Goal: Task Accomplishment & Management: Use online tool/utility

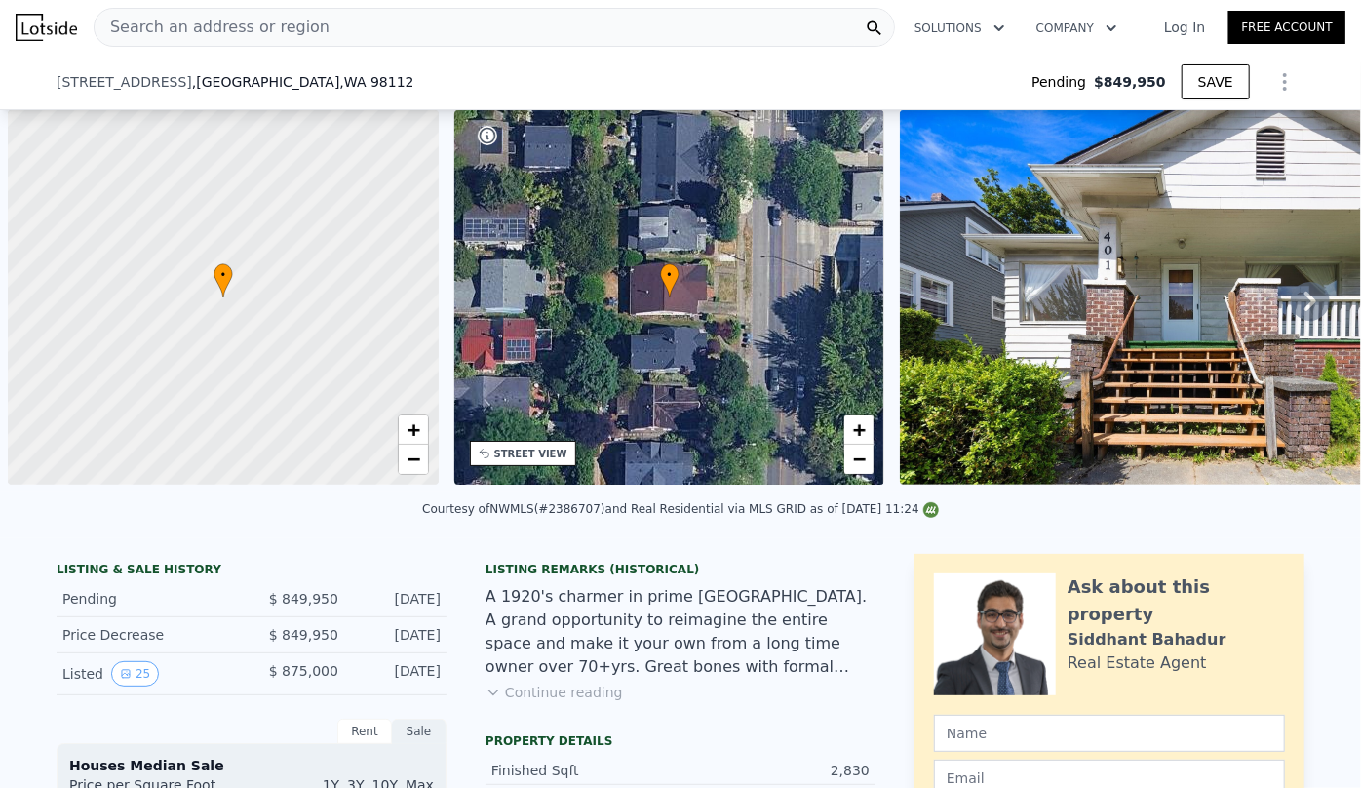
scroll to position [0, 8]
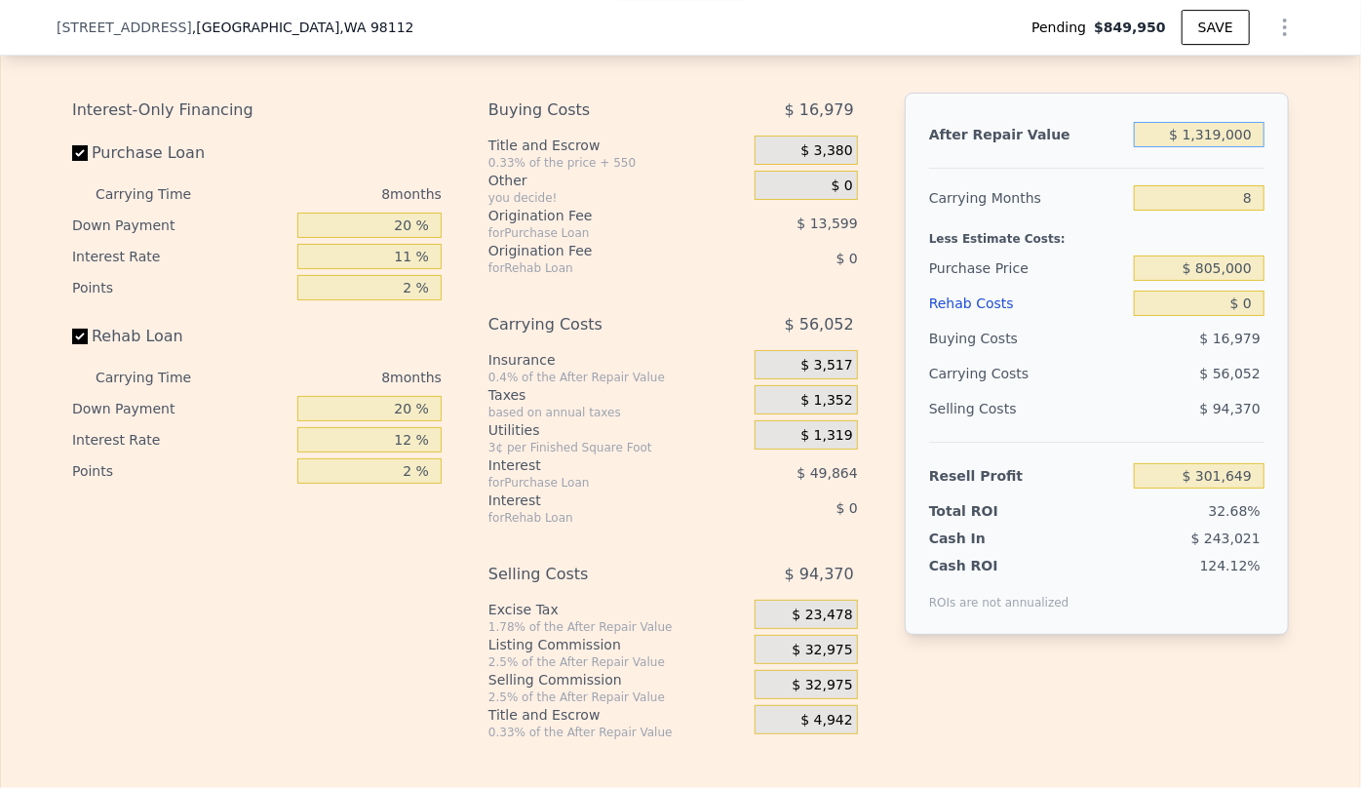
click at [1219, 147] on input "$ 1,319,000" at bounding box center [1199, 134] width 131 height 25
type input "$ 1,000"
type input "-$ 919,088"
type input "$ 000"
type input "-$ 920,014"
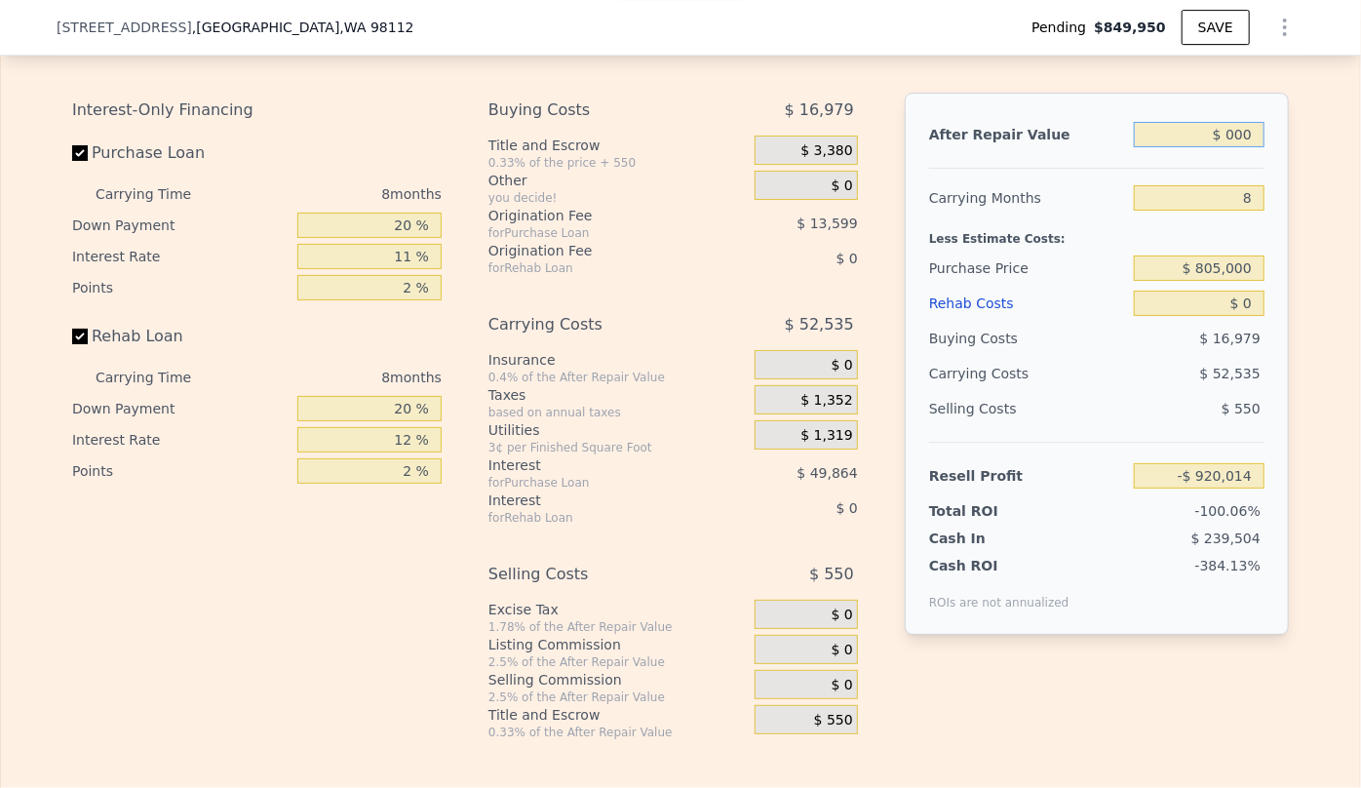
type input "$ 1,000"
type input "-$ 919,088"
type input "$ 15,000"
type input "-$ 906,121"
type input "$ 150,000"
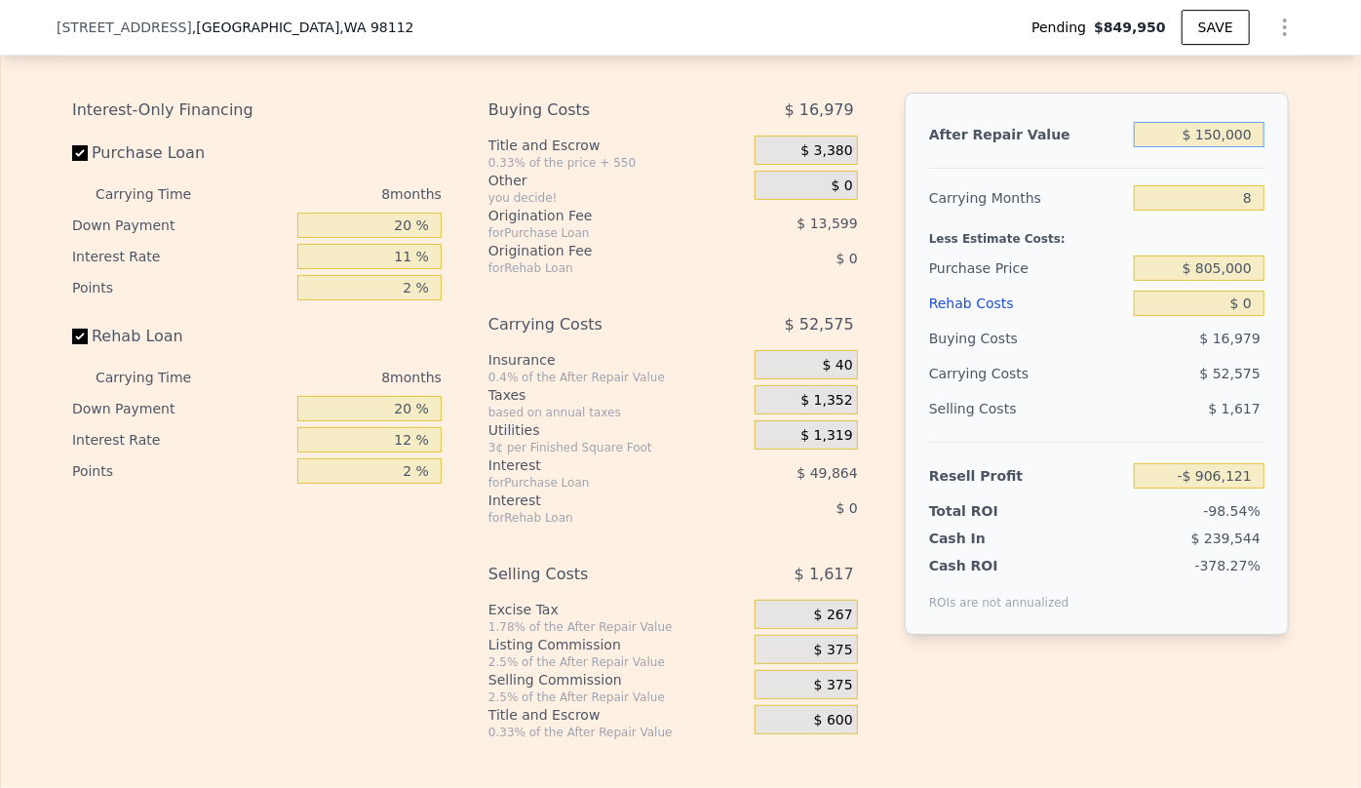
type input "-$ 781,084"
type input "$ 1,500,000"
type input "$ 469,291"
type input "$ 15,000,000"
type input "$ 12,973,036"
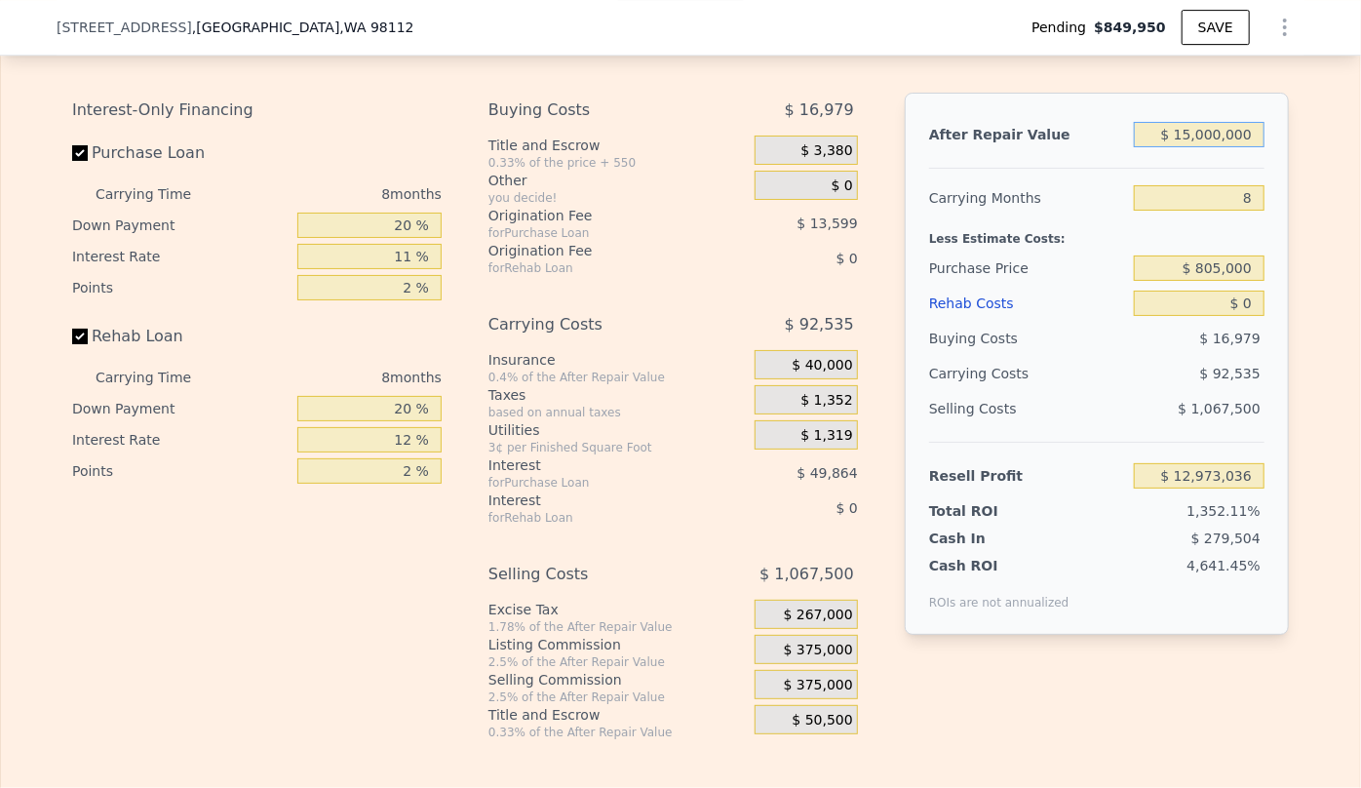
type input "$ 1,500,000"
type input "$ 469,291"
type input "$ 1,500,000"
click at [1249, 211] on input "8" at bounding box center [1199, 197] width 131 height 25
type input "1"
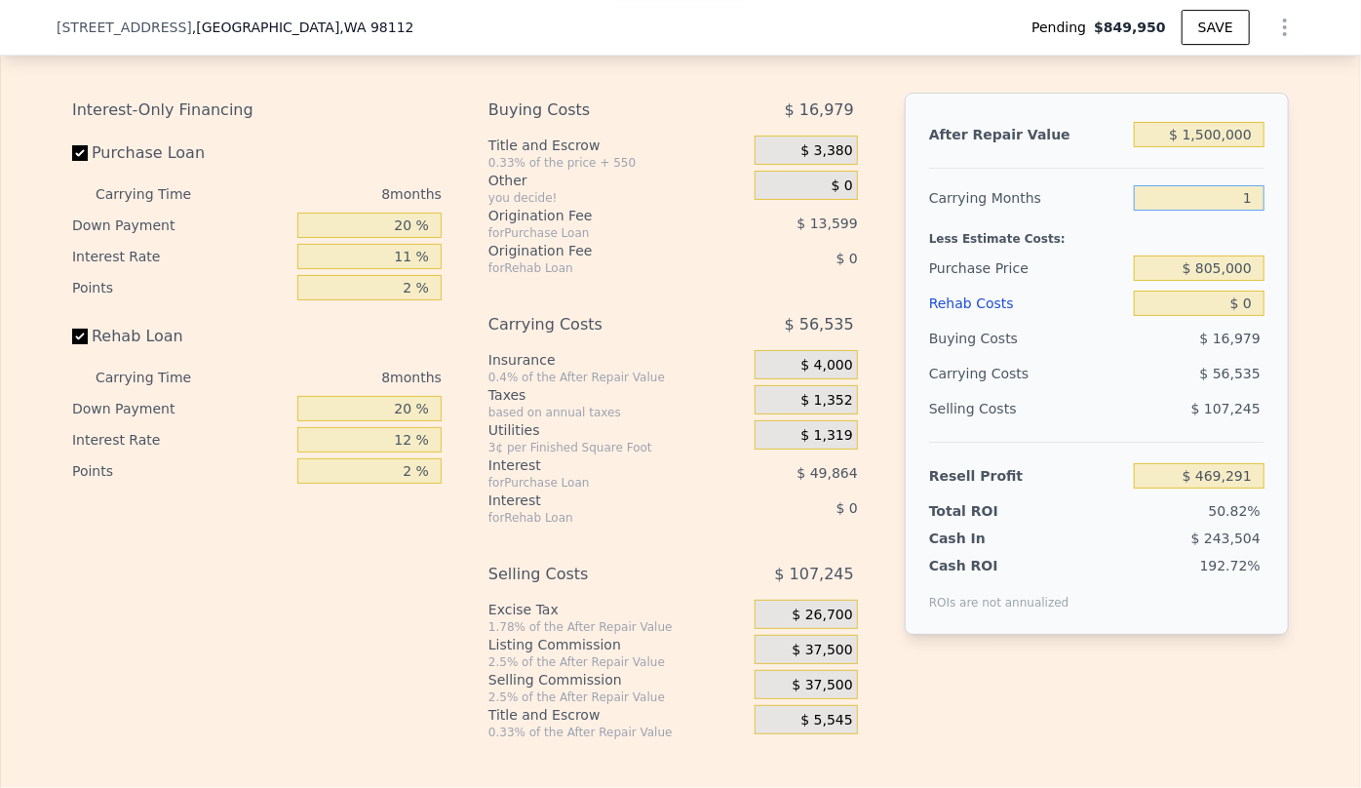
type input "$ 518,759"
type input "10"
type input "$ 455,157"
type input "10"
click at [1238, 316] on input "$ 0" at bounding box center [1199, 303] width 131 height 25
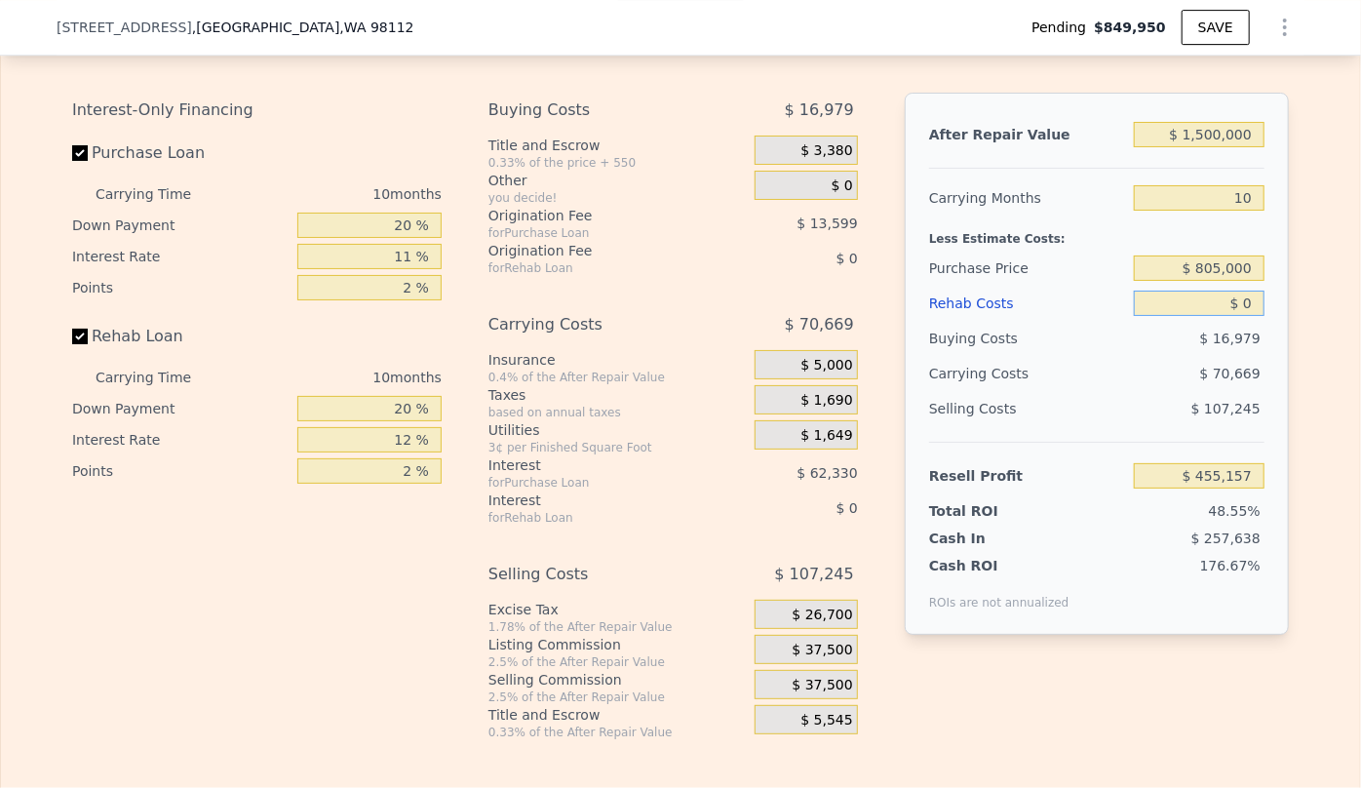
type input "$ 30"
type input "$ 455,127"
type input "$ 300"
type input "$ 454,832"
type input "$ 3,000"
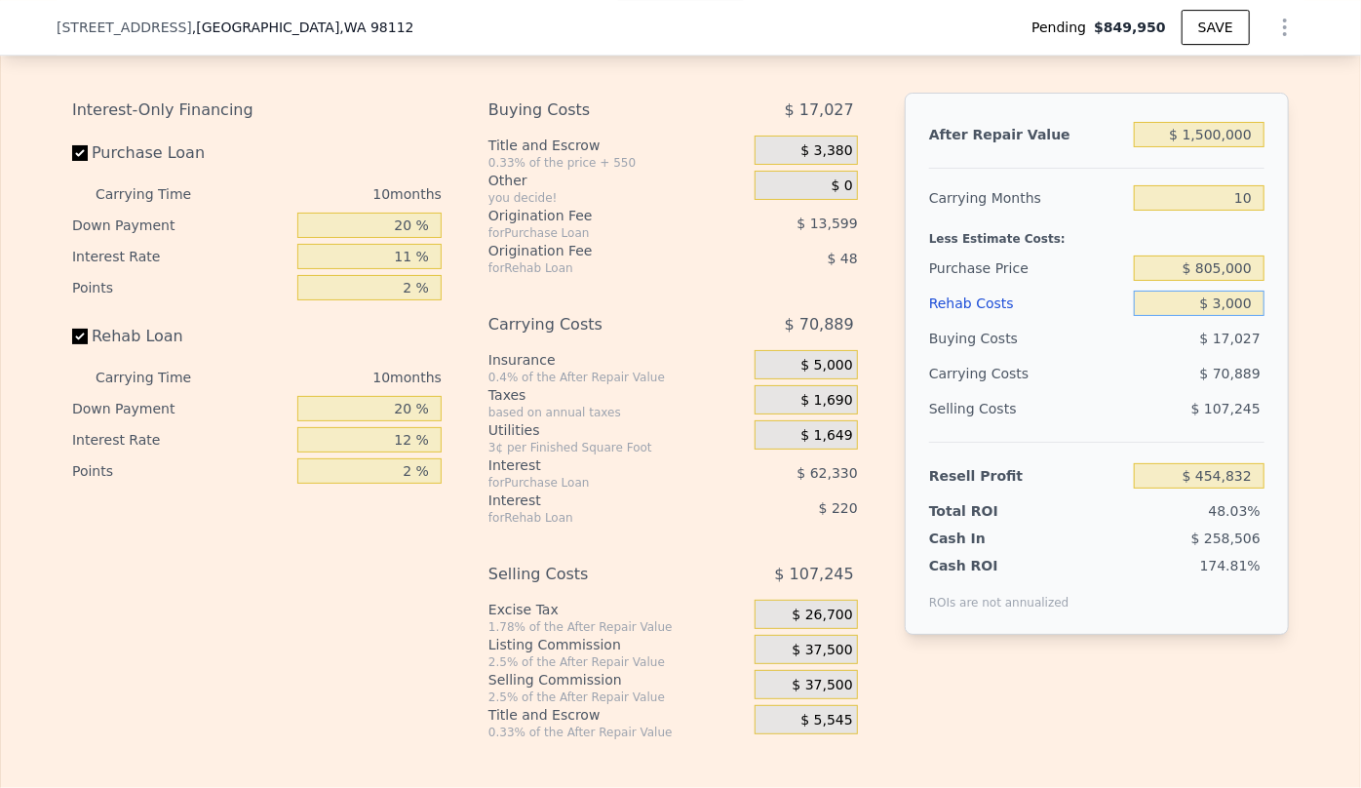
type input "$ 451,889"
type input "$ 30,000"
type input "$ 422,477"
type input "$ 300,000"
type input "$ 128,357"
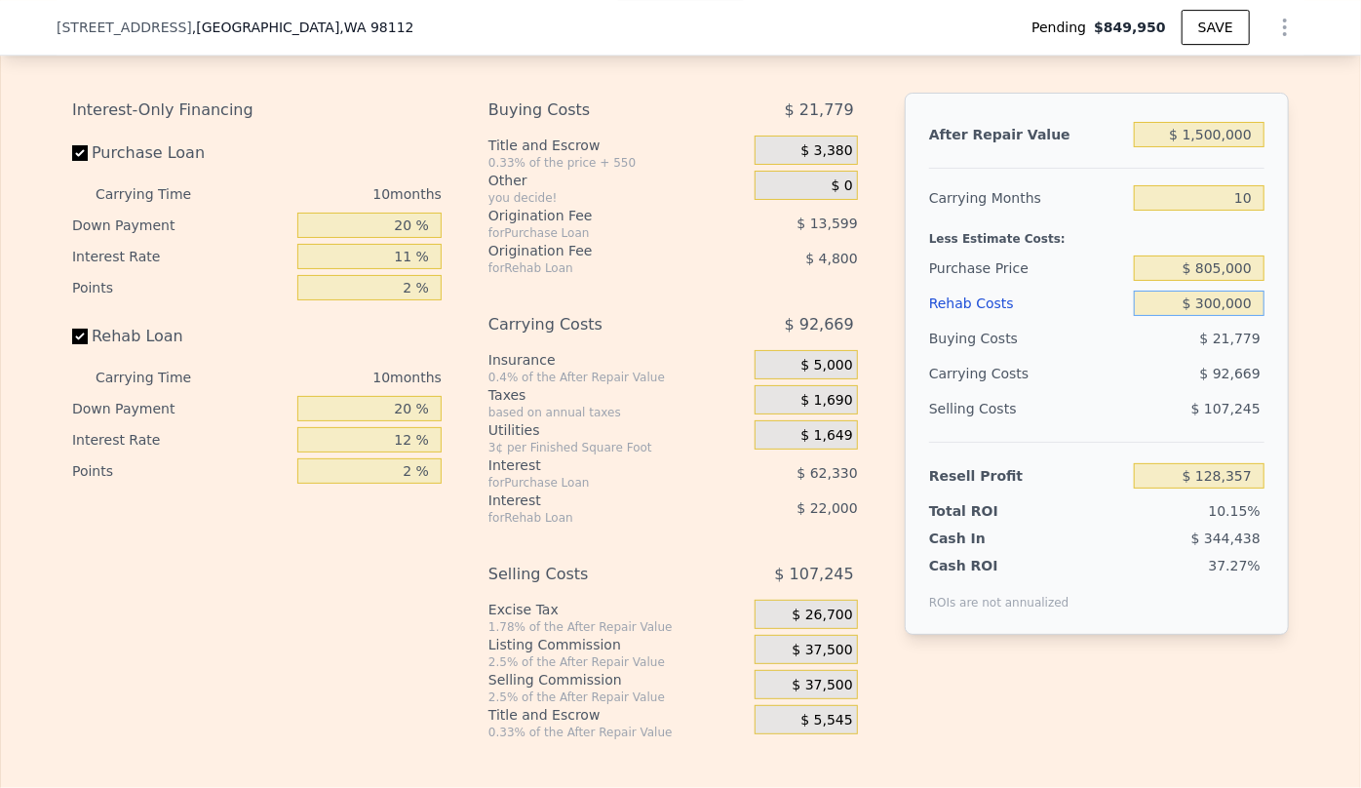
type input "$ 300,000"
click at [1245, 416] on span "$ 107,245" at bounding box center [1225, 409] width 69 height 16
click at [812, 694] on span "$ 37,500" at bounding box center [823, 686] width 60 height 18
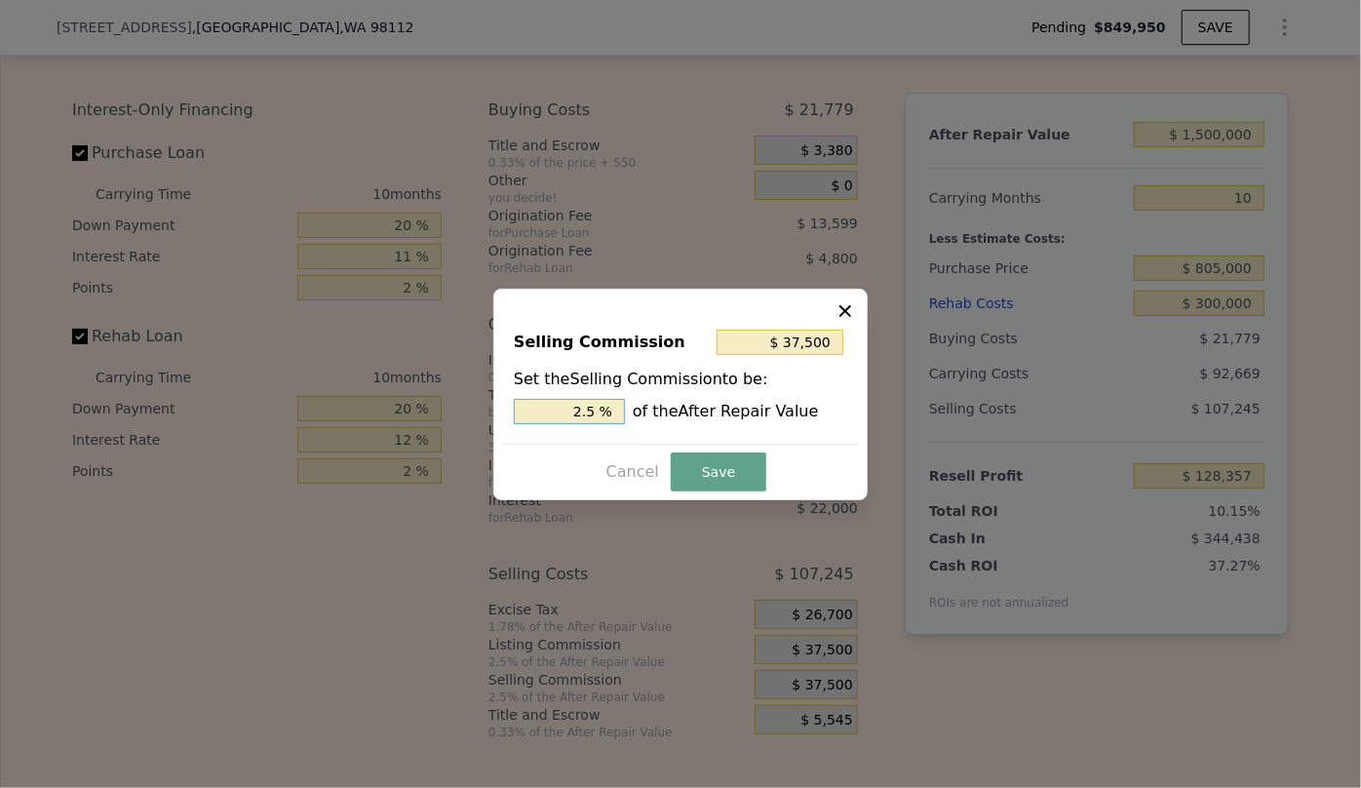
click at [587, 411] on input "2.5 %" at bounding box center [569, 411] width 111 height 25
type input "$ 7,500"
type input ".5 %"
type input "$ 22,500"
type input "1.5 %"
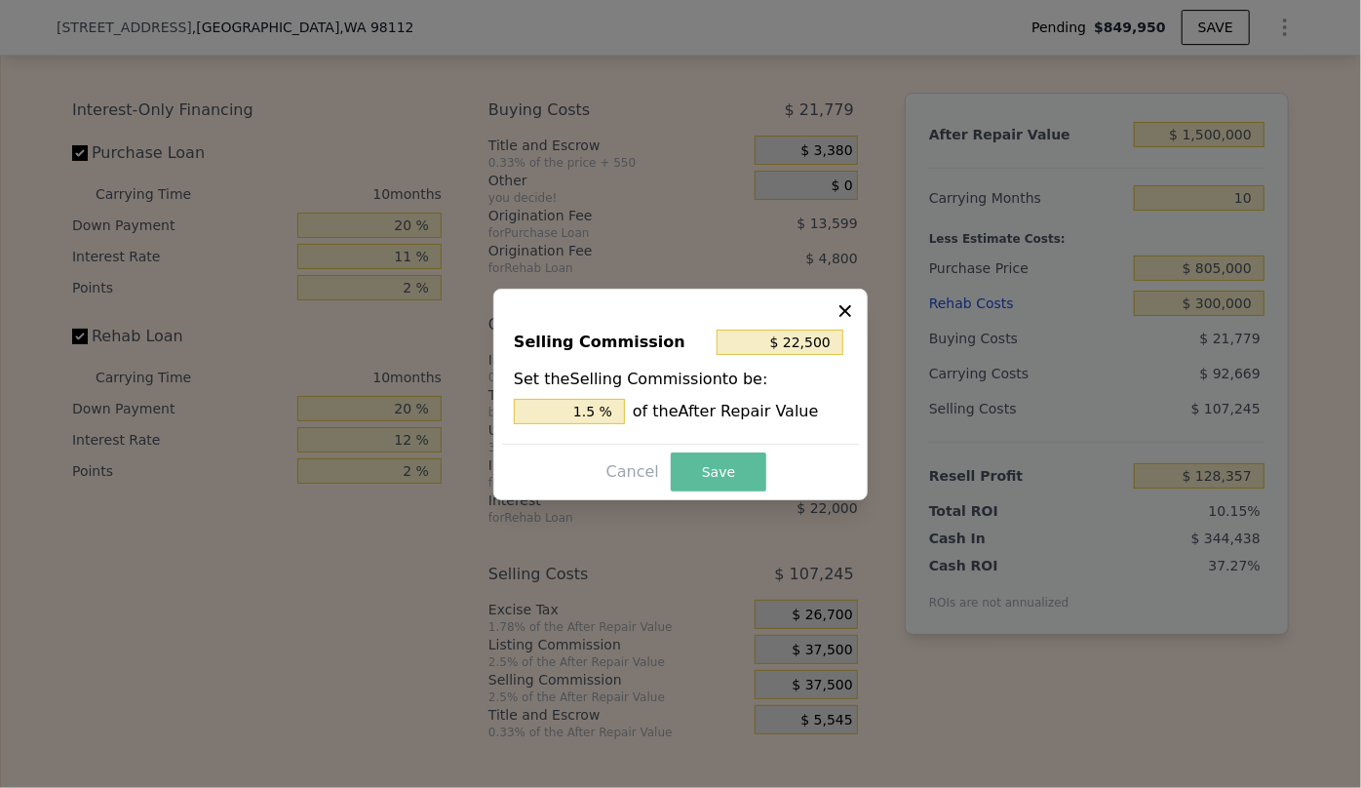
click at [731, 489] on button "Save" at bounding box center [719, 471] width 96 height 39
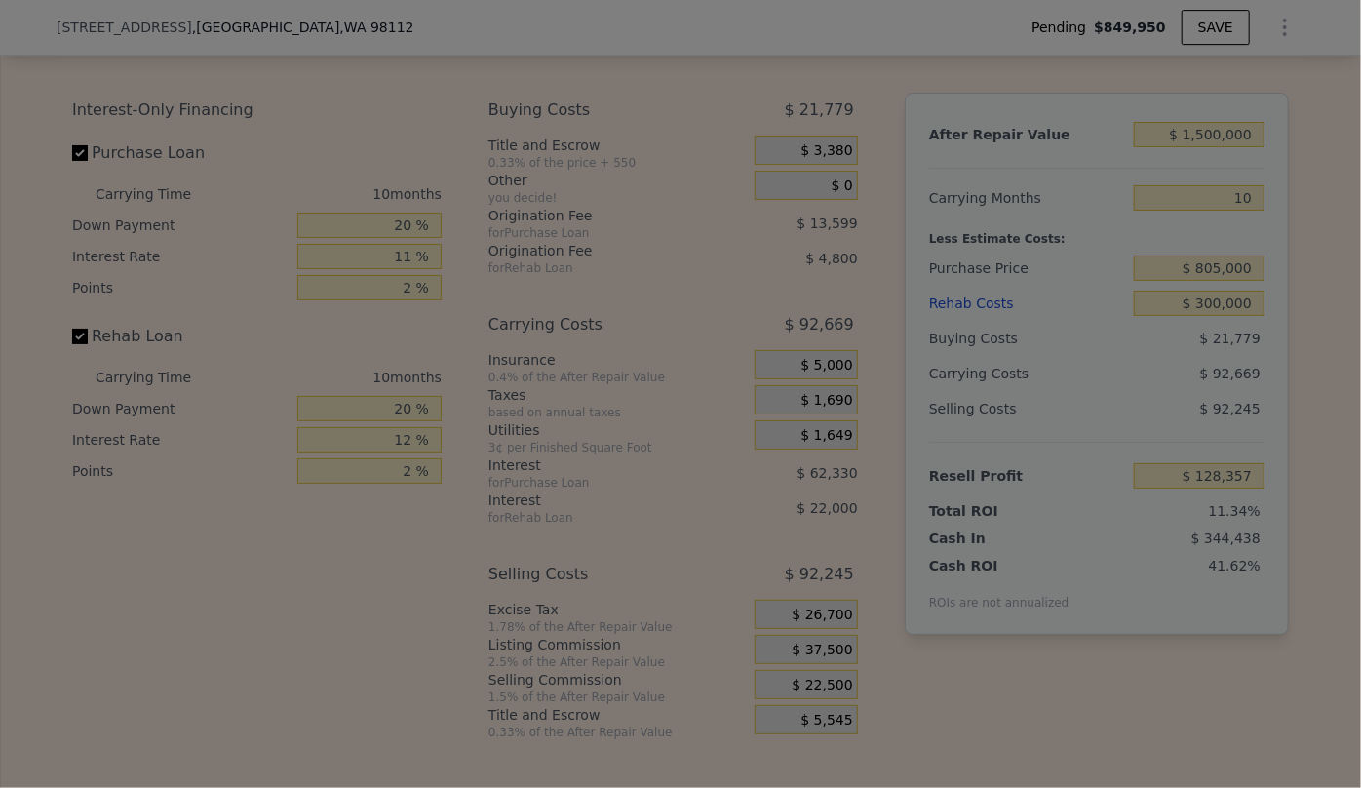
type input "$ 143,357"
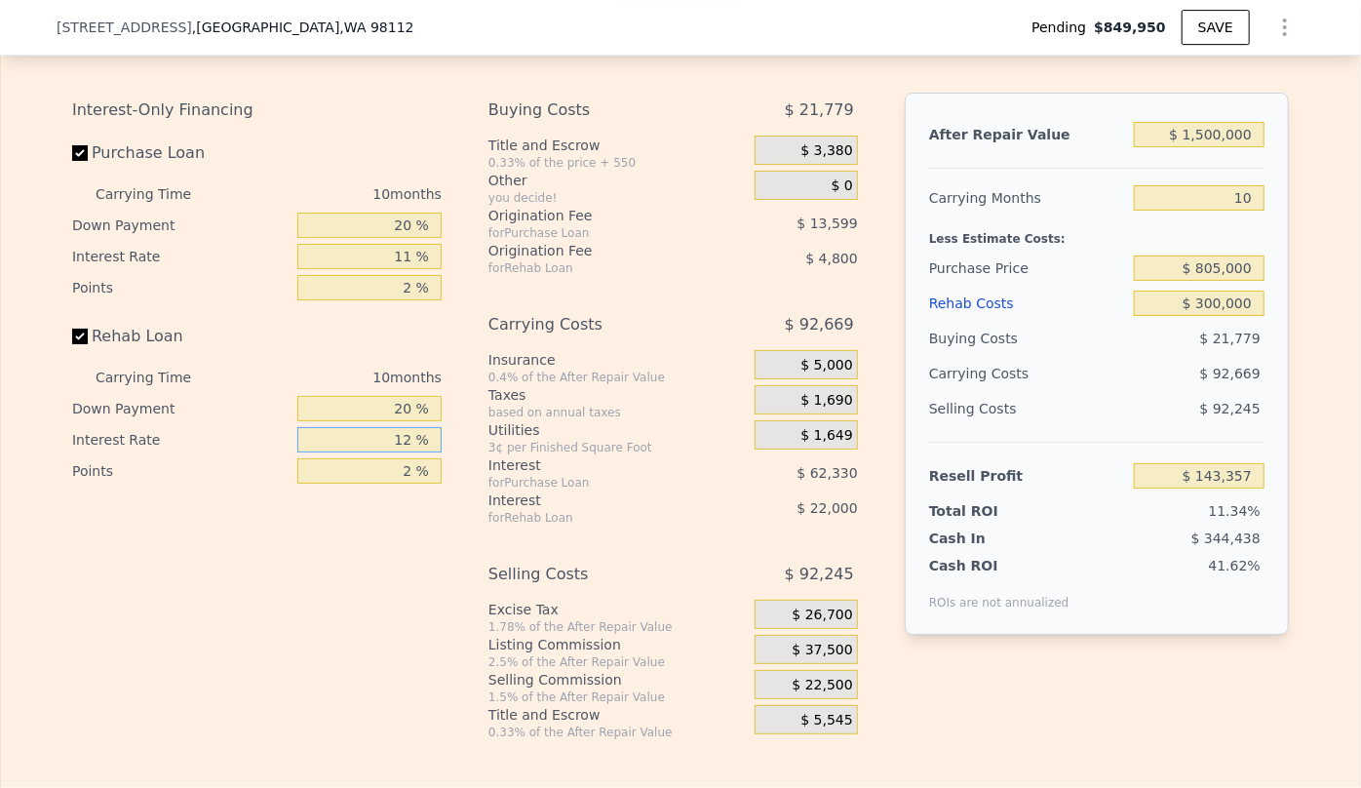
click at [410, 452] on input "12 %" at bounding box center [369, 439] width 144 height 25
type input "1 %"
type input "$ 163,357"
type input "11 %"
type input "$ 143,357"
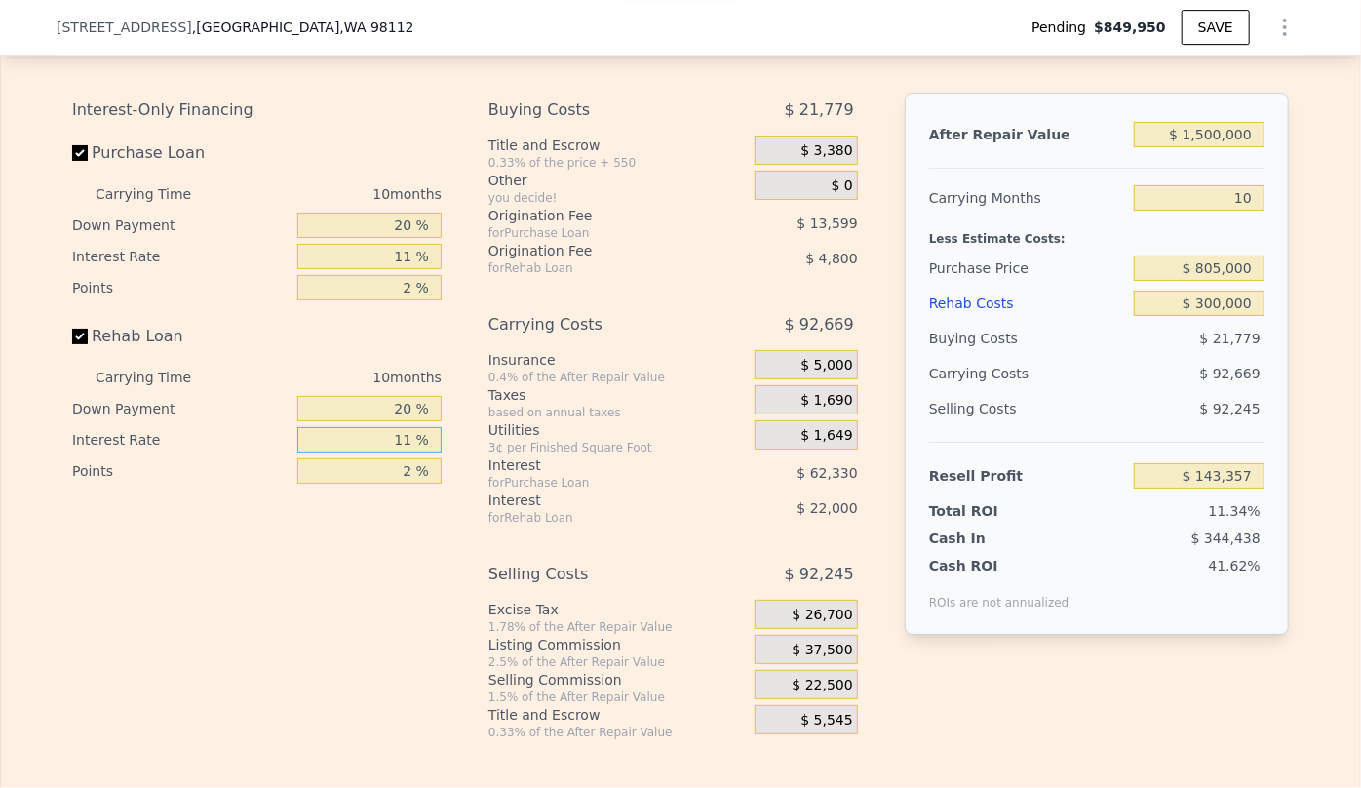
type input "11 %"
click at [338, 566] on div "Interest-Only Financing Purchase Loan Carrying Time 10 months Down Payment 20 %…" at bounding box center [264, 416] width 385 height 647
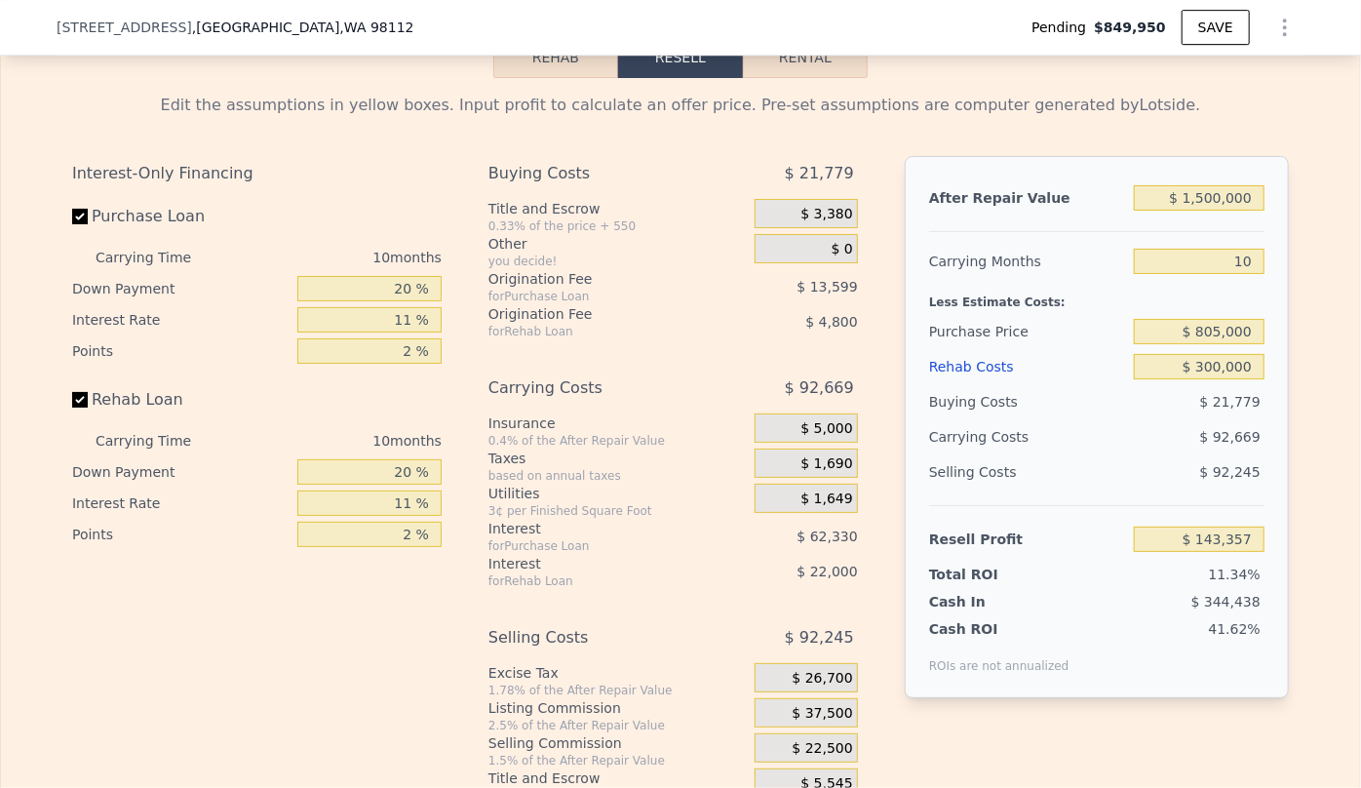
scroll to position [3184, 0]
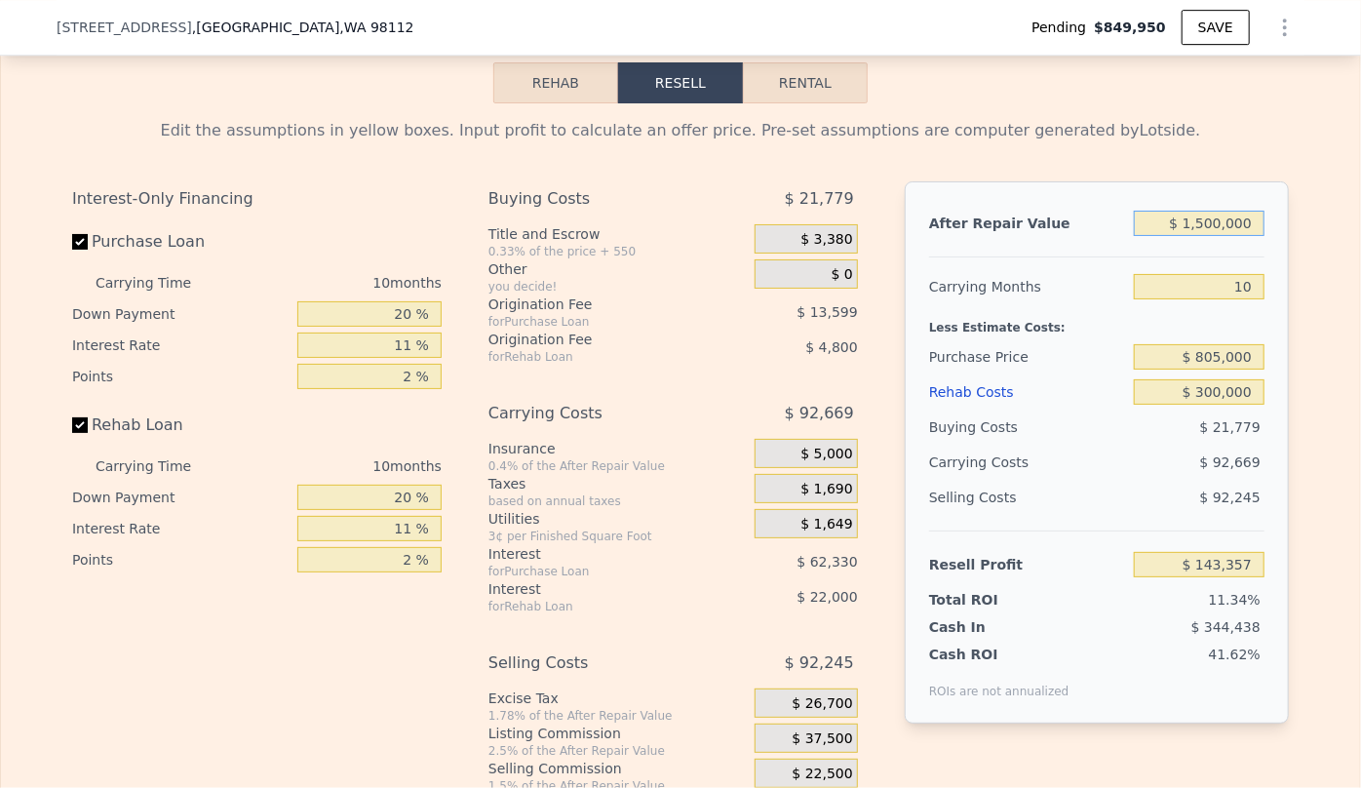
click at [1206, 236] on input "$ 1,500,000" at bounding box center [1199, 223] width 131 height 25
type input "$ 100,000"
type input "-$ 1,166,394"
type input "$ 1,400,000"
type input "$ 49,803"
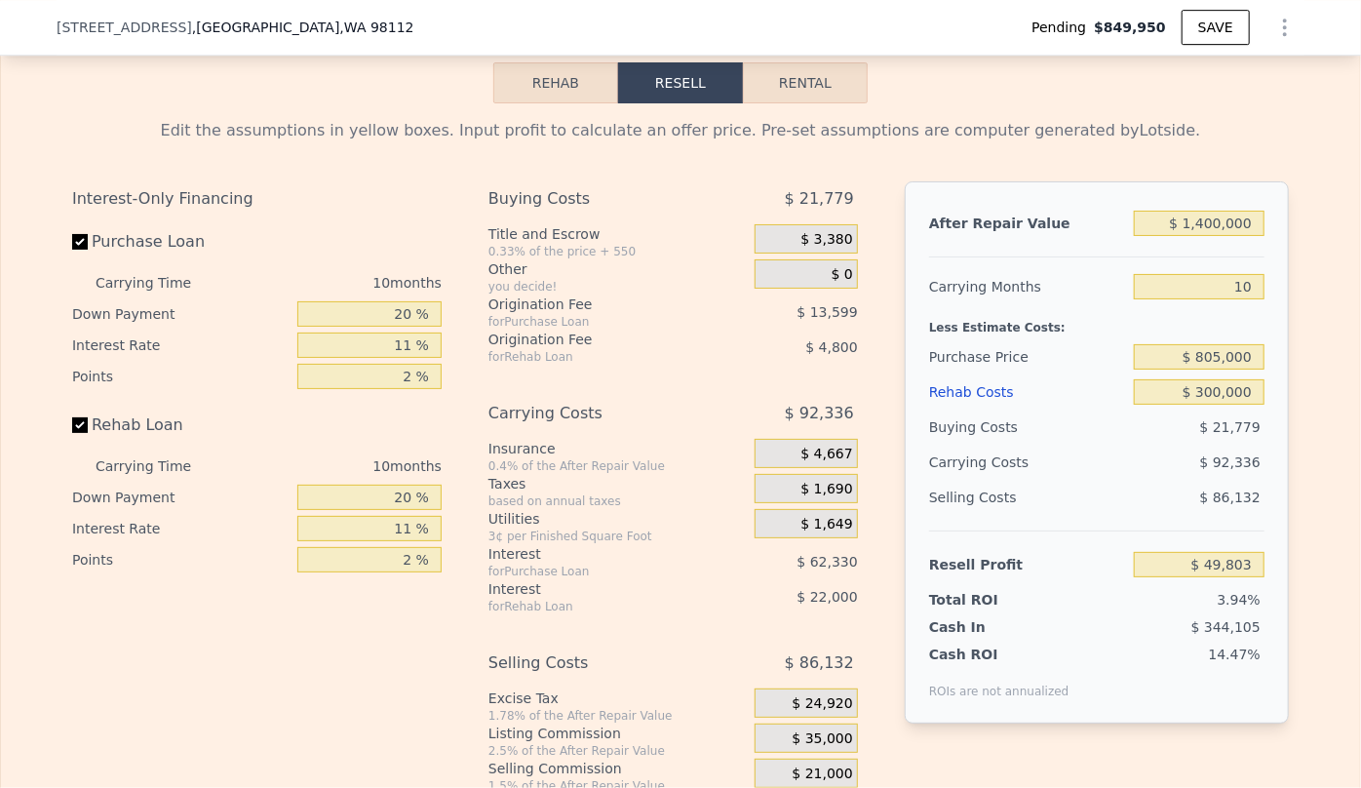
click at [1195, 480] on div "$ 92,336" at bounding box center [1162, 462] width 206 height 35
click at [1208, 236] on input "$ 1,400,000" at bounding box center [1199, 223] width 131 height 25
type input "$ 100,000"
type input "-$ 1,166,394"
type input "$ 1,500,000"
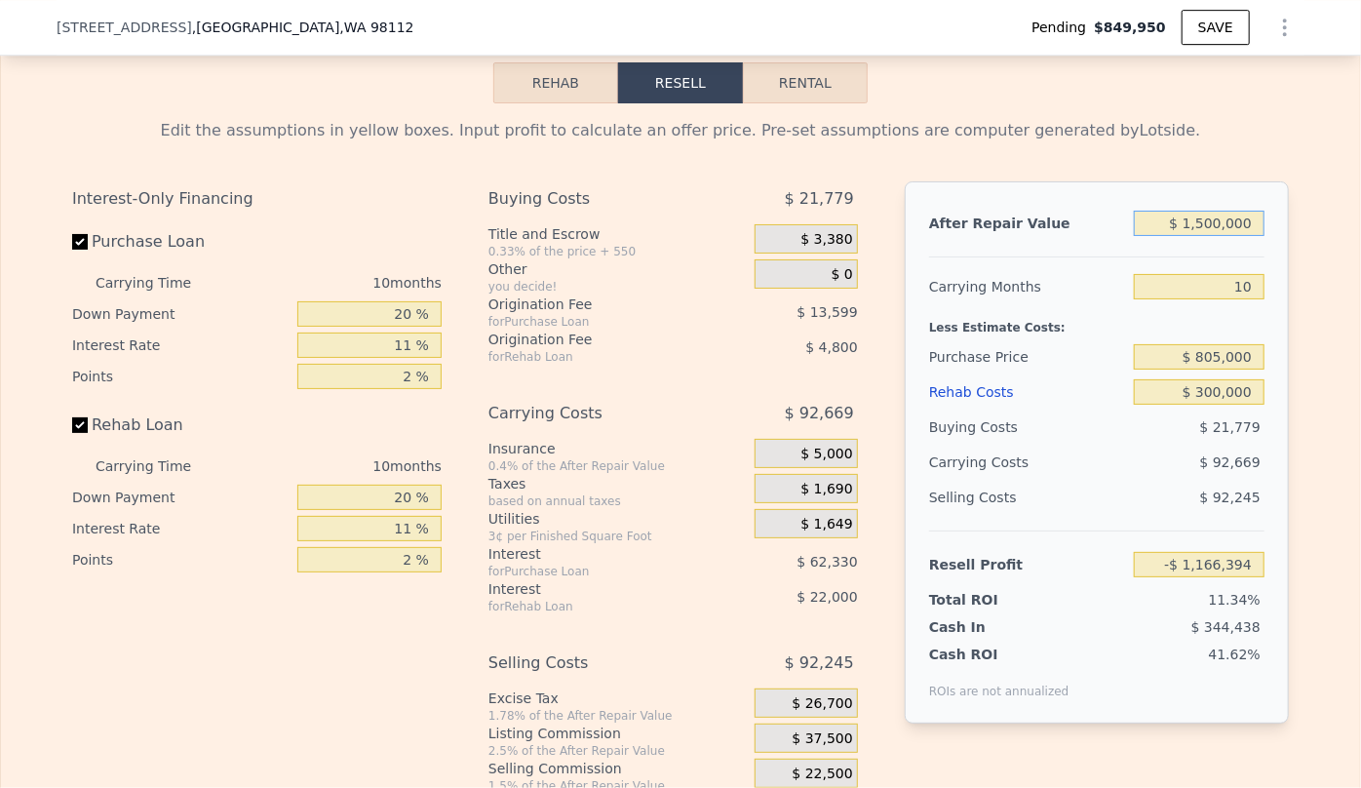
type input "$ 143,357"
type input "$ 1,500,000"
click at [1061, 435] on div "Buying Costs" at bounding box center [1027, 427] width 197 height 35
click at [1219, 370] on input "$ 805,000" at bounding box center [1199, 356] width 131 height 25
type input "$ 835,000"
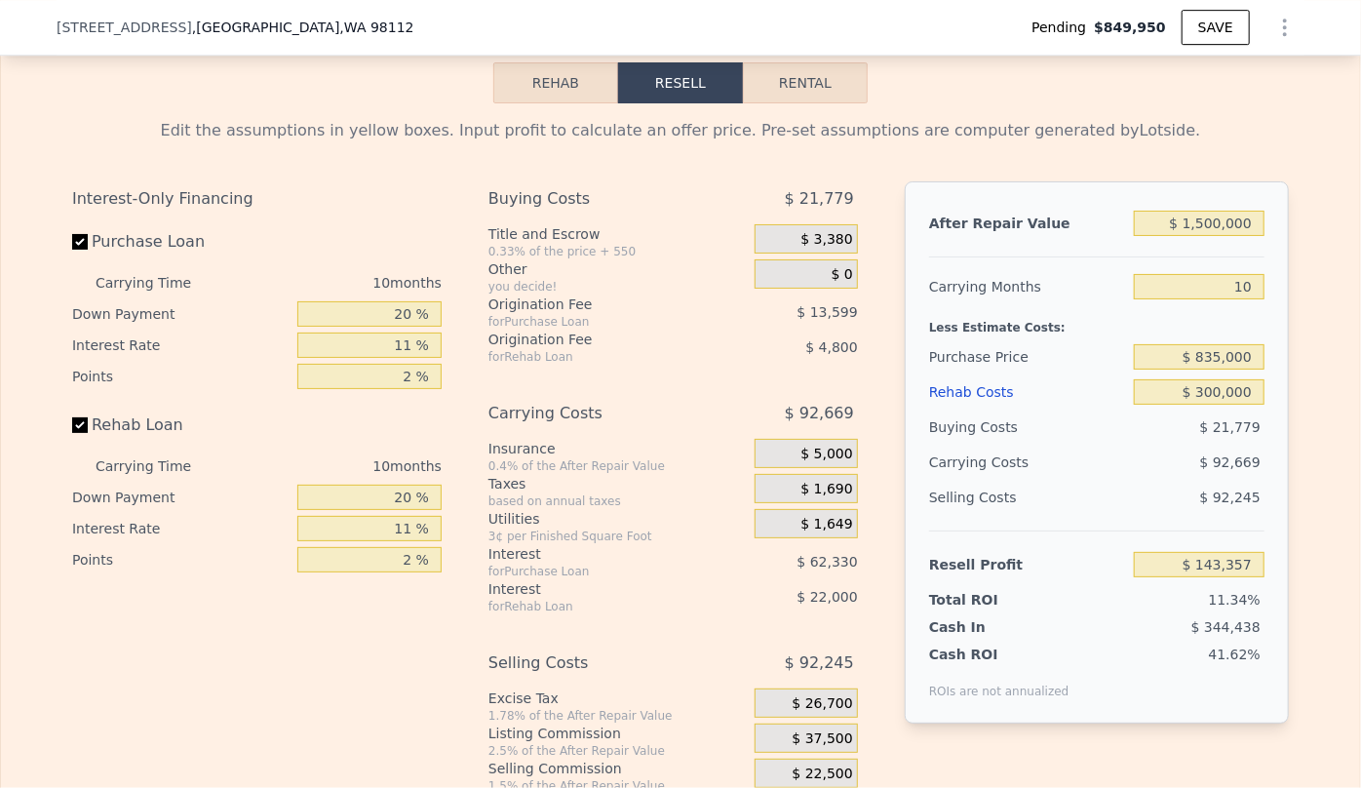
click at [1181, 467] on div "$ 92,669" at bounding box center [1162, 462] width 206 height 35
type input "$ 159,695"
click at [1219, 370] on input "$ 835,000" at bounding box center [1199, 356] width 131 height 25
type input "$ 805,000"
type input "$ 192,475"
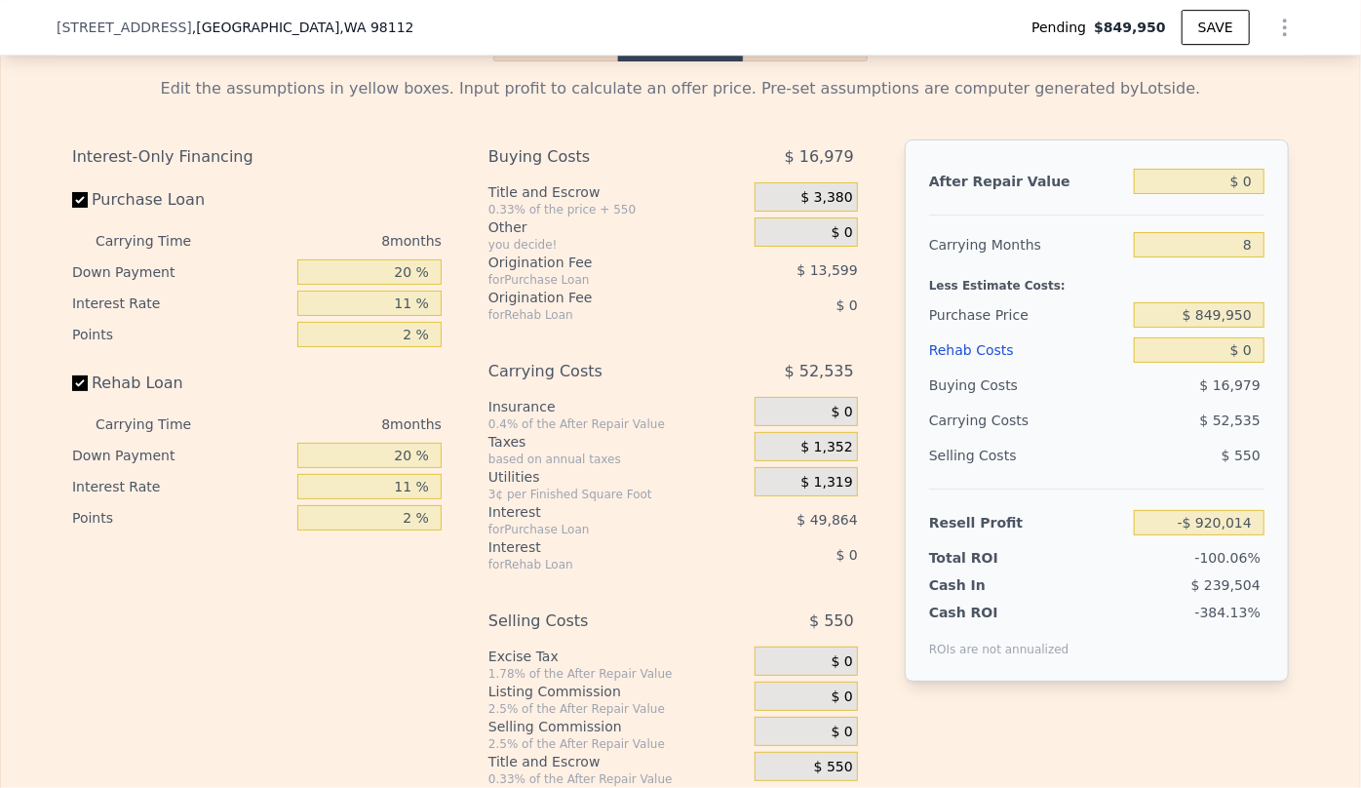
scroll to position [3272, 0]
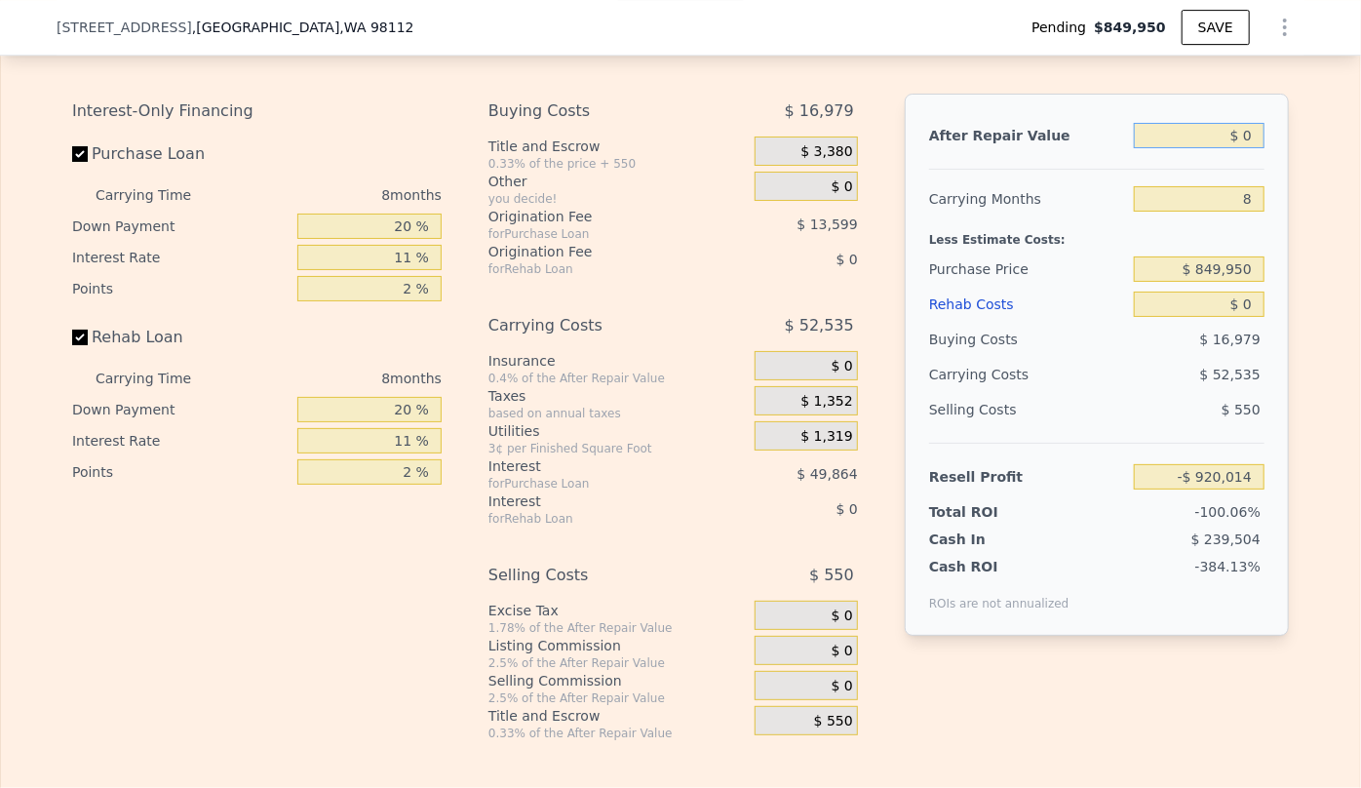
click at [1239, 148] on input "$ 0" at bounding box center [1199, 135] width 131 height 25
type input "$ 10"
type input "-$ 920,004"
type input "$ 150"
type input "-$ 919,875"
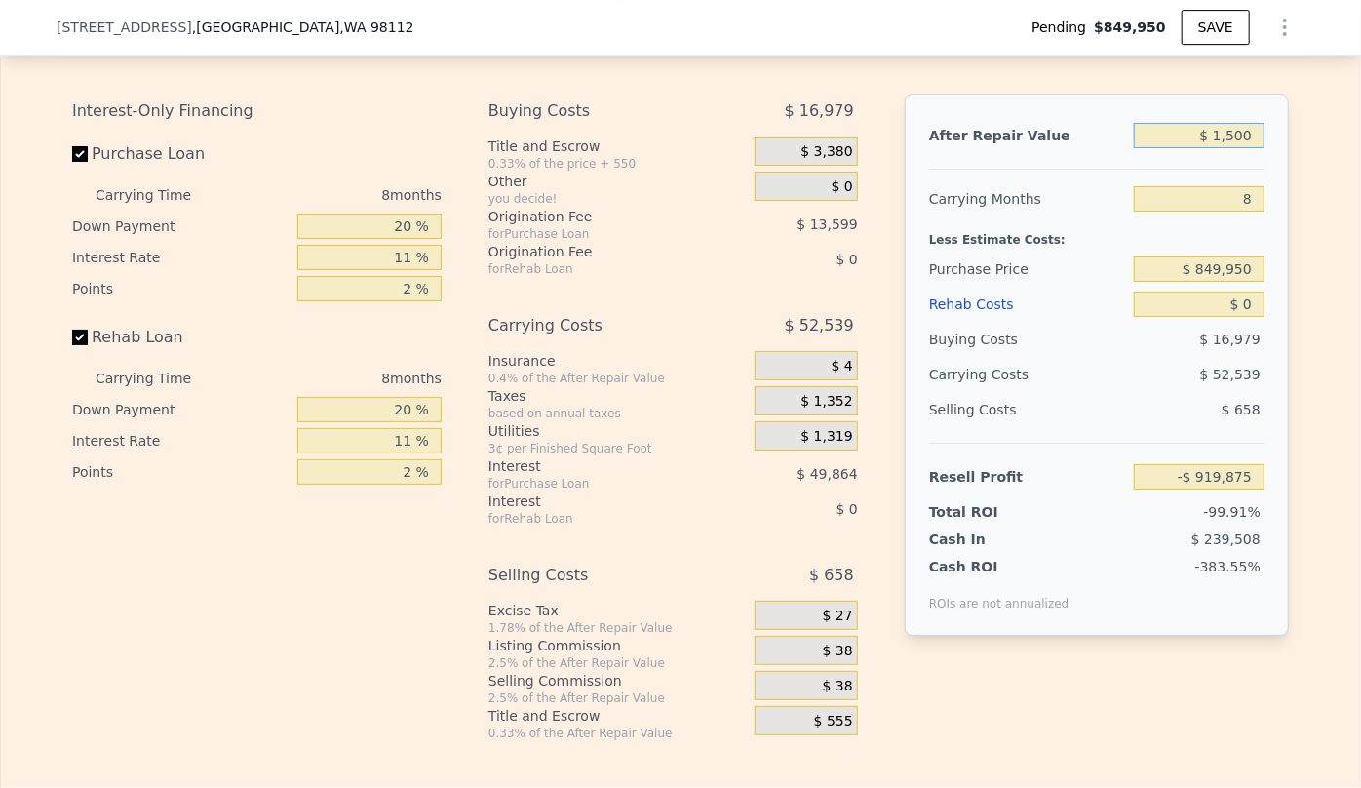
type input "$ 15,000"
type input "-$ 918,626"
type input "$ 150,000"
type input "-$ 781,084"
type input "$ 1,500,000"
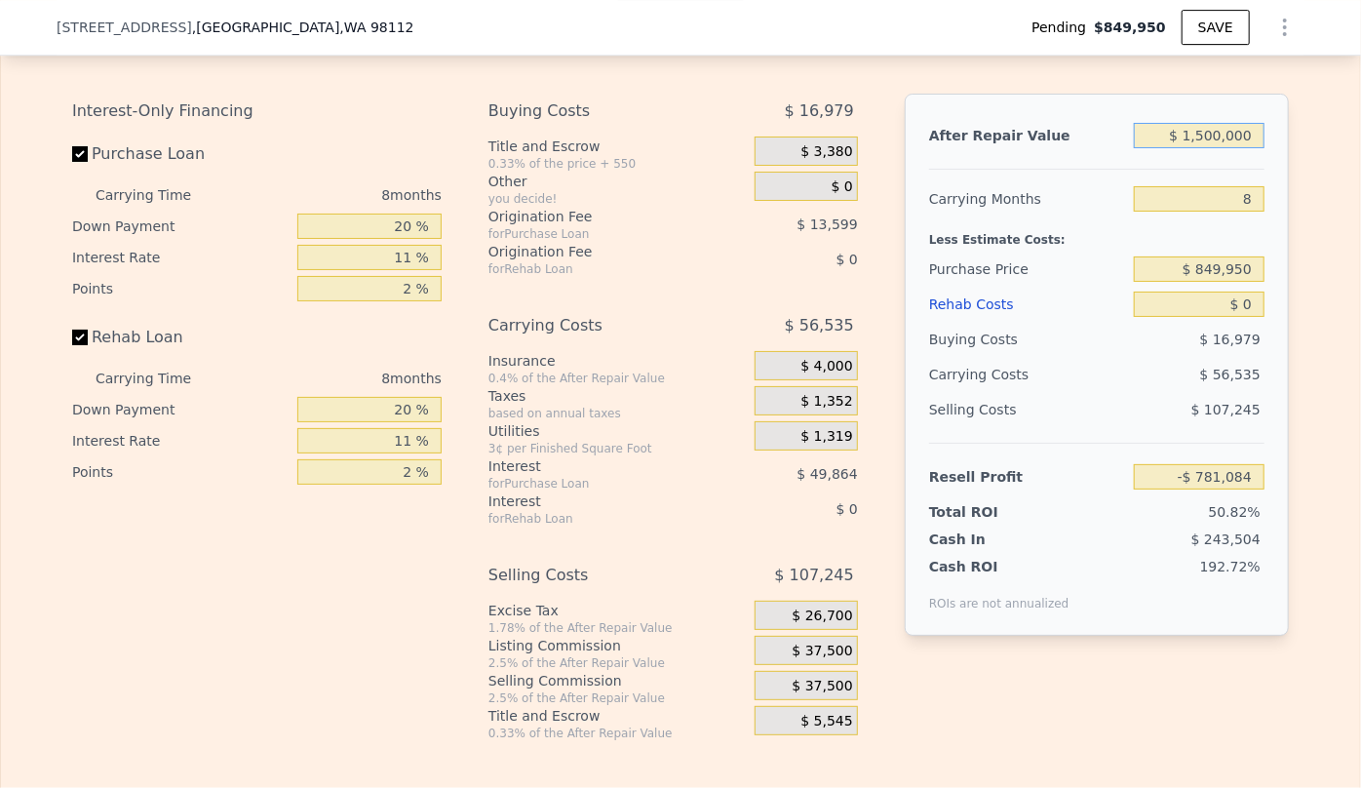
type input "$ 469,291"
type input "$ 1,500,000"
click at [1249, 212] on input "8" at bounding box center [1199, 198] width 131 height 25
type input "1"
type input "$ 518,759"
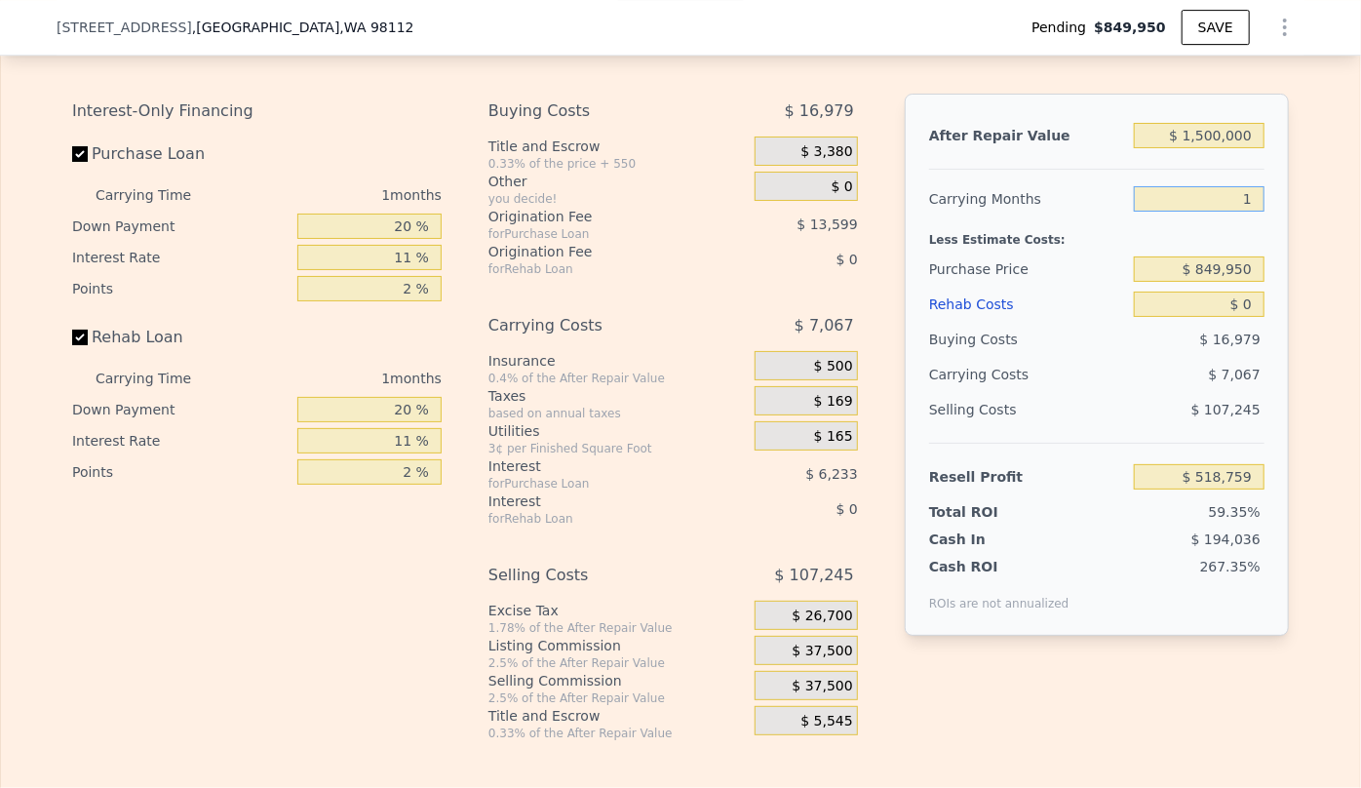
type input "10"
type input "$ 455,157"
type input "10"
click at [1180, 378] on div "$ 70,669" at bounding box center [1162, 374] width 206 height 35
click at [1237, 317] on input "$ 0" at bounding box center [1199, 304] width 131 height 25
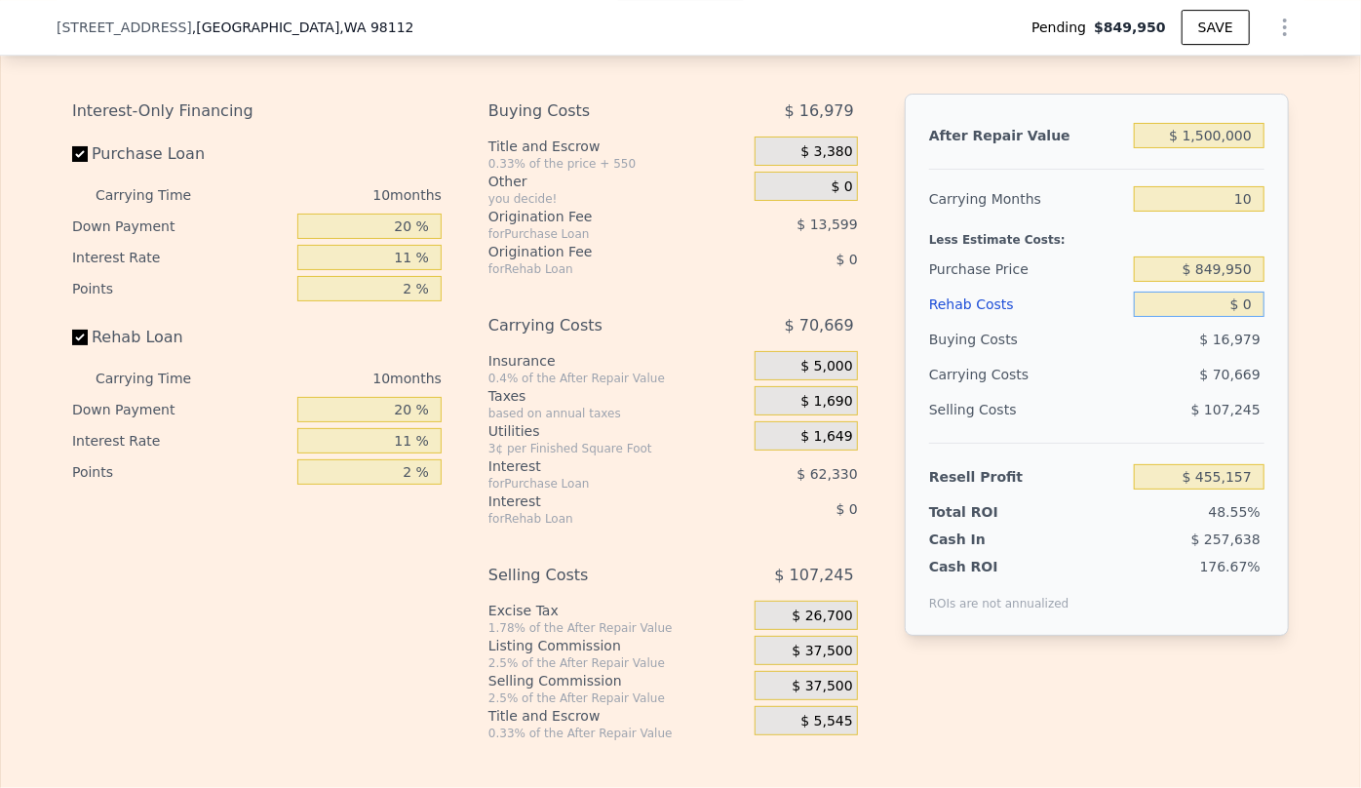
type input "$ 30"
type input "$ 455,127"
type input "$ 300"
type input "$ 454,832"
type input "$ 3,000"
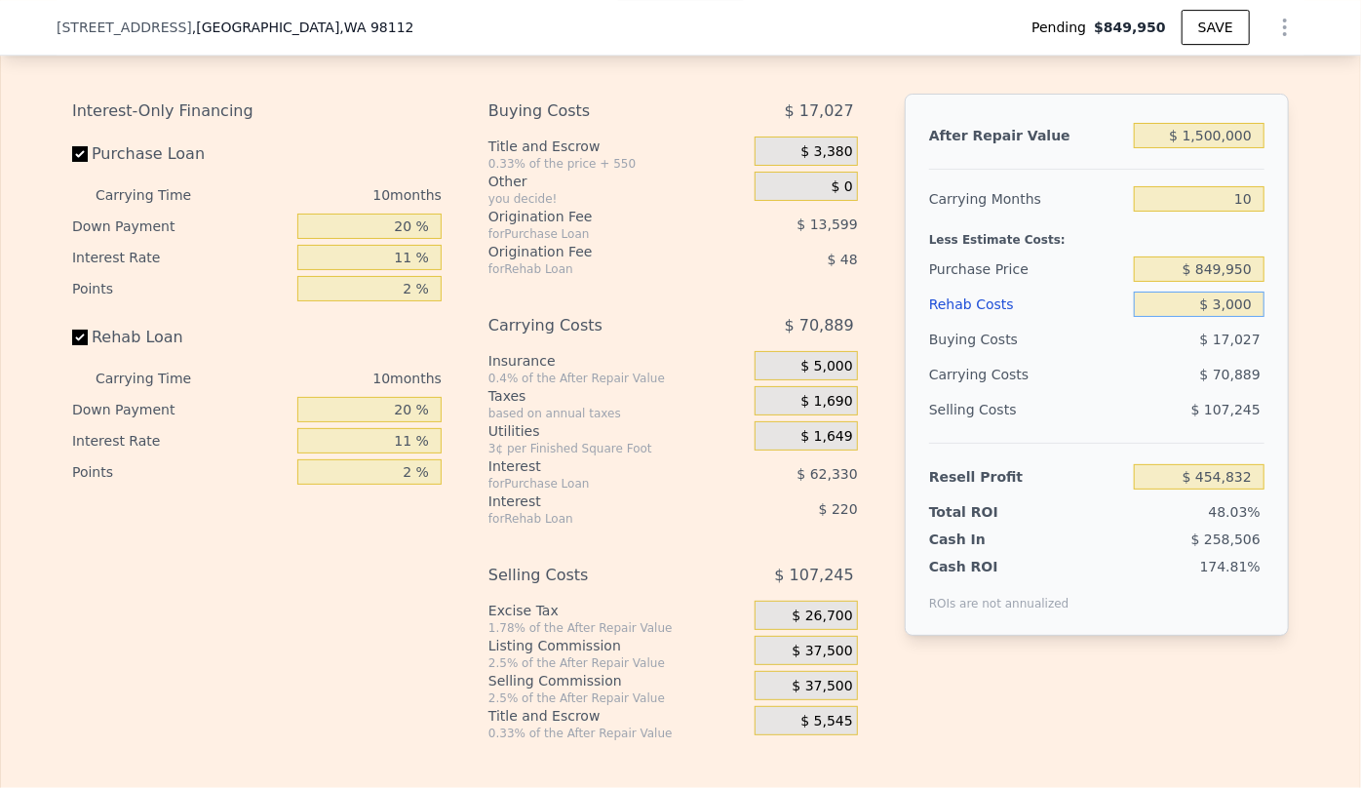
type input "$ 451,889"
type input "$ 30,000"
type input "$ 422,477"
type input "$ 300,000"
type input "$ 128,357"
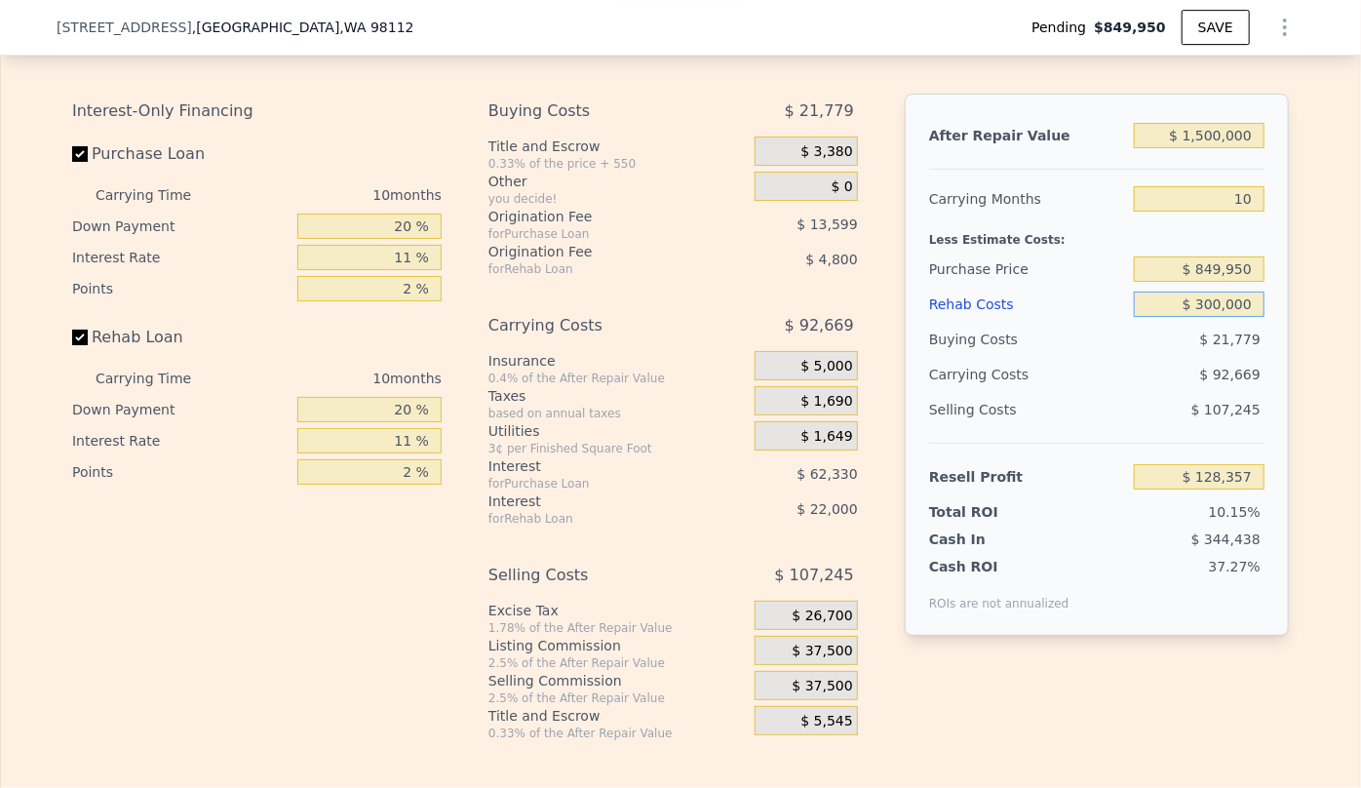
type input "$ 300,000"
click at [1180, 392] on div "$ 92,669" at bounding box center [1162, 374] width 206 height 35
click at [1247, 282] on input "$ 849,950" at bounding box center [1199, 268] width 131 height 25
type input "$ 8"
type input "$ 1"
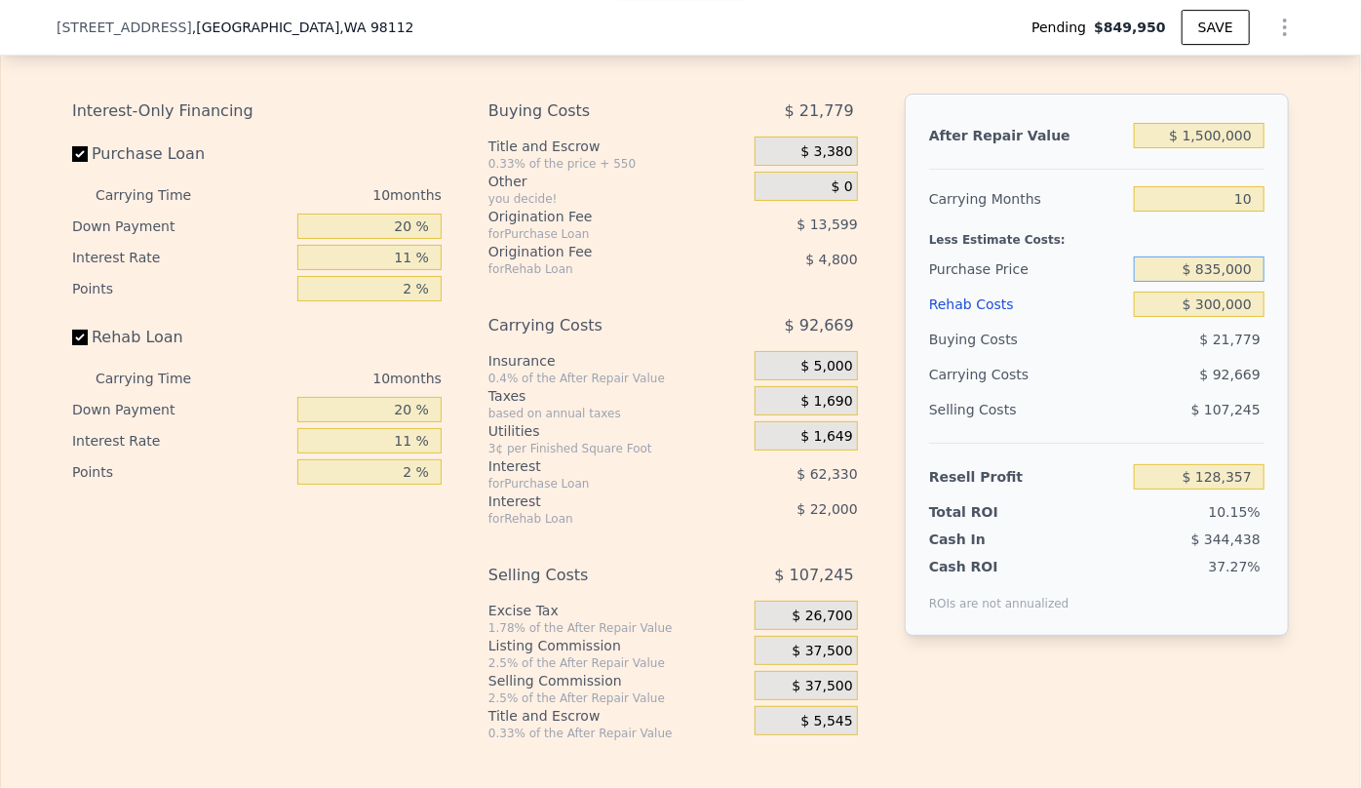
type input "$ 835,000"
click at [1175, 489] on input "$ 128,357" at bounding box center [1199, 476] width 131 height 25
type input "$ 144,695"
click at [825, 695] on span "$ 37,500" at bounding box center [823, 687] width 60 height 18
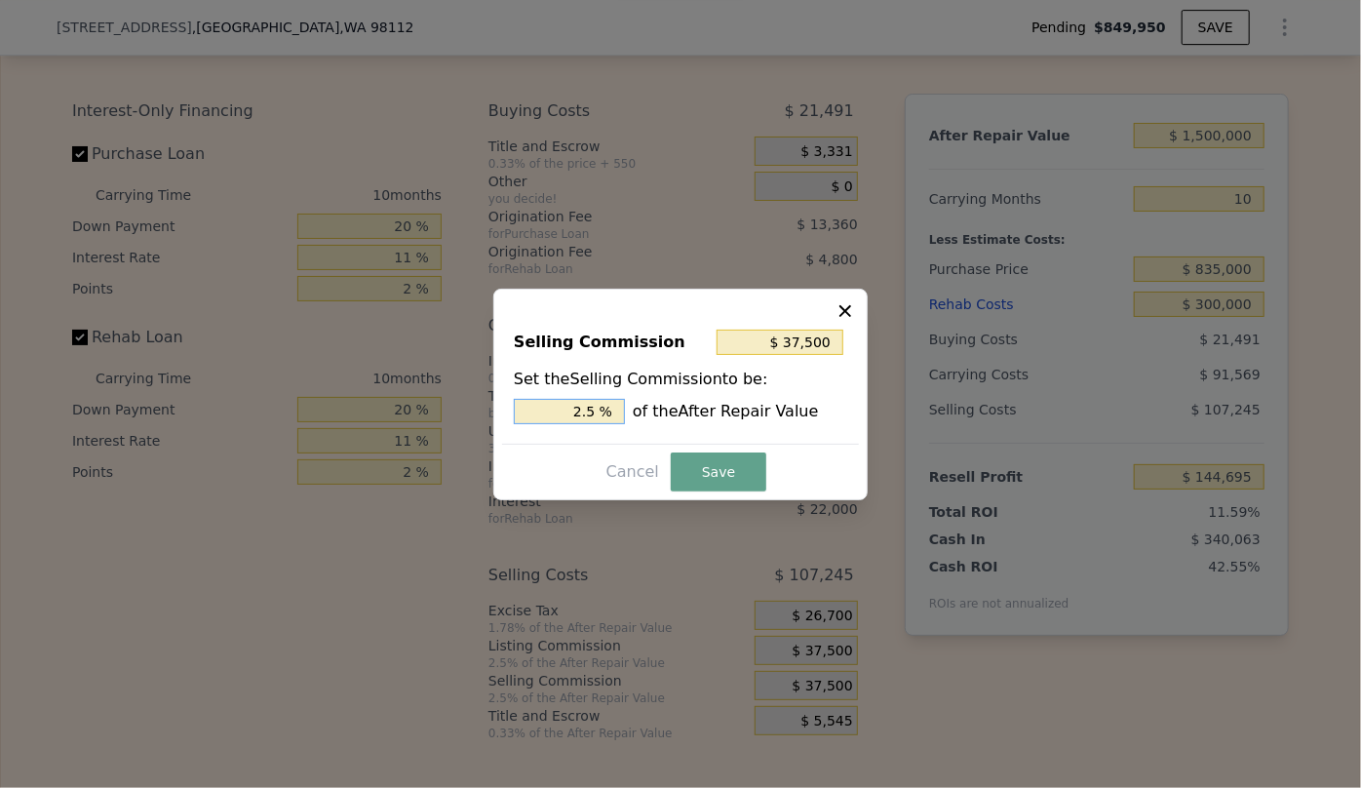
click at [586, 409] on input "2.5 %" at bounding box center [569, 411] width 111 height 25
type input "$ 7,500"
type input ".5 %"
type input "$ 22,500"
type input "1.5 %"
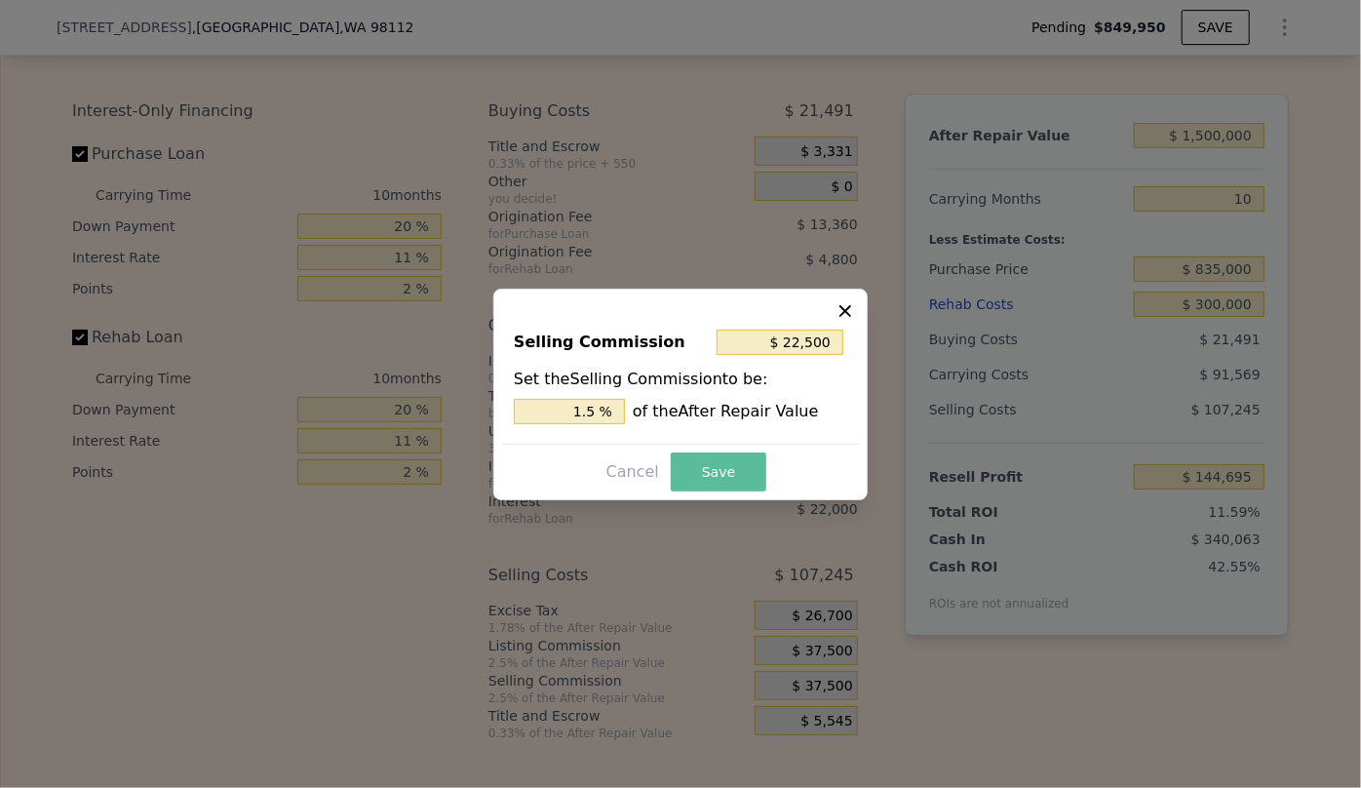
click at [681, 460] on button "Save" at bounding box center [719, 471] width 96 height 39
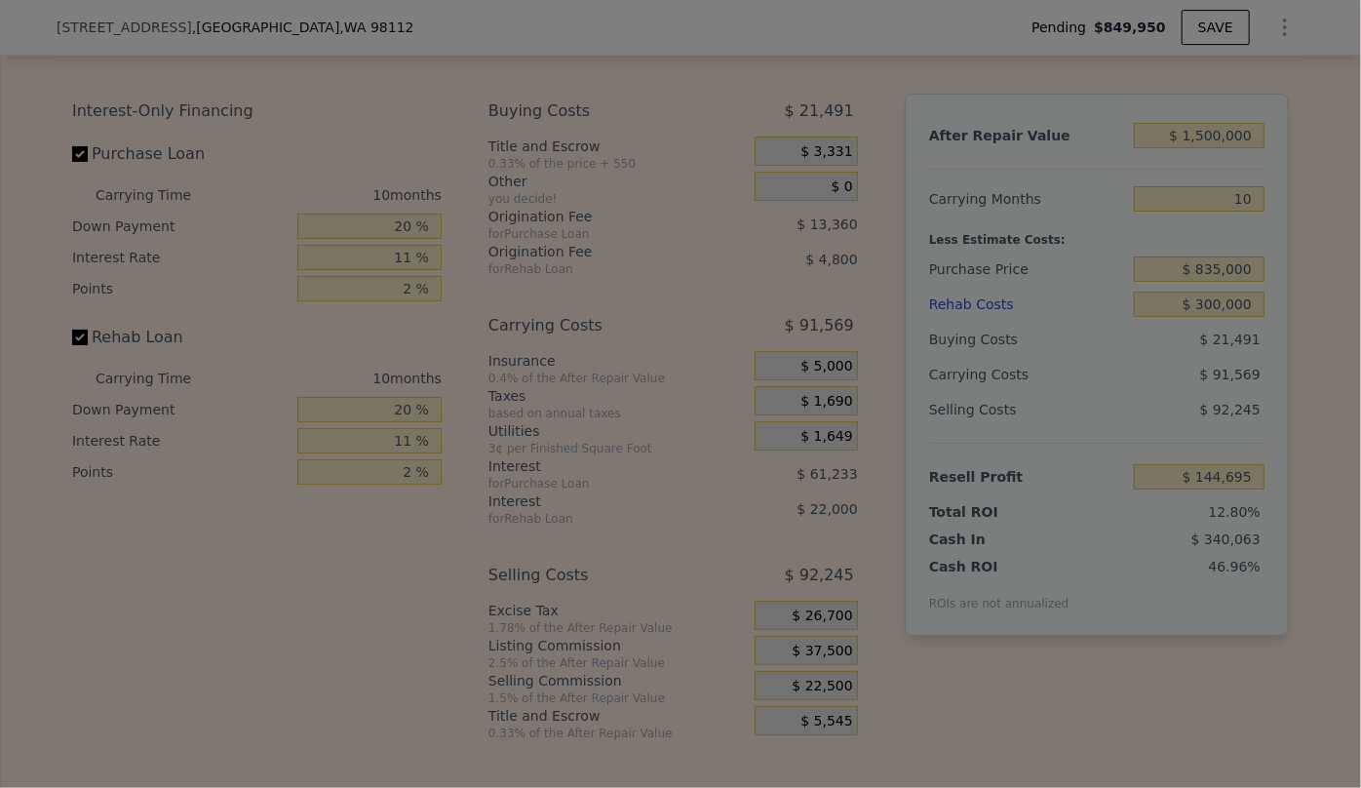
type input "$ 159,695"
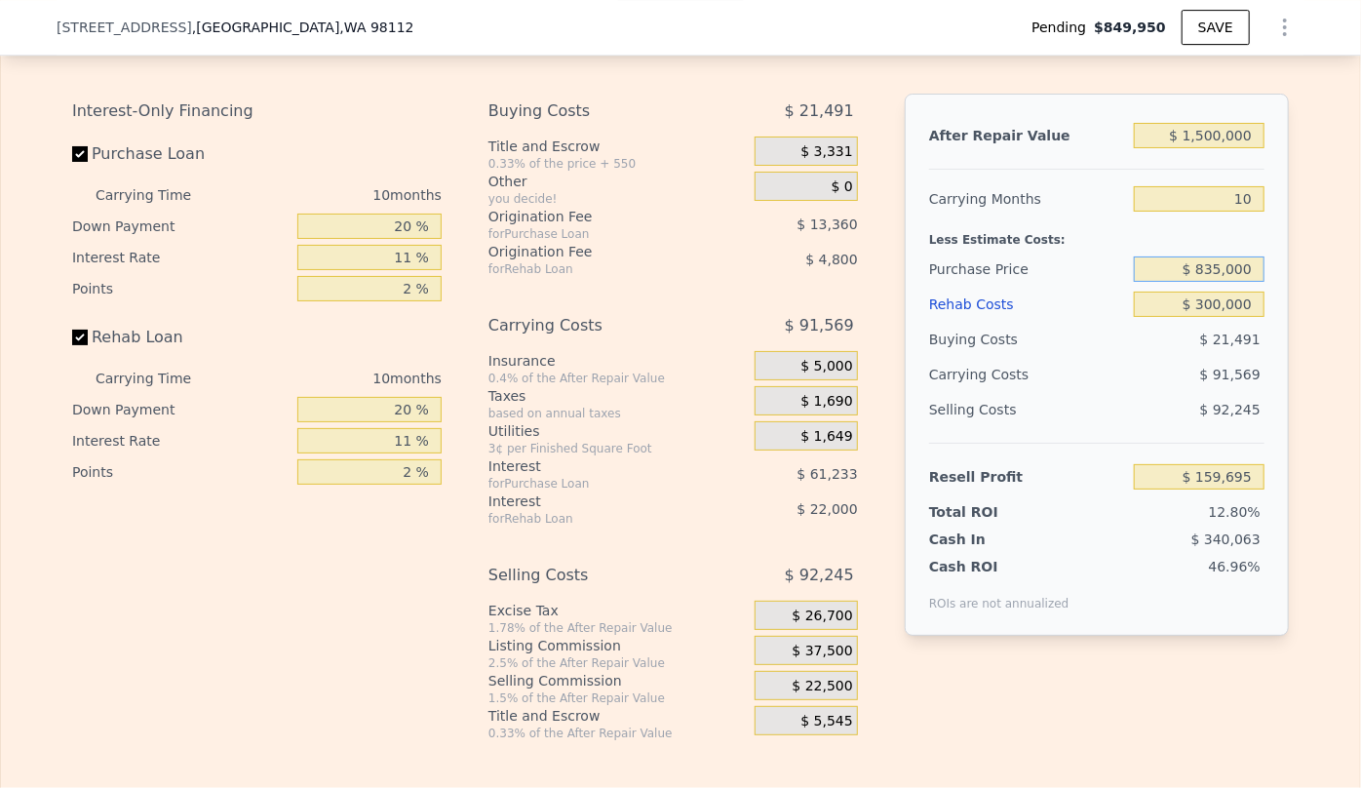
click at [1218, 282] on input "$ 835,000" at bounding box center [1199, 268] width 131 height 25
type input "$ 805,000"
click at [1172, 417] on div "$ 92,245" at bounding box center [1200, 409] width 132 height 35
type input "$ 192,475"
click at [410, 270] on input "11 %" at bounding box center [369, 257] width 144 height 25
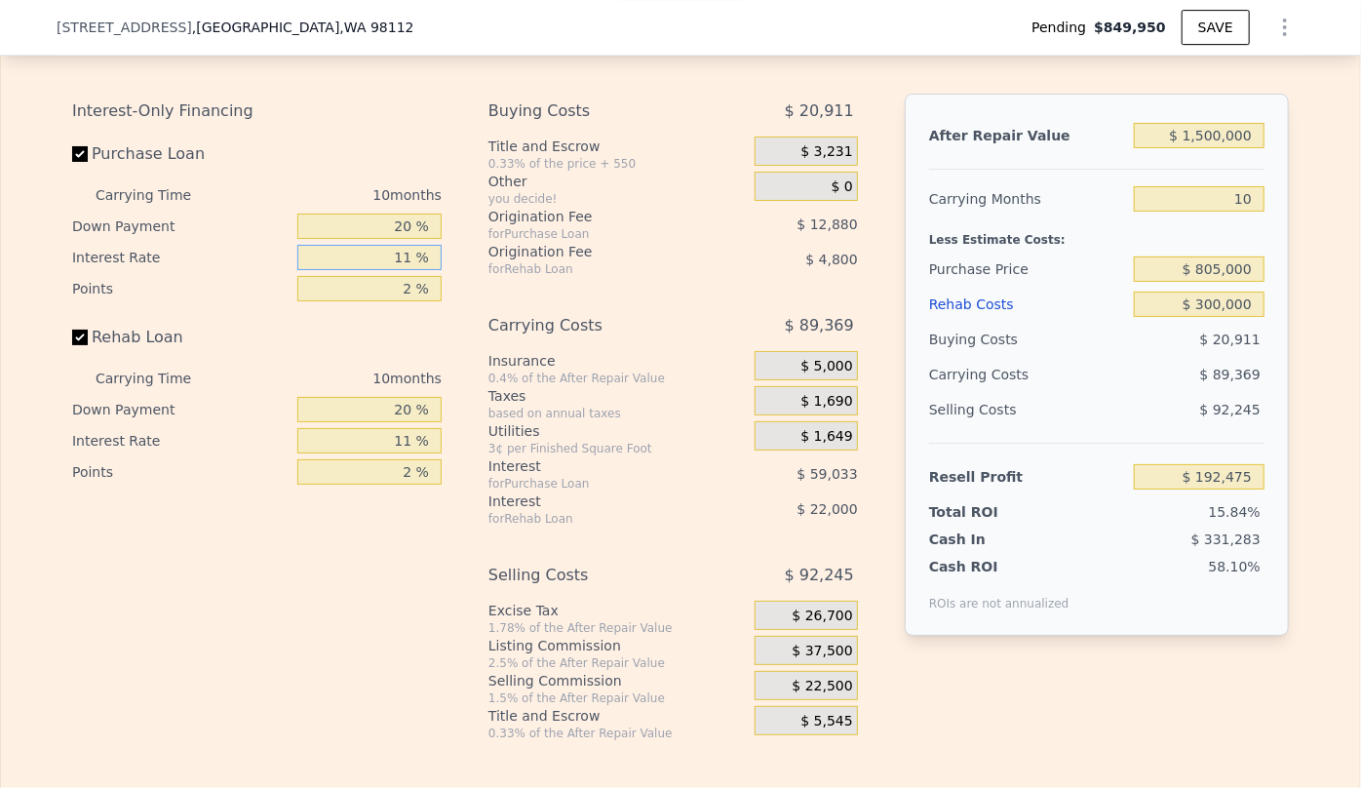
type input "1 %"
type input "$ 246,135"
type input "10 %"
type input "$ 197,835"
type input "10.2 %"
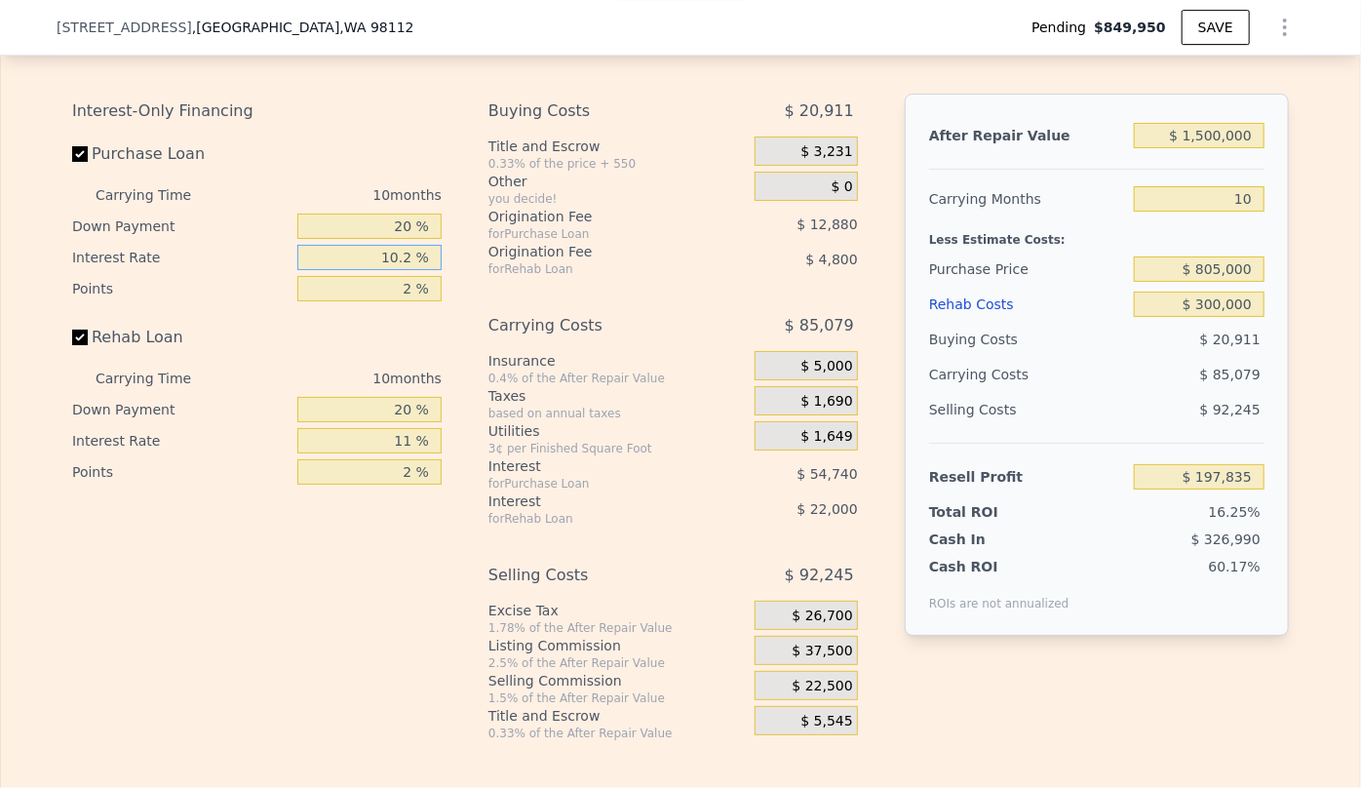
type input "$ 196,765"
type input "10.25 %"
type input "$ 196,495"
type input "10.25 %"
click at [402, 301] on input "2 %" at bounding box center [369, 288] width 144 height 25
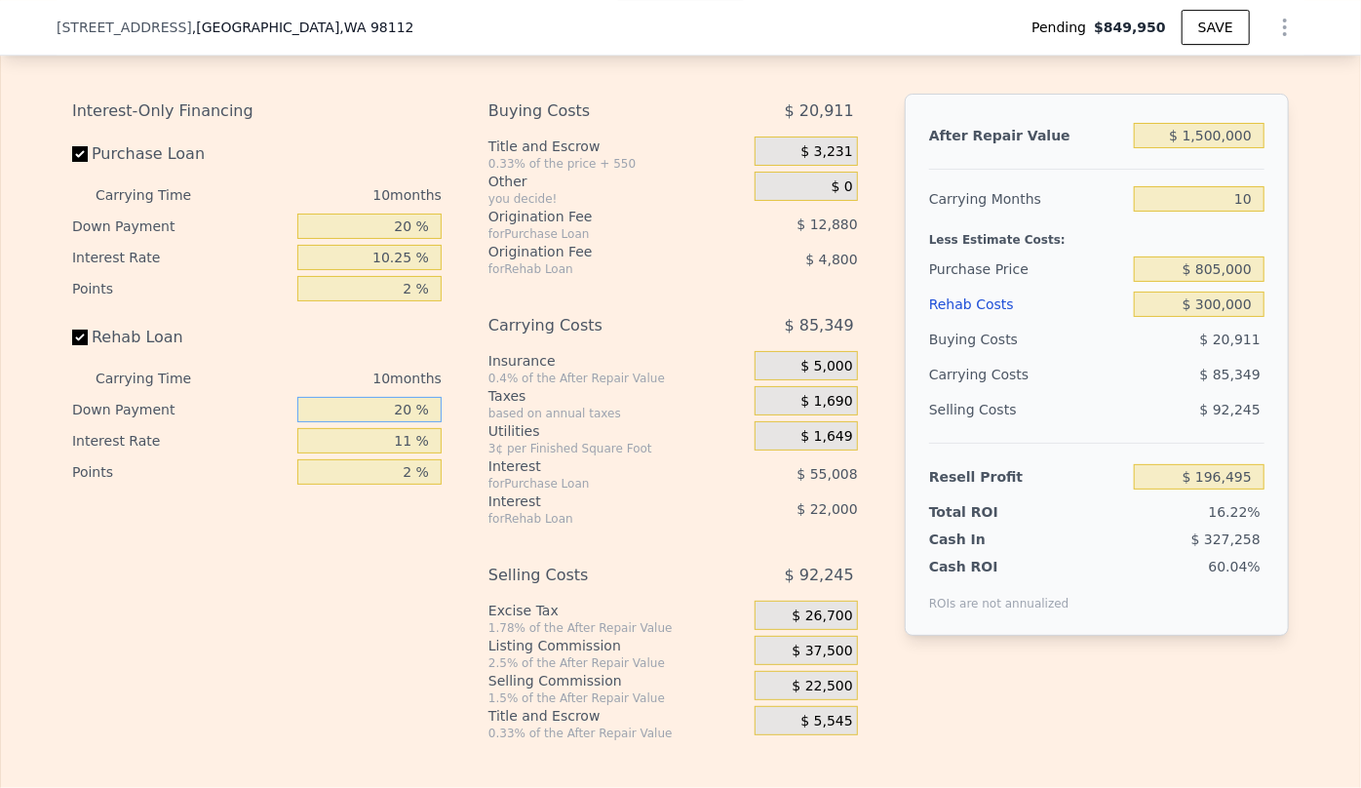
click at [411, 422] on input "20 %" at bounding box center [369, 409] width 144 height 25
type input "2 %"
type input "$ 190,465"
type input "1 %"
type input "$ 190,125"
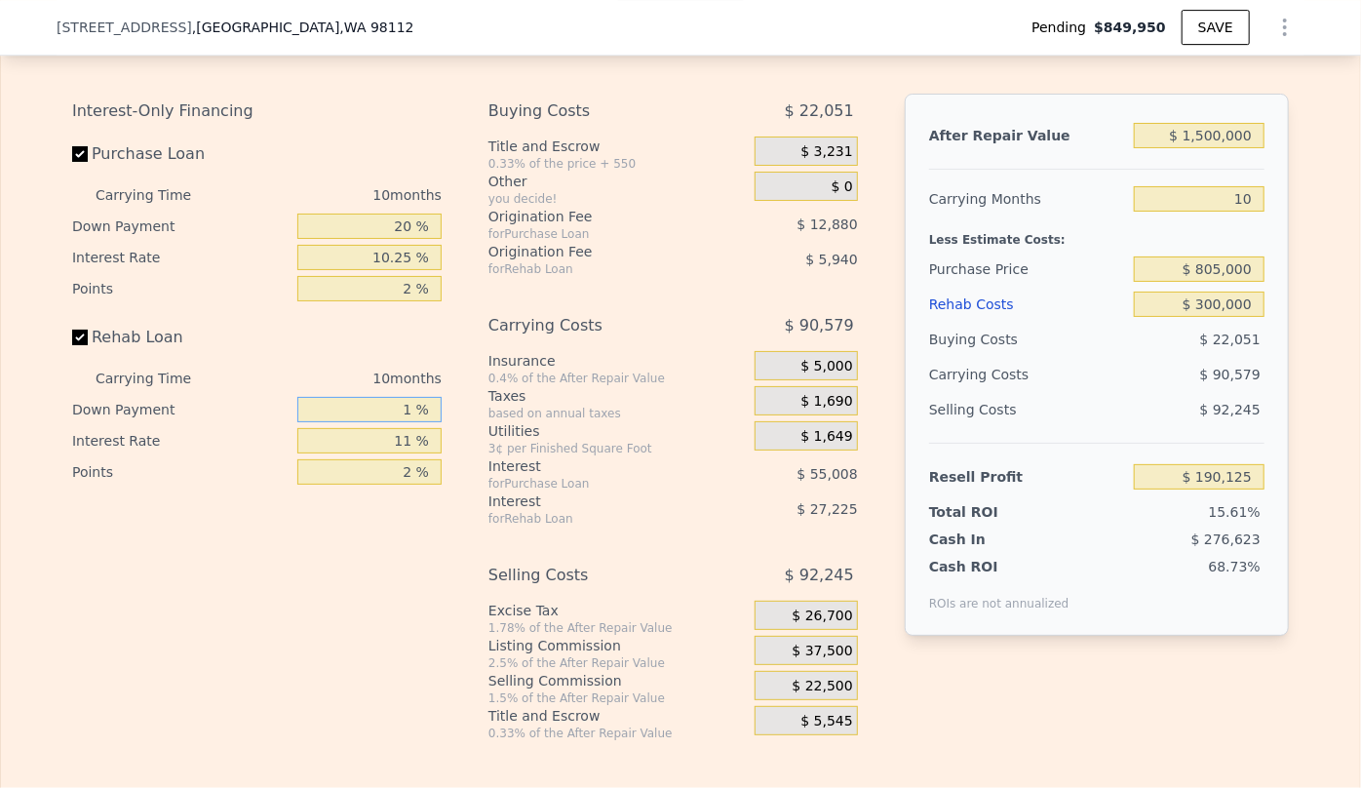
type input "10 %"
type input "$ 193,145"
type input "102 %"
type input "$ 223,965"
type input "1025 %"
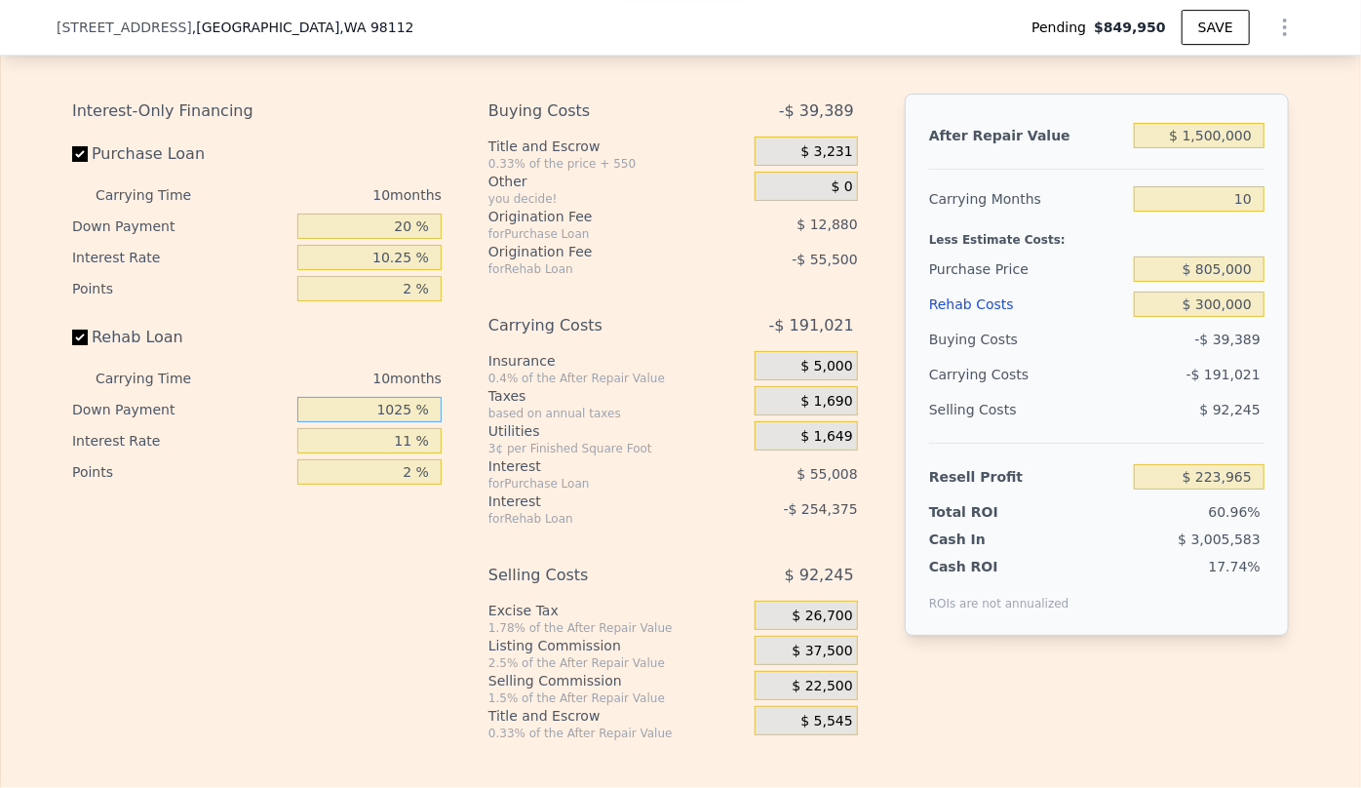
type input "$ 533,165"
type input "102 %"
type input "$ 223,965"
type input "10 %"
type input "$ 193,145"
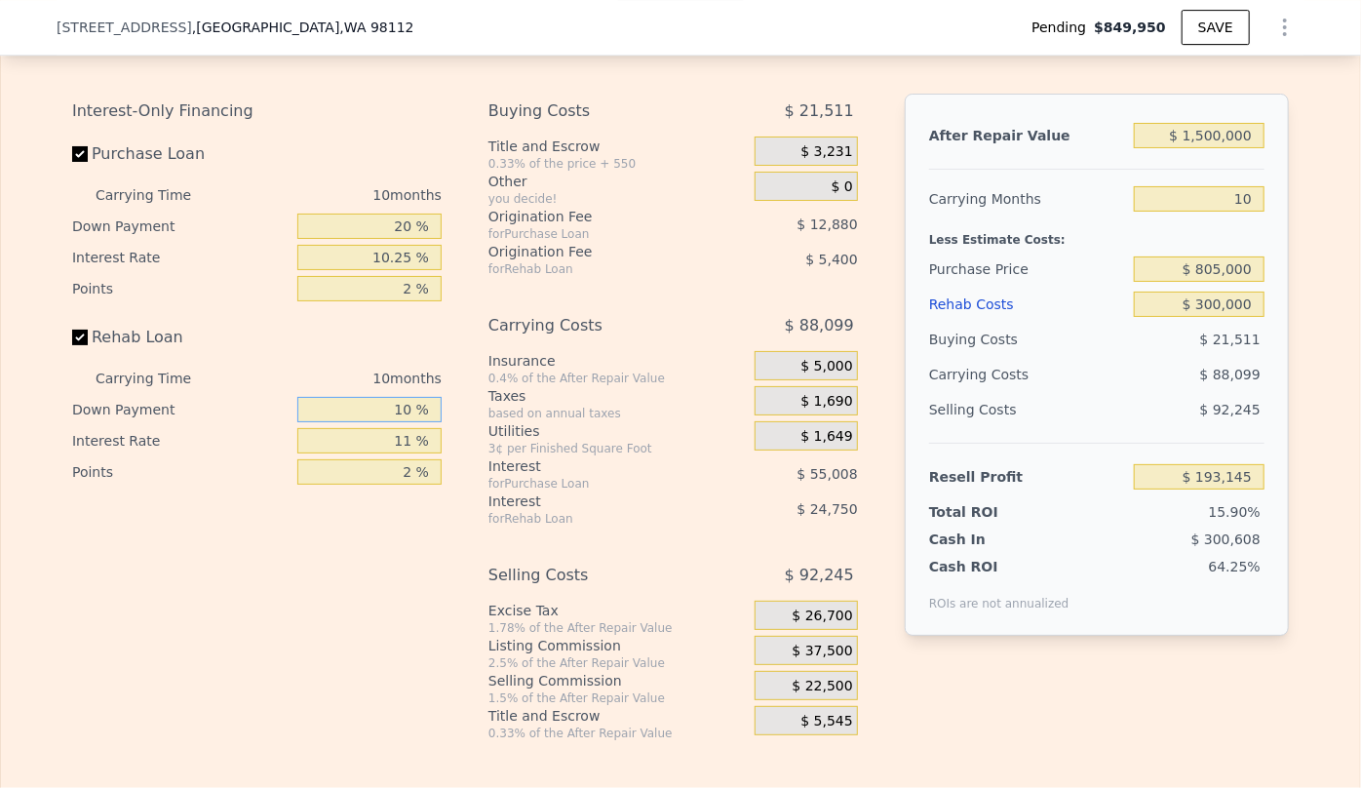
type input "102 %"
type input "$ 223,965"
type input "1025 %"
type input "$ 533,165"
type input "102 %"
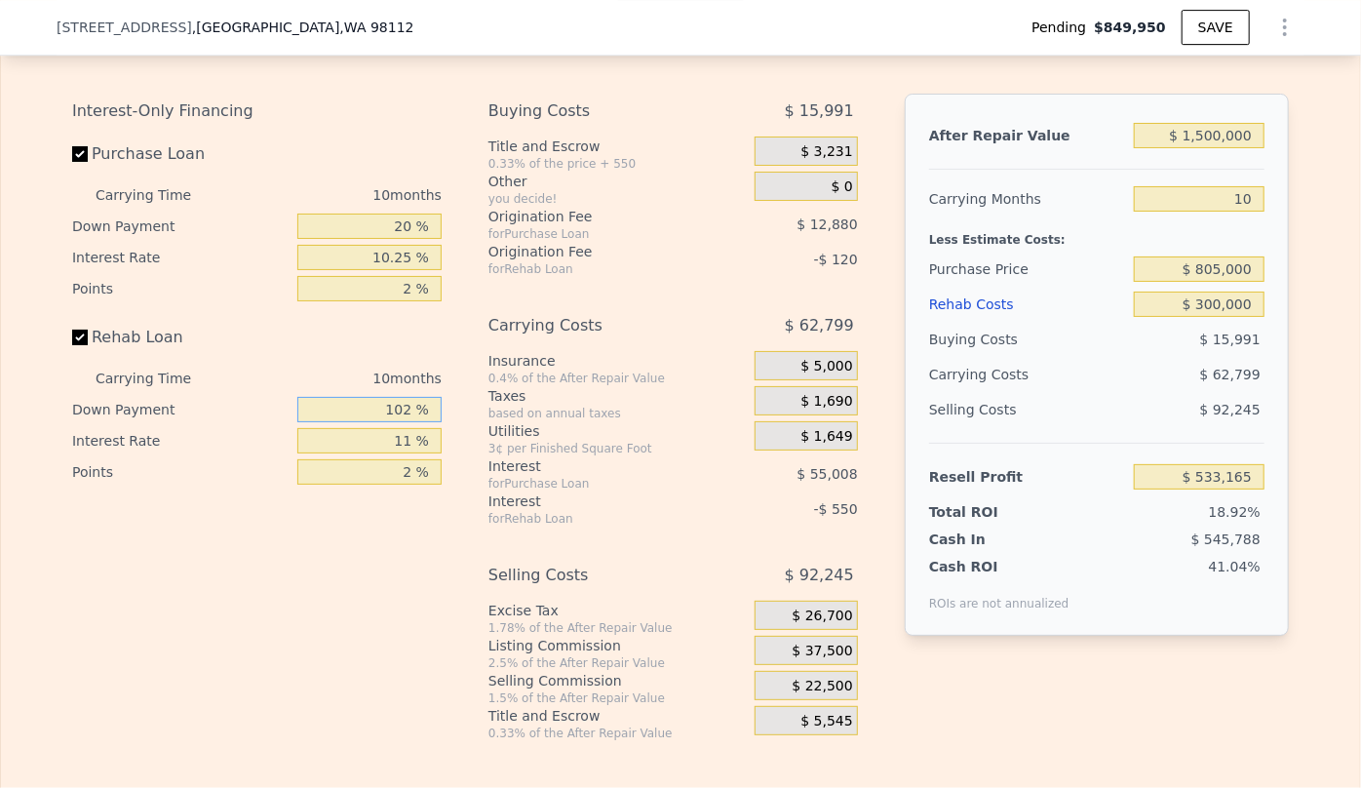
type input "$ 223,965"
type input "10 %"
type input "$ 193,145"
type input "102 %"
type input "$ 223,965"
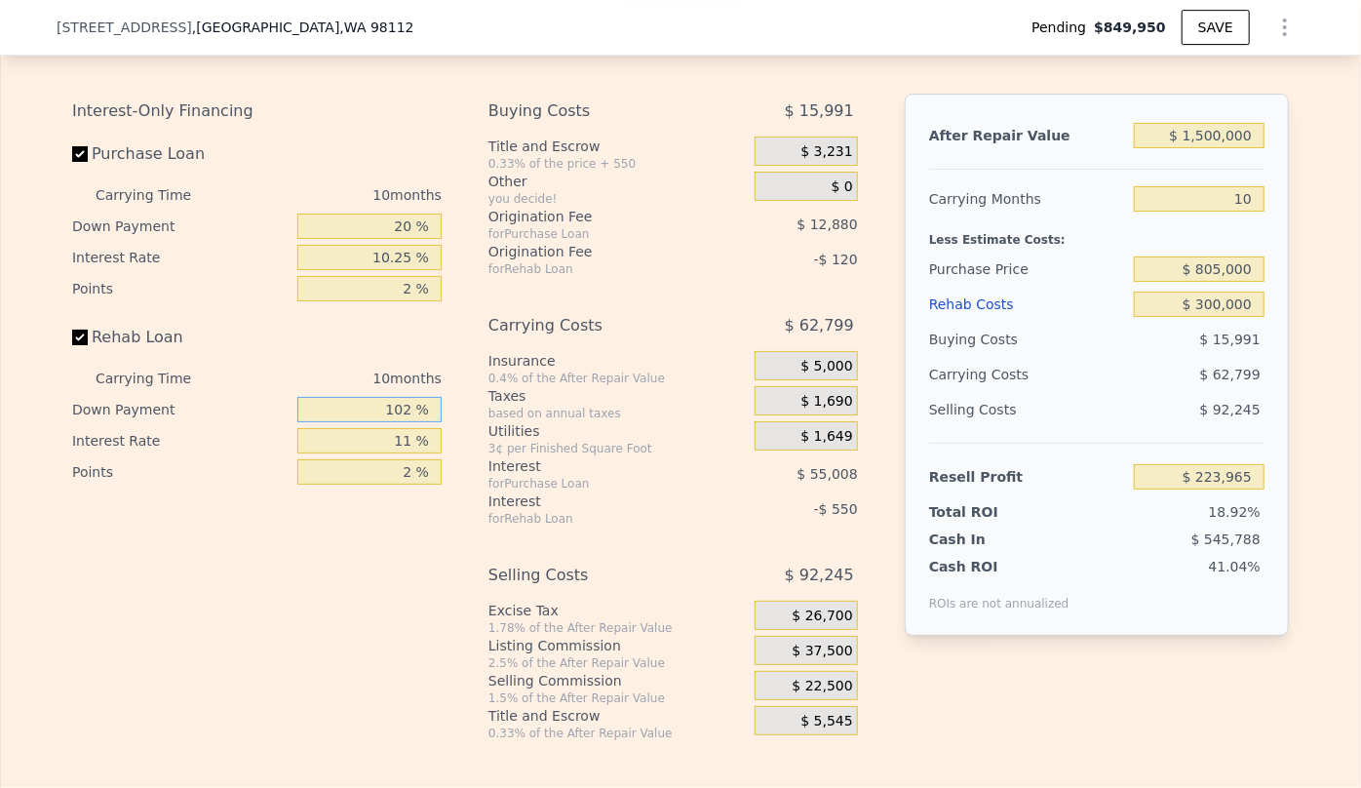
type input "1025 %"
type input "$ 533,165"
type input "102 %"
type input "$ 223,965"
type input "10 %"
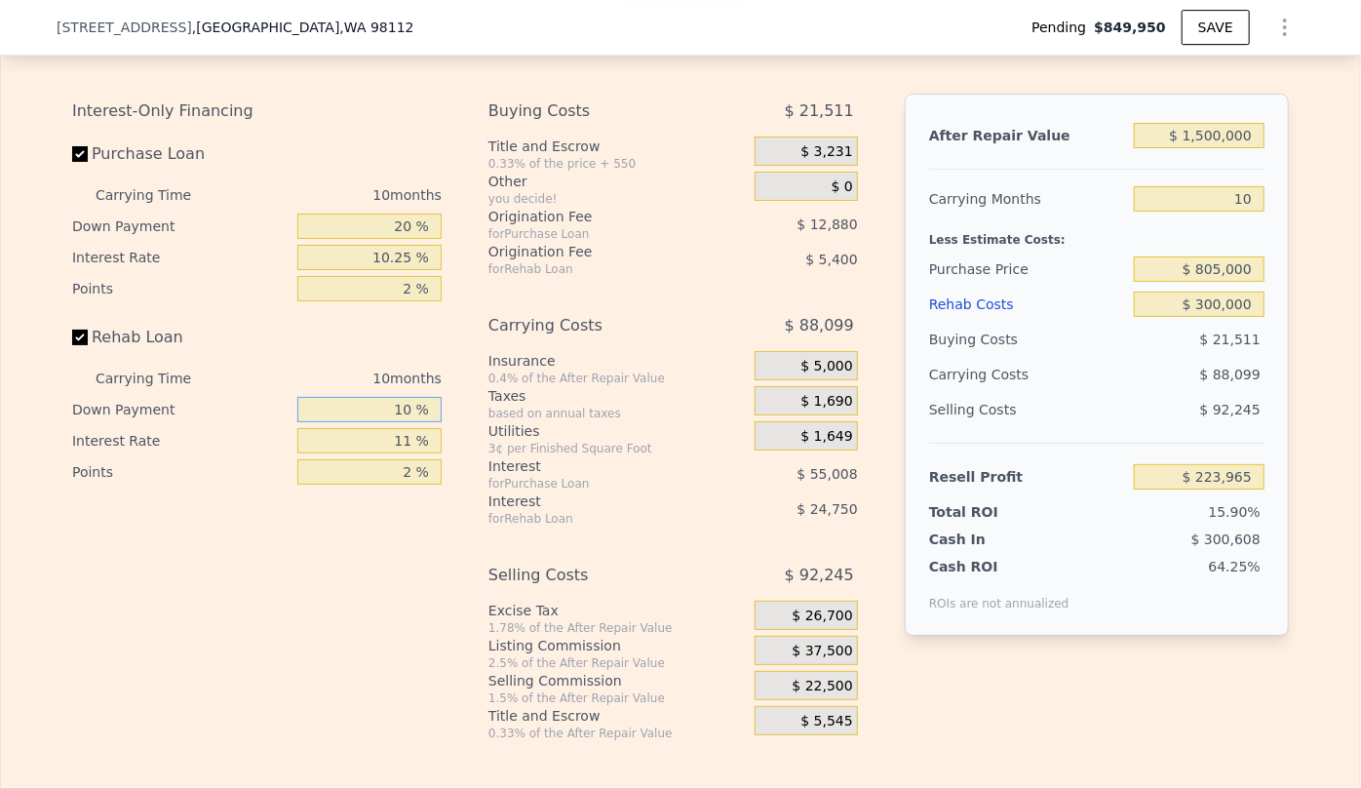
type input "$ 193,145"
type input "102 %"
type input "$ 223,965"
type input "1025 %"
type input "$ 533,165"
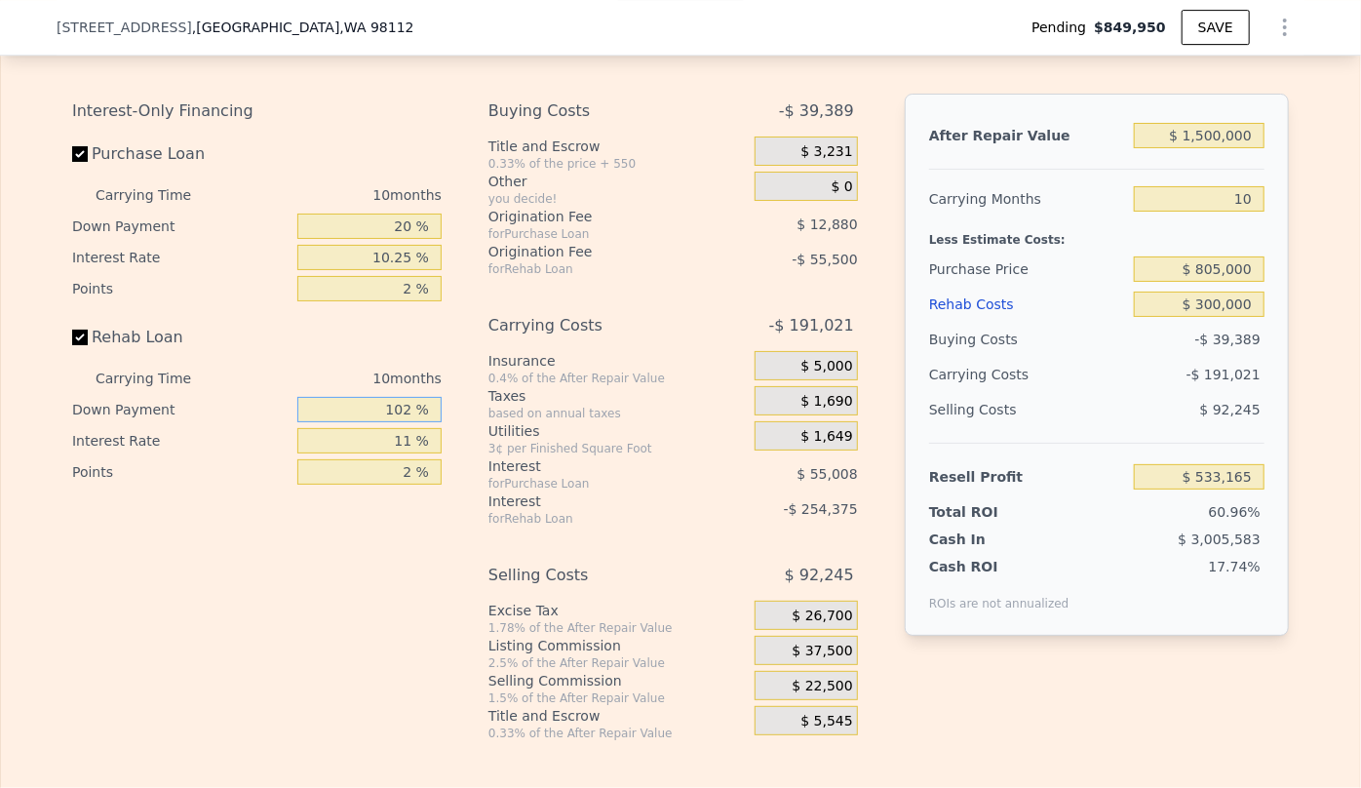
type input "10 %"
type input "$ 193,145"
click at [500, 421] on div "based on annual taxes" at bounding box center [617, 414] width 258 height 16
click at [410, 422] on input "10 %" at bounding box center [369, 409] width 144 height 25
type input "10 %"
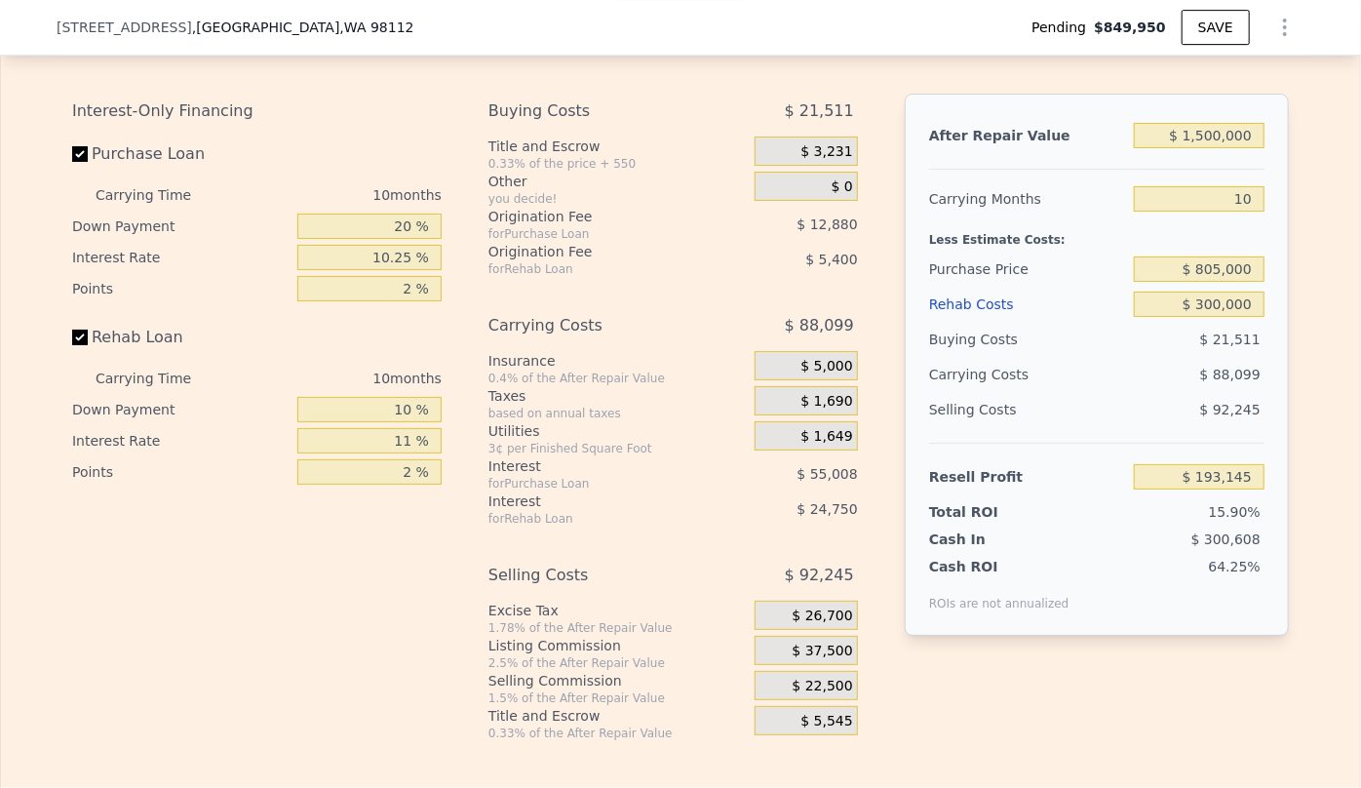
drag, startPoint x: 628, startPoint y: 507, endPoint x: 622, endPoint y: 517, distance: 11.4
click at [622, 517] on div "Carrying Costs $ 88,099 Insurance 0.4% of the After Repair Value $ 5,000 Taxes …" at bounding box center [673, 417] width 370 height 218
drag, startPoint x: 1203, startPoint y: 628, endPoint x: 1206, endPoint y: 591, distance: 37.2
click at [1204, 611] on div "64.25%" at bounding box center [1170, 584] width 188 height 55
click at [1209, 520] on span "15.90%" at bounding box center [1235, 512] width 52 height 16
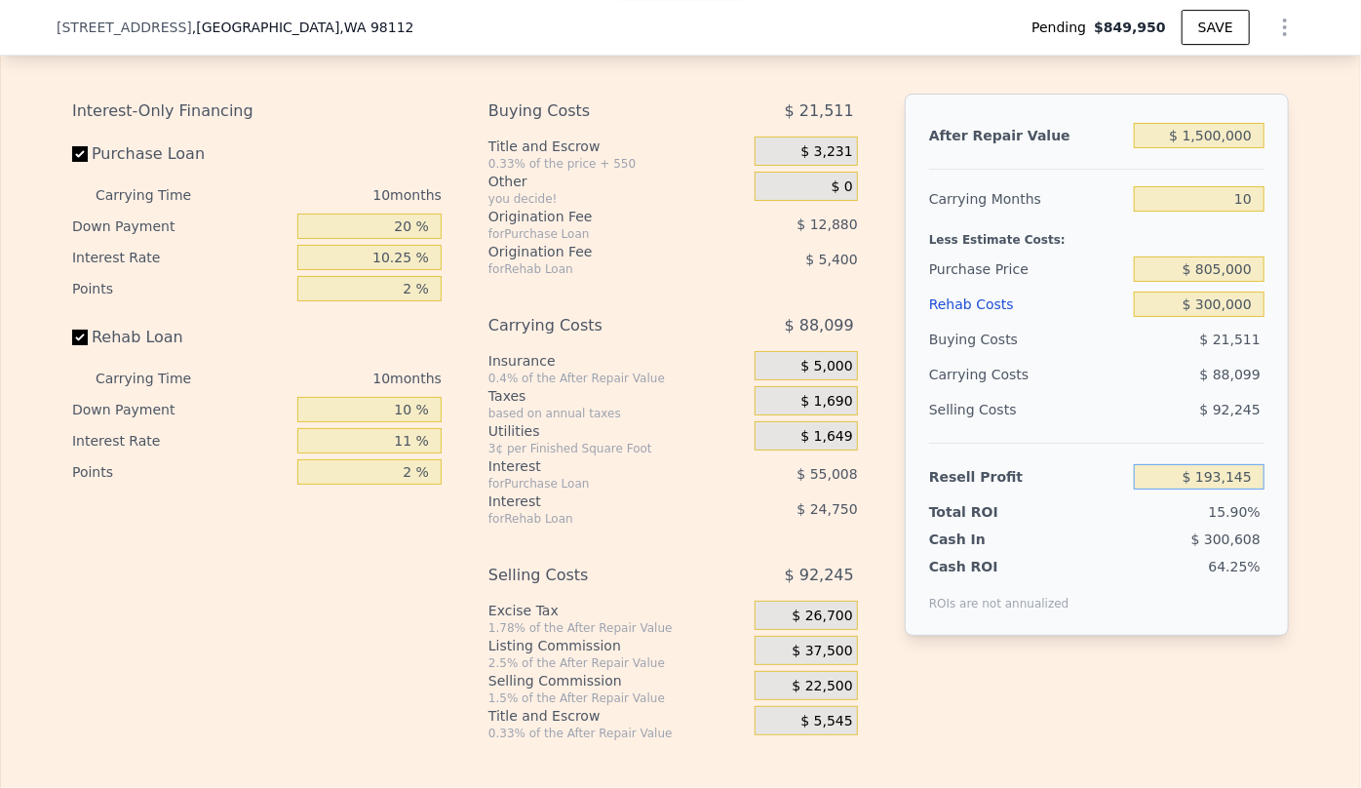
click at [1211, 489] on input "$ 193,145" at bounding box center [1199, 476] width 131 height 25
click at [412, 453] on input "11 %" at bounding box center [369, 440] width 144 height 25
type input "1 %"
type input "$ 215,645"
type input "10 %"
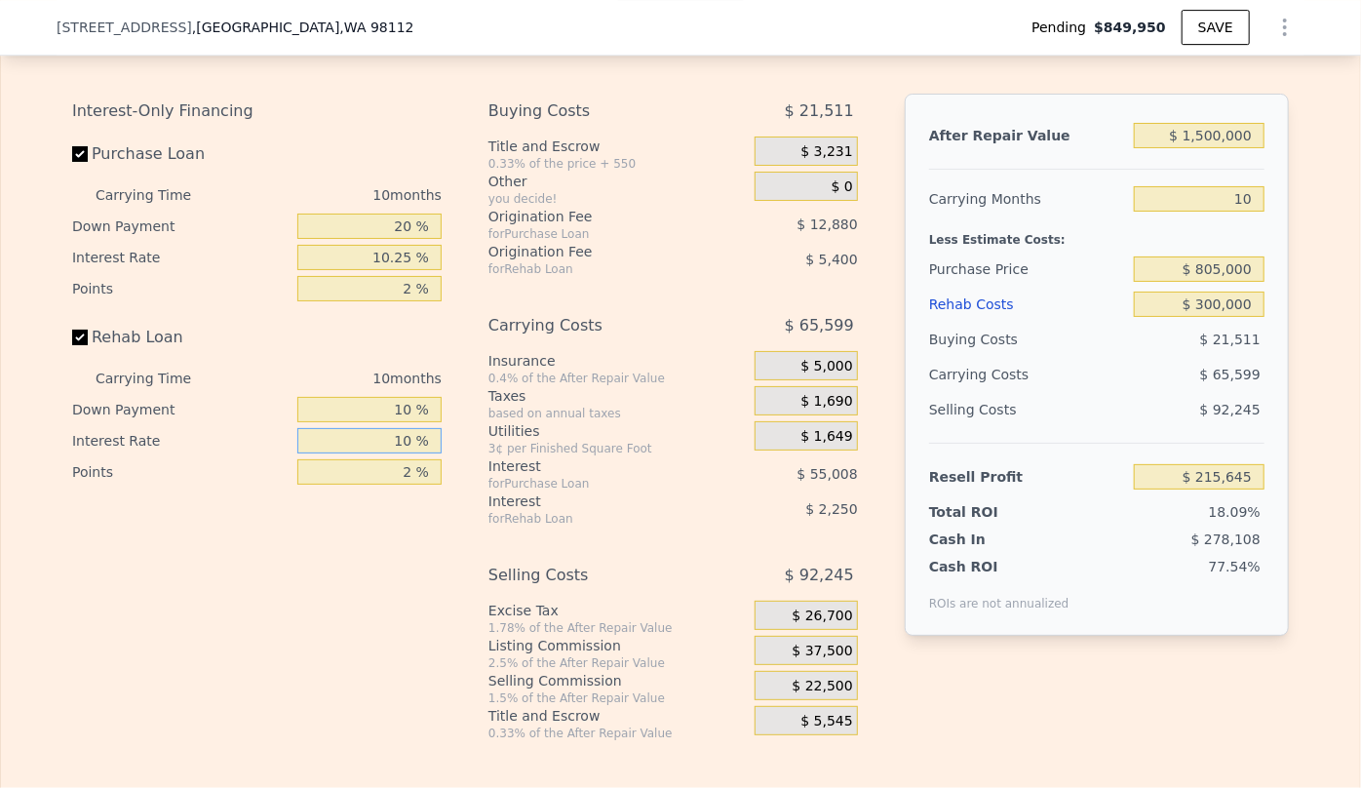
type input "$ 195,395"
type input "10.2 %"
type input "$ 194,945"
type input "10.25 %"
type input "$ 194,835"
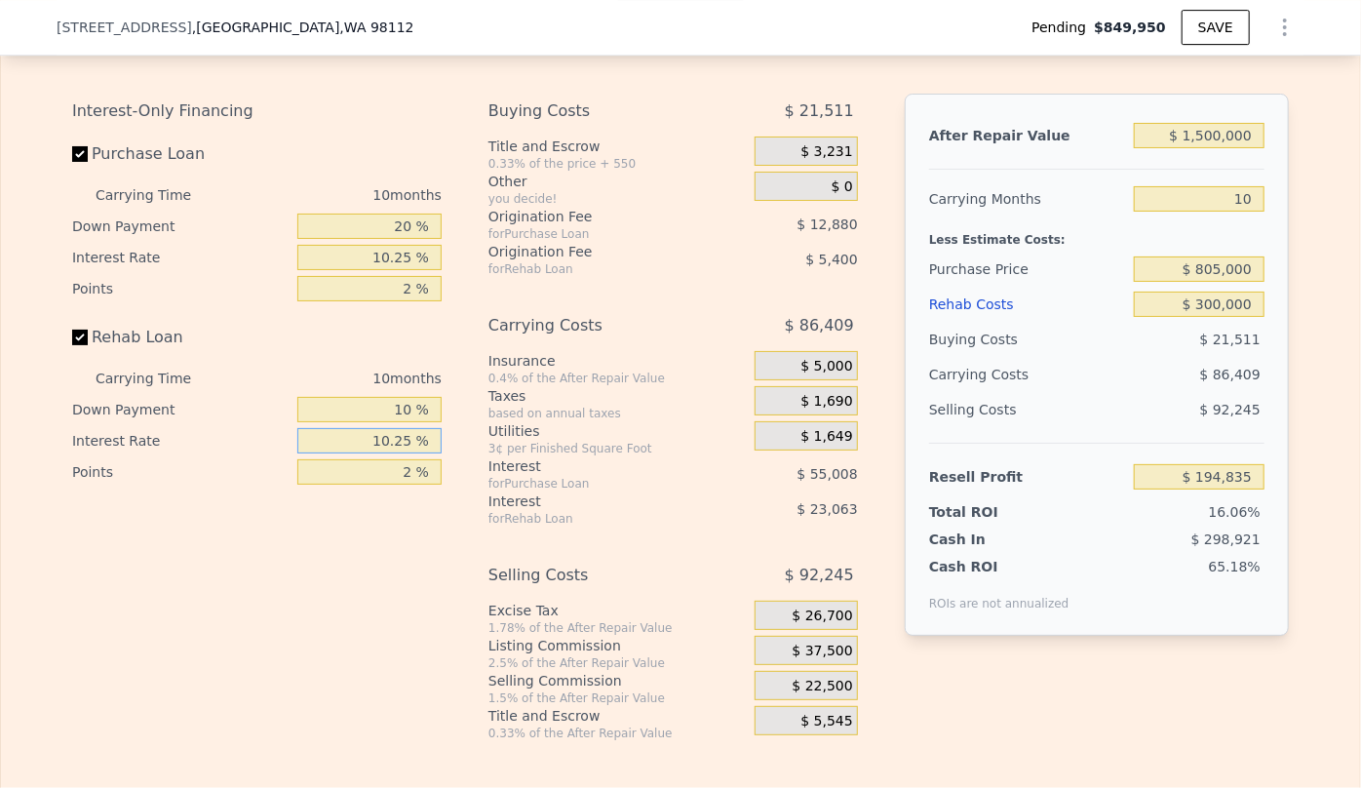
type input "10.2 %"
type input "$ 194,945"
type input "10. %"
type input "$ 195,395"
type input "1 %"
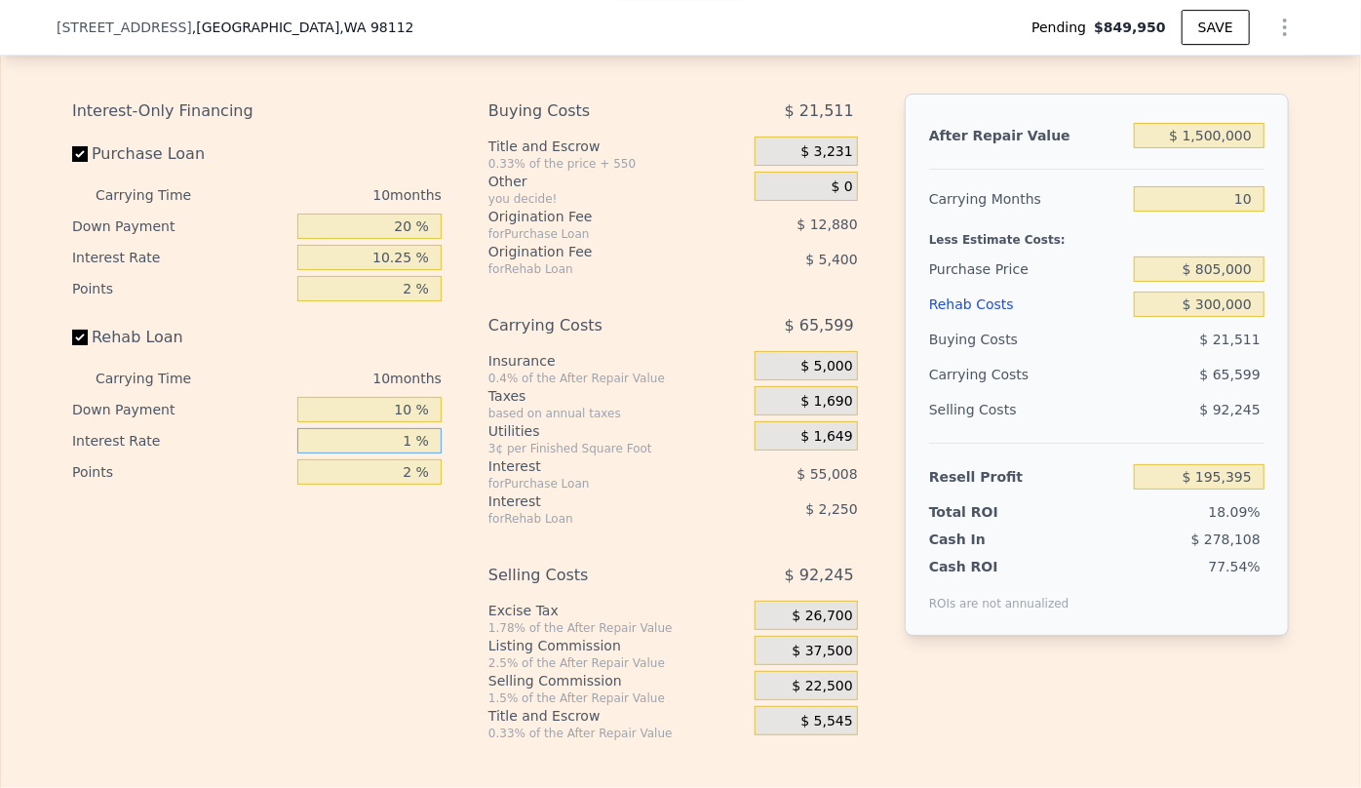
type input "$ 215,645"
type input "11 %"
type input "$ 193,145"
type input "11 %"
drag, startPoint x: 407, startPoint y: 278, endPoint x: 370, endPoint y: 281, distance: 37.2
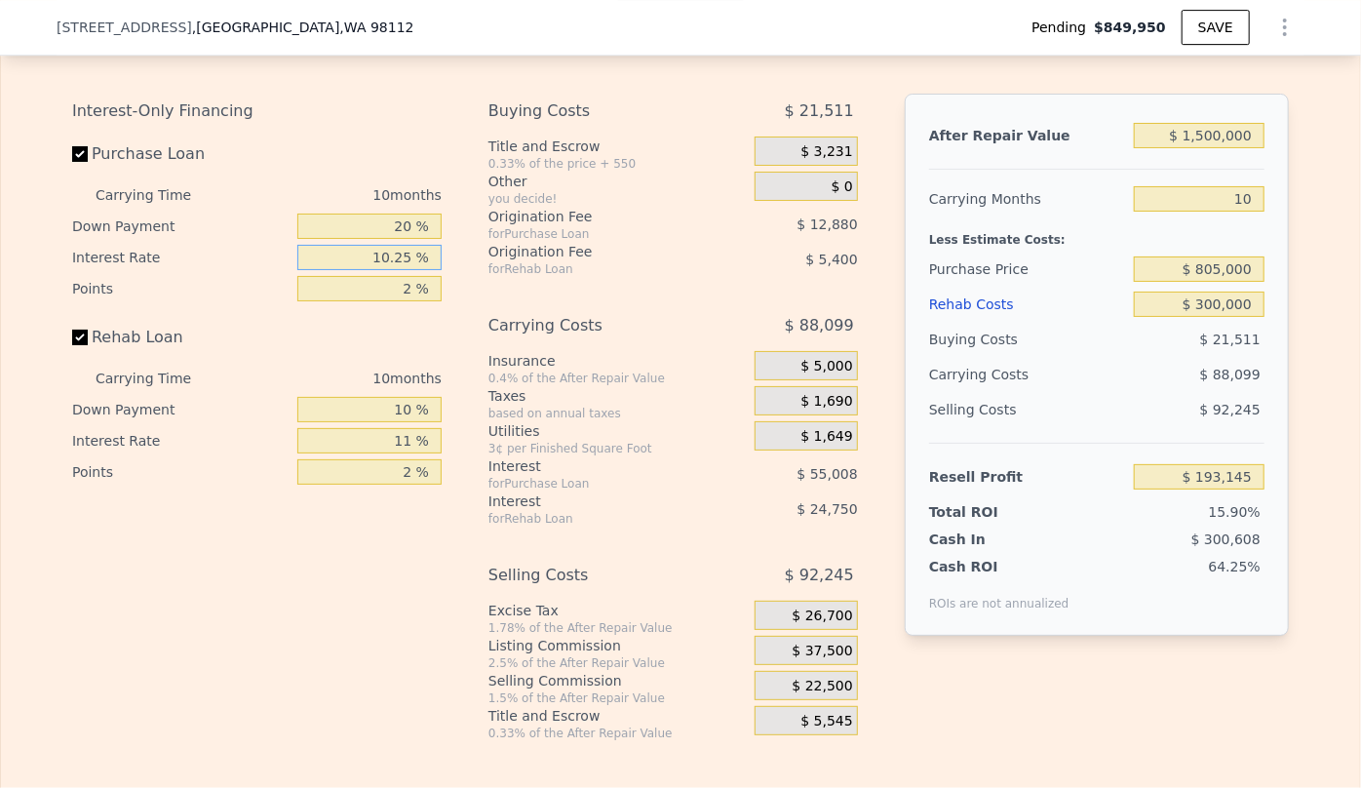
click at [370, 270] on input "10.25 %" at bounding box center [369, 257] width 144 height 25
type input "1 %"
type input "$ 242,785"
type input "11 %"
type input "$ 189,125"
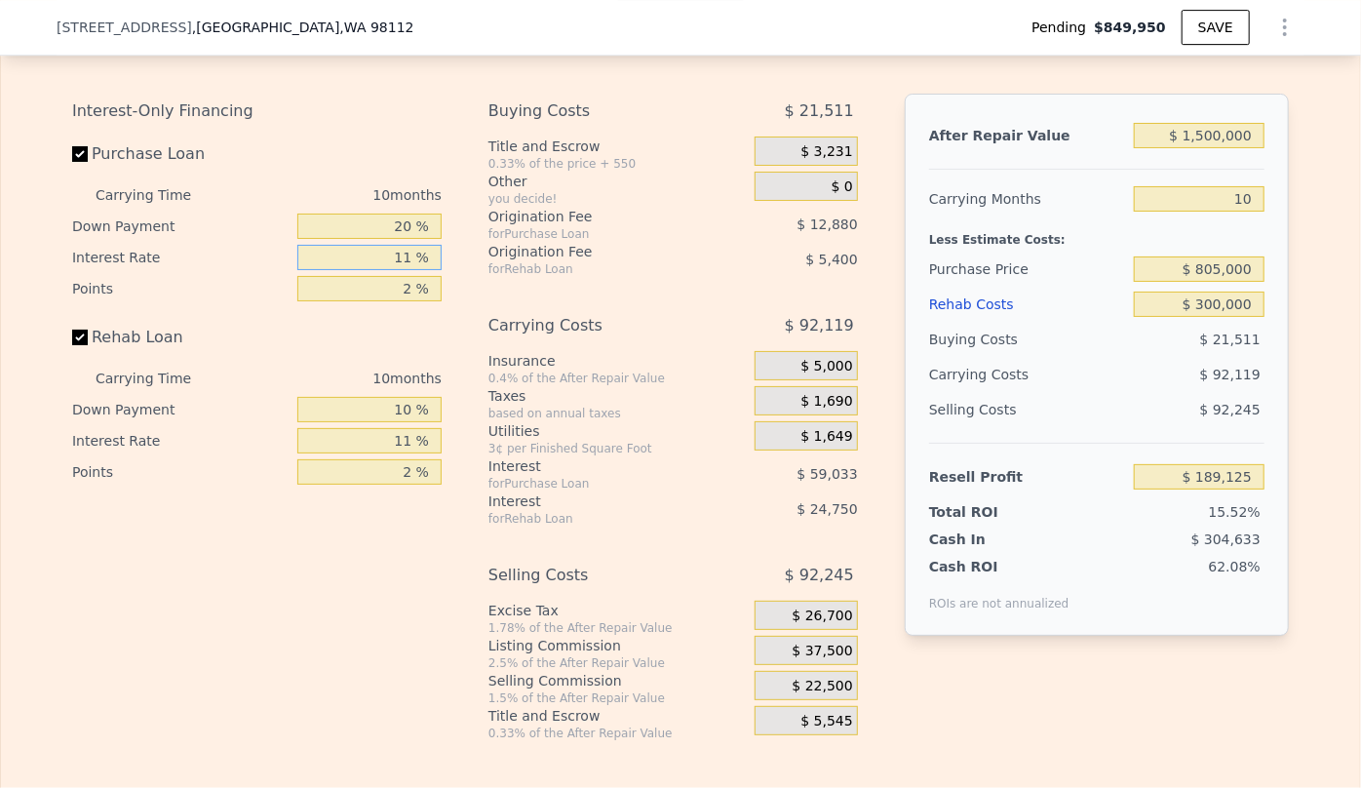
type input "11 %"
click at [689, 304] on div "Buying Costs $ 21,511 Title and Escrow 0.33% of the price + 550 $ 3,231 Other y…" at bounding box center [673, 417] width 370 height 647
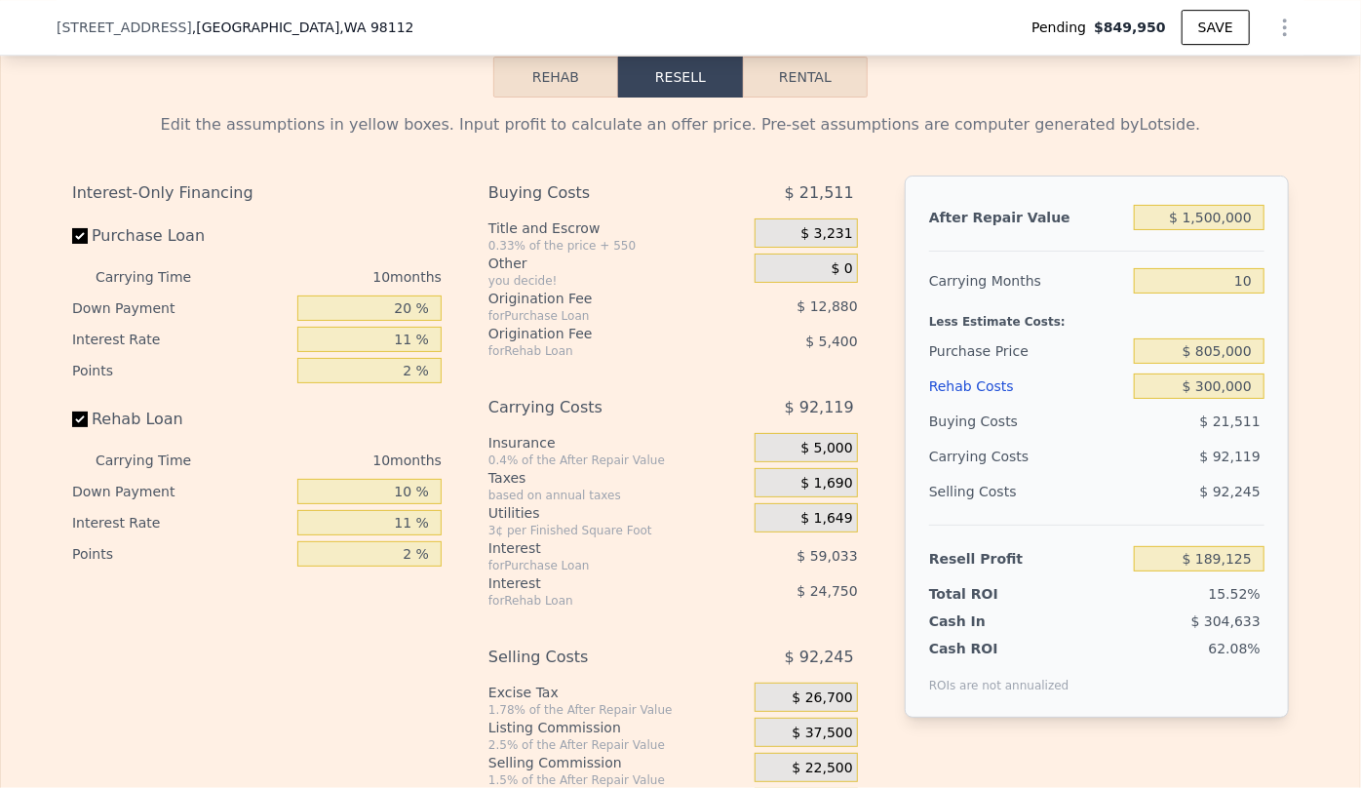
scroll to position [3183, 0]
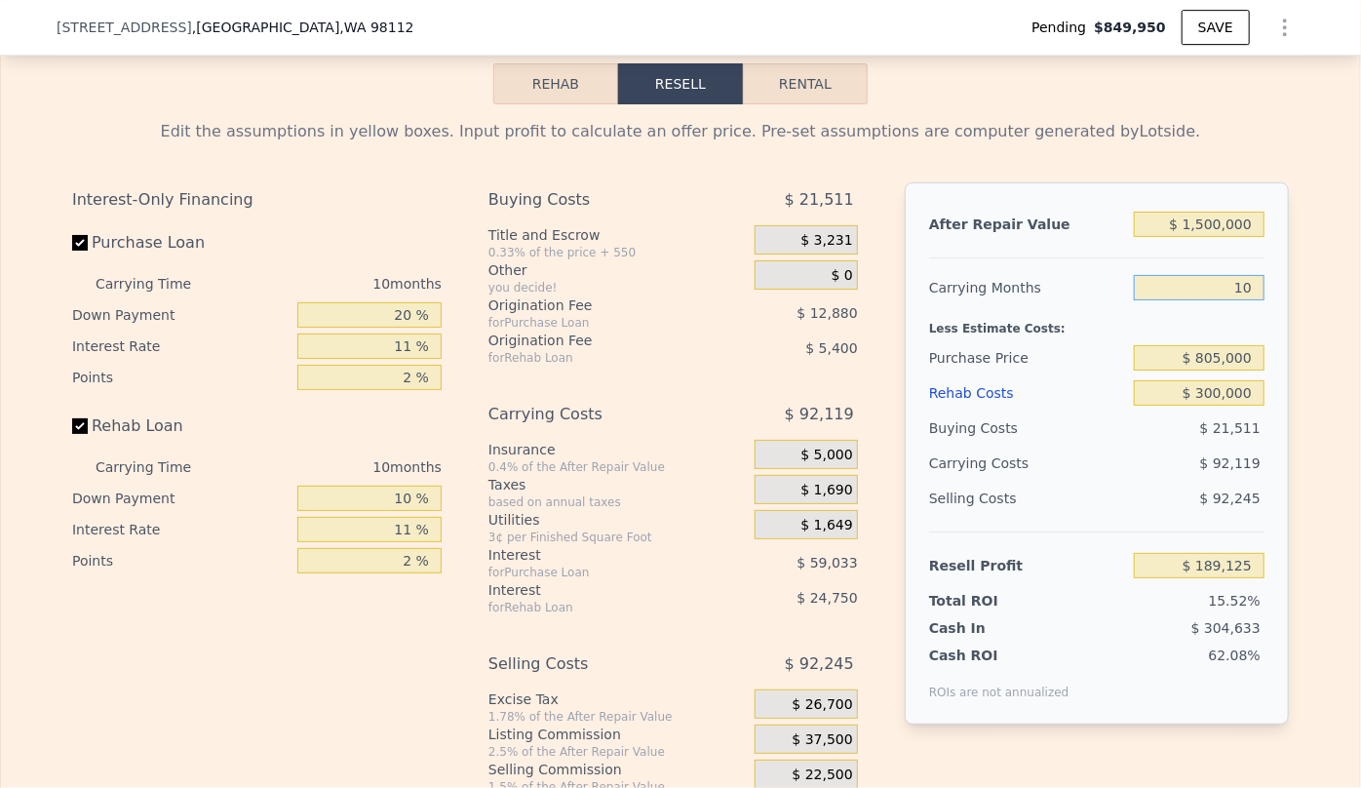
click at [1255, 300] on input "10" at bounding box center [1199, 287] width 131 height 25
type input "1"
type input "$ 272,032"
type input "12"
type input "$ 170,701"
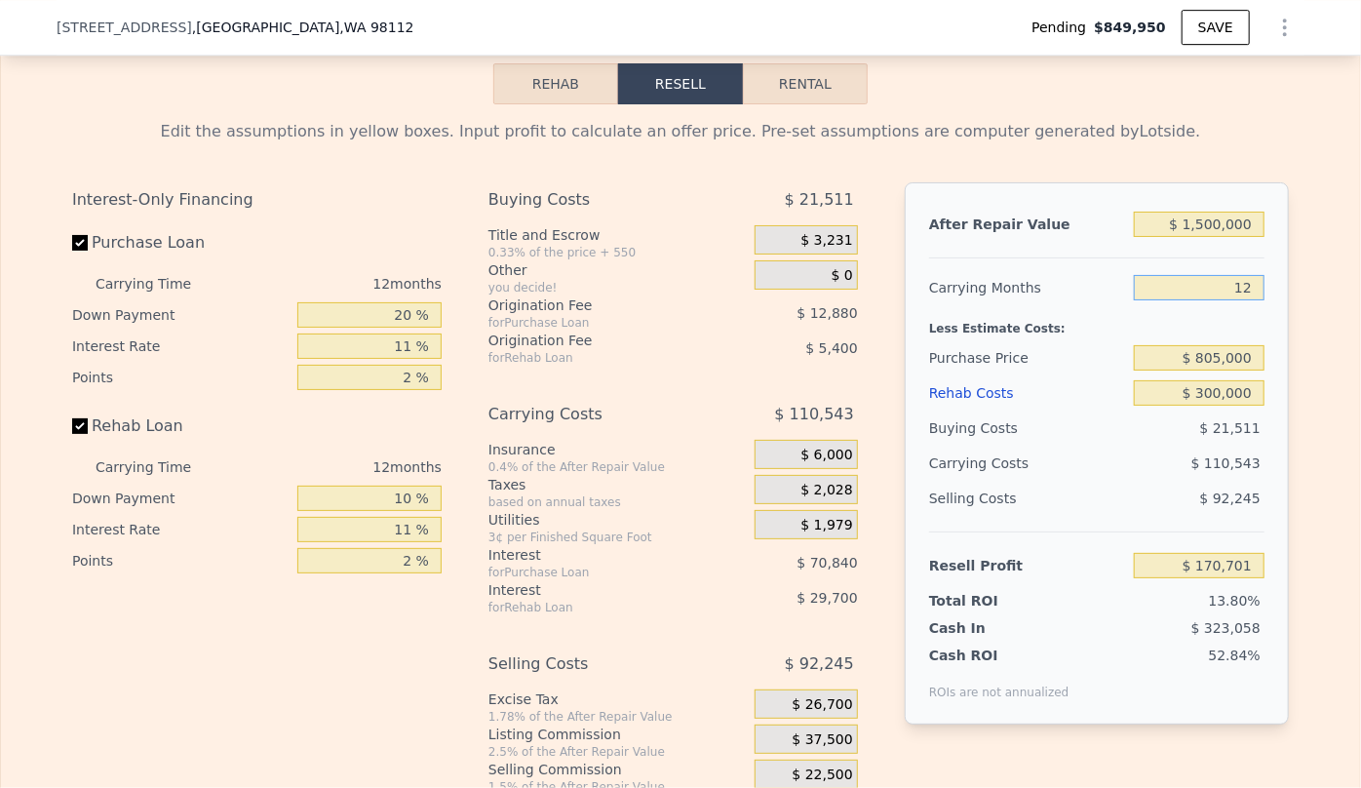
type input "1"
type input "$ 272,032"
type input "10"
type input "$ 189,125"
click at [1208, 237] on input "$ 1,500,000" at bounding box center [1199, 224] width 131 height 25
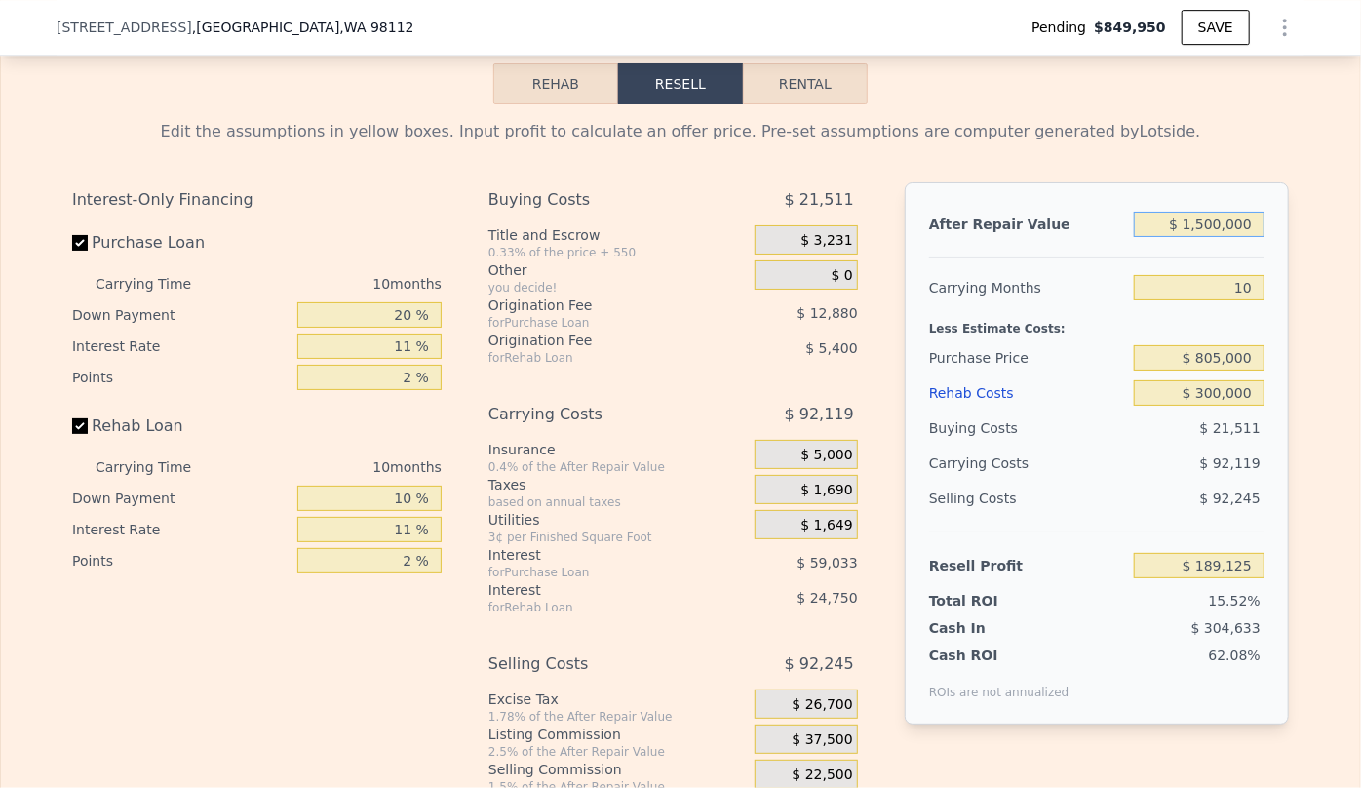
type input "$ 100,000"
type input "-$ 1,120,626"
type input "$ 1,400,000"
type input "$ 95,571"
type input "$ 1,400,000"
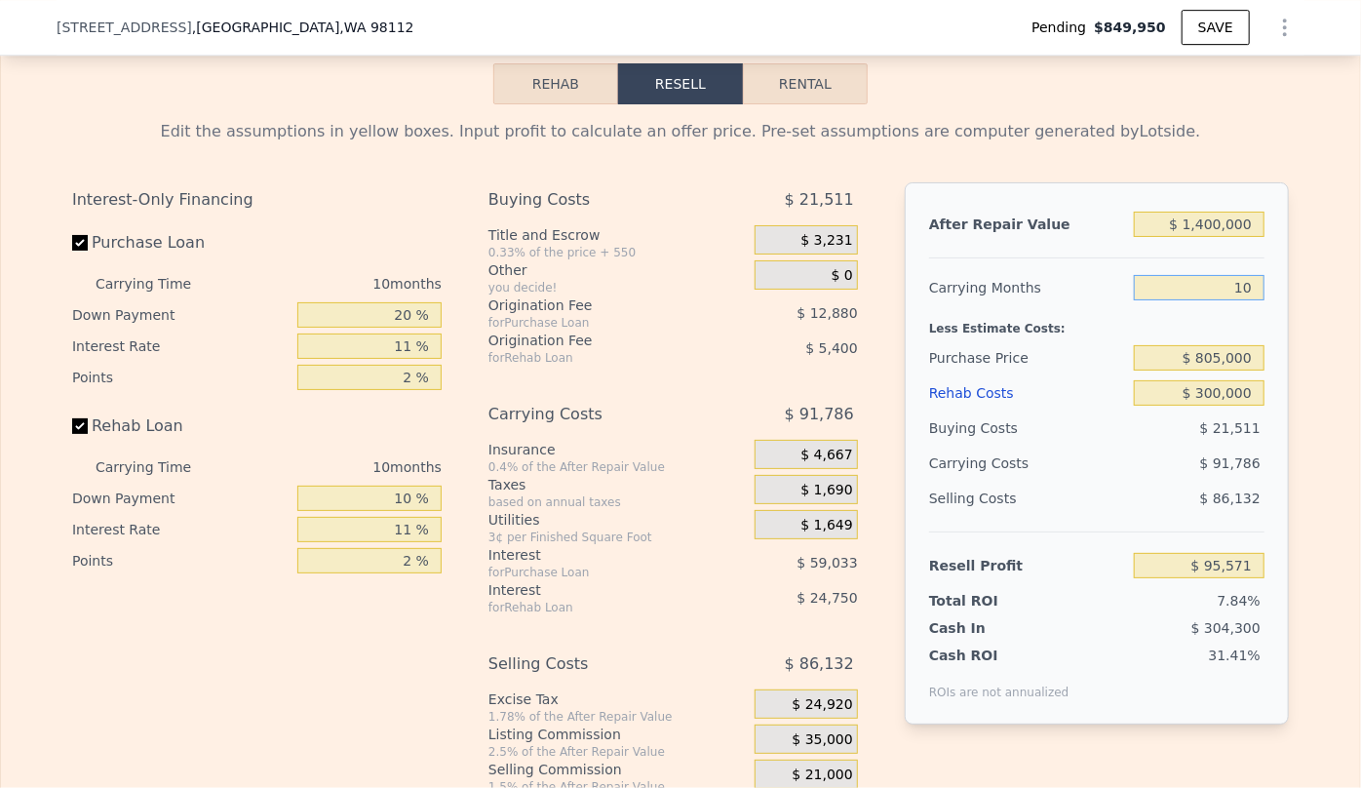
click at [1229, 299] on input "10" at bounding box center [1199, 287] width 131 height 25
click at [1141, 508] on div "$ 86,132" at bounding box center [1200, 498] width 132 height 35
click at [1198, 501] on div "$ 86,132" at bounding box center [1200, 498] width 132 height 35
click at [1190, 516] on div "$ 86,132" at bounding box center [1200, 498] width 132 height 35
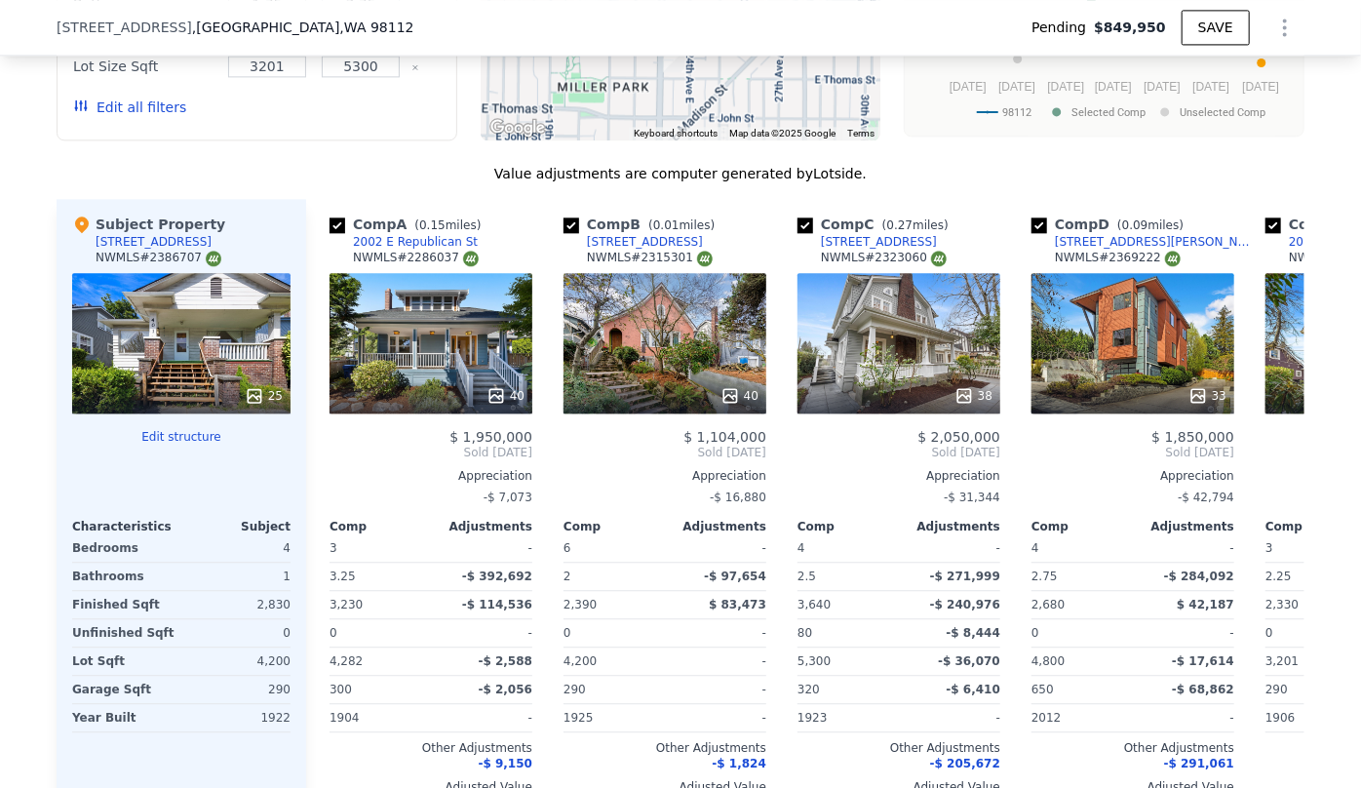
scroll to position [2120, 0]
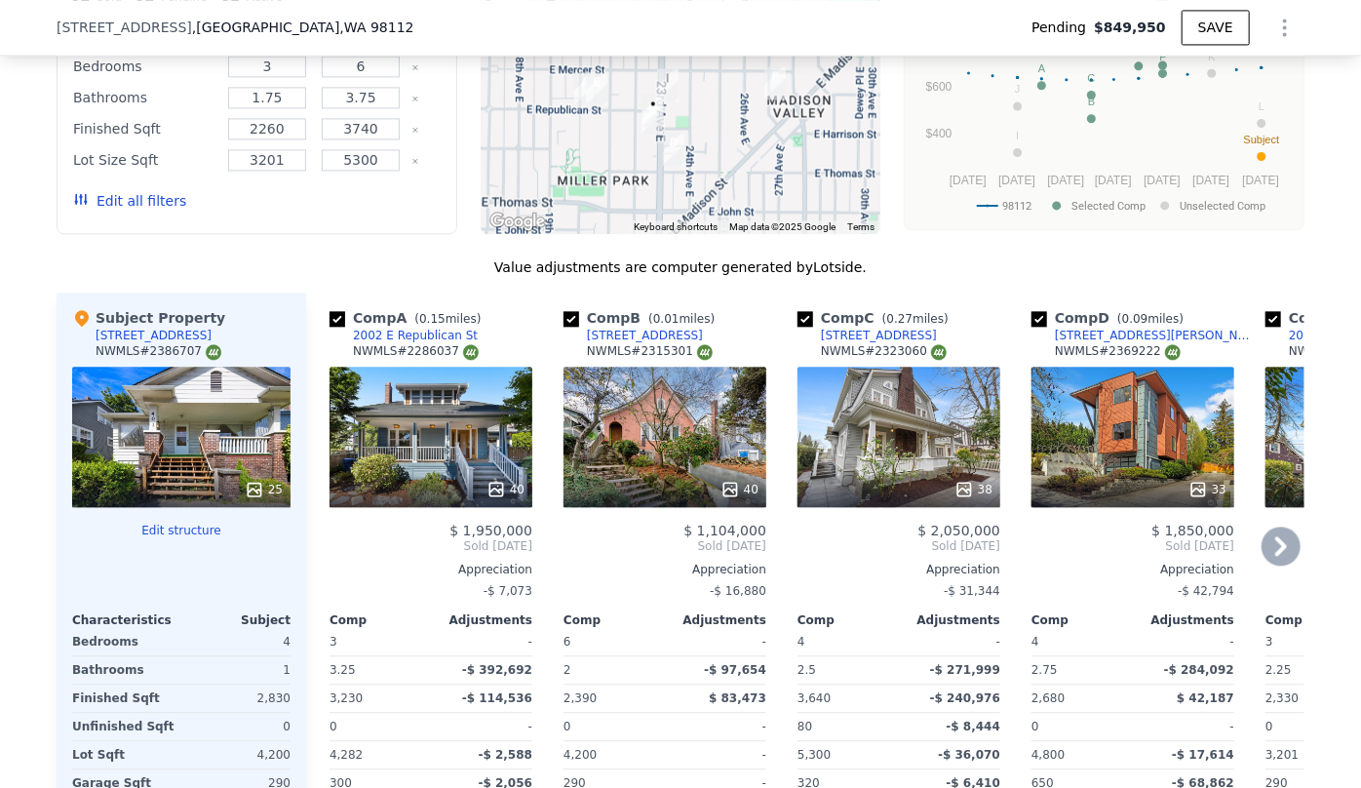
click at [1263, 546] on icon at bounding box center [1281, 546] width 39 height 39
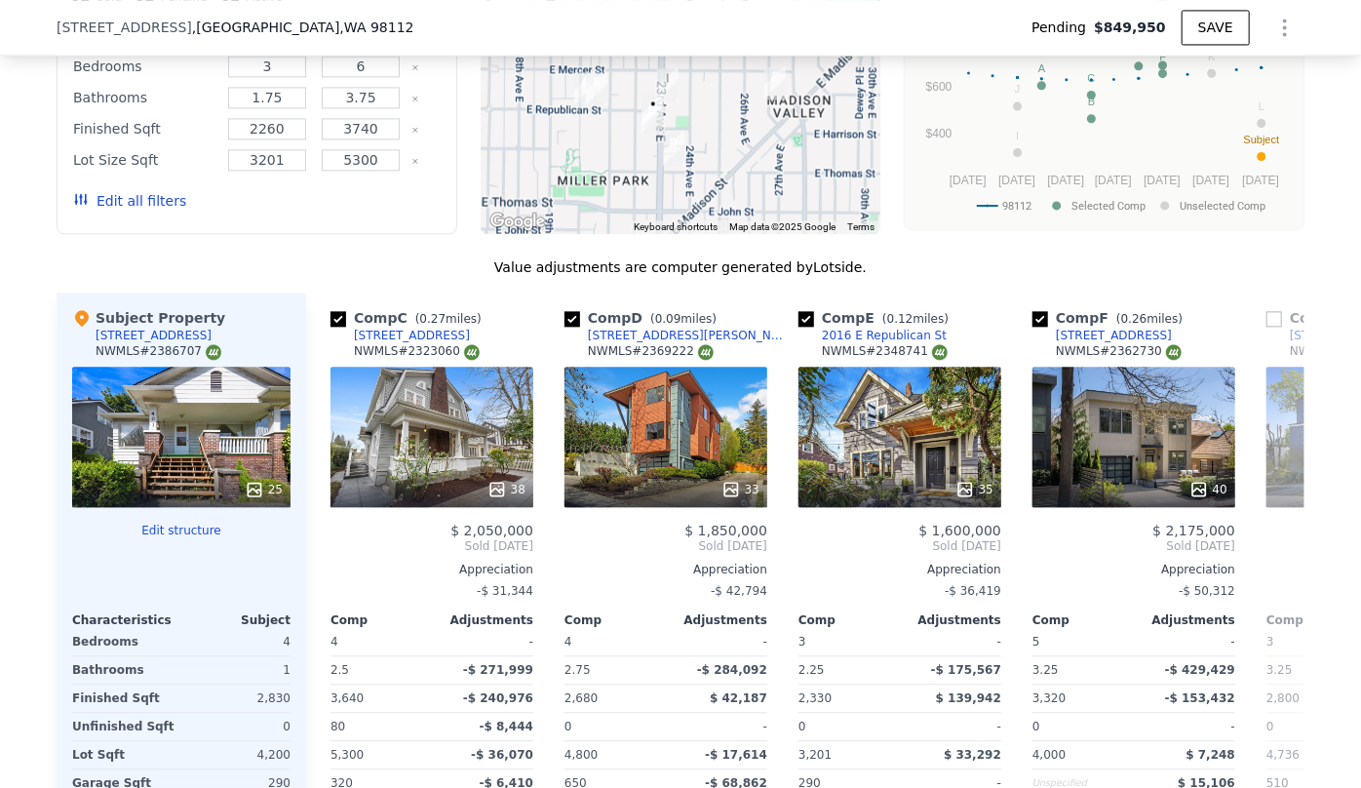
scroll to position [0, 468]
click at [904, 459] on div "35" at bounding box center [899, 437] width 203 height 140
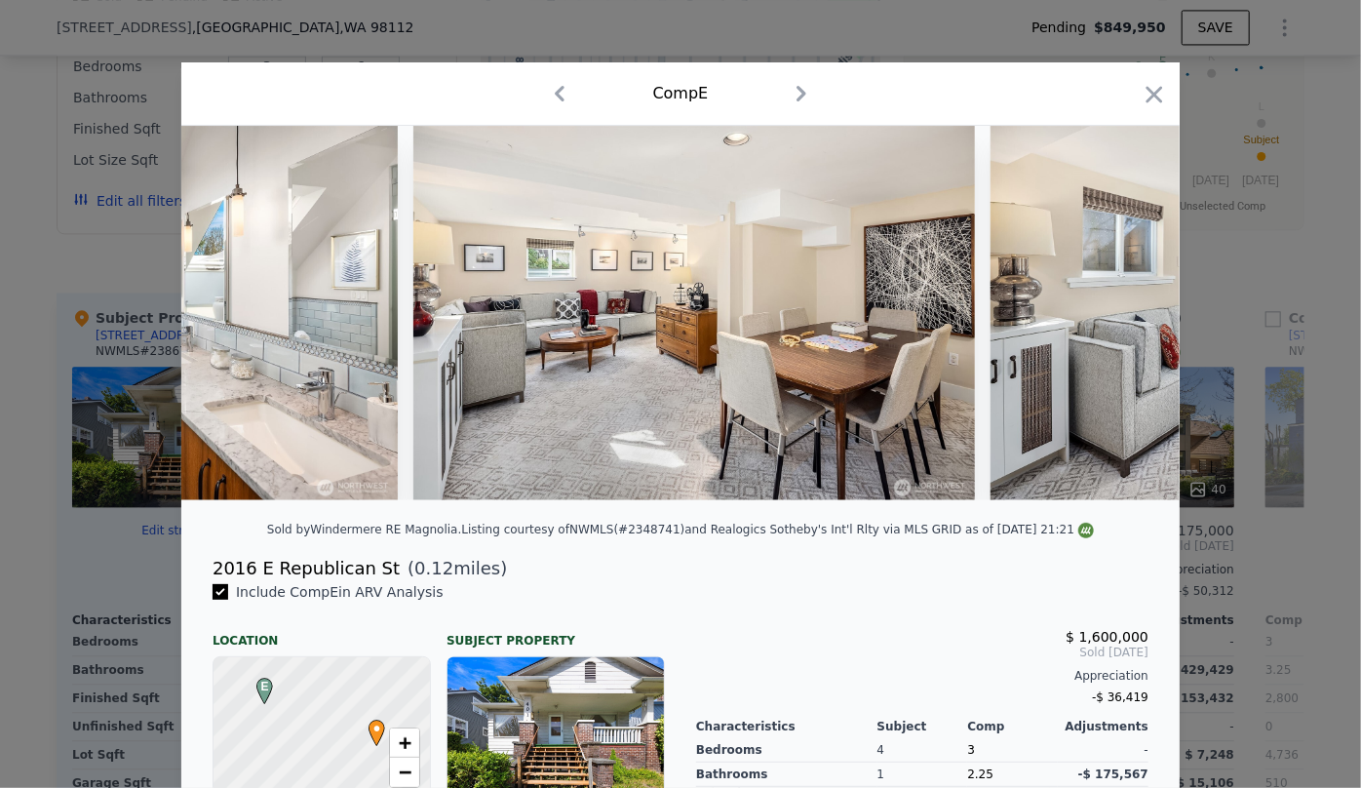
scroll to position [0, 12860]
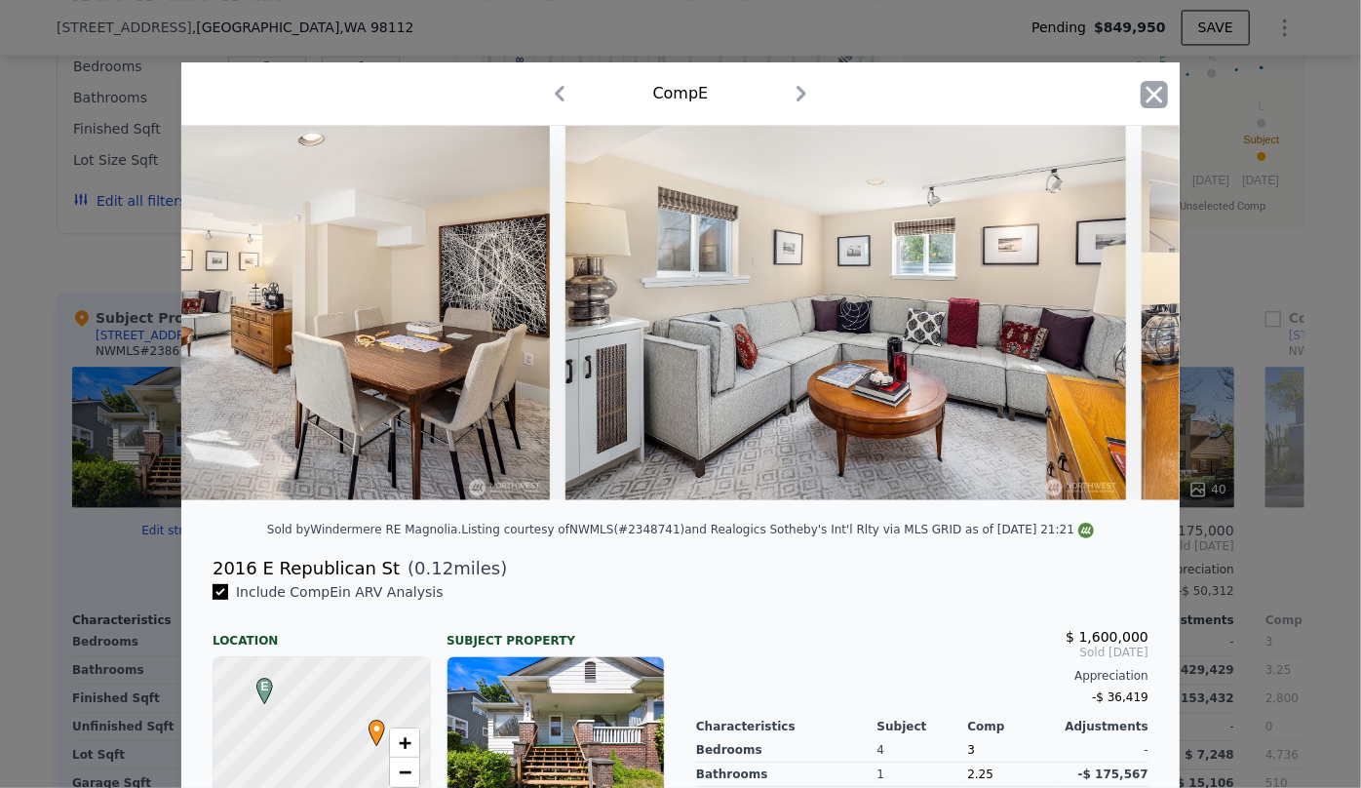
click at [1141, 95] on icon "button" at bounding box center [1154, 94] width 27 height 27
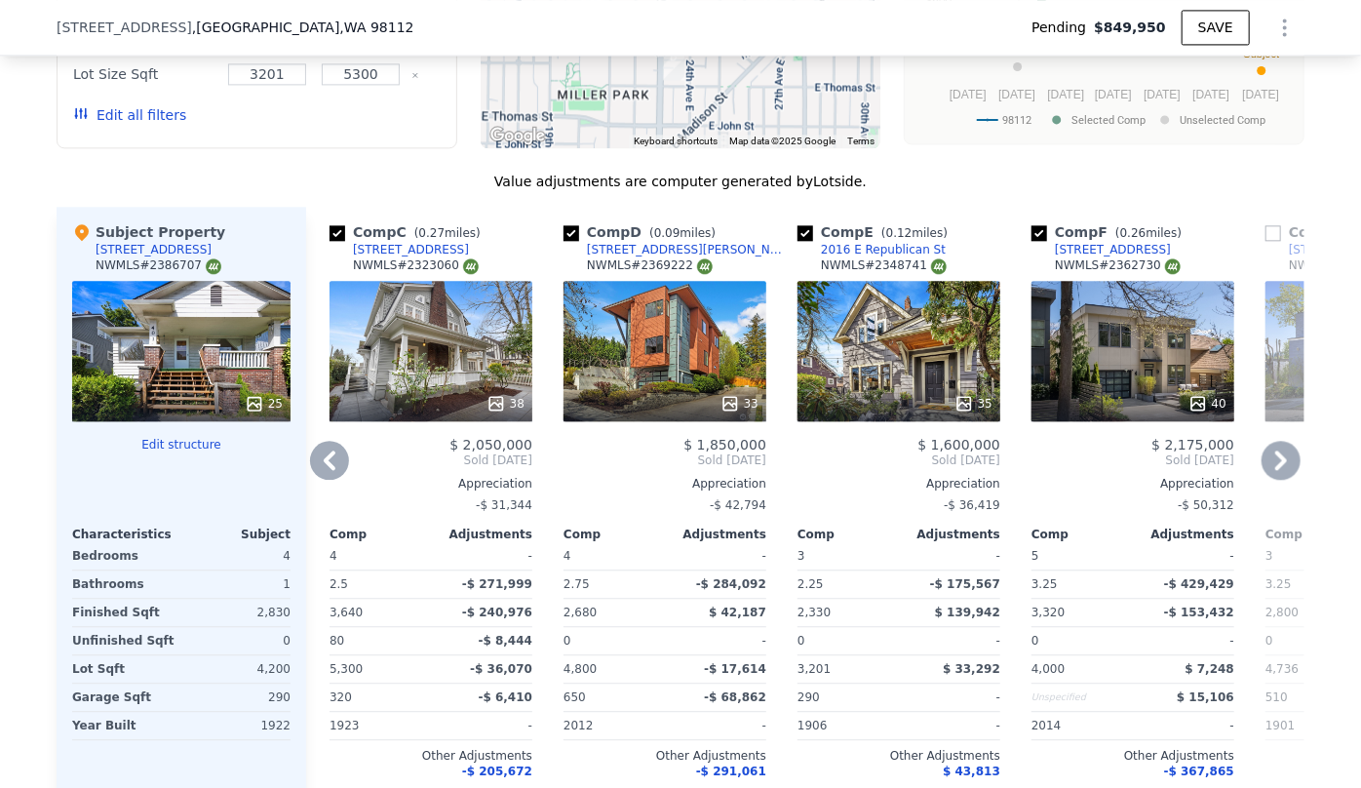
scroll to position [2208, 0]
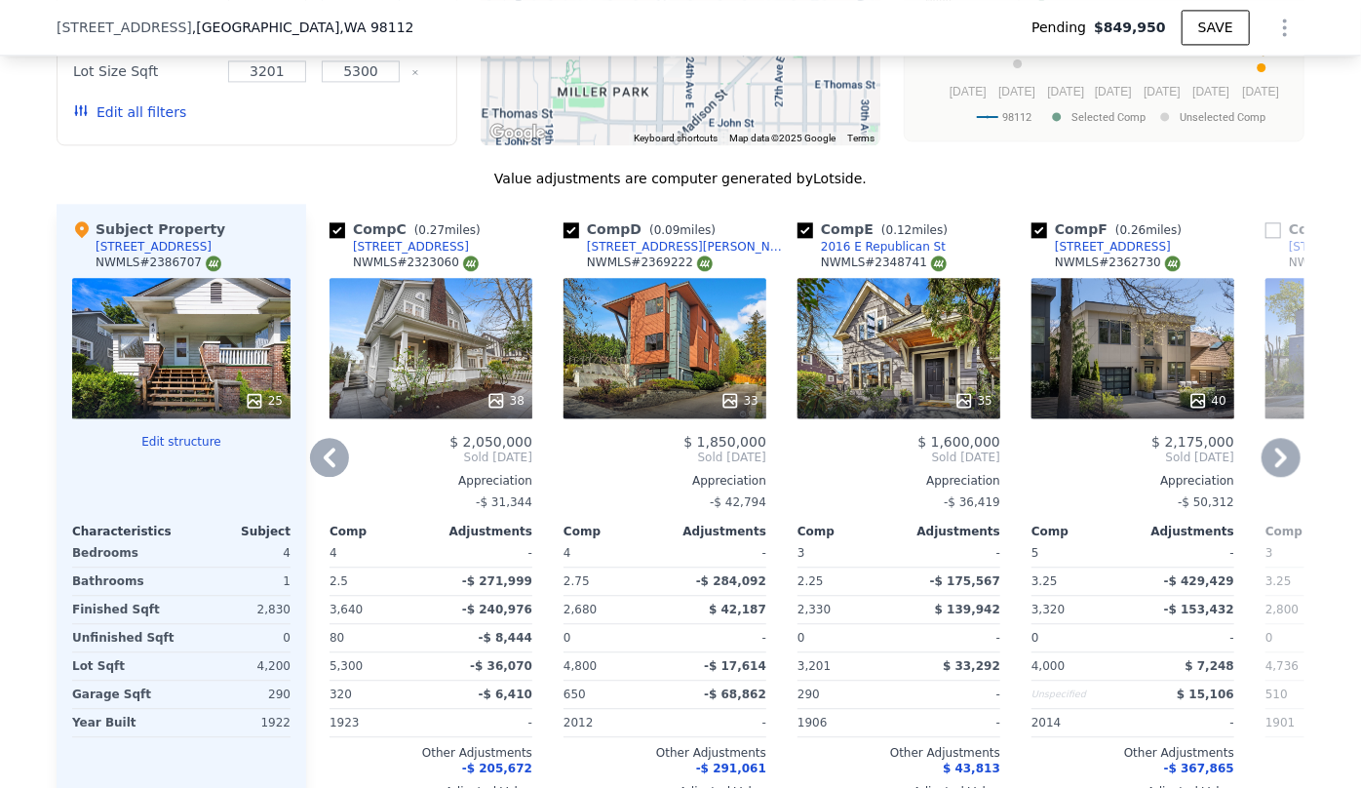
click at [324, 461] on icon at bounding box center [330, 458] width 12 height 20
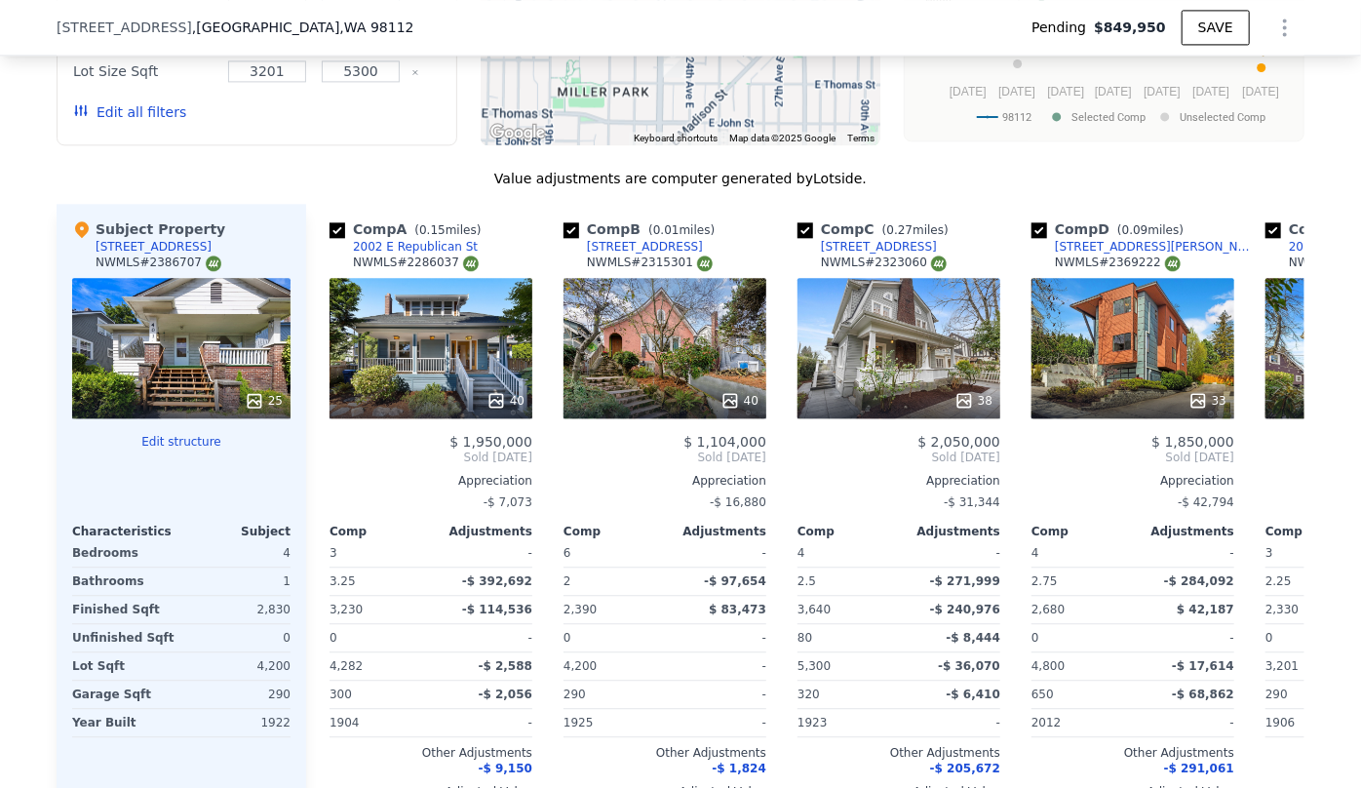
scroll to position [0, 0]
click at [1279, 473] on icon at bounding box center [1281, 457] width 39 height 39
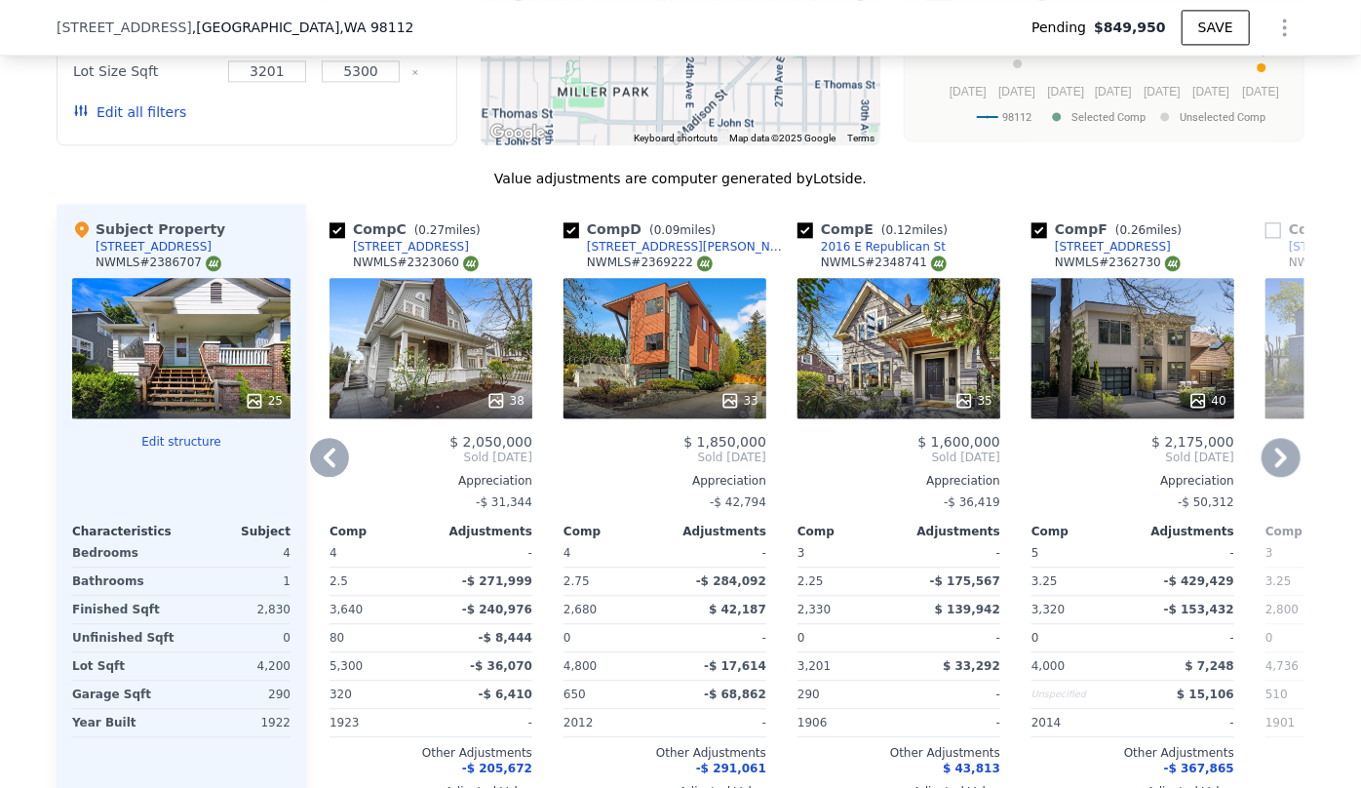
click at [1278, 473] on icon at bounding box center [1281, 457] width 39 height 39
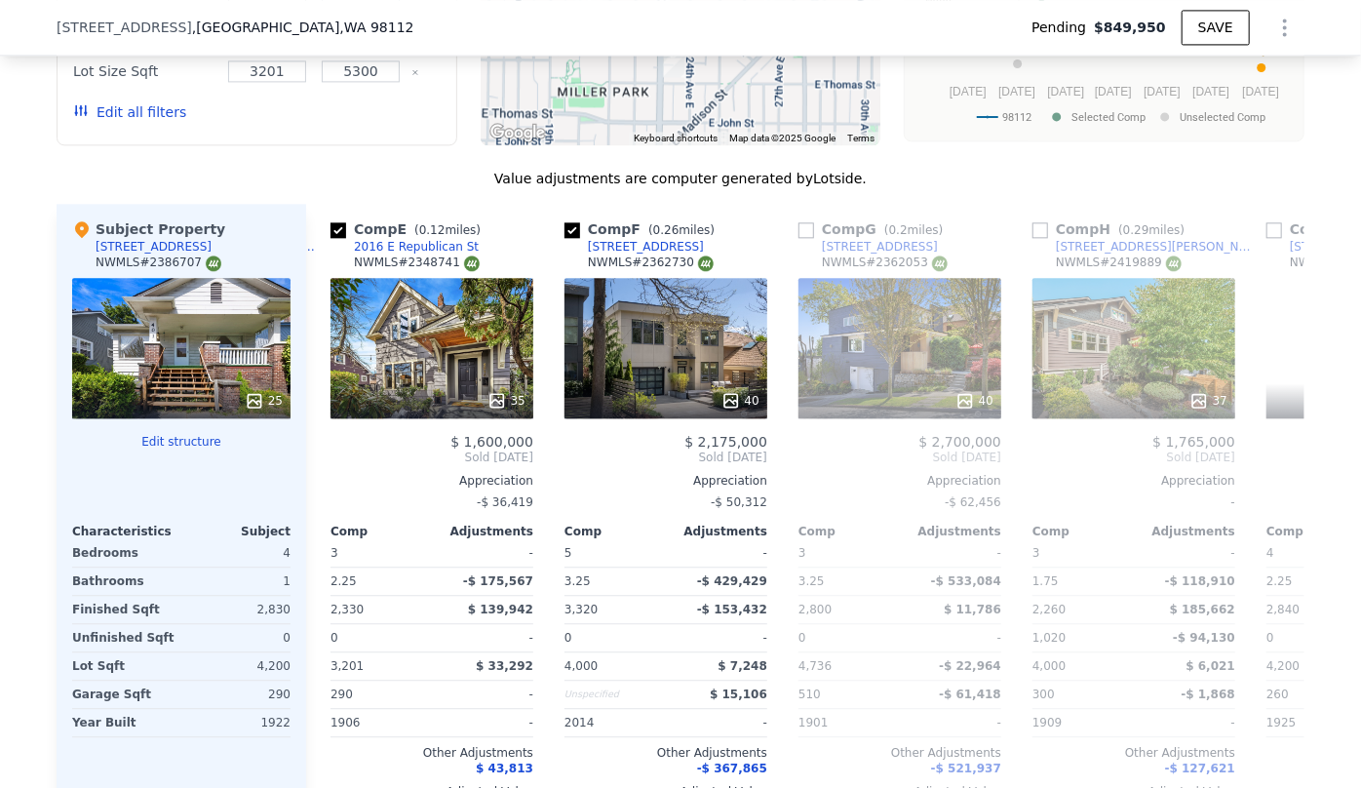
scroll to position [0, 936]
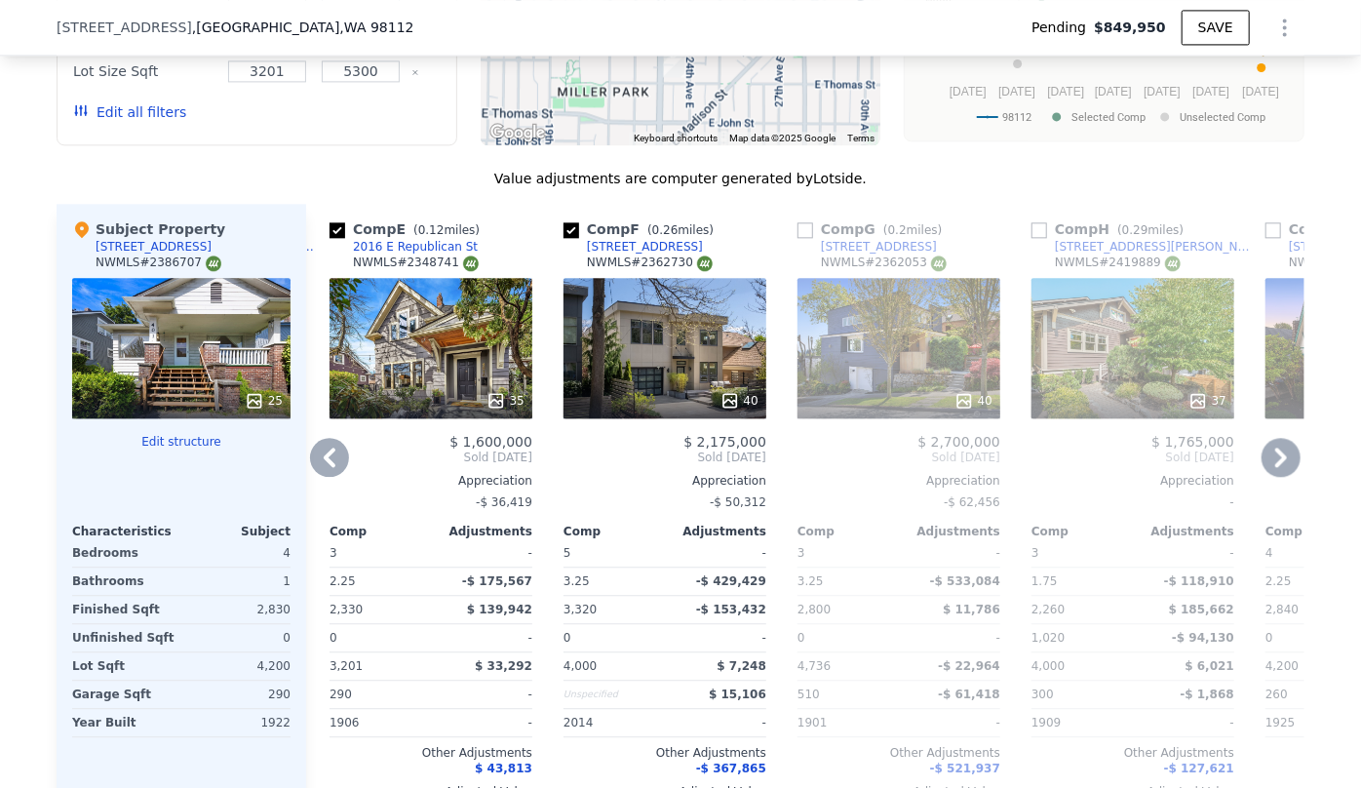
click at [1278, 473] on icon at bounding box center [1281, 457] width 39 height 39
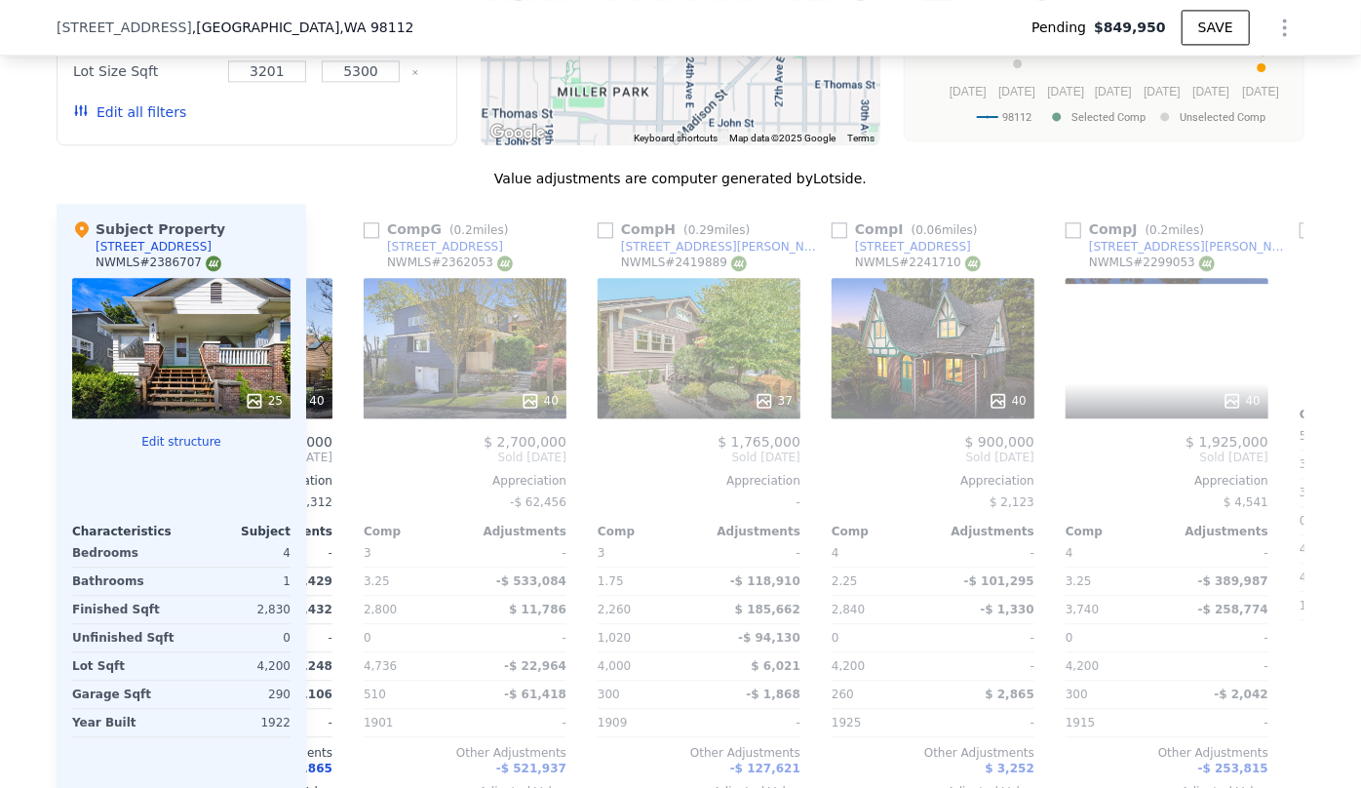
scroll to position [0, 1404]
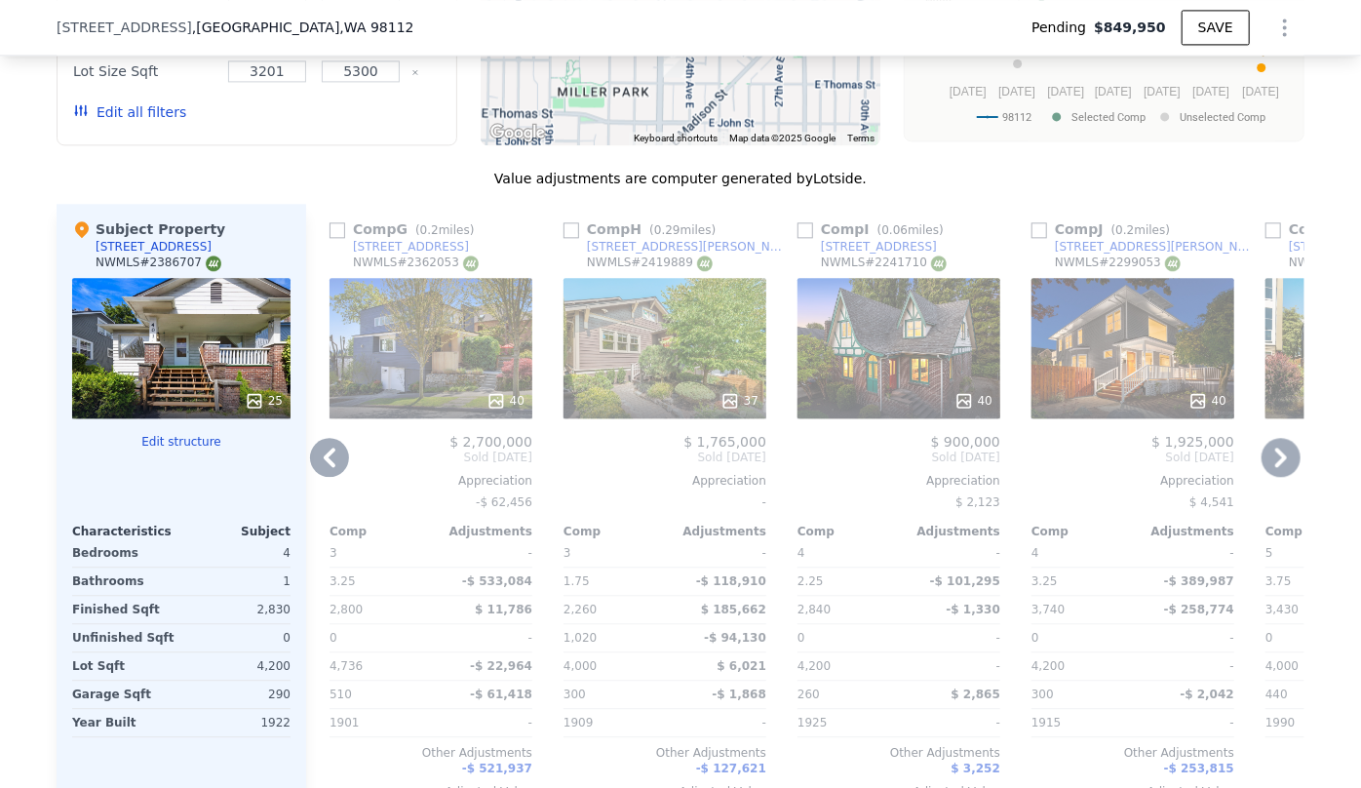
click at [690, 374] on div "37" at bounding box center [665, 348] width 203 height 140
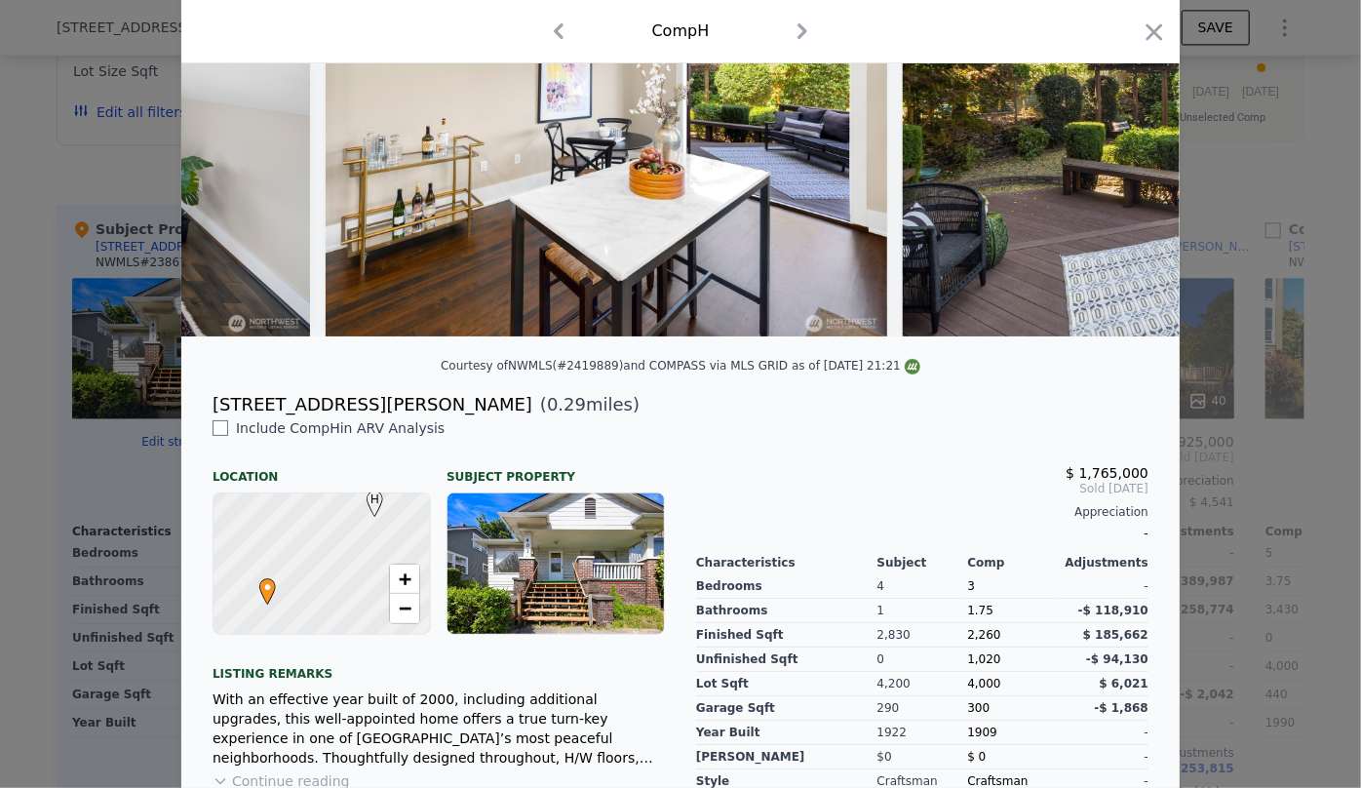
scroll to position [109, 0]
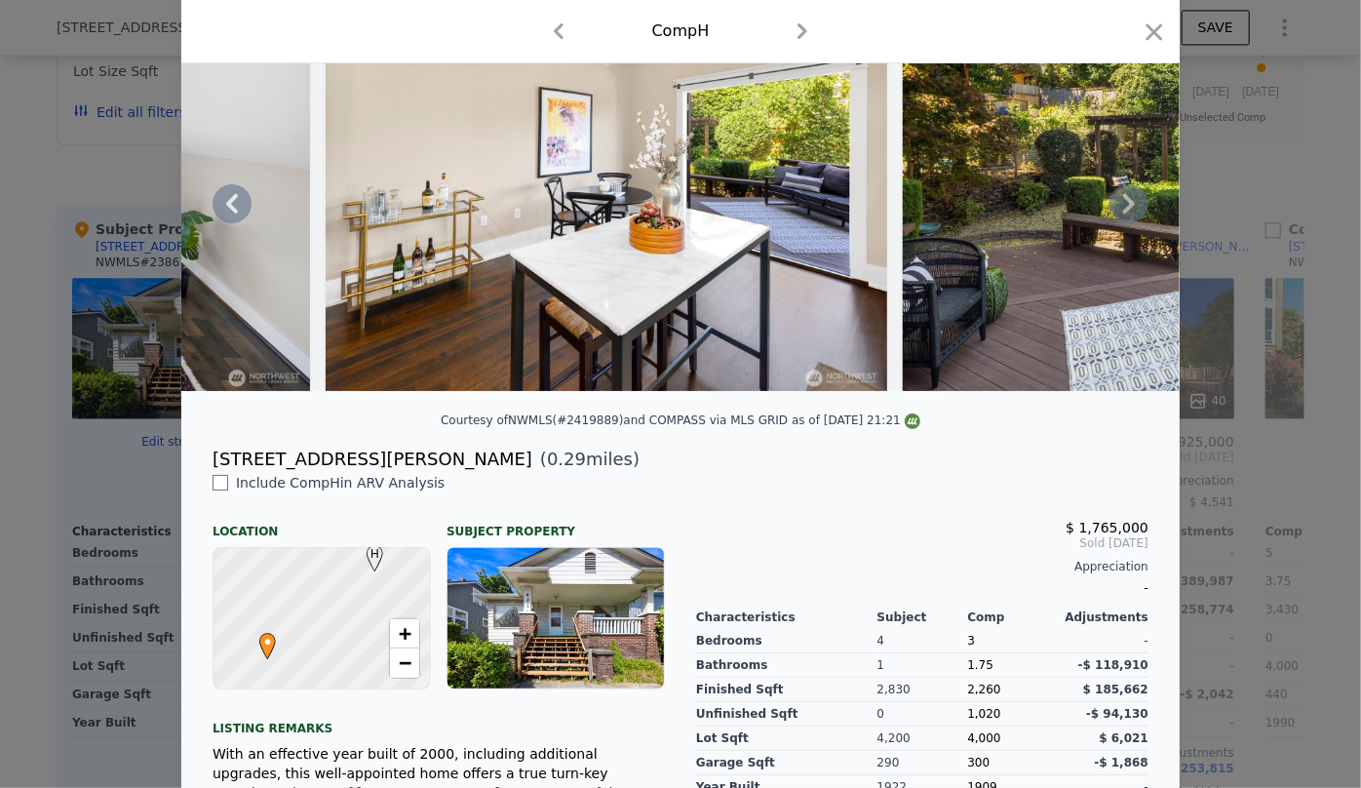
click at [1123, 214] on icon at bounding box center [1129, 204] width 12 height 20
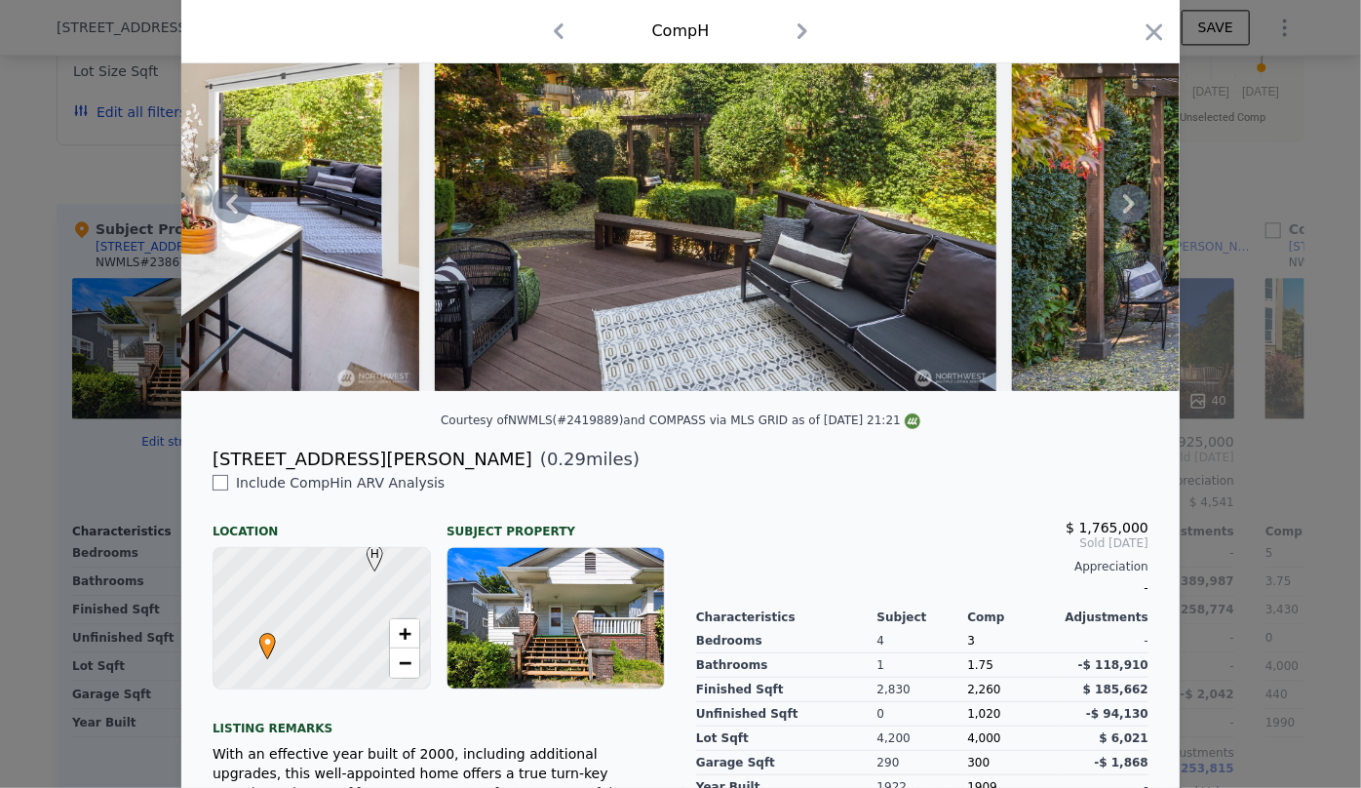
click at [1123, 214] on icon at bounding box center [1129, 204] width 12 height 20
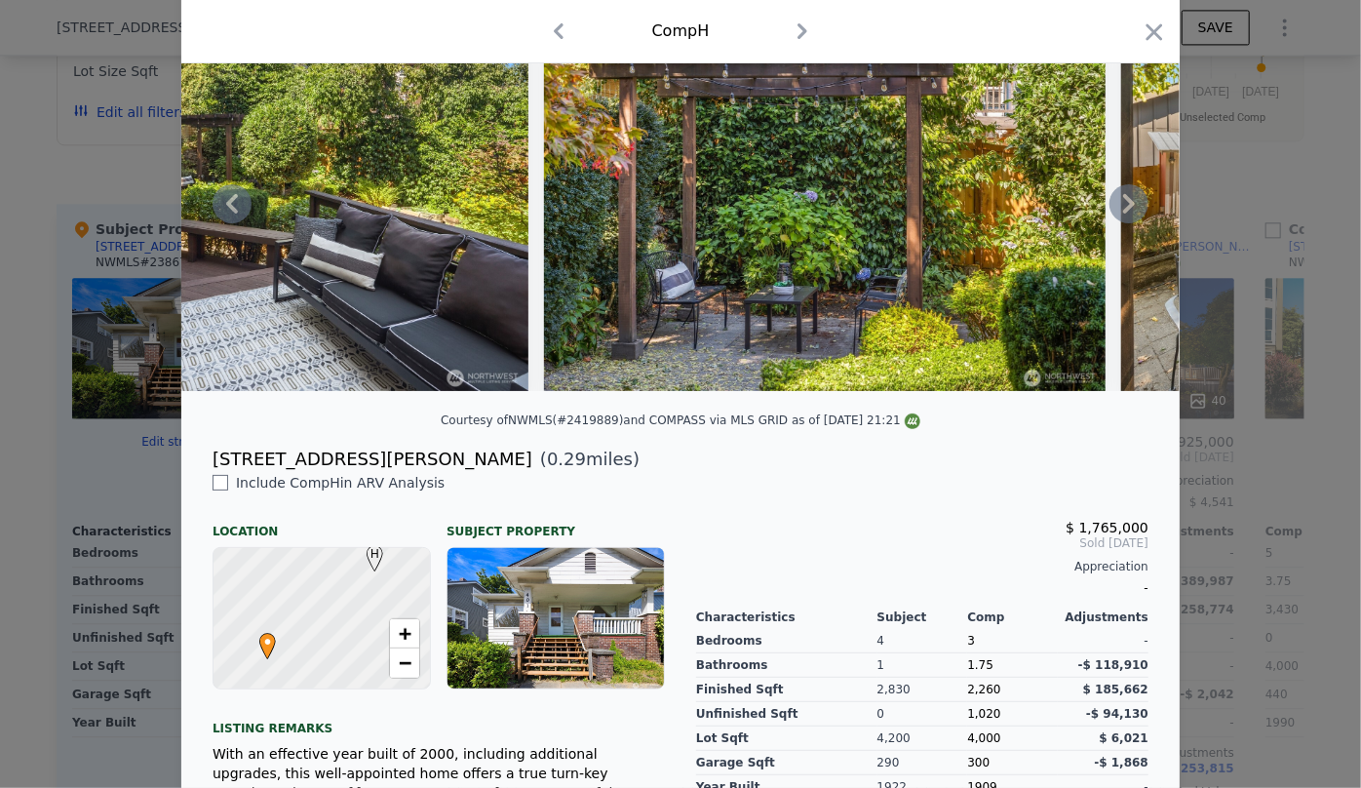
click at [1117, 214] on icon at bounding box center [1129, 203] width 39 height 39
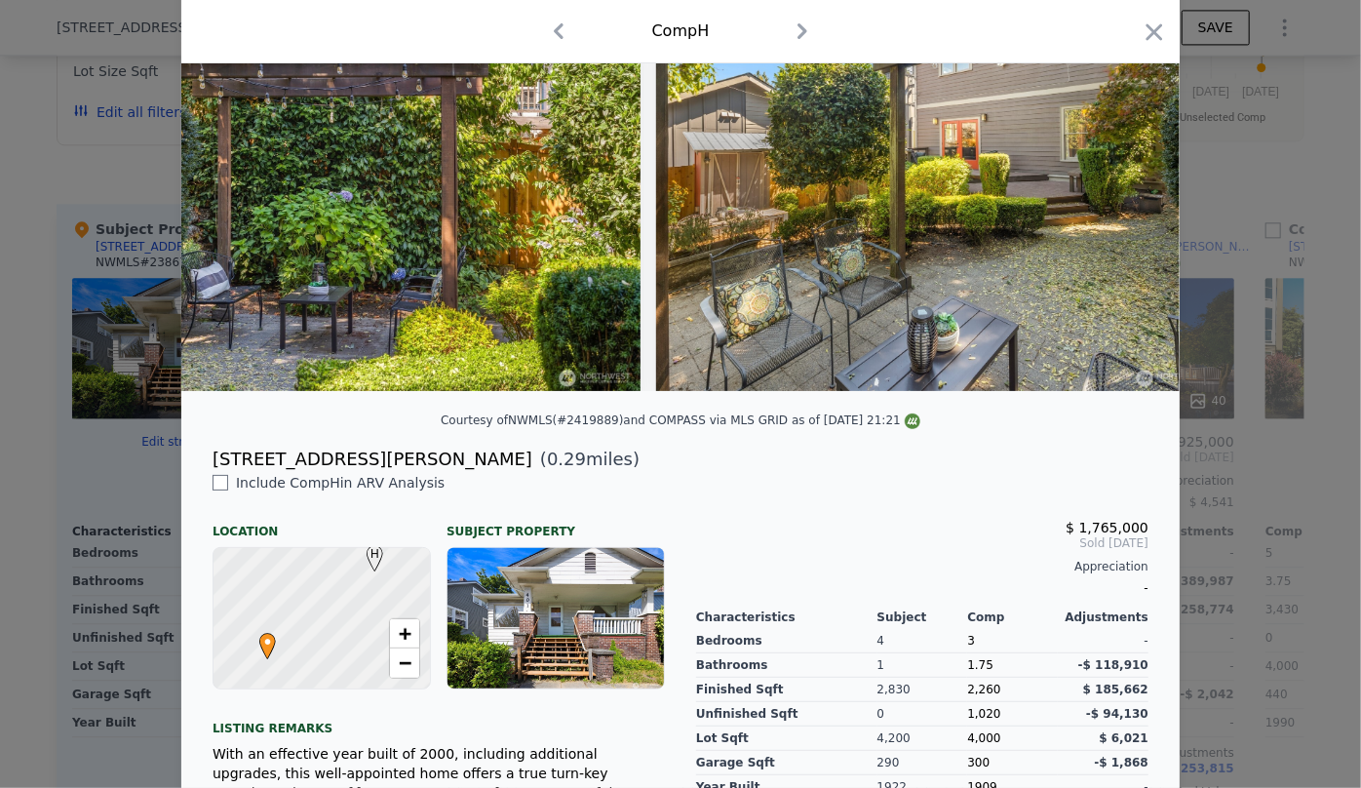
scroll to position [0, 16326]
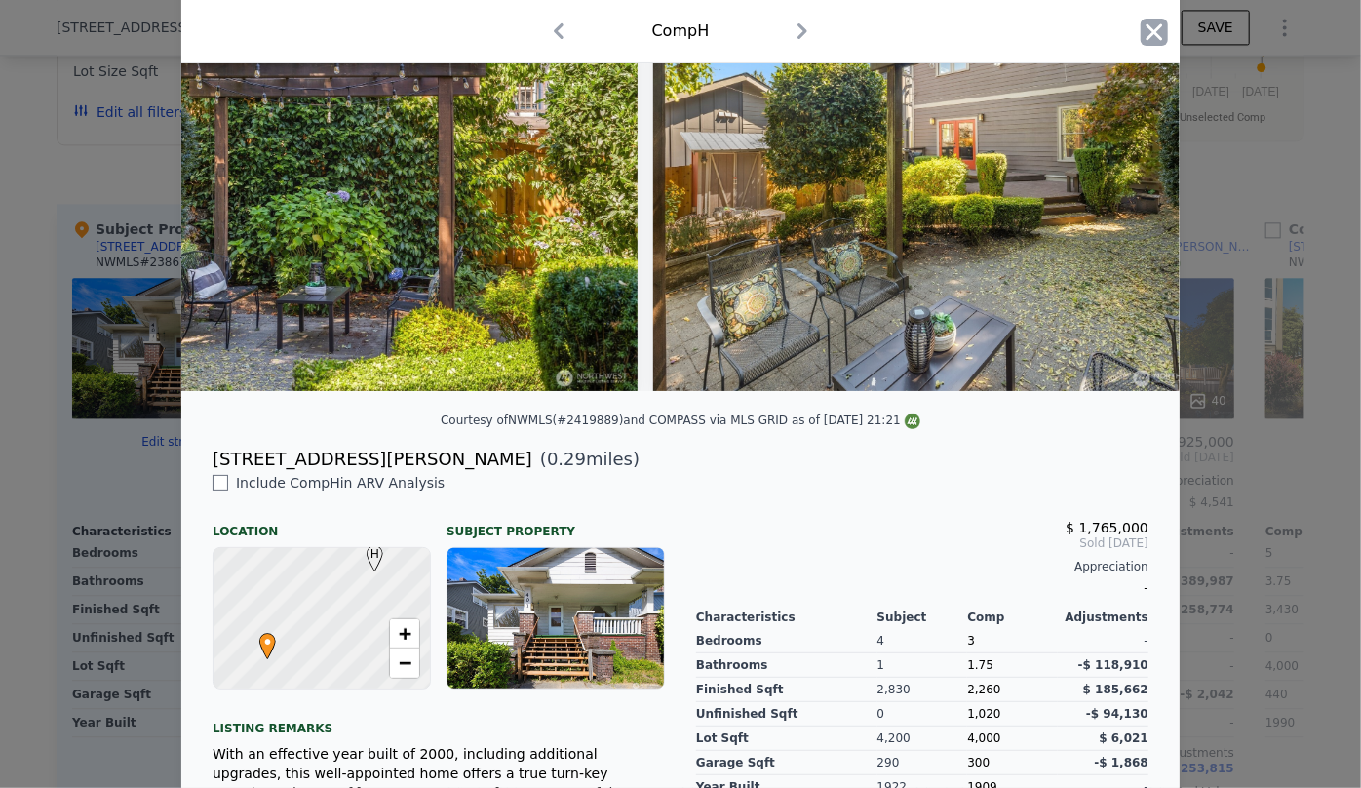
click at [1158, 32] on icon "button" at bounding box center [1154, 32] width 27 height 27
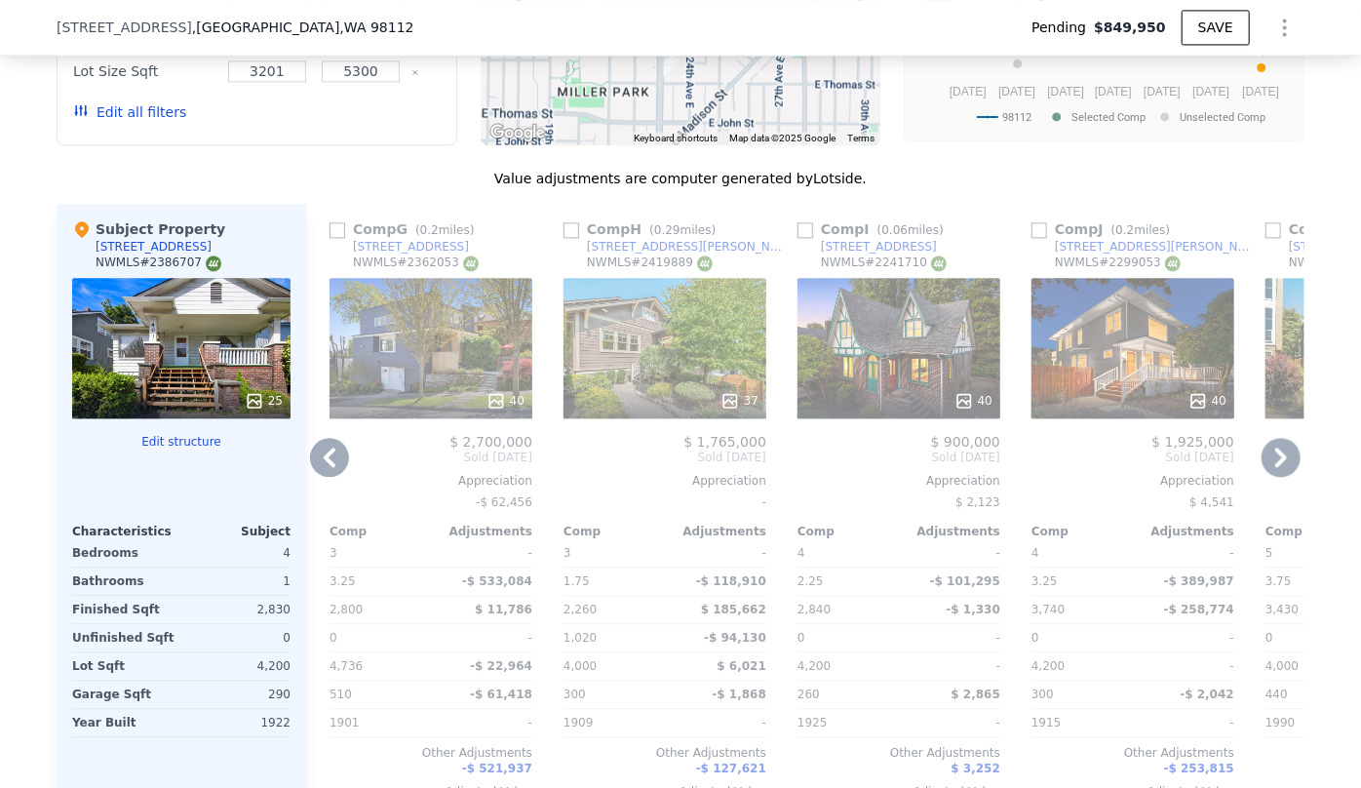
click at [1277, 454] on icon at bounding box center [1281, 457] width 39 height 39
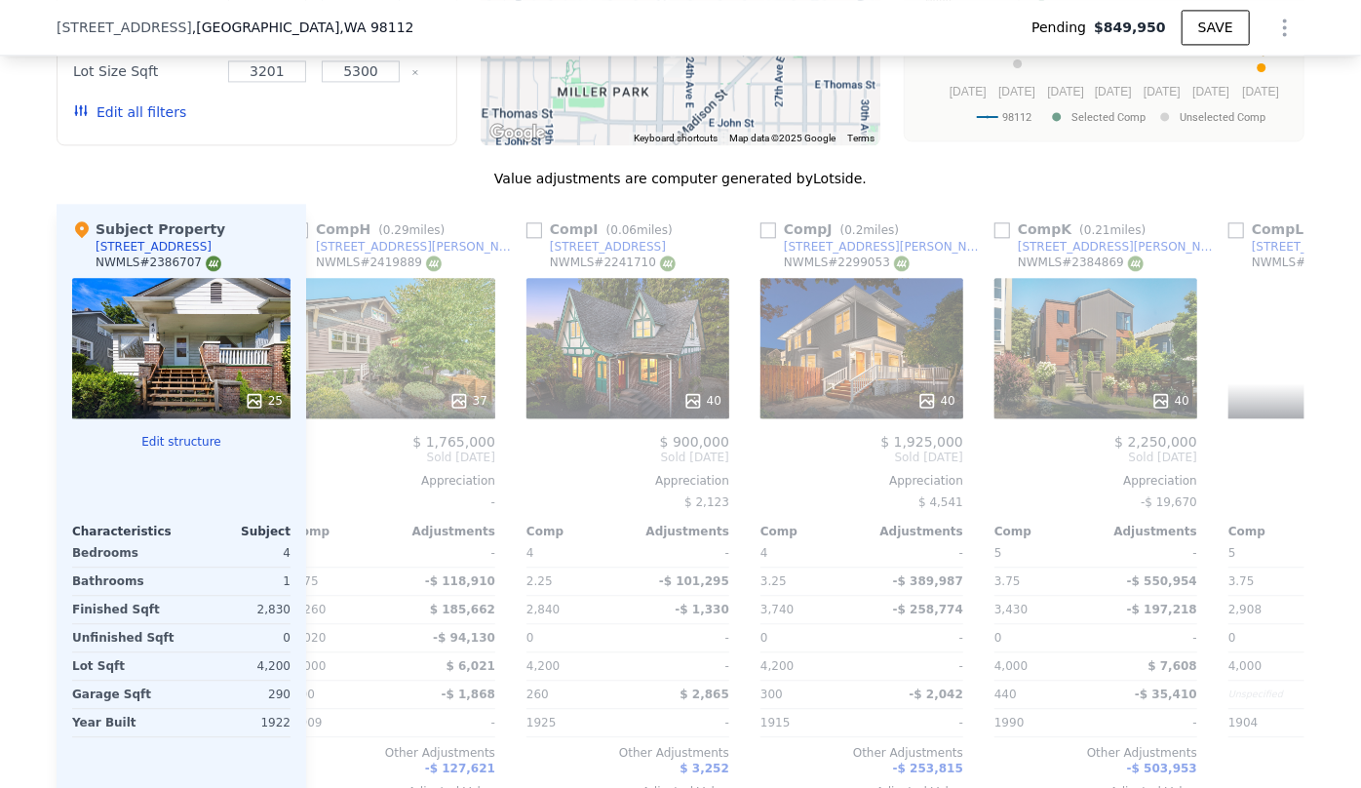
scroll to position [0, 1855]
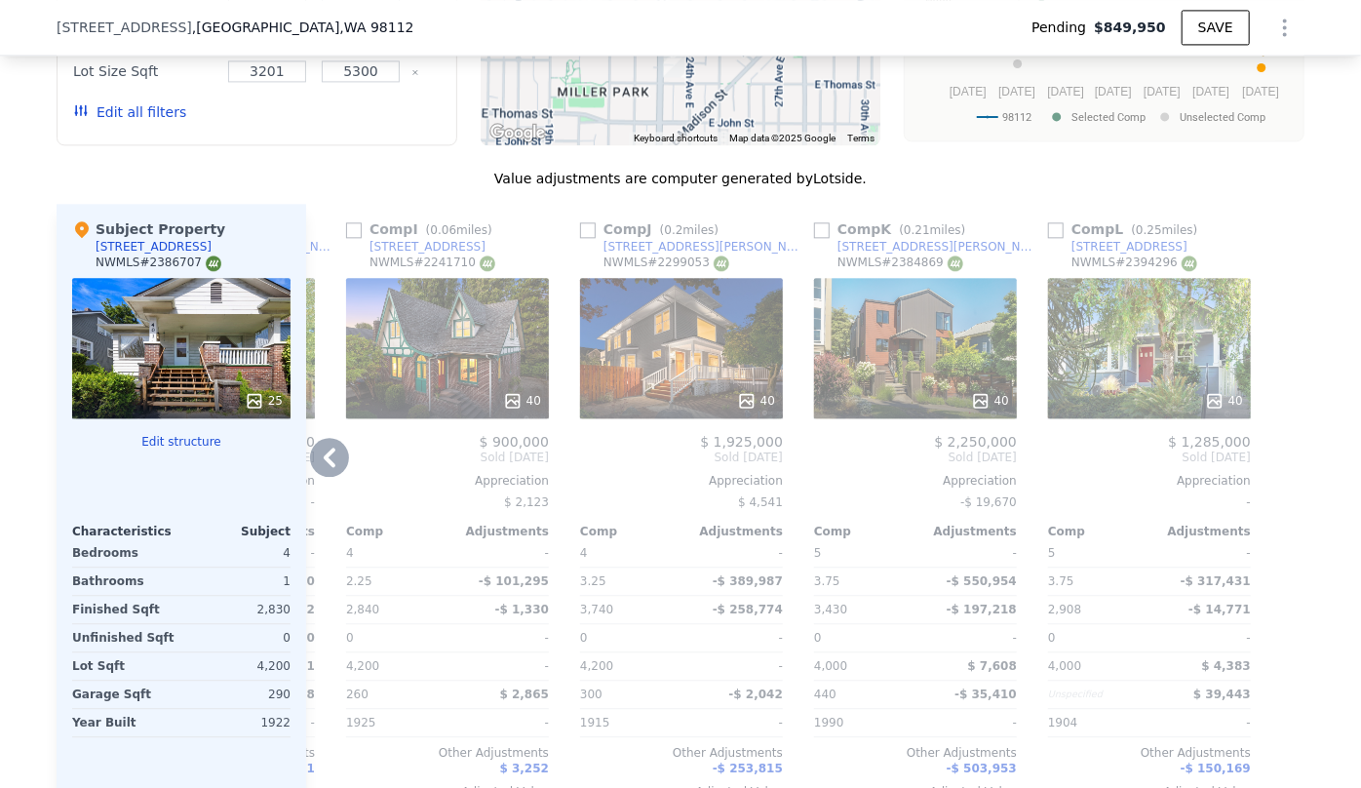
click at [410, 379] on div "40" at bounding box center [447, 348] width 203 height 140
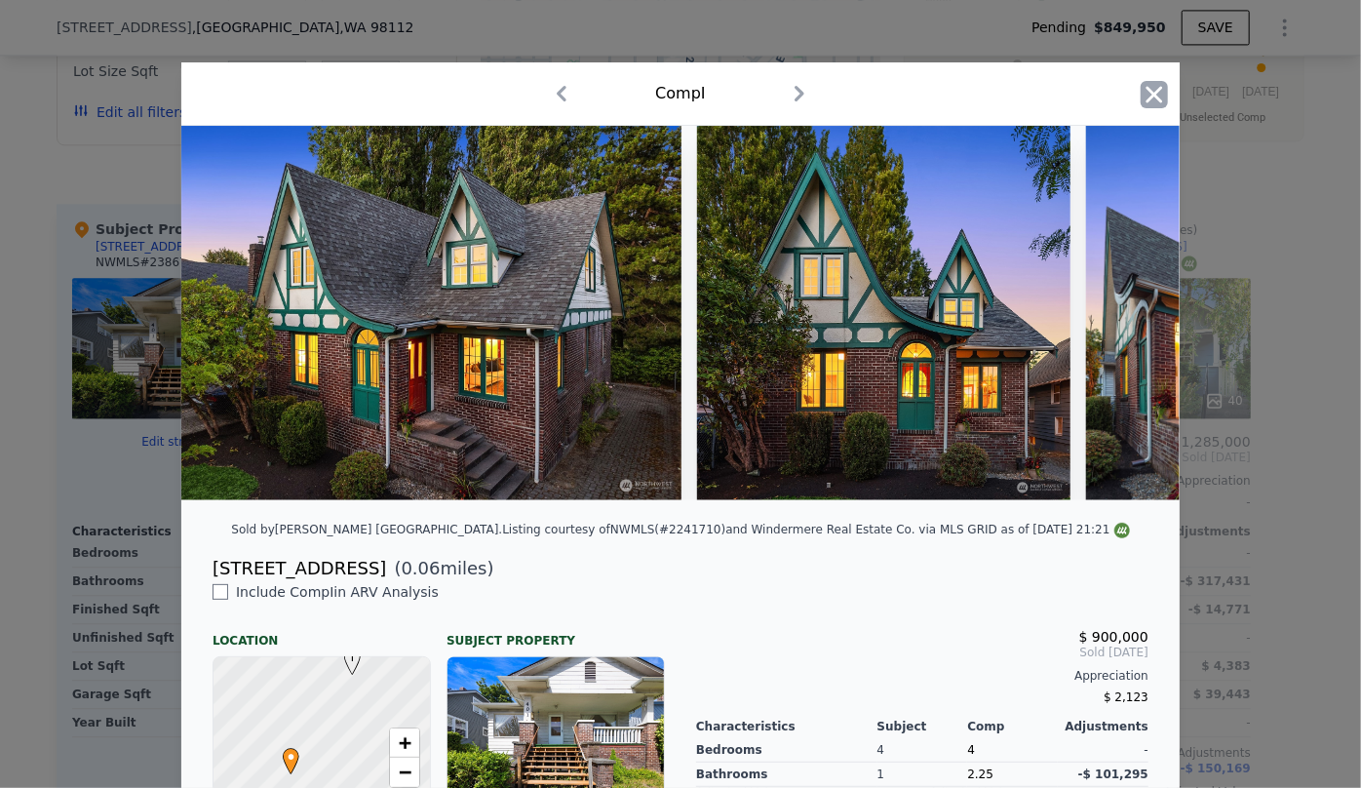
click at [1156, 98] on icon "button" at bounding box center [1154, 94] width 27 height 27
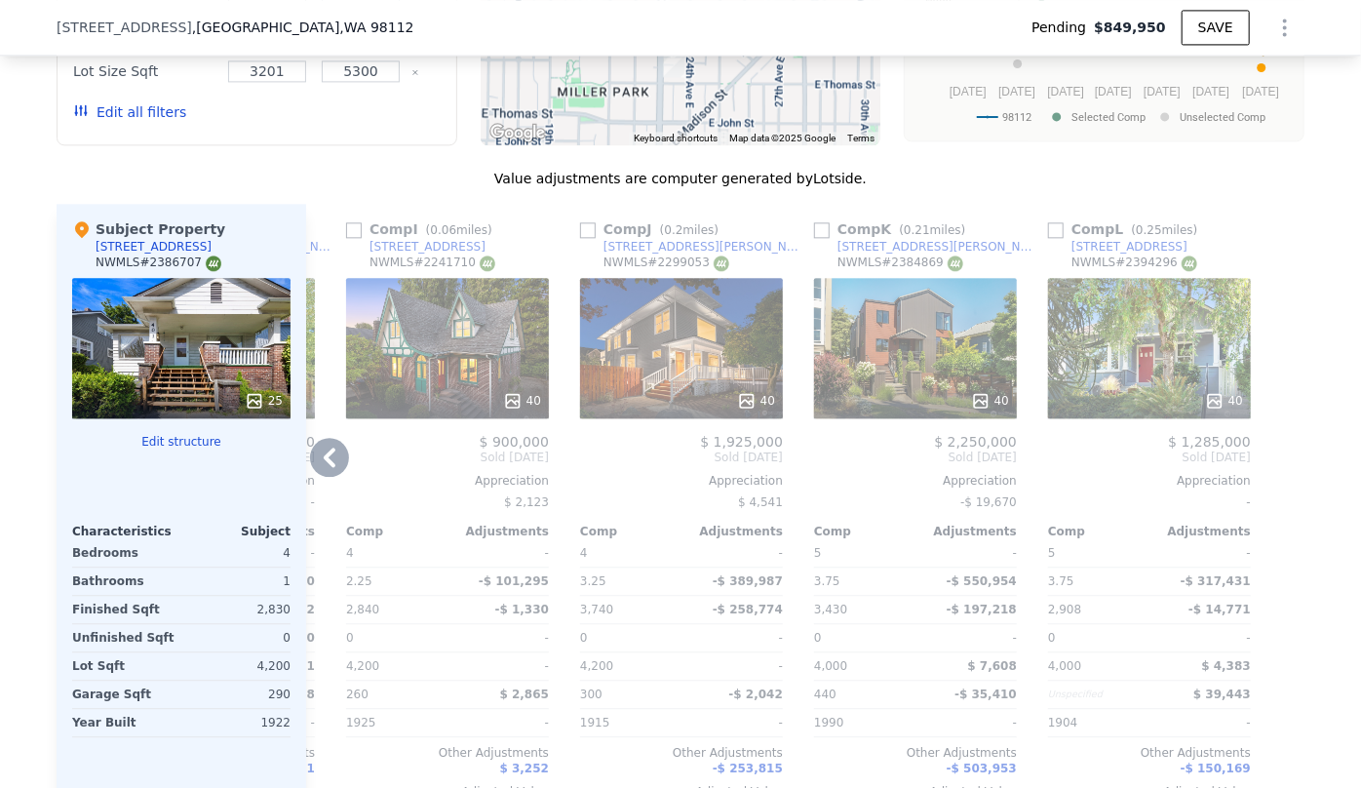
click at [418, 377] on div "40" at bounding box center [447, 348] width 203 height 140
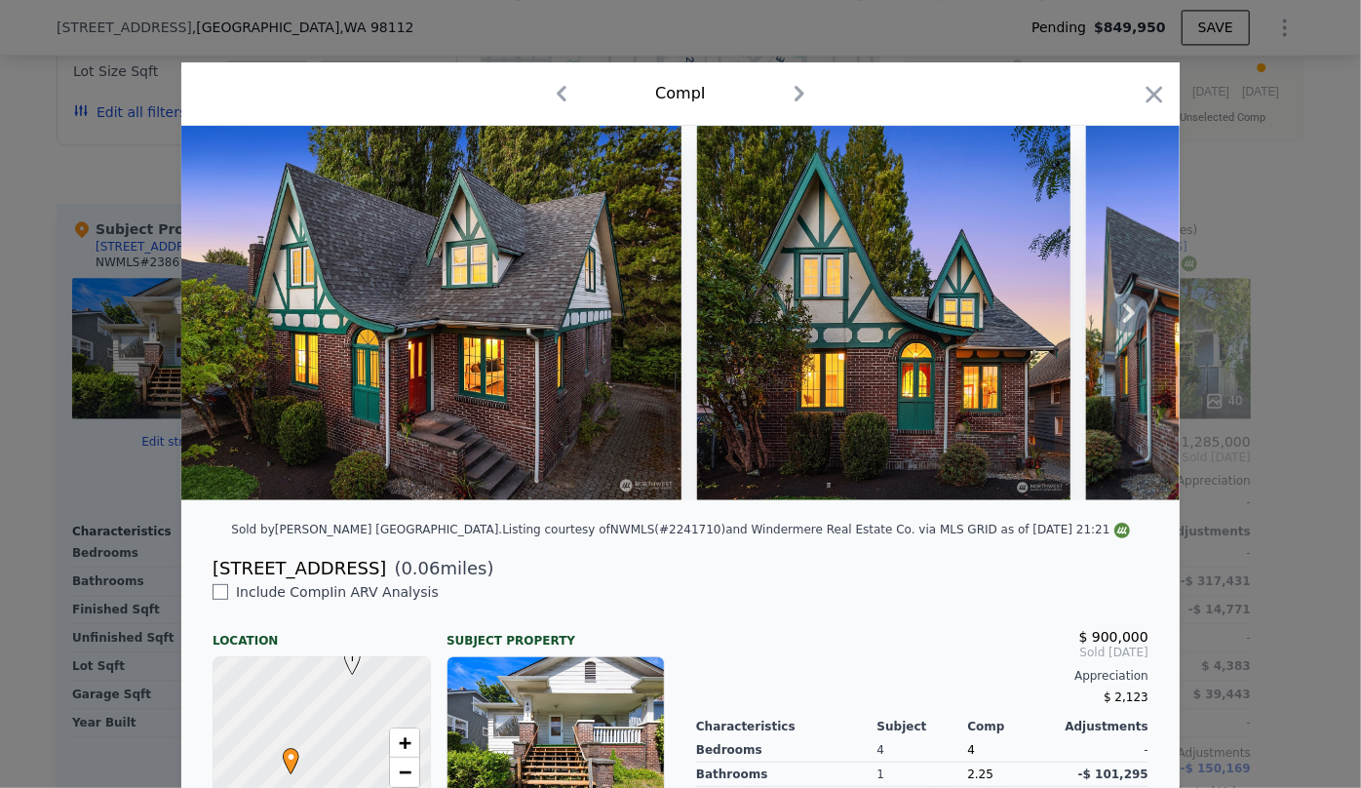
click at [1122, 330] on icon at bounding box center [1129, 312] width 39 height 39
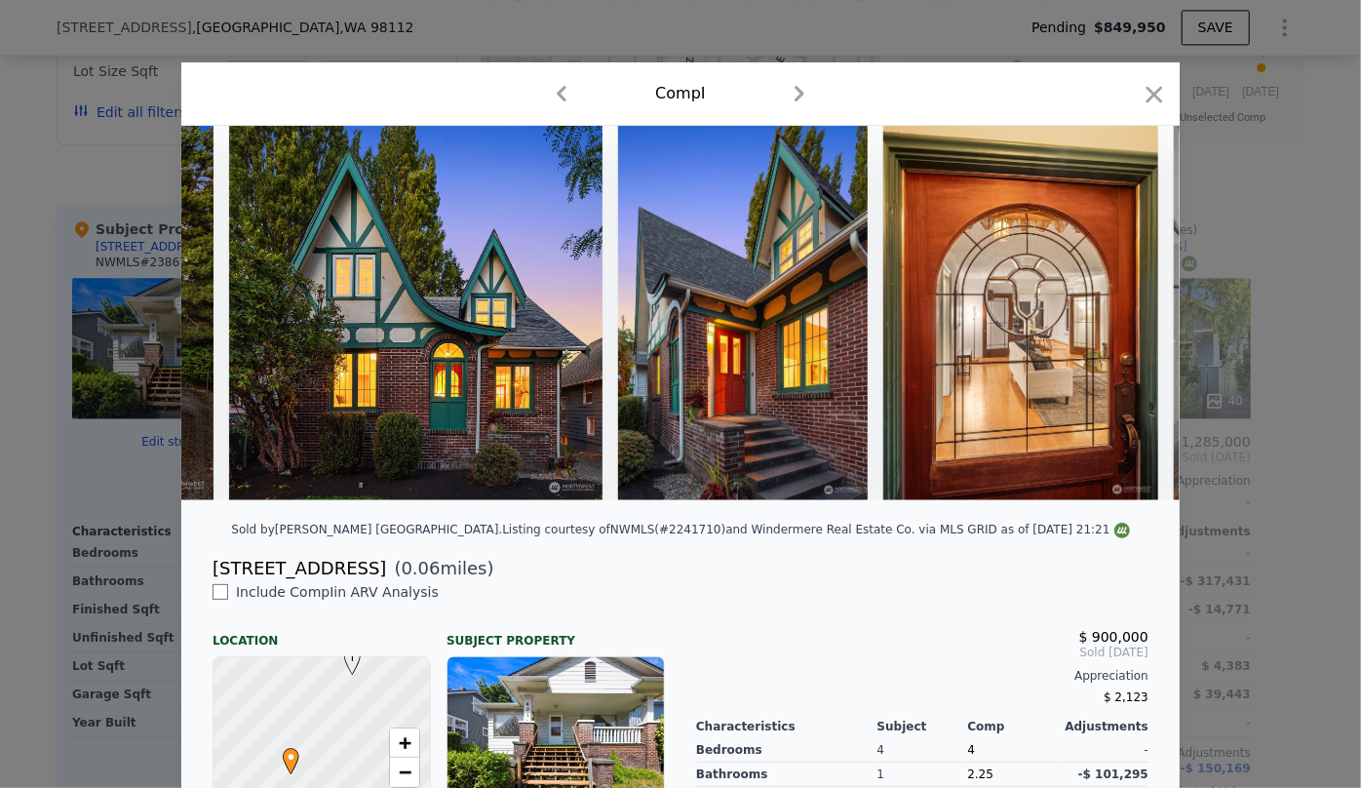
click at [1122, 330] on img at bounding box center [1020, 313] width 275 height 374
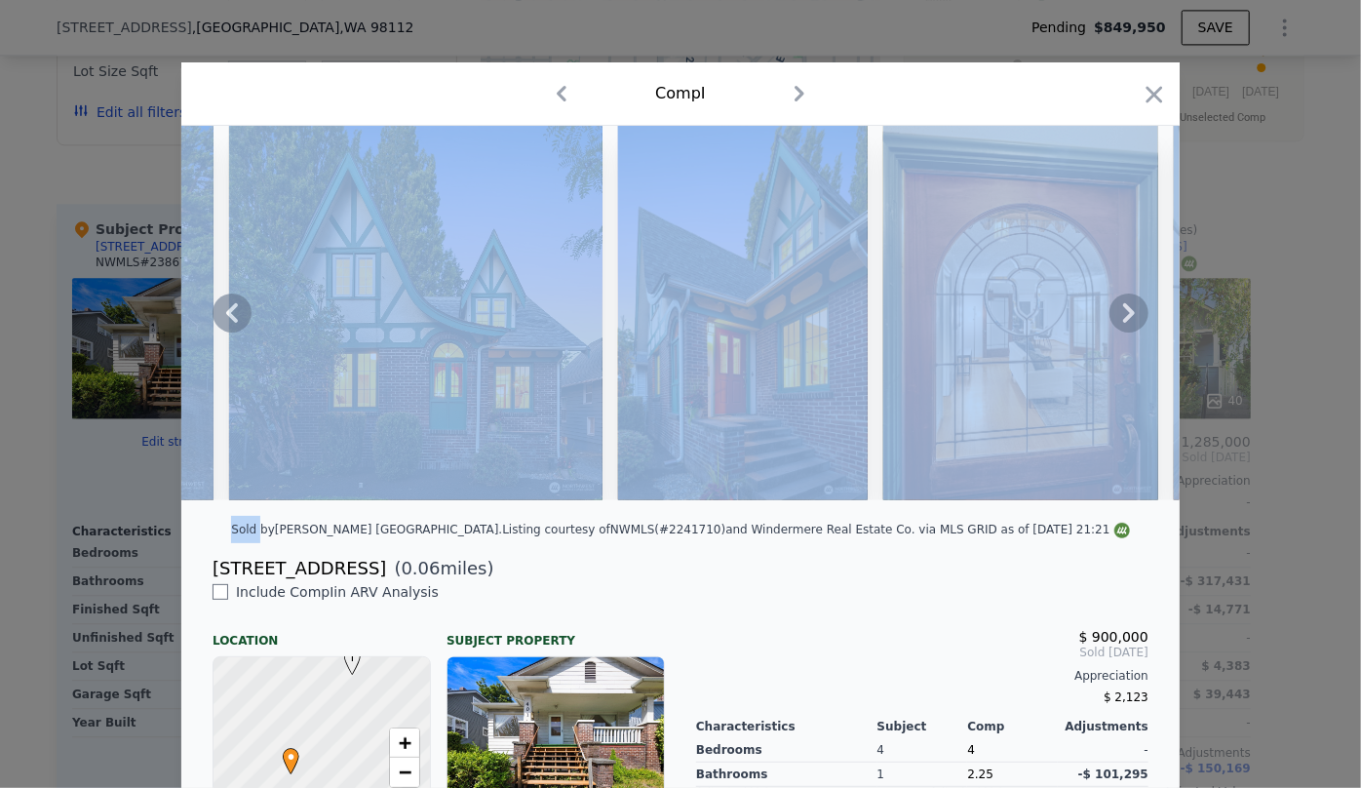
click at [1122, 330] on icon at bounding box center [1129, 312] width 39 height 39
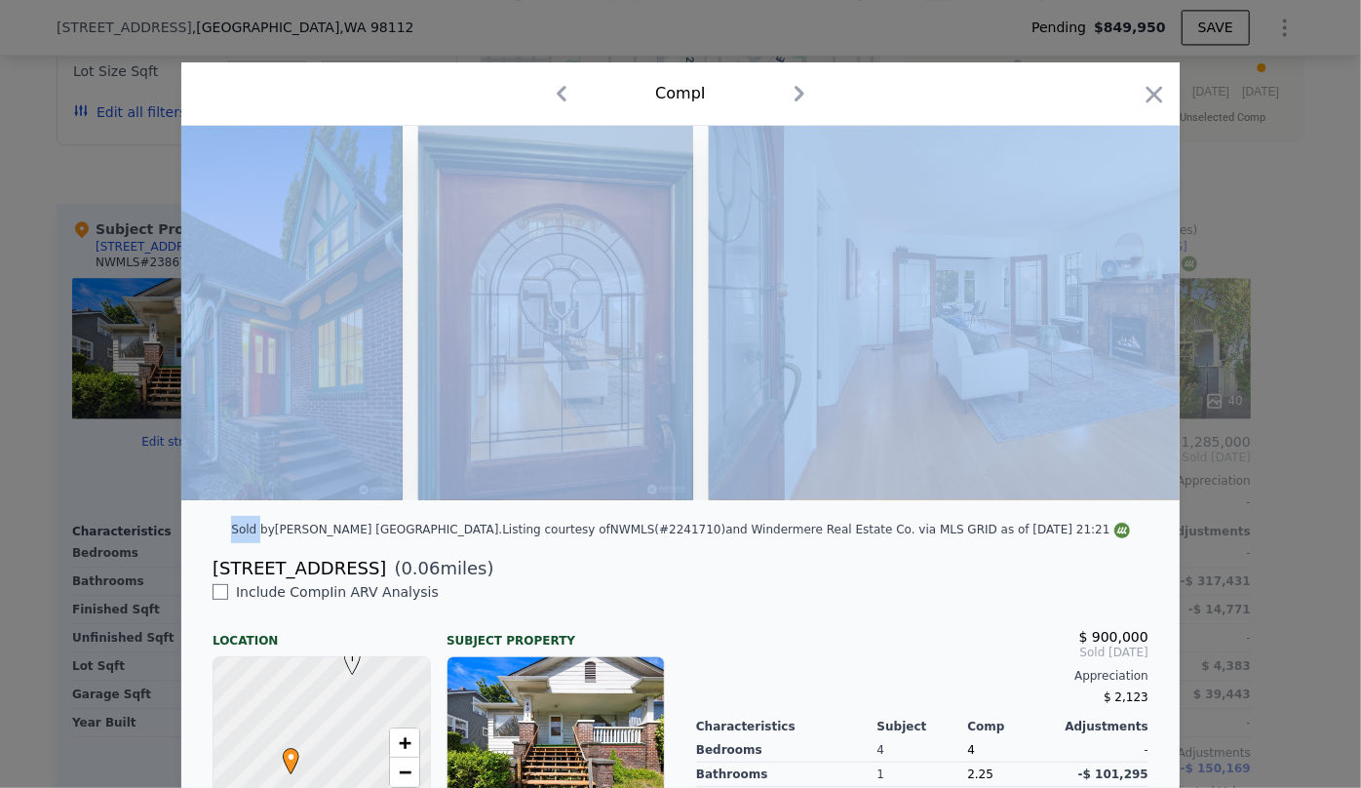
scroll to position [0, 936]
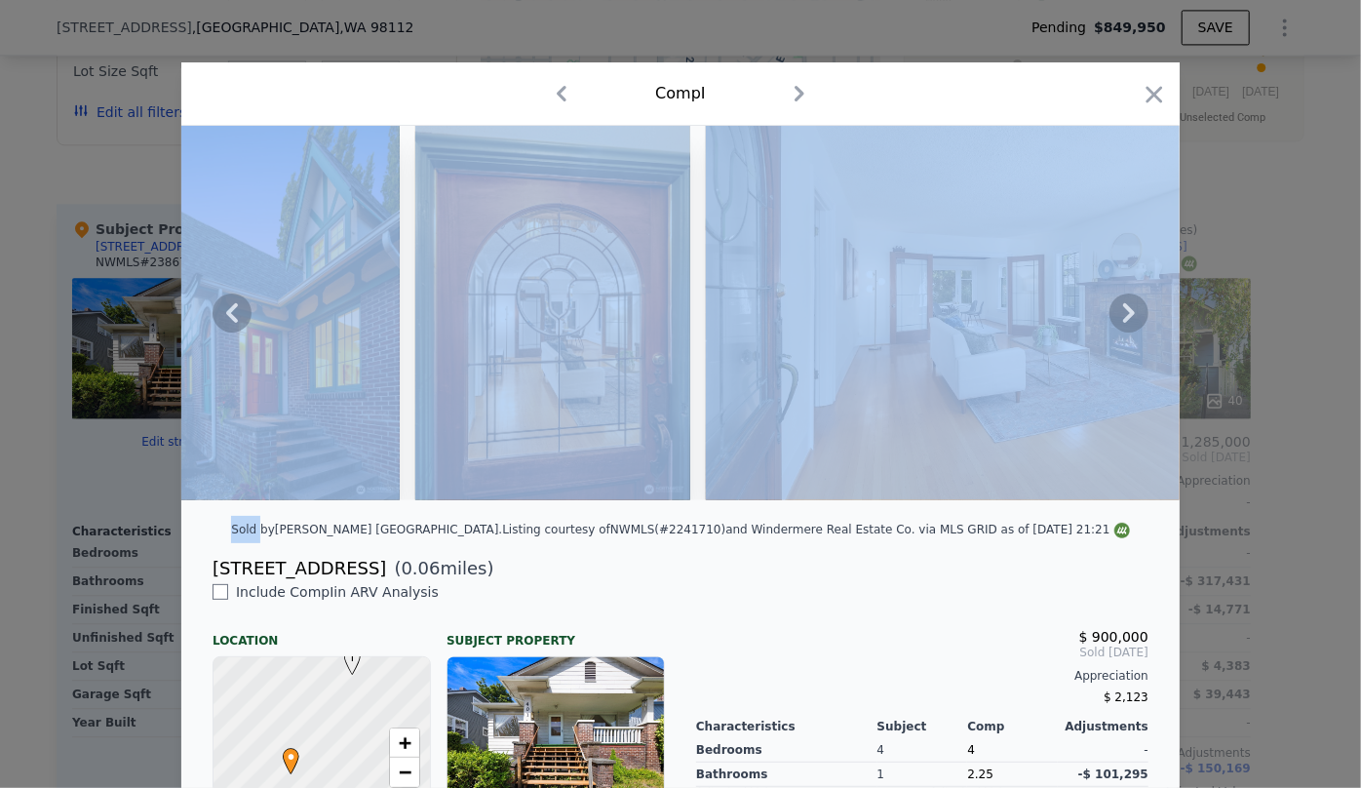
click at [1108, 170] on img at bounding box center [987, 313] width 562 height 374
click at [1012, 69] on div "Comp I" at bounding box center [680, 93] width 998 height 63
click at [356, 516] on div at bounding box center [680, 321] width 998 height 390
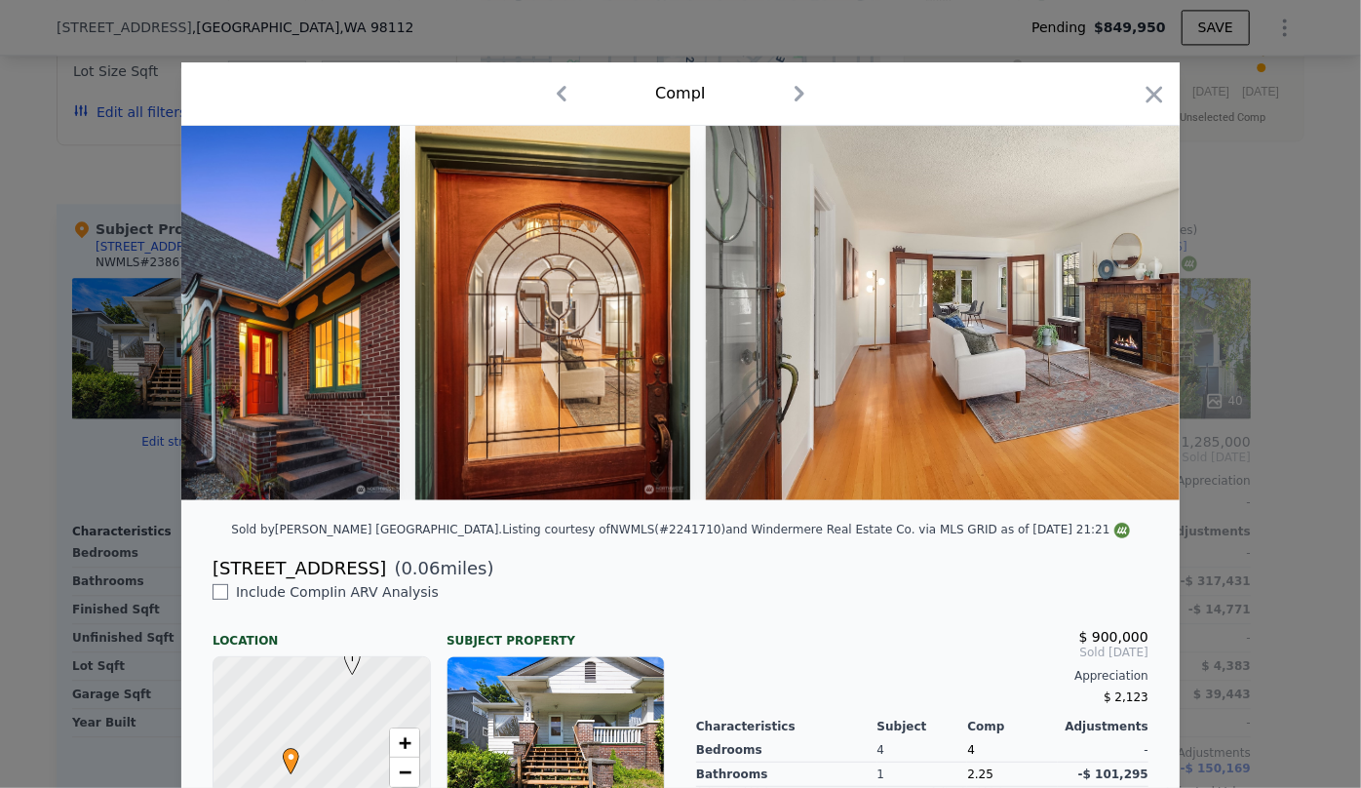
click at [365, 555] on div "Sold by [PERSON_NAME] [GEOGRAPHIC_DATA] . Listing courtesy of NWMLS (#2241710) …" at bounding box center [680, 535] width 998 height 39
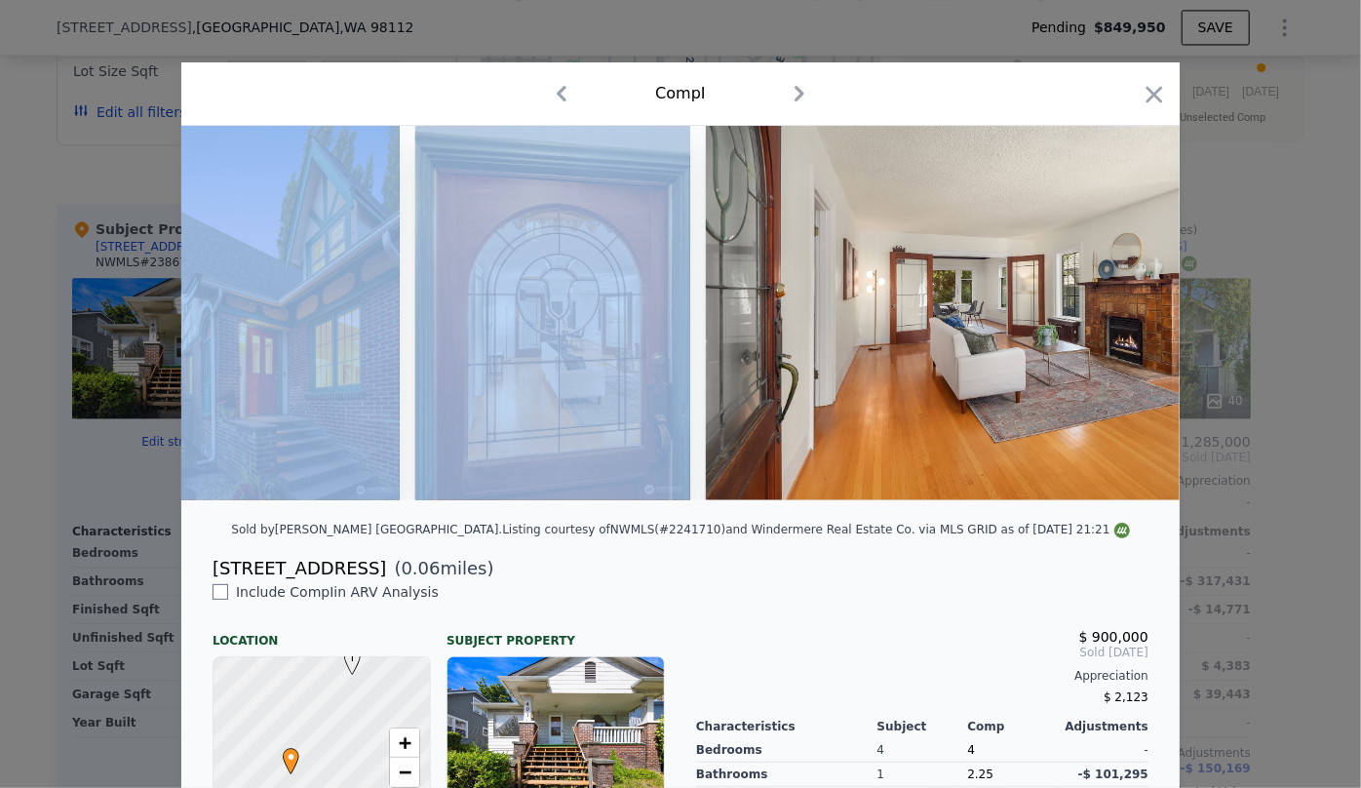
drag, startPoint x: 263, startPoint y: 513, endPoint x: 421, endPoint y: 515, distance: 158.0
click at [421, 515] on div at bounding box center [680, 321] width 998 height 390
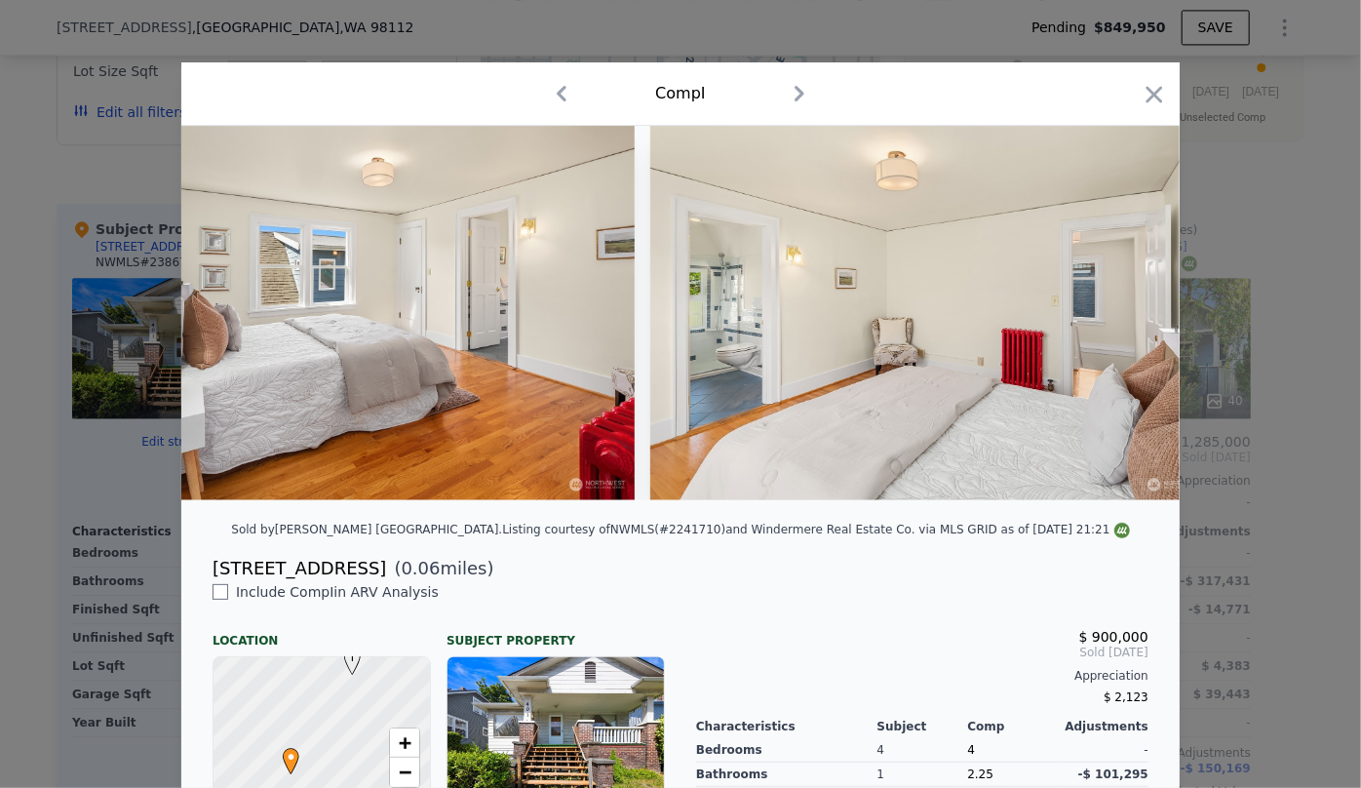
scroll to position [0, 13173]
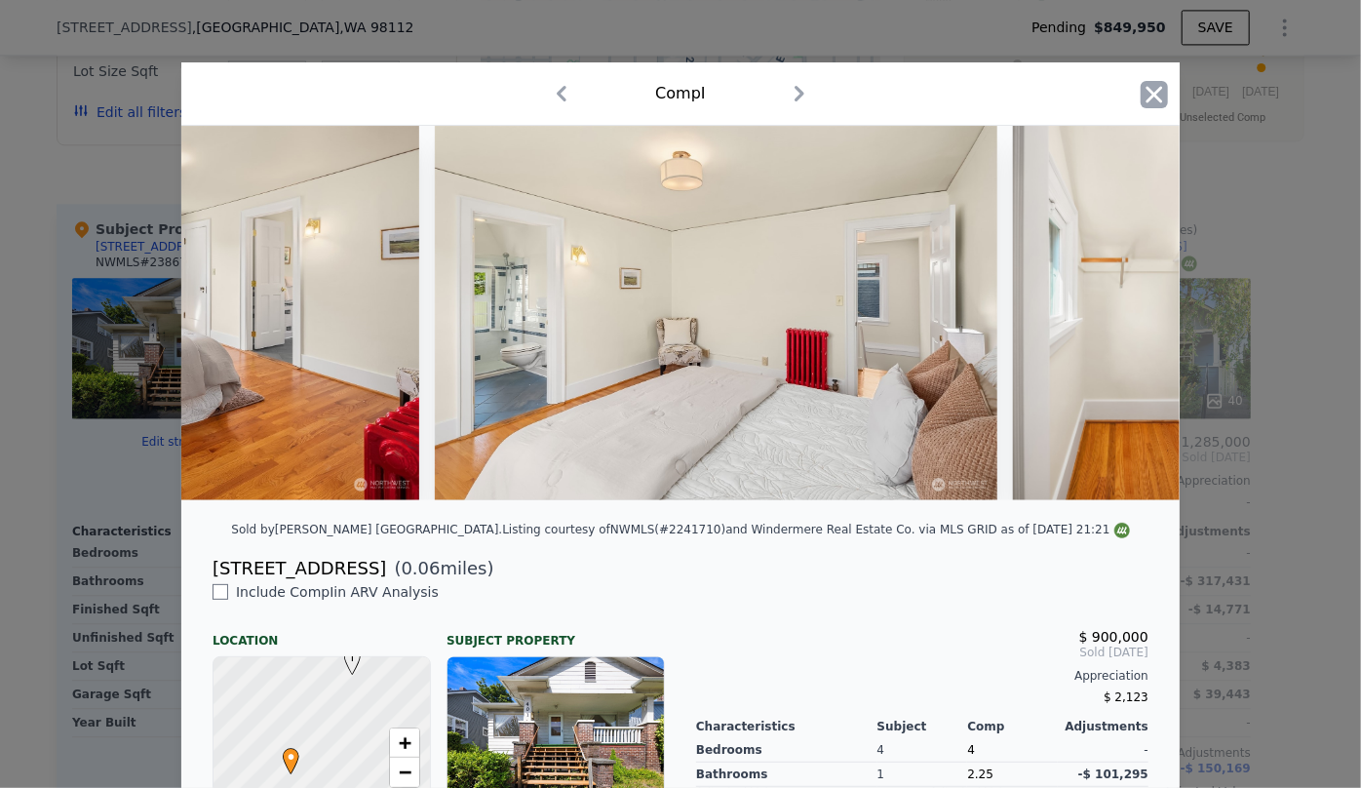
click at [1147, 92] on icon "button" at bounding box center [1155, 94] width 17 height 17
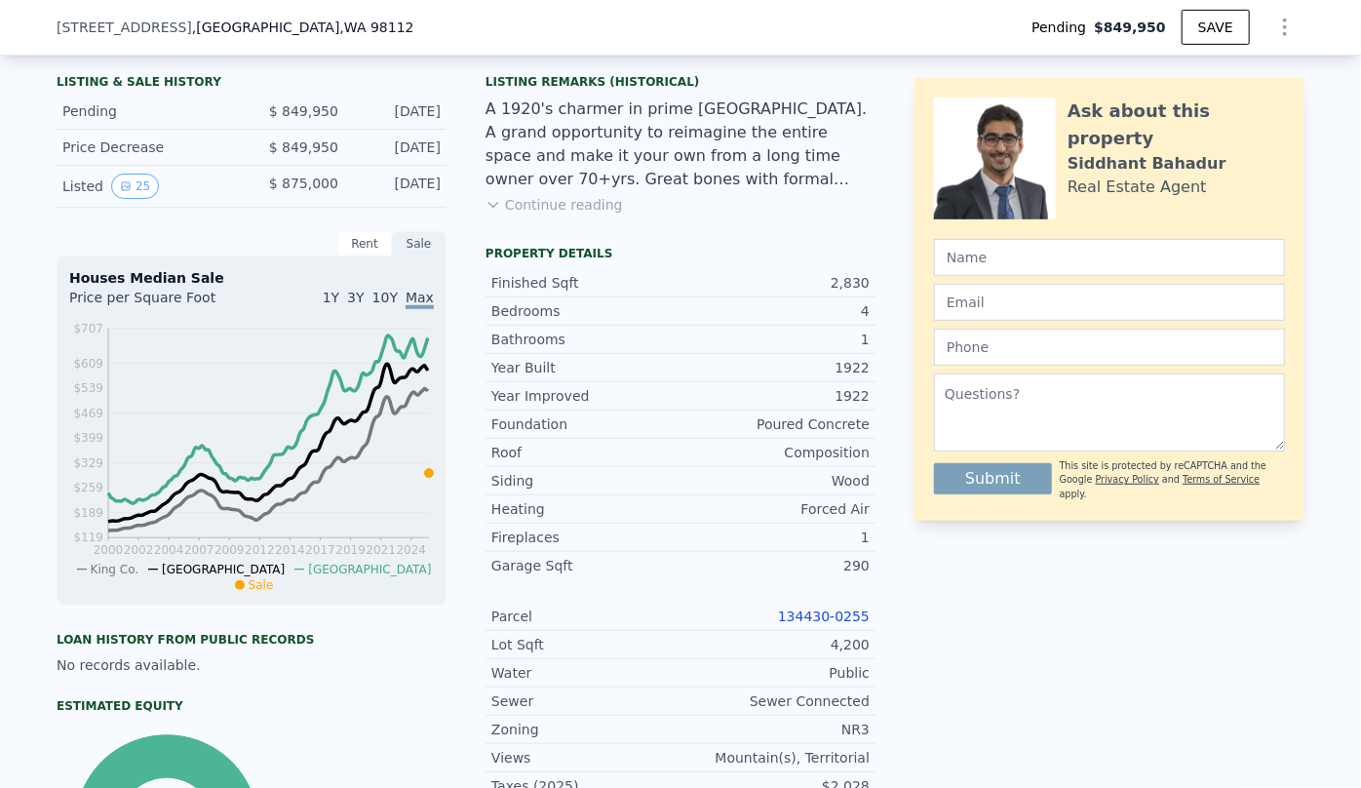
scroll to position [436, 0]
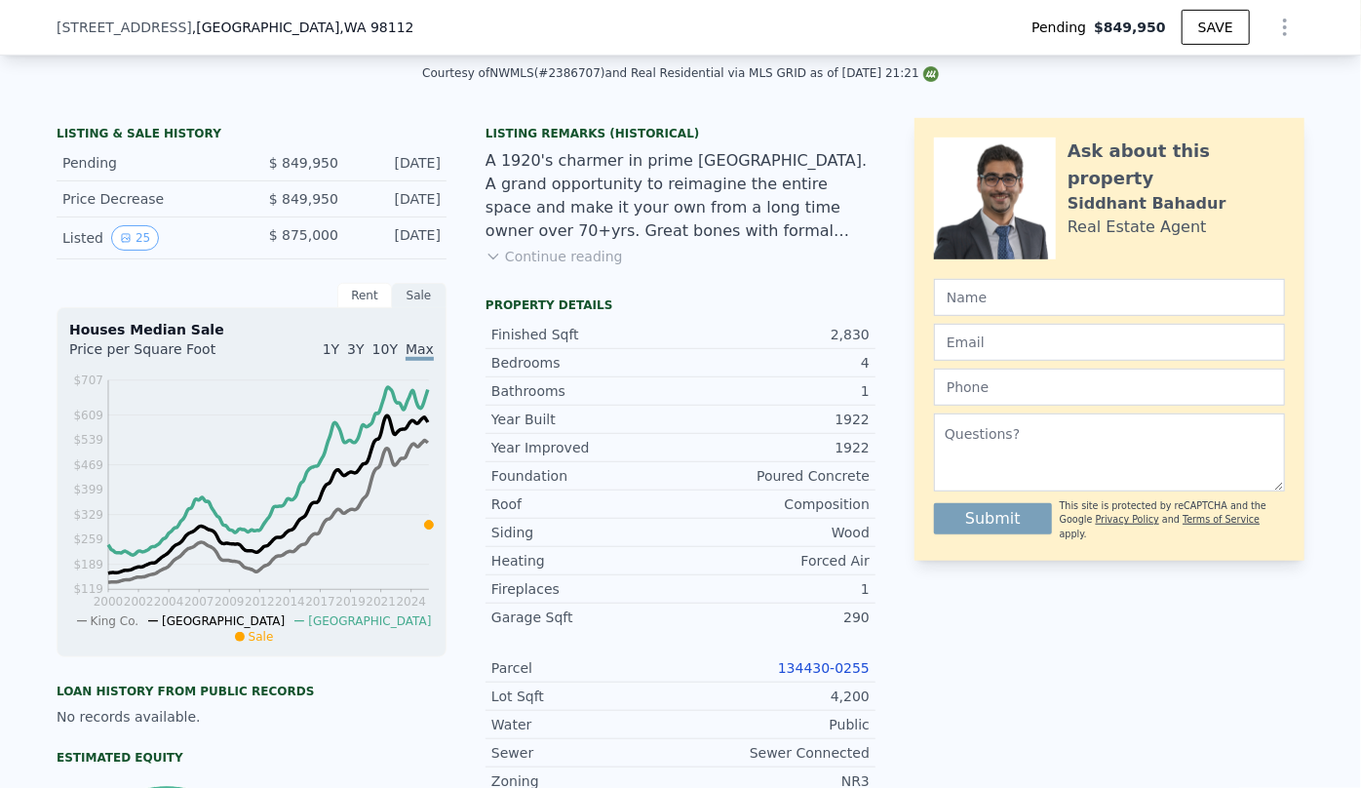
click at [1273, 32] on icon "Show Options" at bounding box center [1284, 27] width 23 height 23
click at [1206, 78] on div "Edit Structure" at bounding box center [1195, 78] width 218 height 39
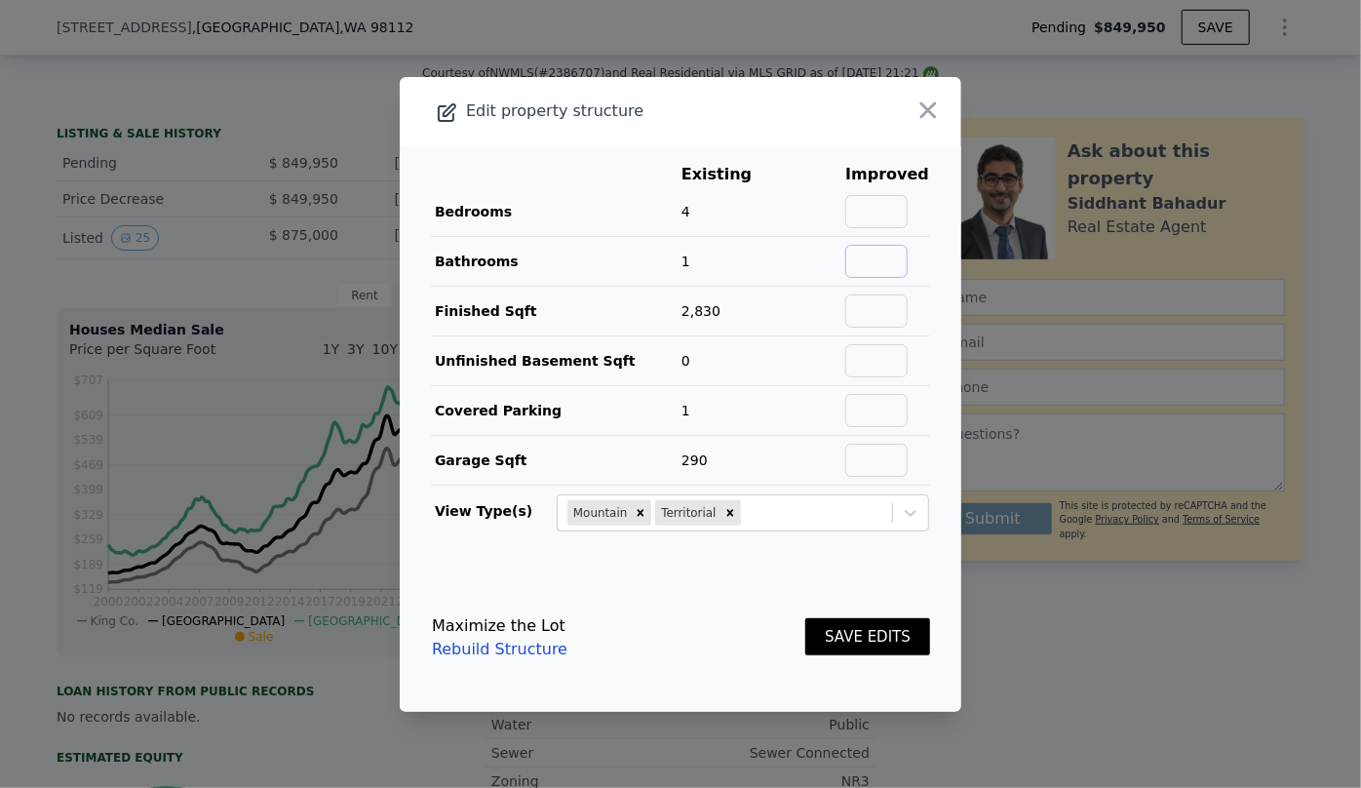
click at [884, 254] on input "text" at bounding box center [876, 261] width 62 height 33
type input "3"
click at [886, 624] on button "SAVE EDITS" at bounding box center [867, 637] width 125 height 38
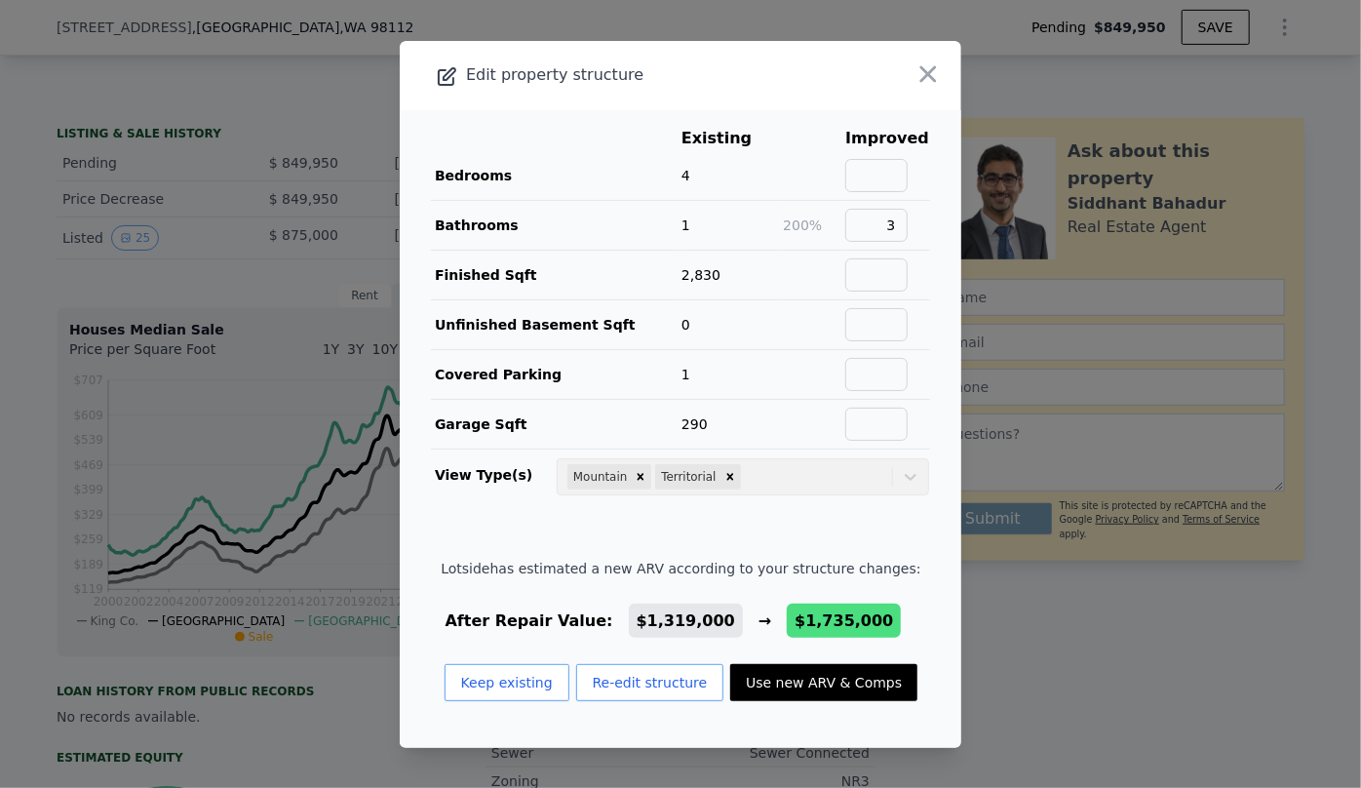
click at [843, 679] on button "Use new ARV & Comps" at bounding box center [823, 682] width 187 height 37
checkbox input "false"
checkbox input "true"
type input "$ 1,735,000"
type input "$ 408,976"
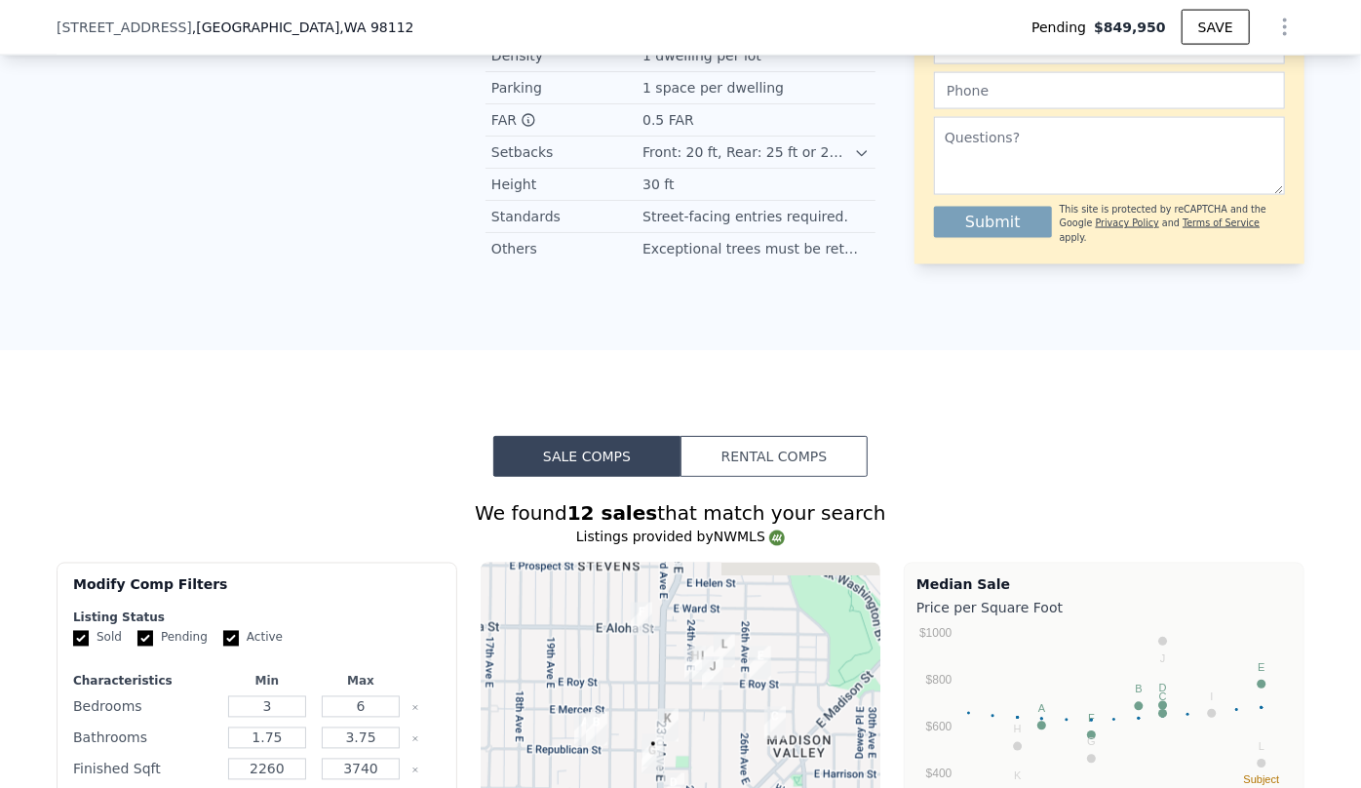
scroll to position [2031, 0]
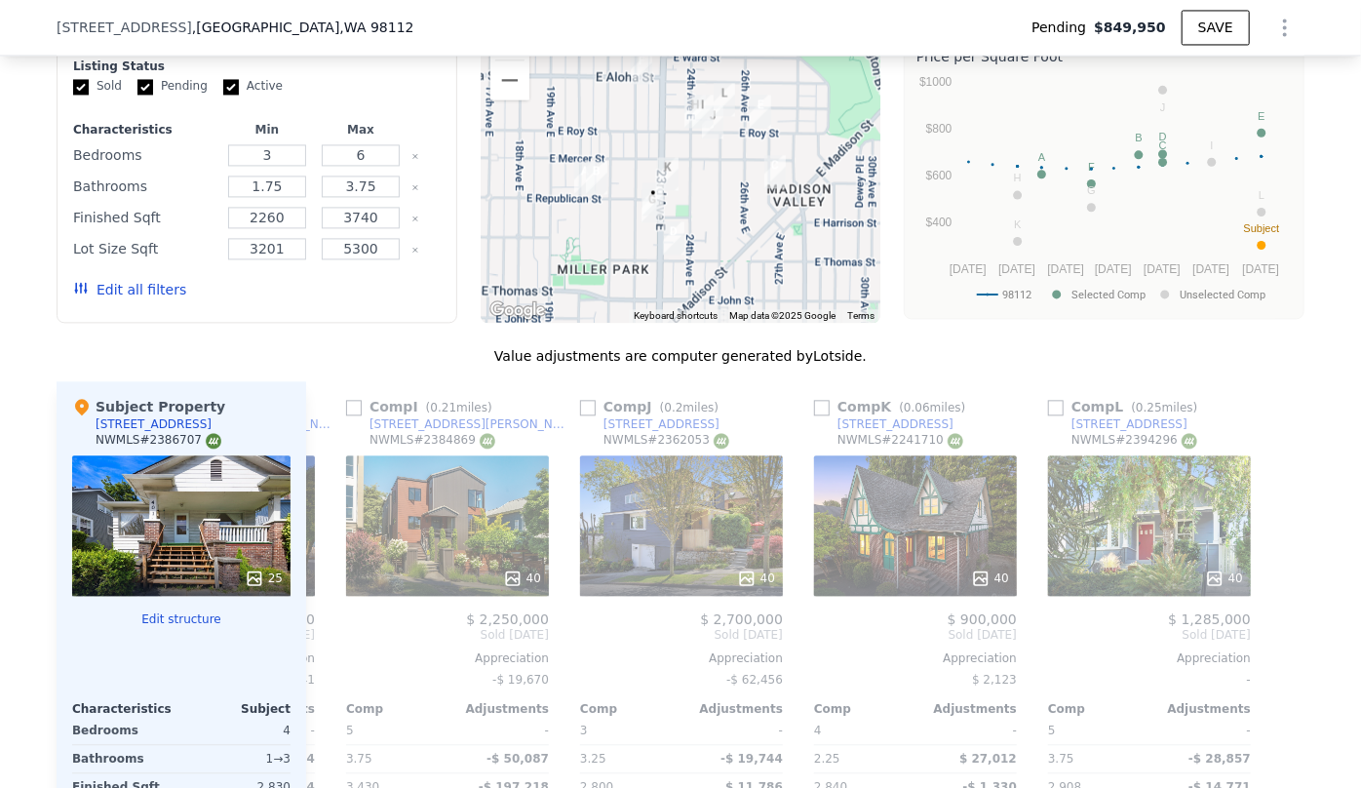
click at [138, 299] on button "Edit all filters" at bounding box center [129, 290] width 113 height 20
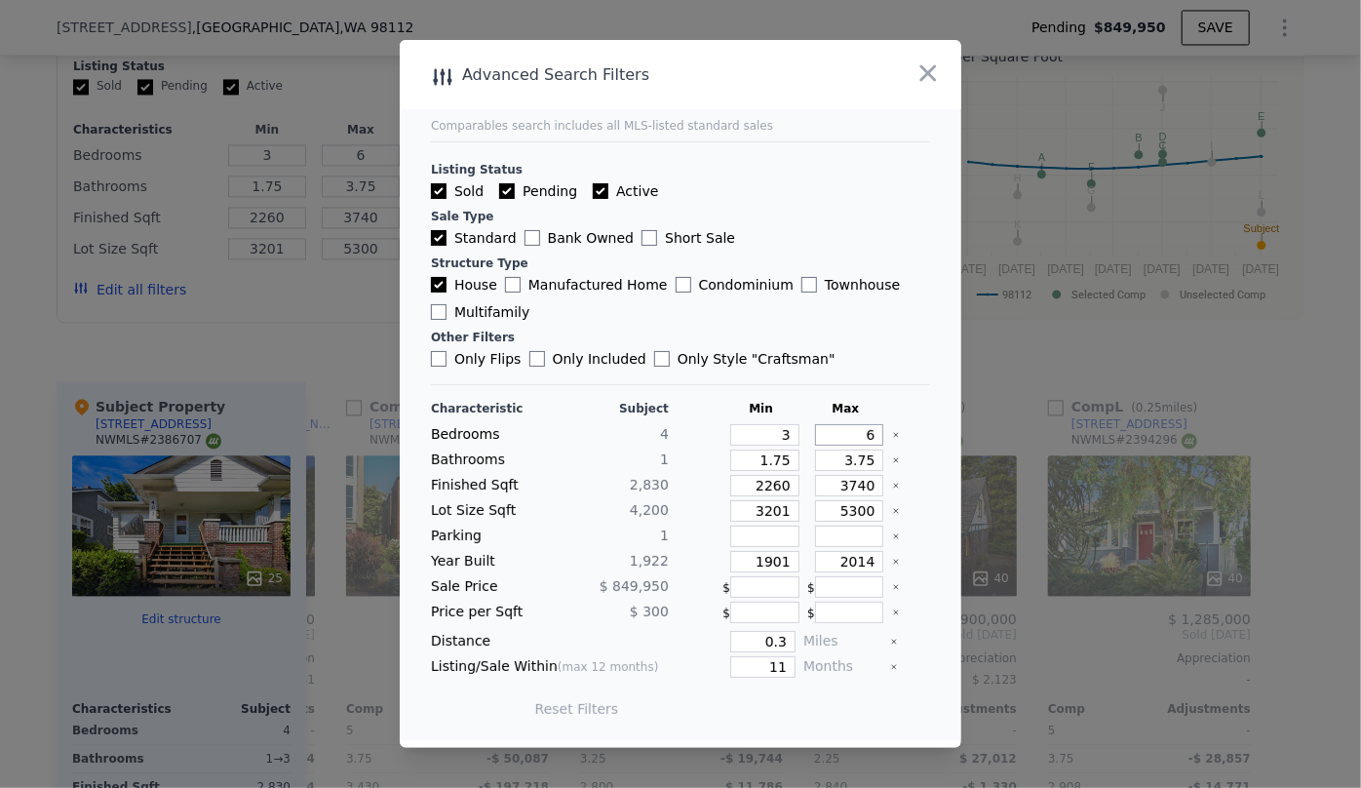
drag, startPoint x: 868, startPoint y: 437, endPoint x: 844, endPoint y: 436, distance: 23.4
click at [844, 436] on input "6" at bounding box center [849, 434] width 69 height 21
type input "4"
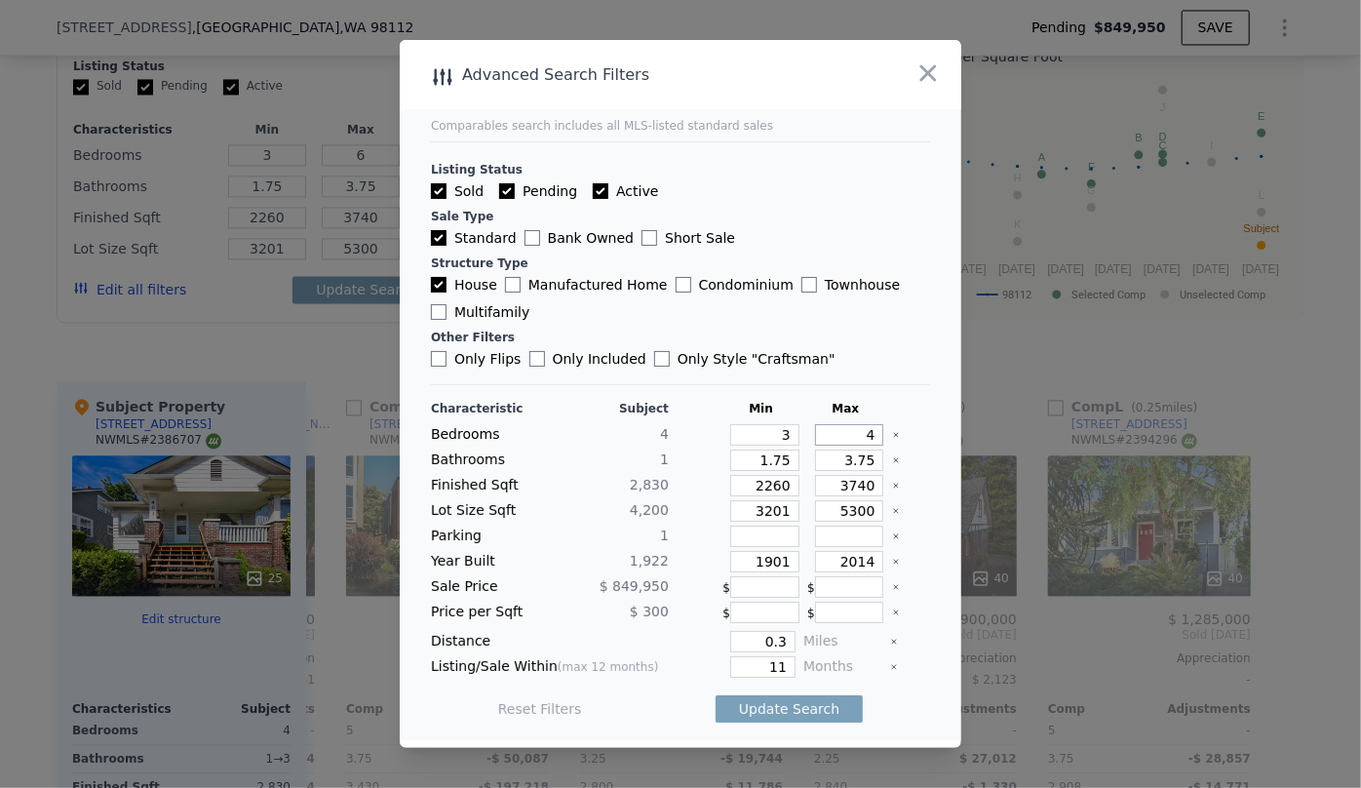
type input "4"
drag, startPoint x: 867, startPoint y: 457, endPoint x: 790, endPoint y: 455, distance: 77.1
click at [790, 455] on div "Bathrooms 1 1.75 3.75" at bounding box center [680, 459] width 499 height 21
drag, startPoint x: 770, startPoint y: 460, endPoint x: 631, endPoint y: 467, distance: 139.6
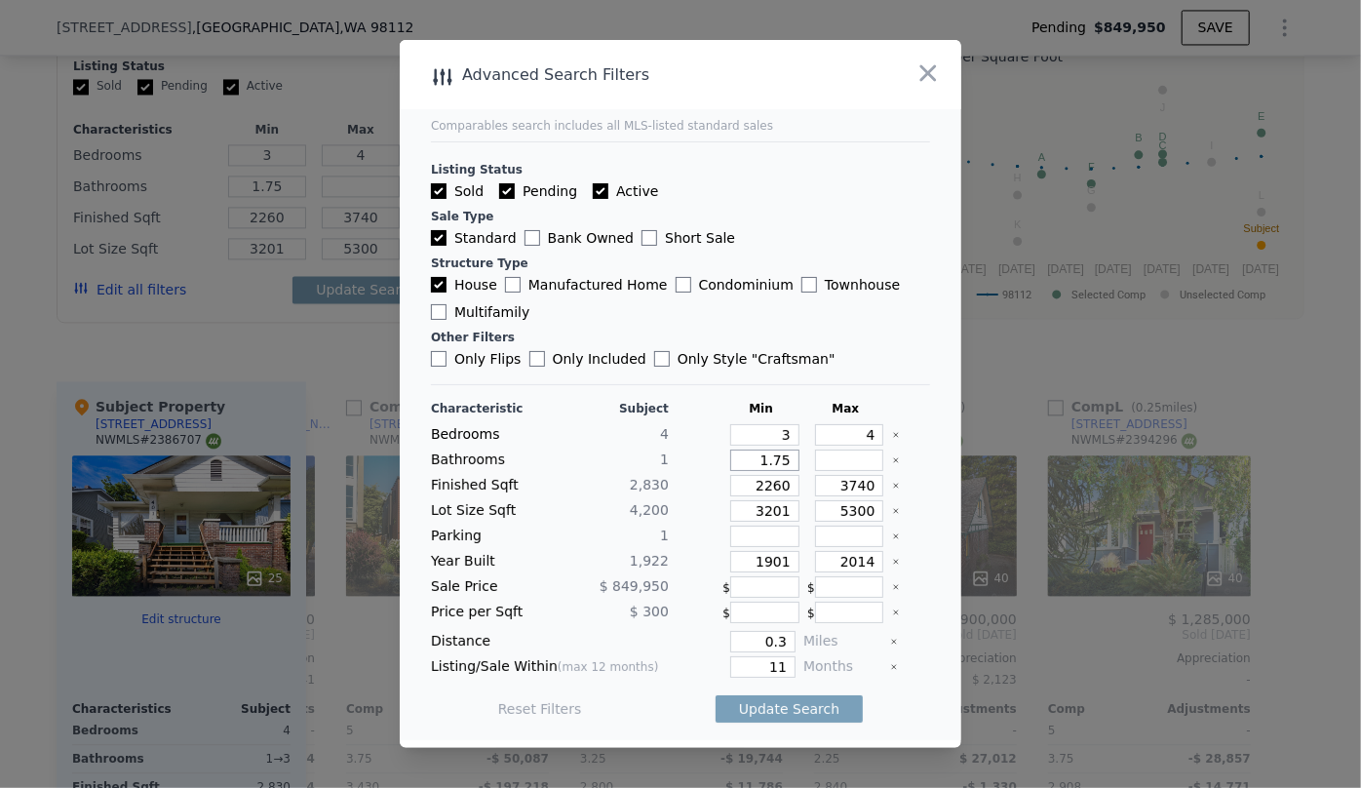
click at [637, 466] on div "Bathrooms 1 1.75" at bounding box center [680, 459] width 499 height 21
type input "1"
drag, startPoint x: 781, startPoint y: 488, endPoint x: 755, endPoint y: 488, distance: 26.3
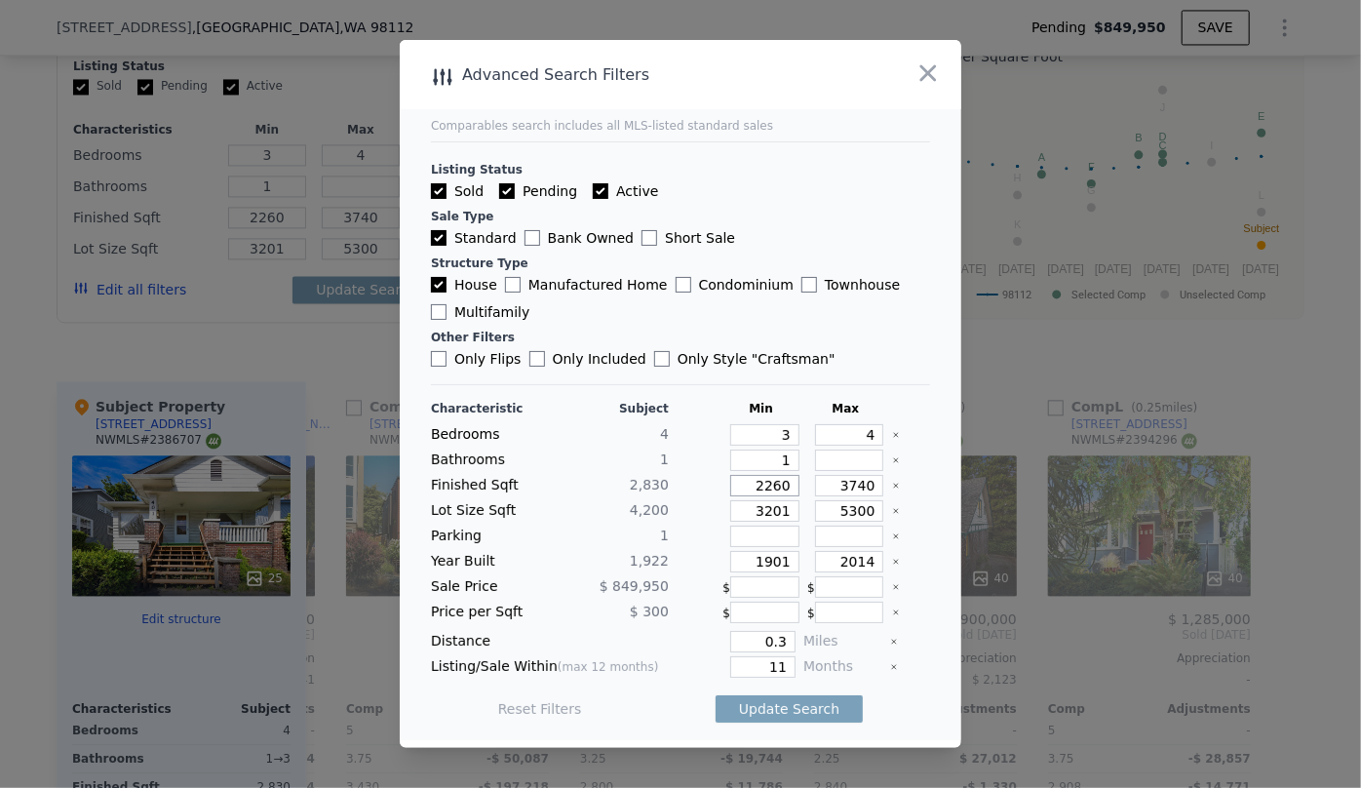
click at [755, 488] on input "2260" at bounding box center [764, 485] width 69 height 21
type input "25"
type input "250"
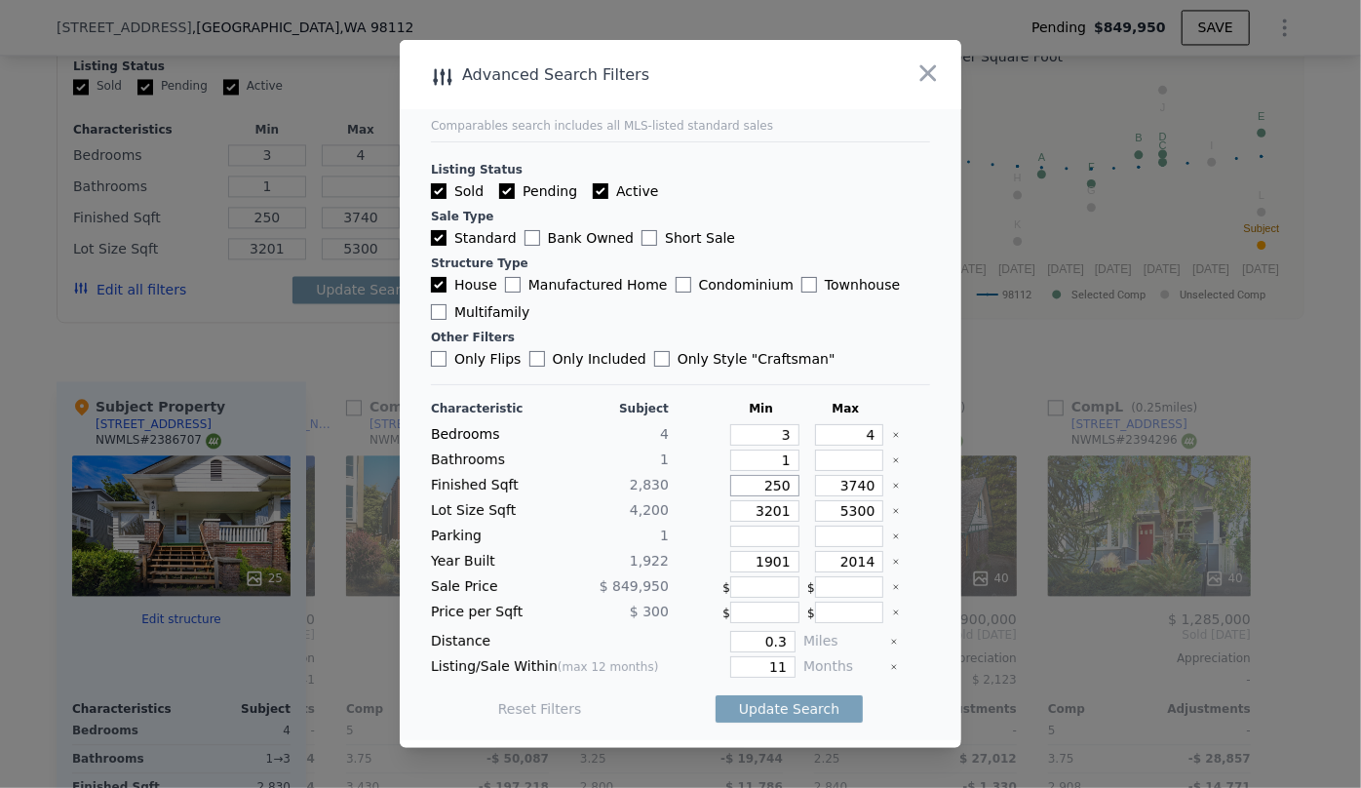
type input "2500"
drag, startPoint x: 866, startPoint y: 482, endPoint x: 760, endPoint y: 487, distance: 106.4
click at [760, 487] on div "Finished Sqft 2,830 2500 3740" at bounding box center [680, 485] width 499 height 21
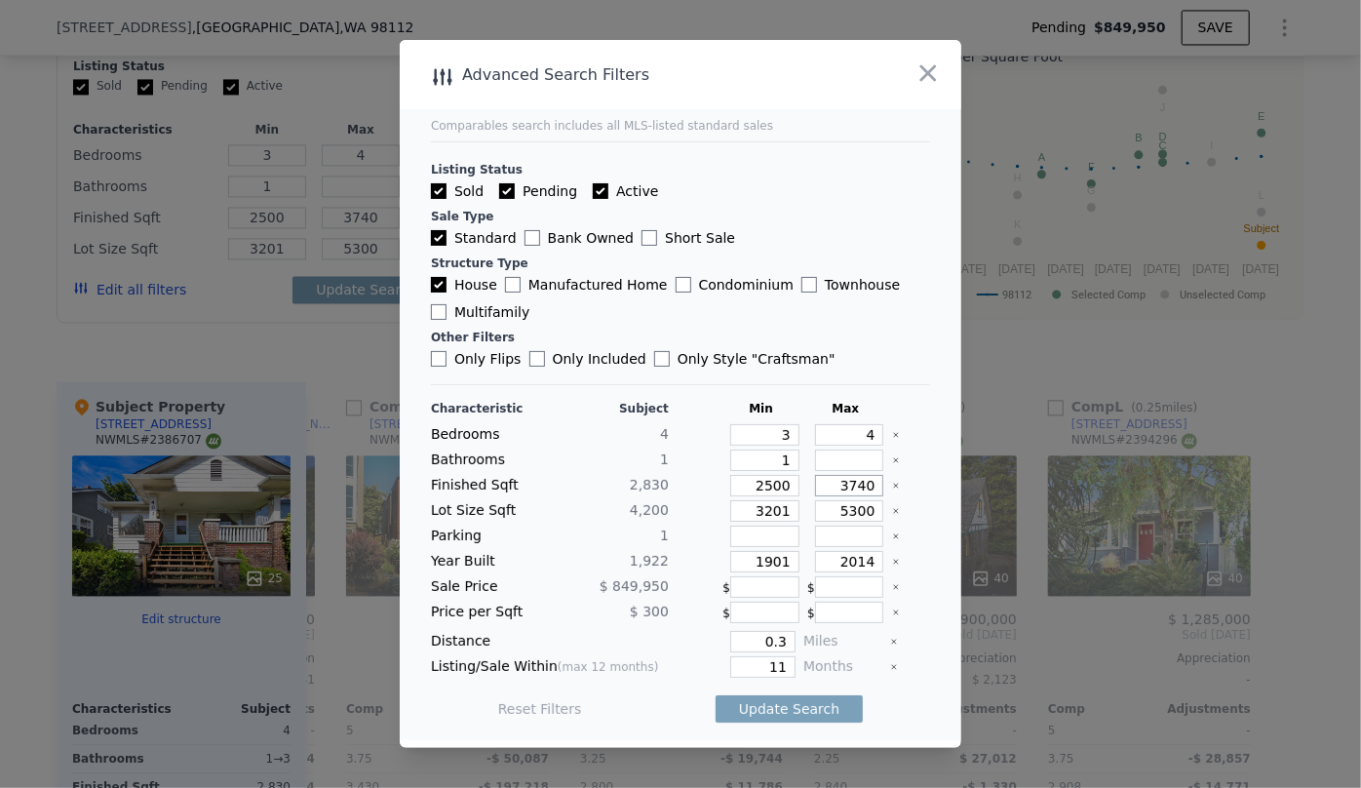
type input "3"
type input "30"
type input "300"
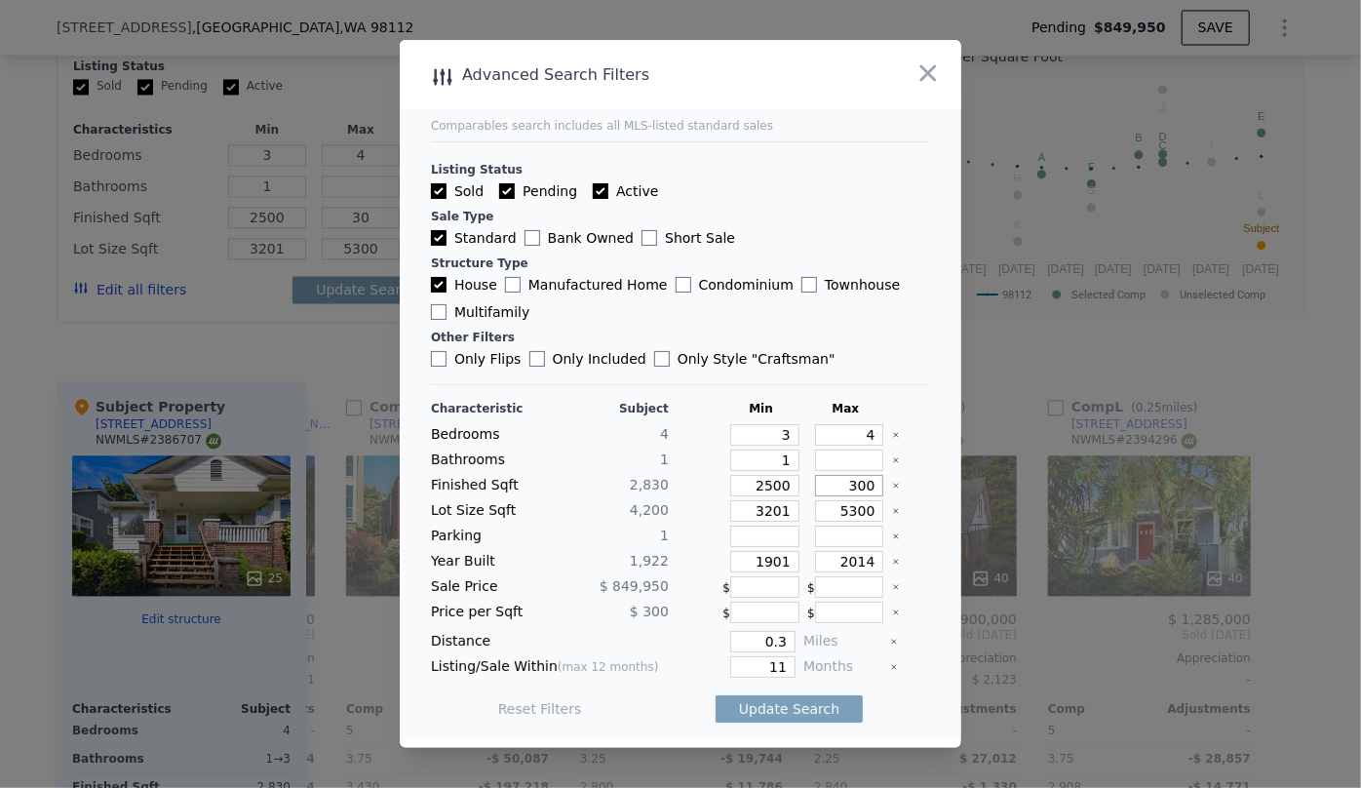
type input "300"
type input "3000"
drag, startPoint x: 775, startPoint y: 509, endPoint x: 749, endPoint y: 510, distance: 26.3
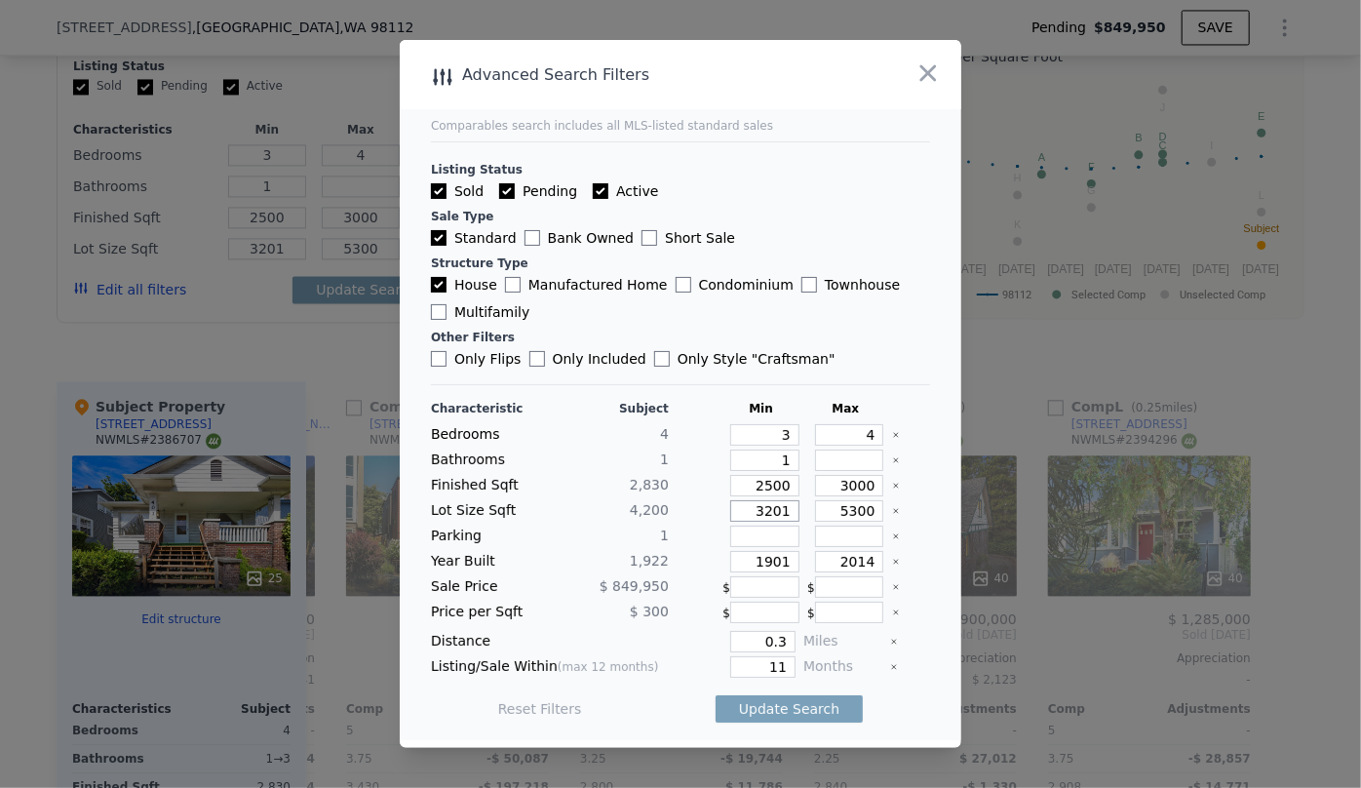
click at [749, 510] on input "3201" at bounding box center [764, 510] width 69 height 21
type input "1"
drag, startPoint x: 784, startPoint y: 556, endPoint x: 624, endPoint y: 560, distance: 160.0
click at [624, 560] on div "Year Built 1,922 1901 2014" at bounding box center [680, 561] width 499 height 21
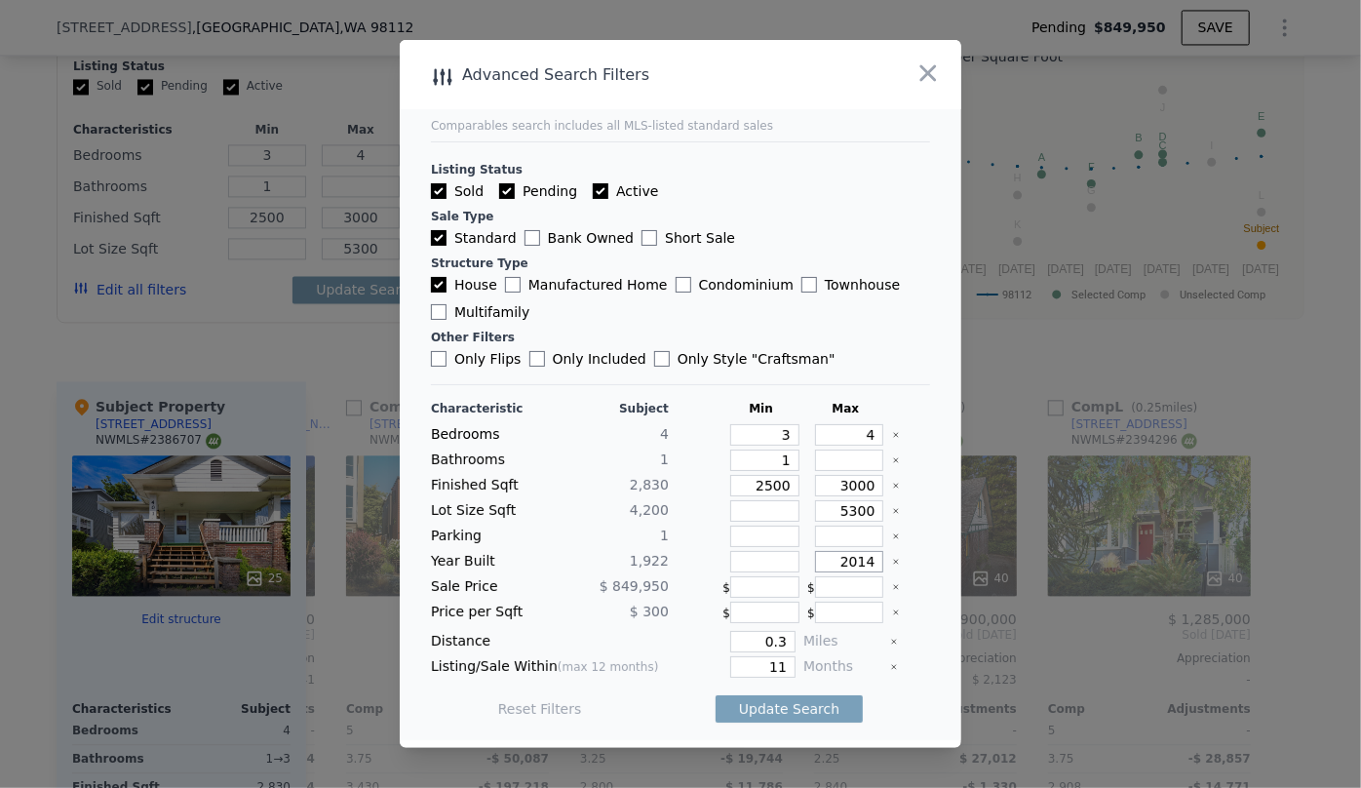
drag, startPoint x: 866, startPoint y: 558, endPoint x: 807, endPoint y: 559, distance: 58.5
click at [815, 559] on input "2014" at bounding box center [849, 561] width 69 height 21
type input "1970"
drag, startPoint x: 716, startPoint y: 638, endPoint x: 693, endPoint y: 638, distance: 22.4
click at [695, 638] on div "0.3" at bounding box center [736, 641] width 119 height 21
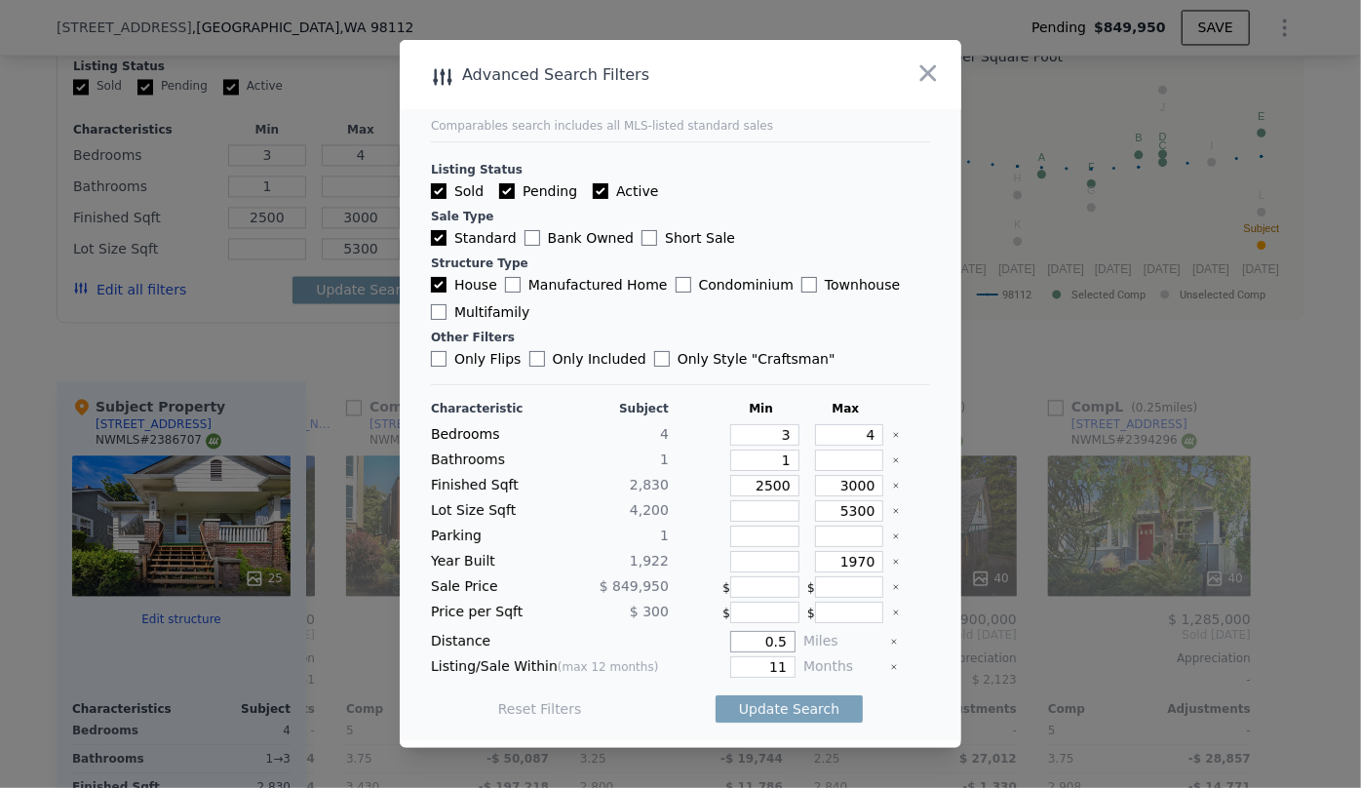
type input "0.5"
drag, startPoint x: 776, startPoint y: 665, endPoint x: 702, endPoint y: 667, distance: 74.1
click at [702, 667] on div "11" at bounding box center [736, 666] width 119 height 21
type input "6"
click at [753, 700] on button "Update Search" at bounding box center [789, 708] width 147 height 27
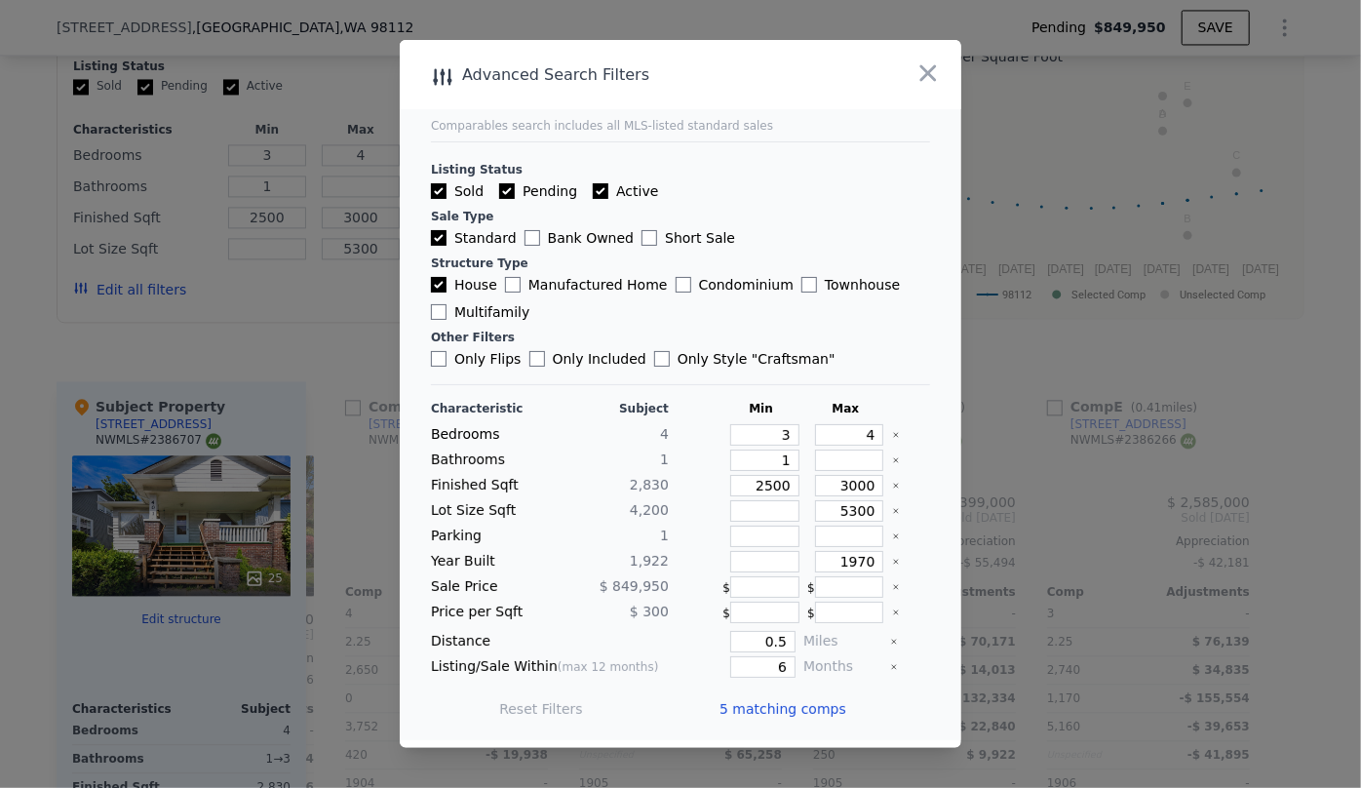
scroll to position [0, 218]
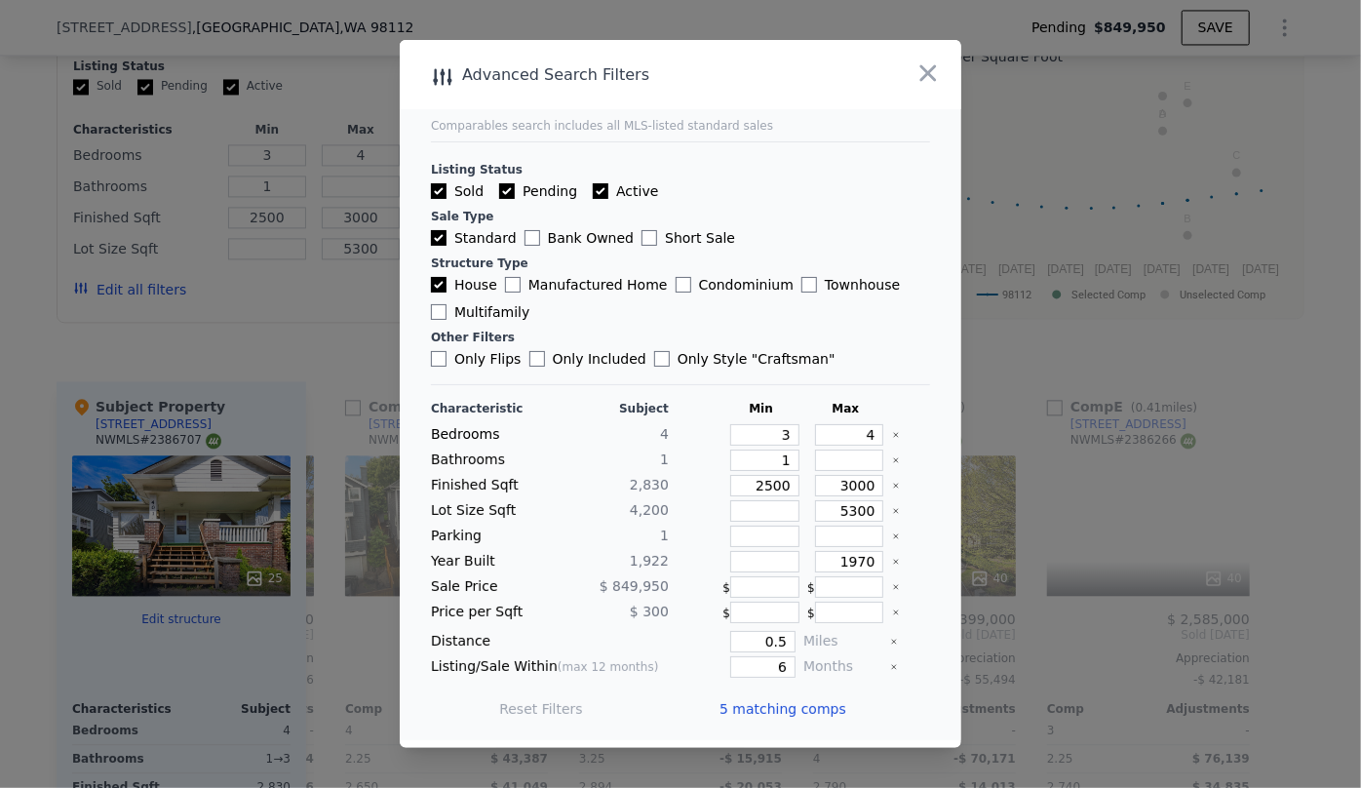
click at [774, 703] on span "5 matching comps" at bounding box center [783, 709] width 127 height 20
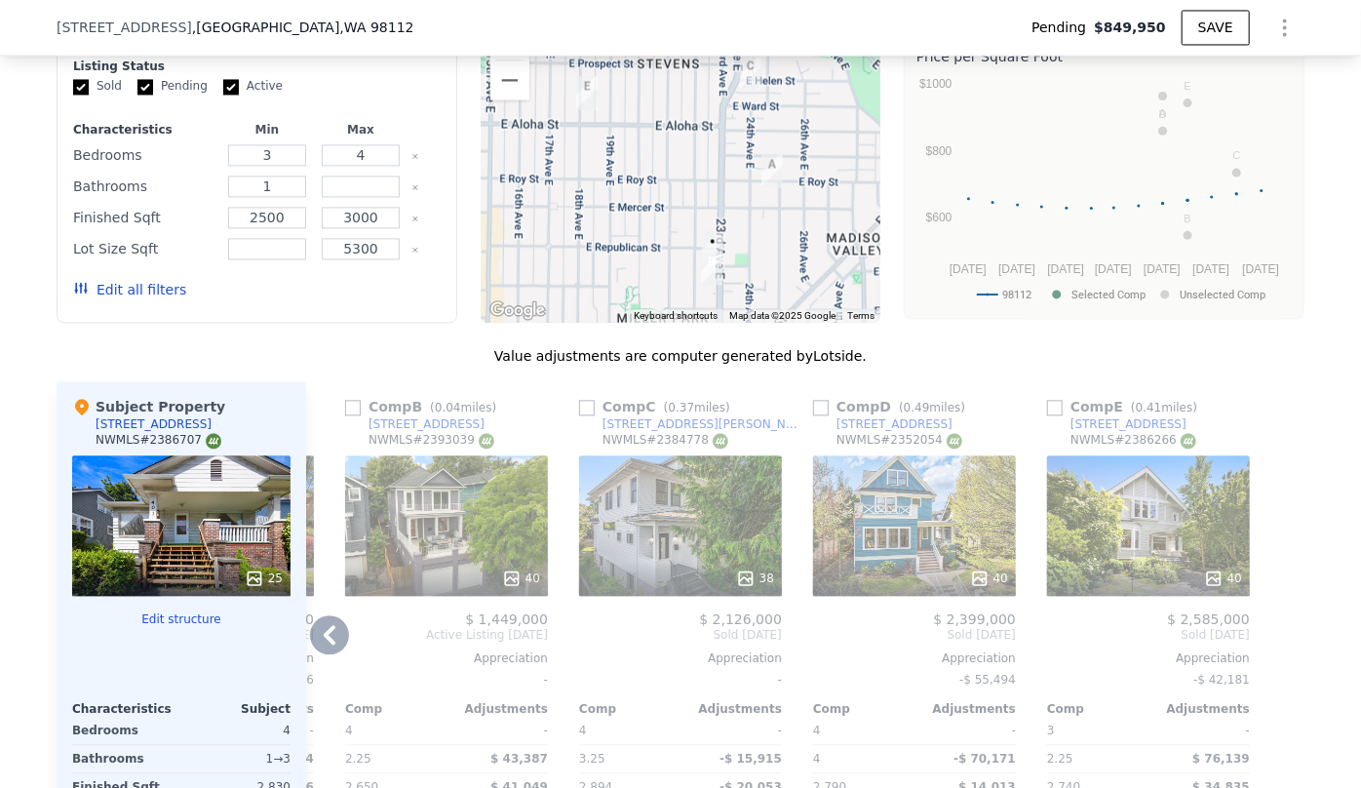
click at [473, 553] on div "40" at bounding box center [446, 525] width 203 height 140
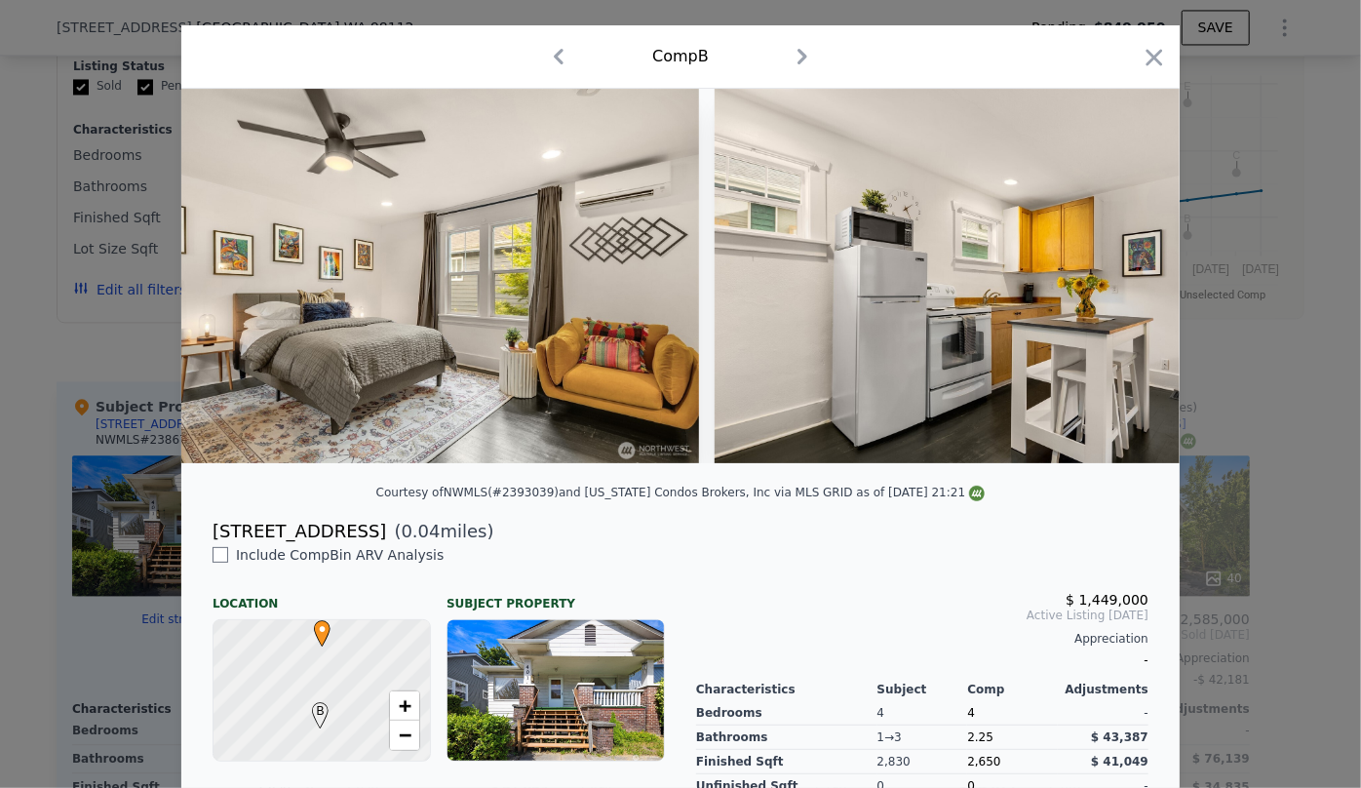
scroll to position [88, 0]
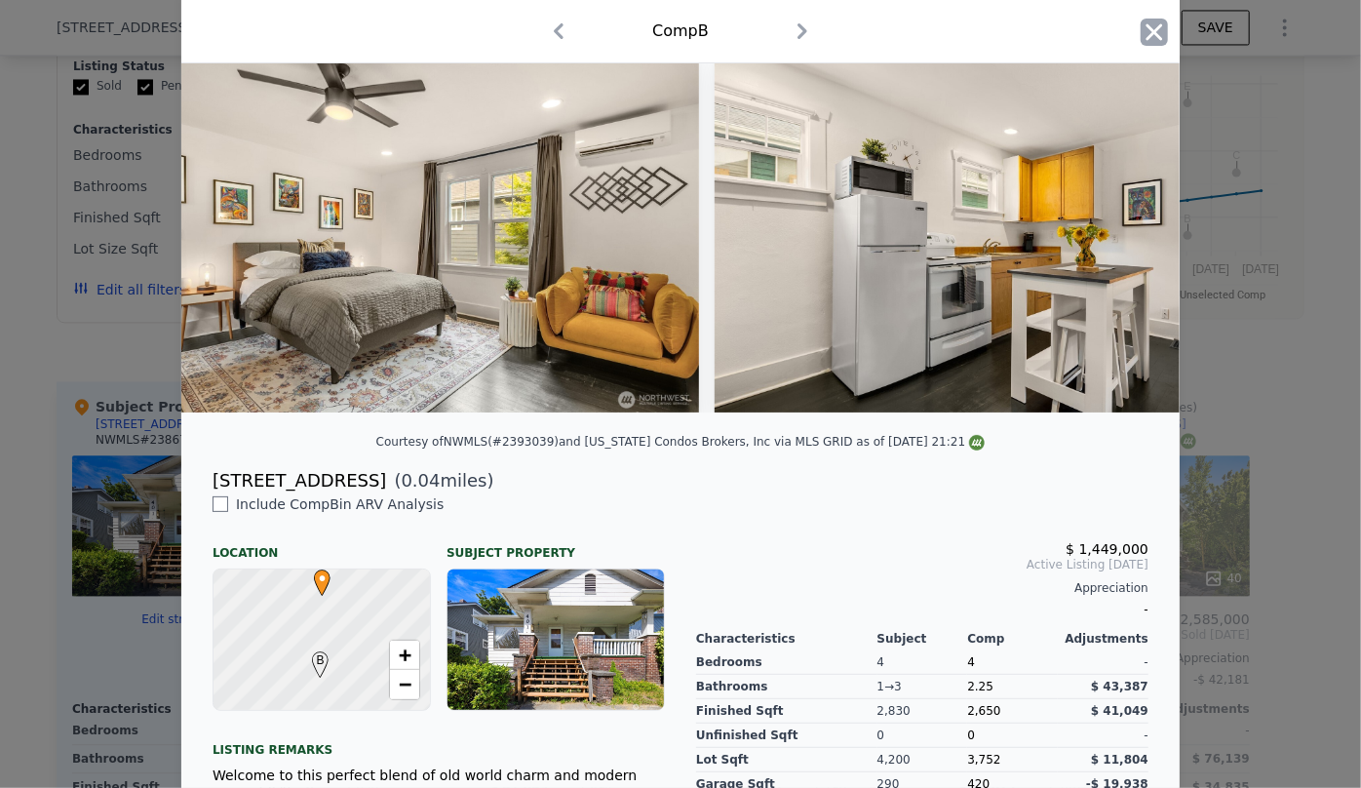
click at [1147, 39] on icon "button" at bounding box center [1154, 32] width 27 height 27
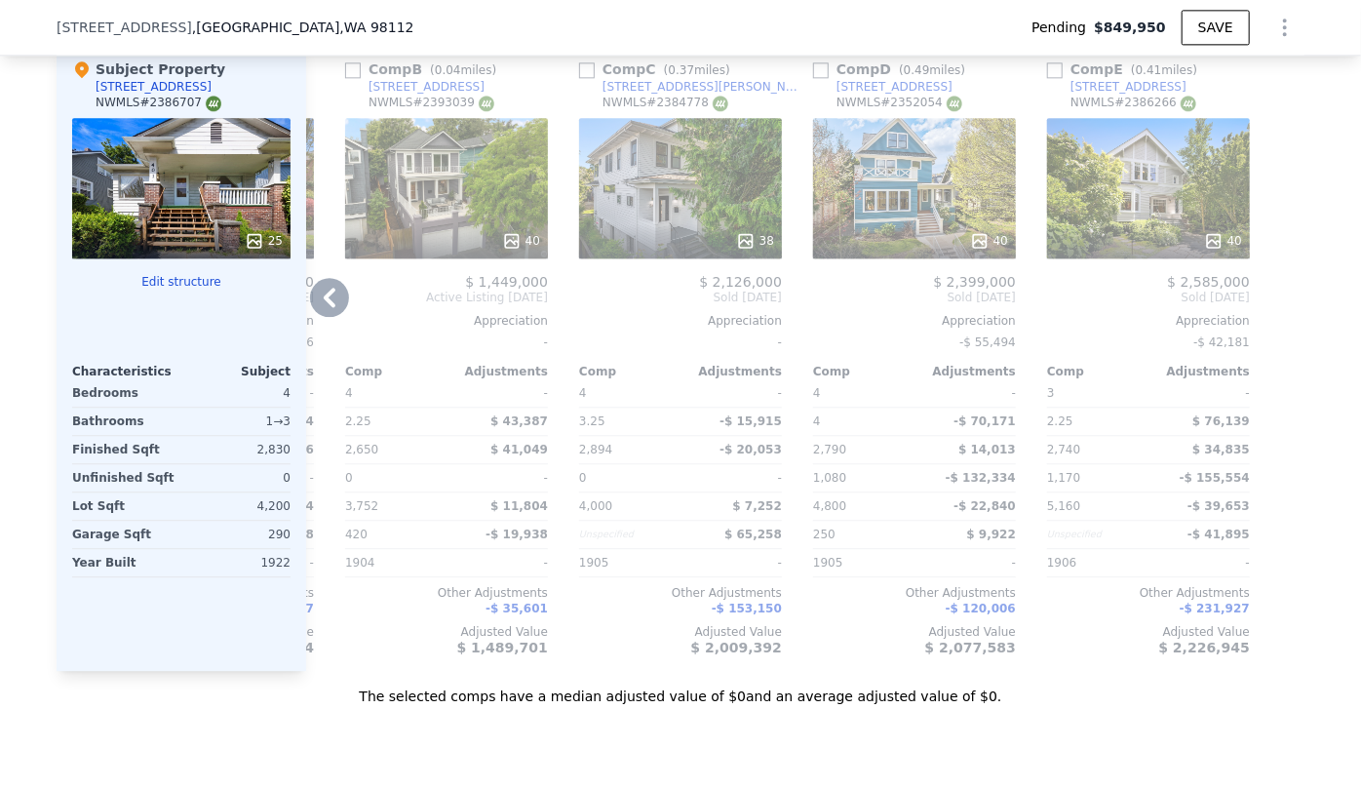
scroll to position [2386, 0]
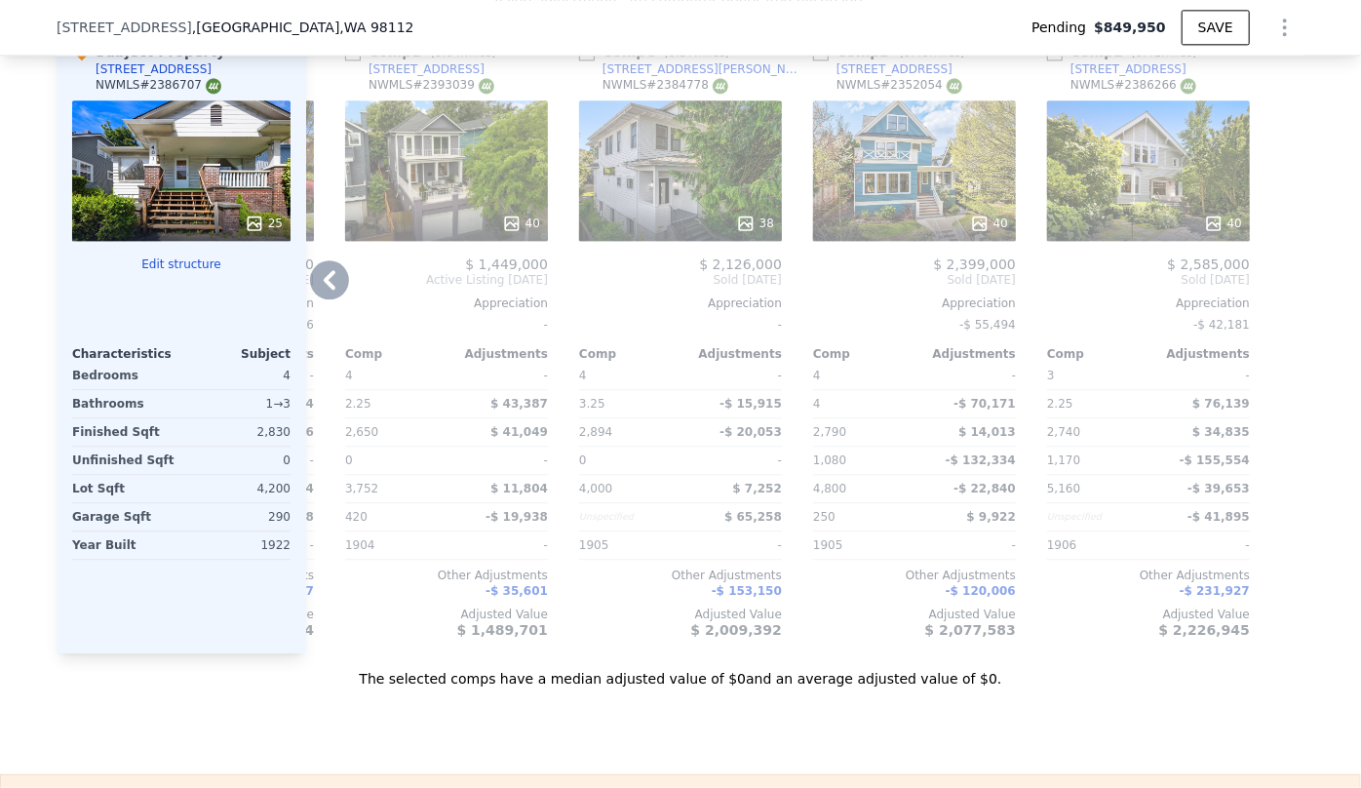
click at [454, 178] on div "40" at bounding box center [446, 170] width 203 height 140
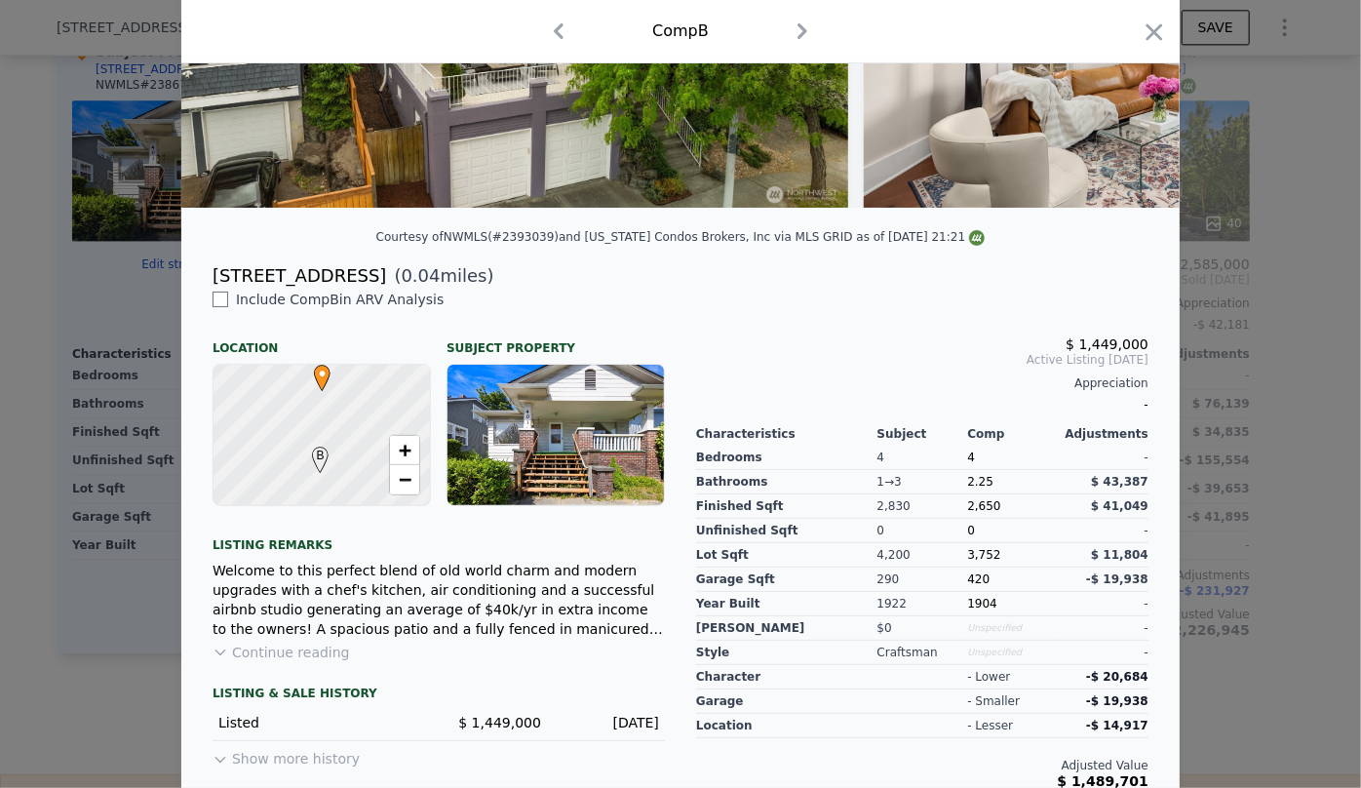
scroll to position [321, 0]
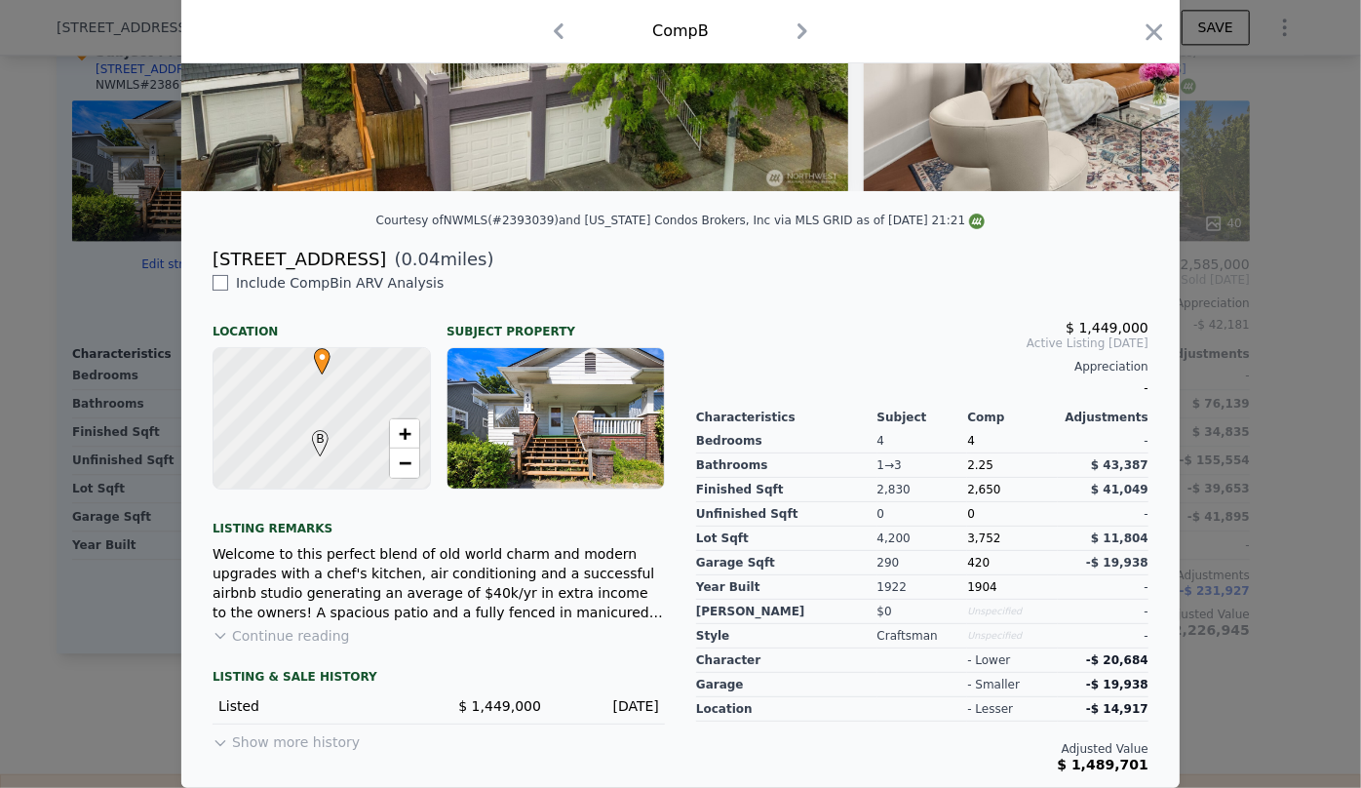
click at [1146, 12] on div "Comp B" at bounding box center [680, 31] width 998 height 63
click at [1147, 19] on icon "button" at bounding box center [1154, 32] width 27 height 27
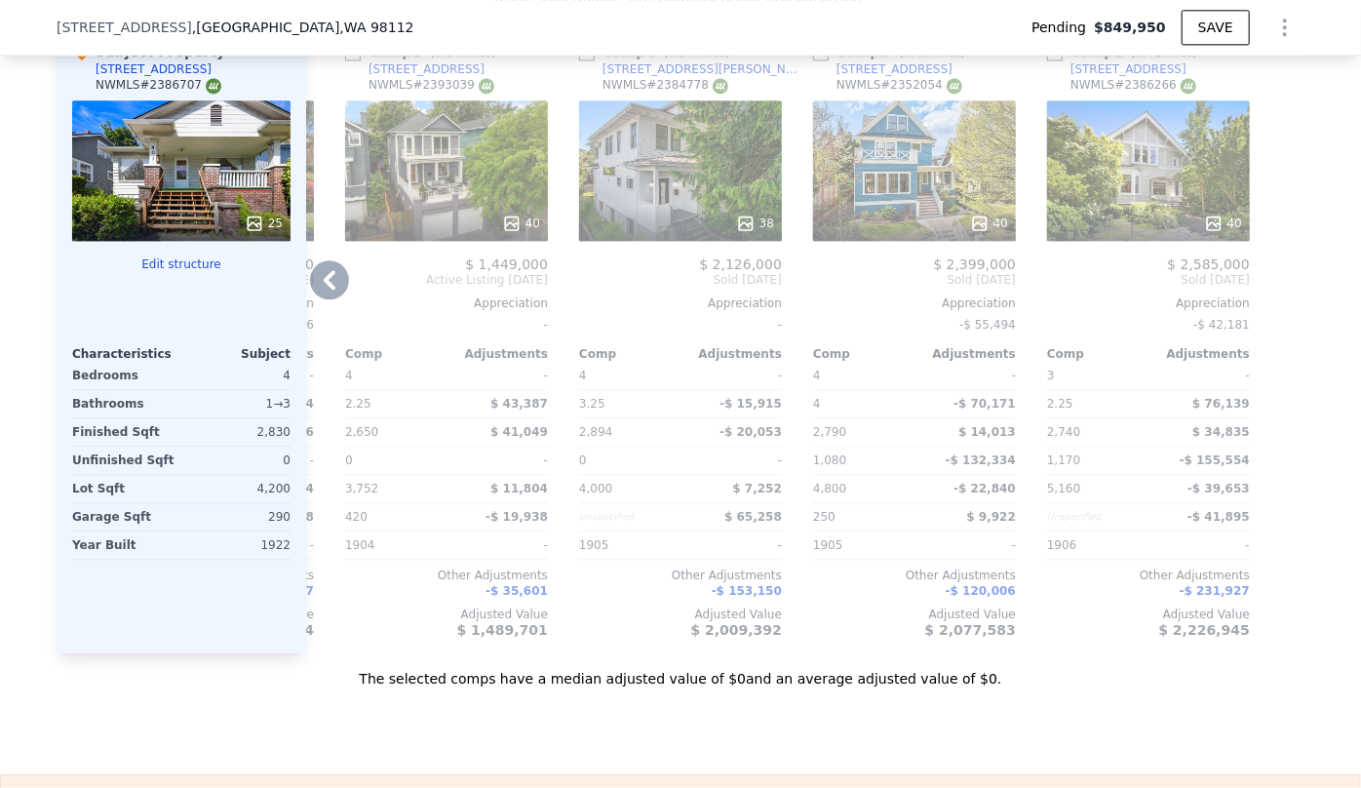
click at [328, 290] on icon at bounding box center [330, 280] width 12 height 20
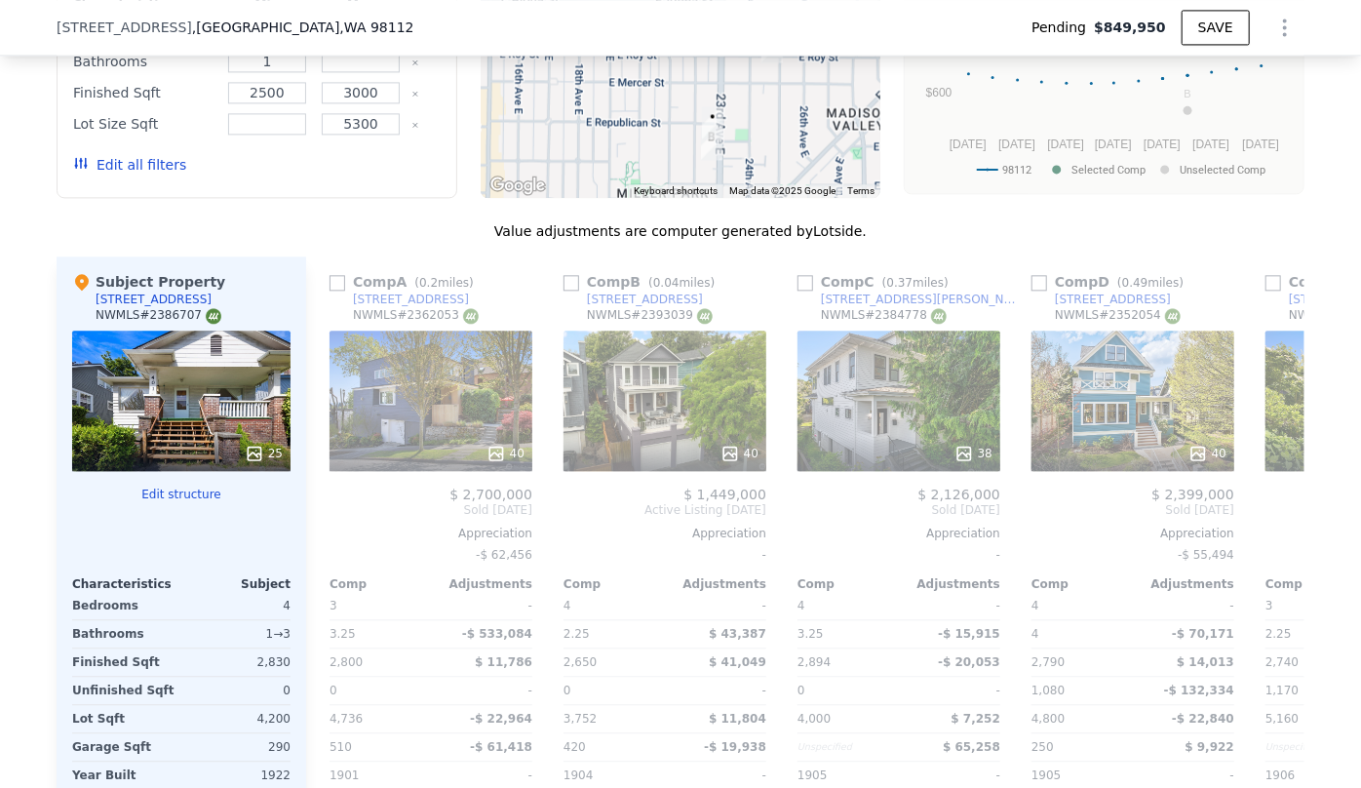
scroll to position [2120, 0]
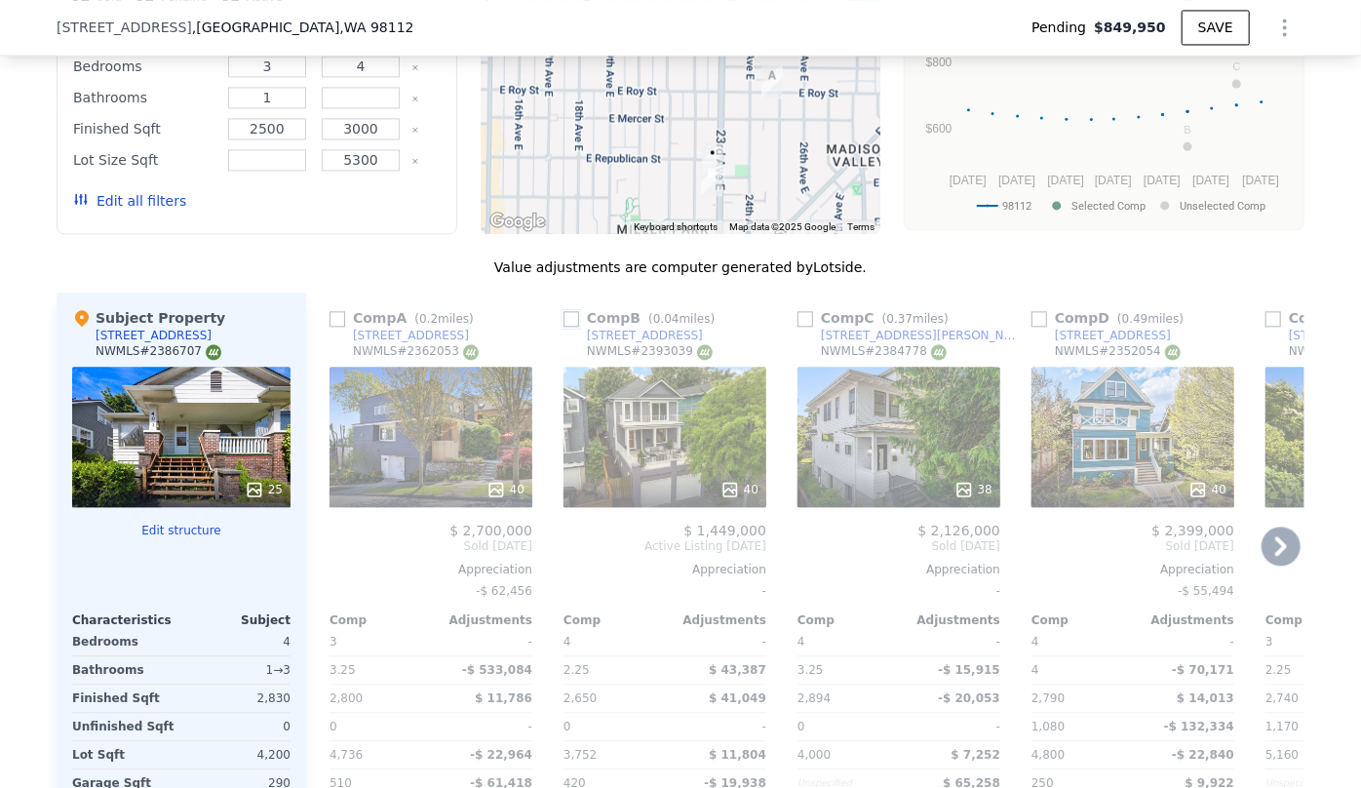
click at [570, 322] on input "checkbox" at bounding box center [572, 319] width 16 height 16
checkbox input "true"
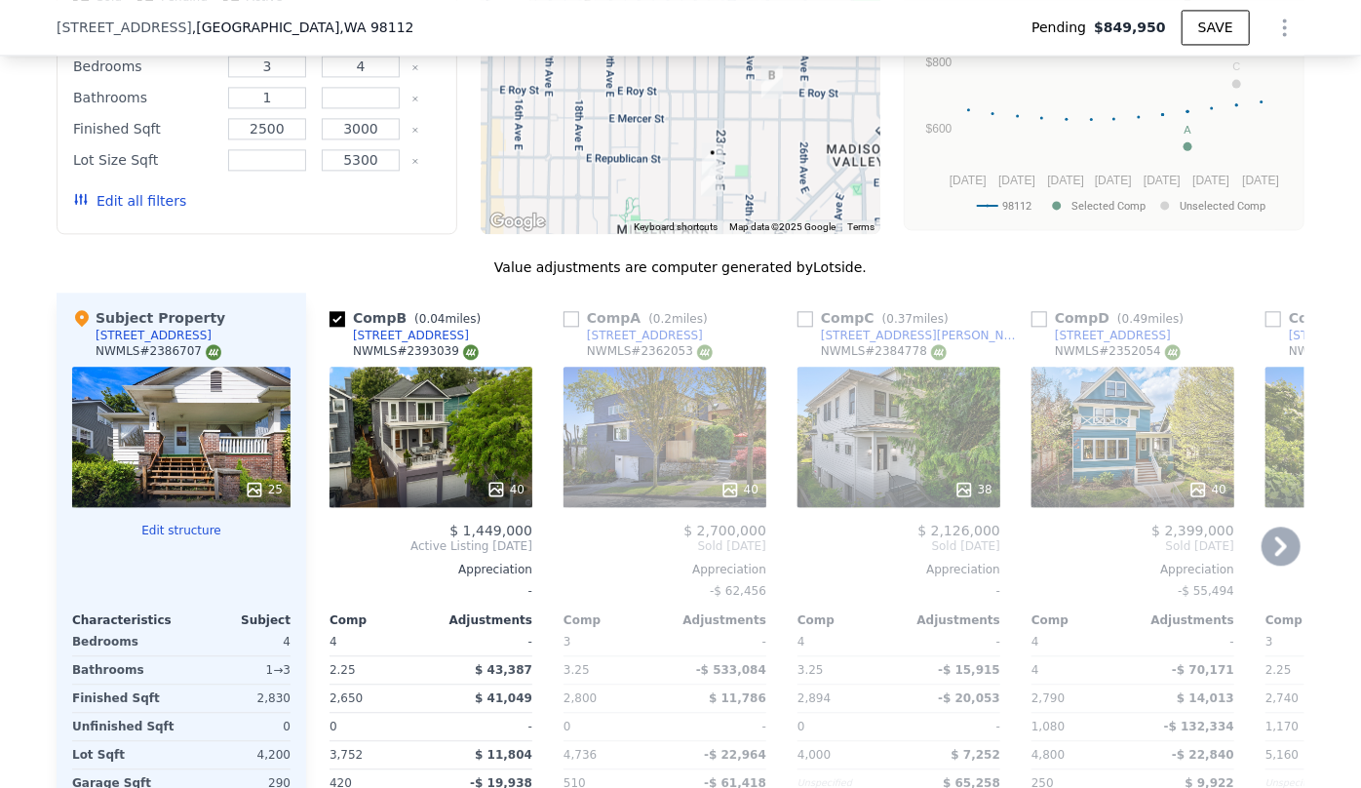
click at [1287, 559] on icon at bounding box center [1281, 546] width 39 height 39
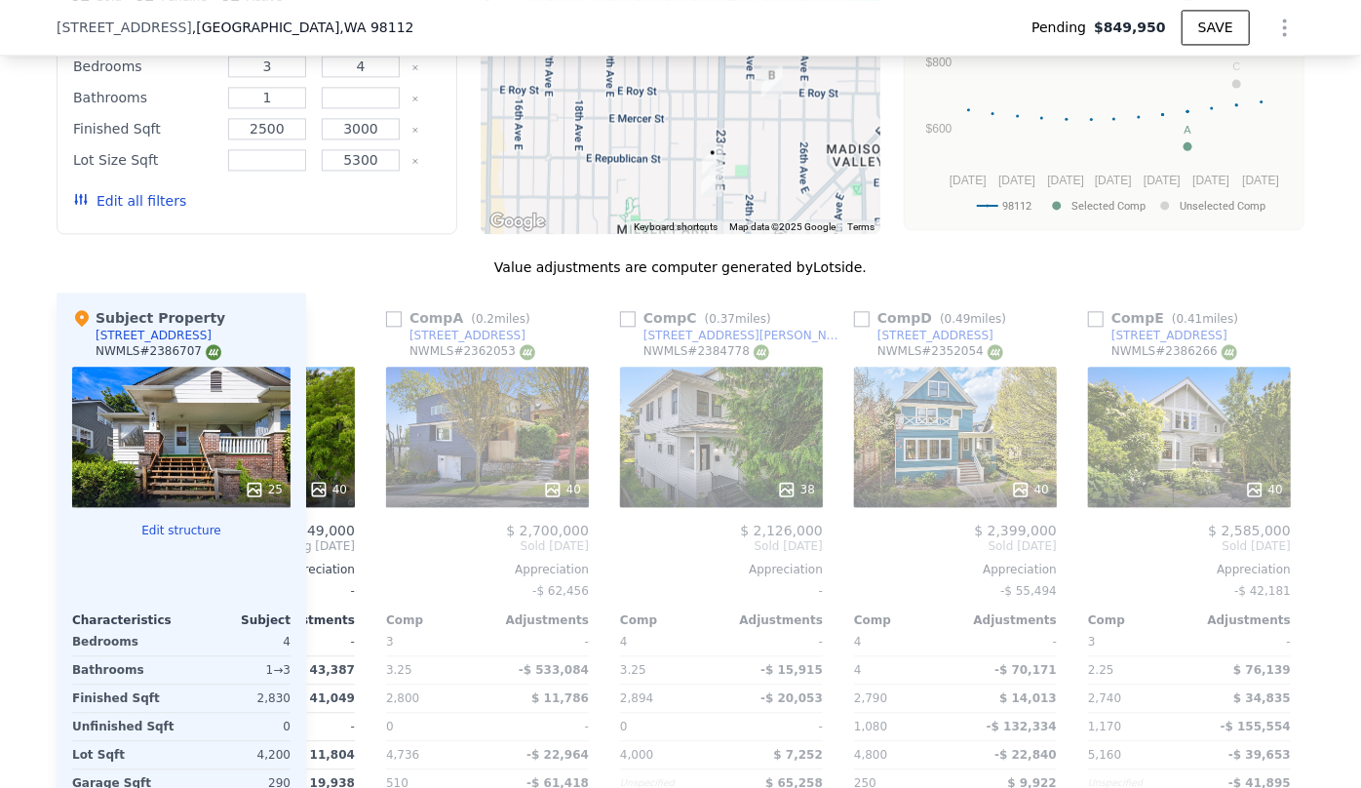
scroll to position [0, 217]
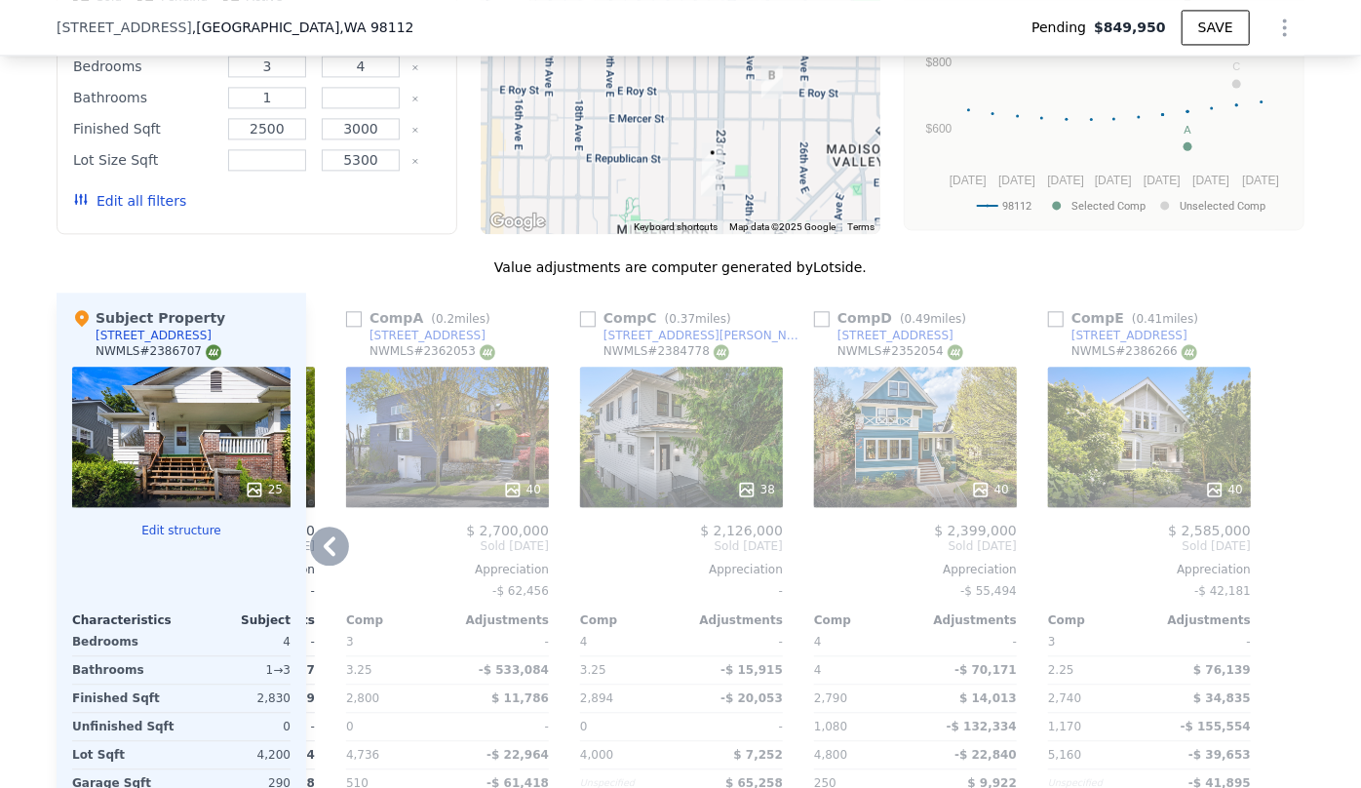
click at [1138, 426] on div "40" at bounding box center [1149, 437] width 203 height 140
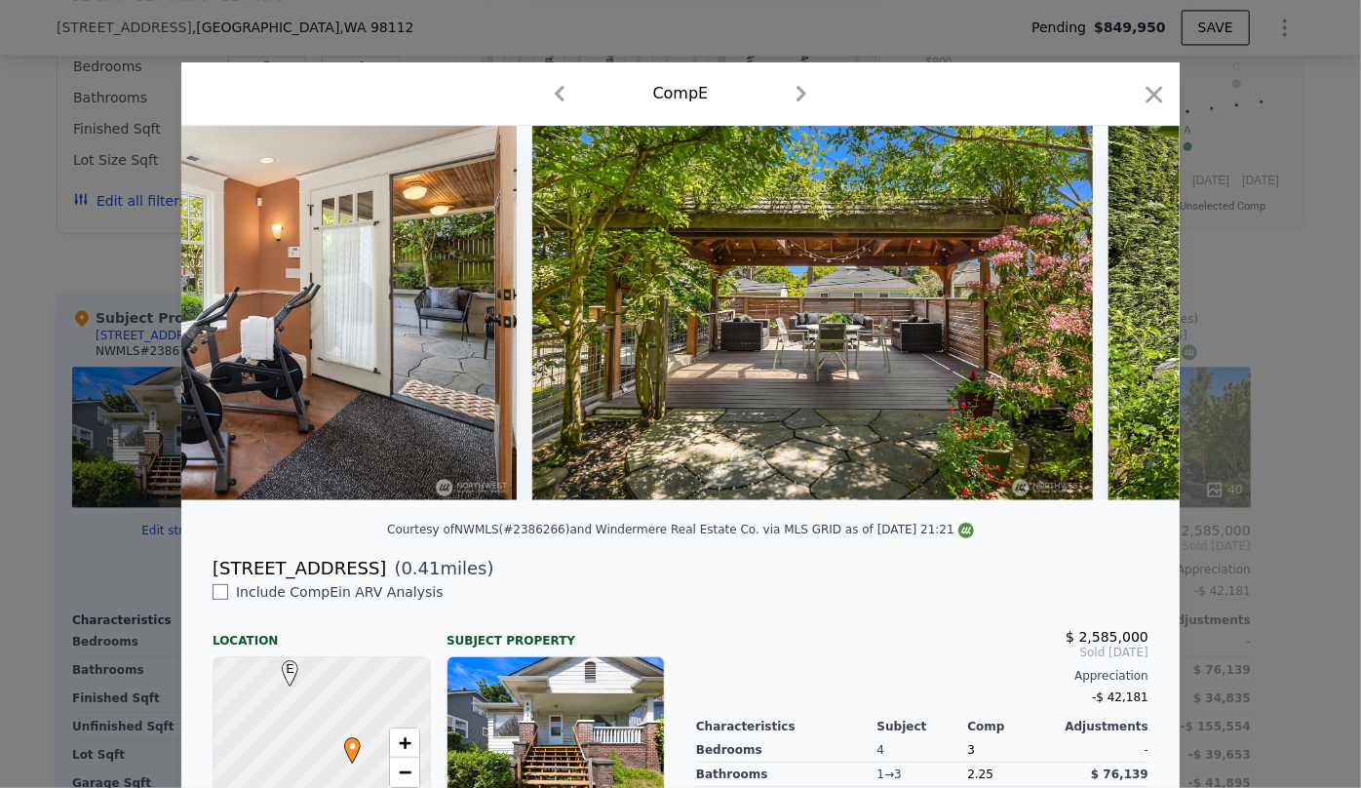
scroll to position [0, 18283]
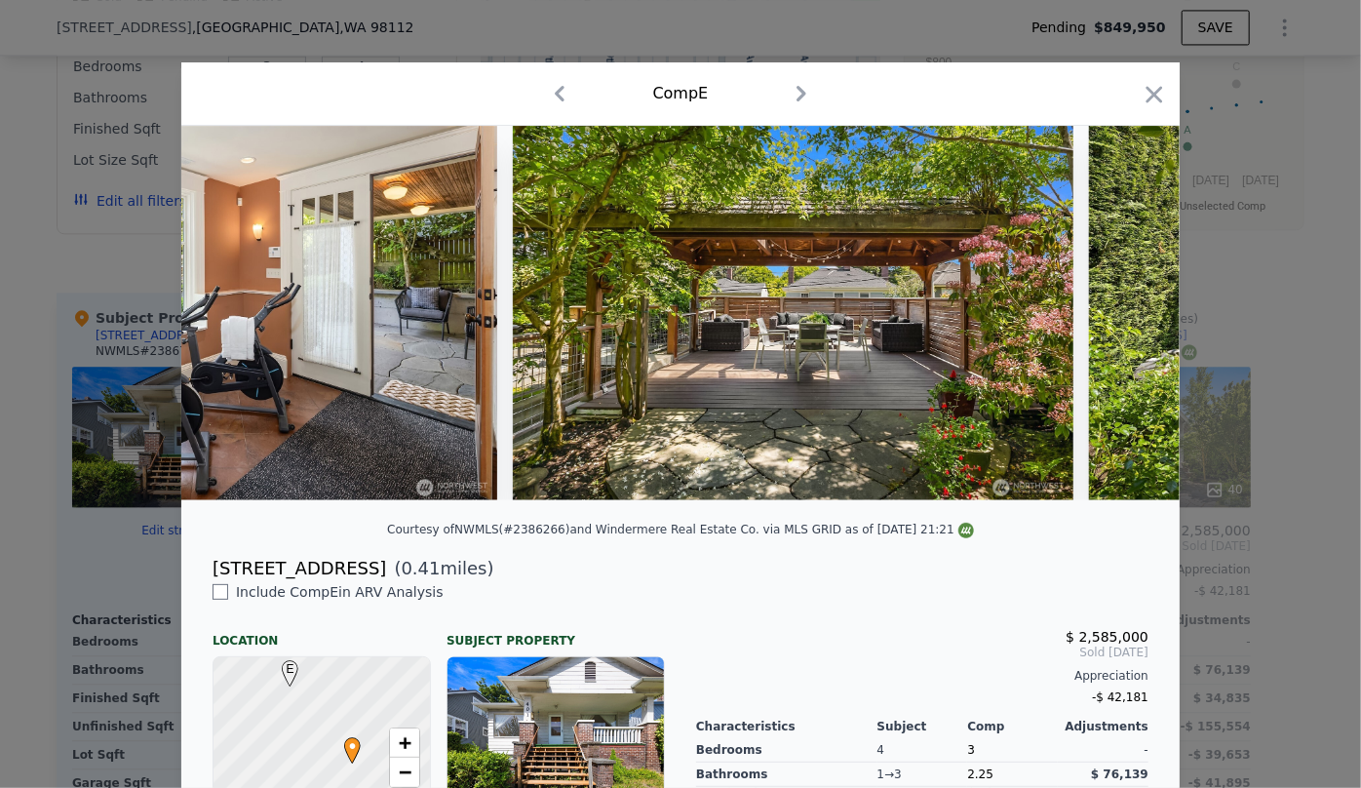
click at [1145, 109] on div at bounding box center [1154, 98] width 27 height 34
click at [1147, 100] on icon "button" at bounding box center [1155, 94] width 17 height 17
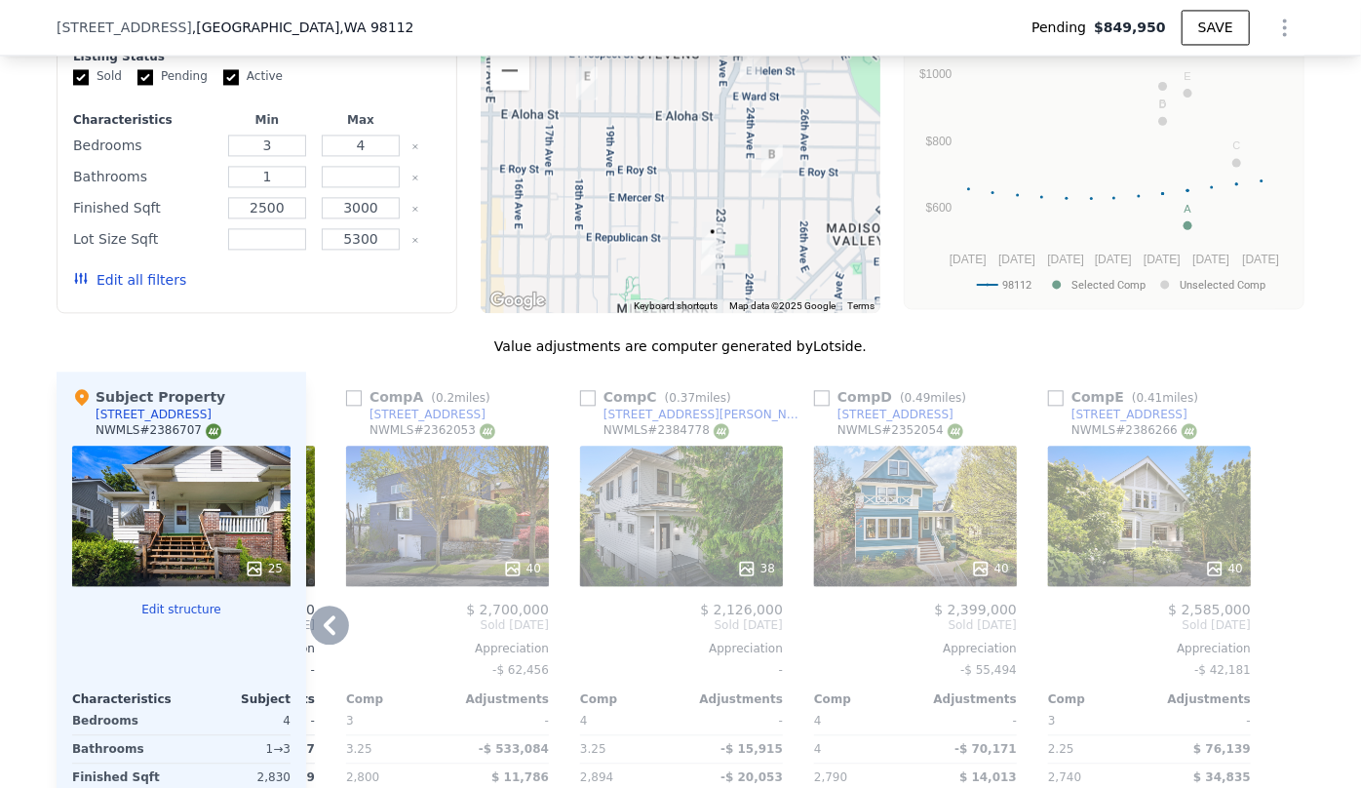
scroll to position [1765, 0]
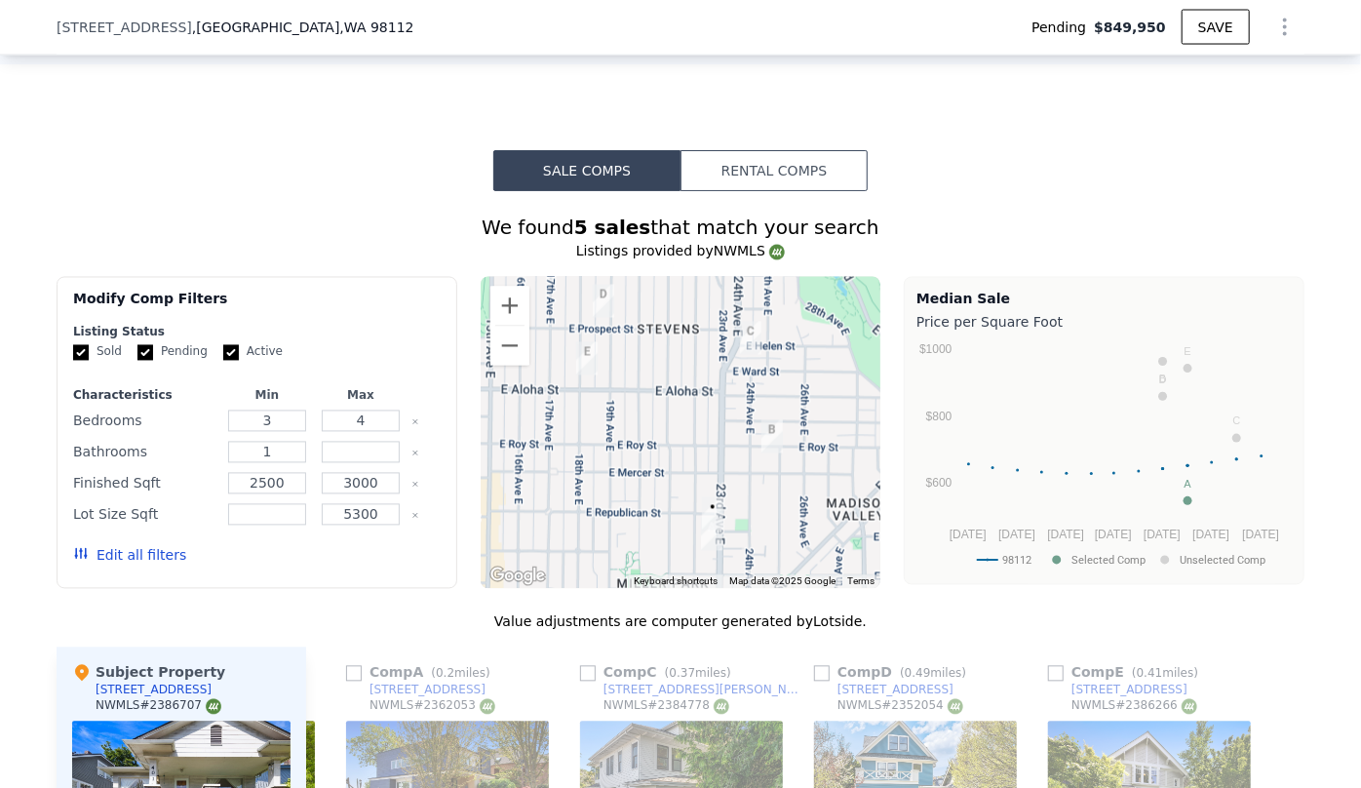
click at [121, 580] on div "Edit all filters" at bounding box center [129, 555] width 113 height 55
click at [124, 566] on button "Edit all filters" at bounding box center [129, 556] width 113 height 20
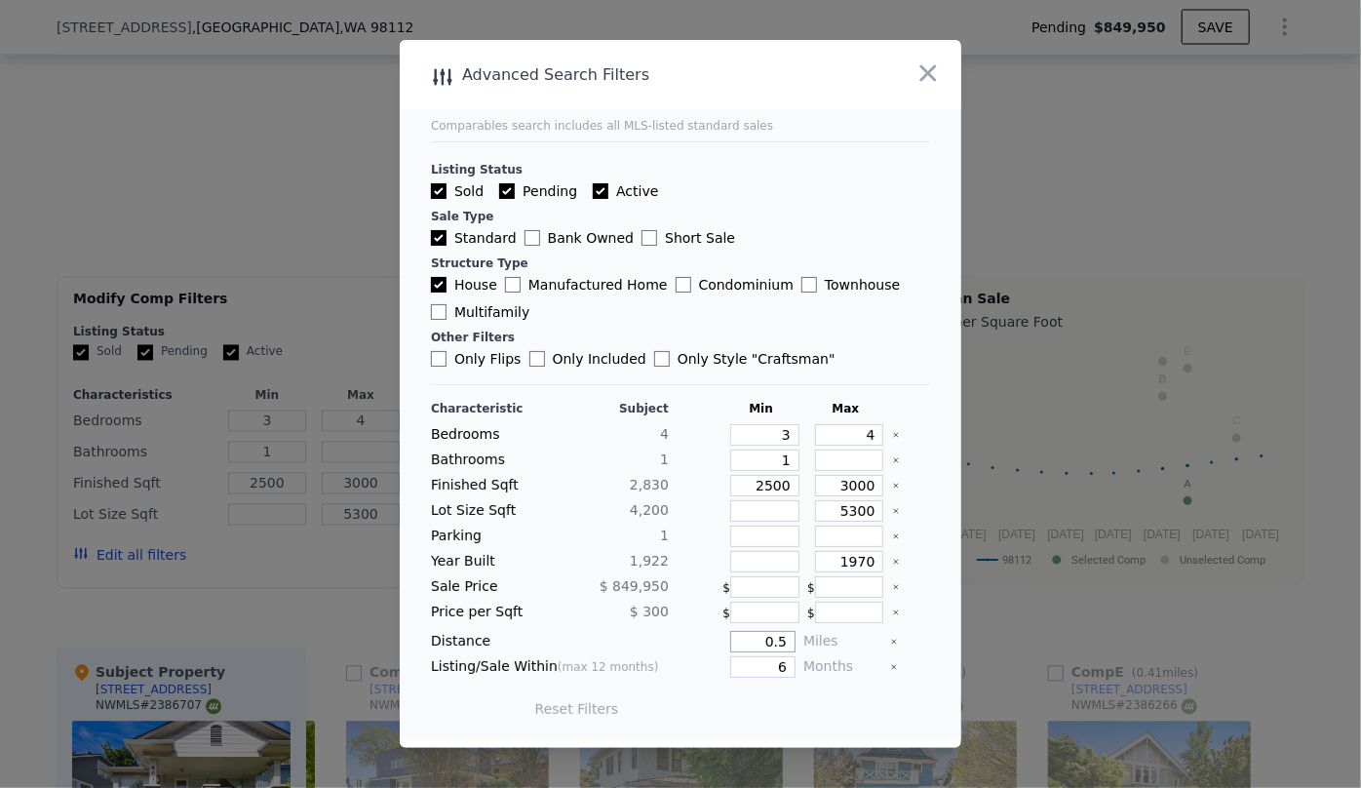
click at [783, 644] on input "0.5" at bounding box center [762, 641] width 65 height 21
type input "0.65"
click at [809, 695] on button "Update Search" at bounding box center [789, 708] width 147 height 27
checkbox input "false"
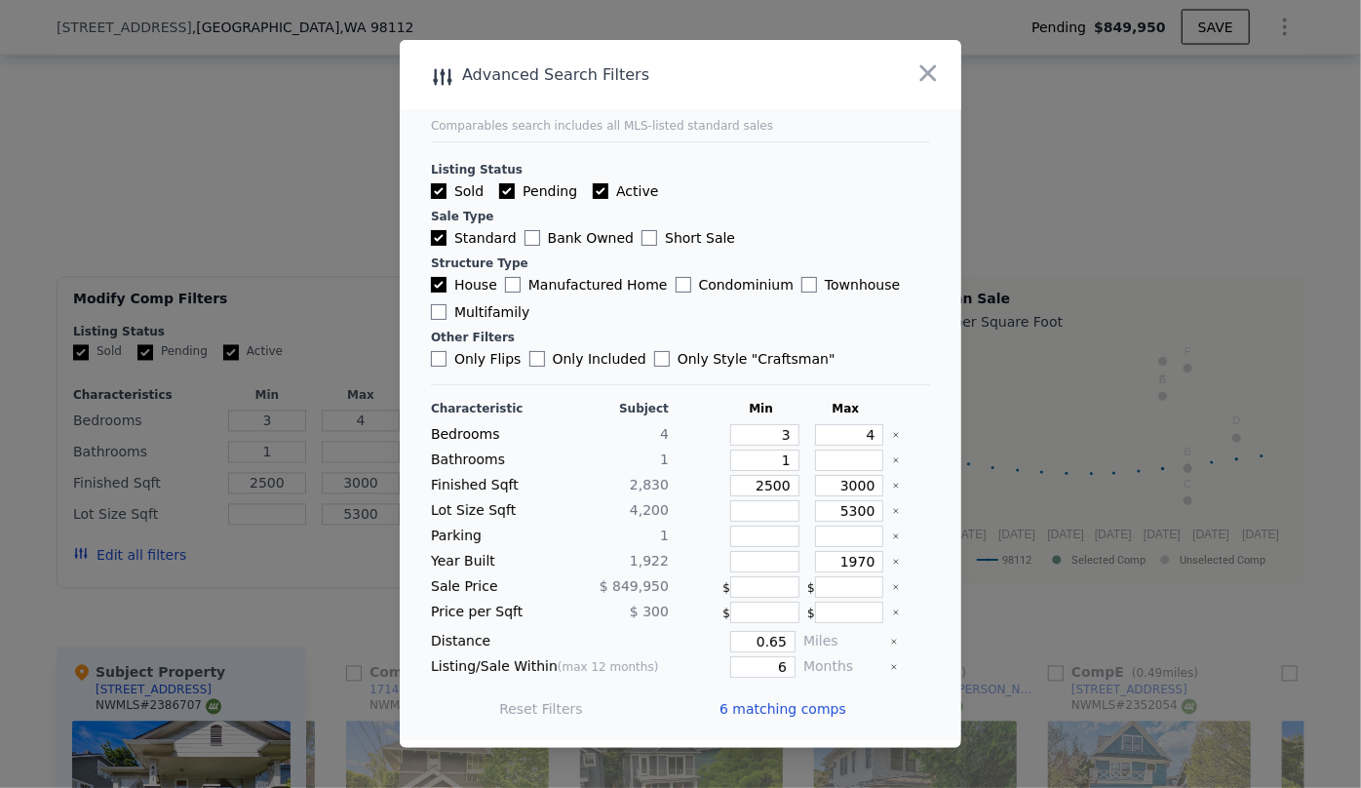
click at [813, 708] on span "6 matching comps" at bounding box center [783, 709] width 127 height 20
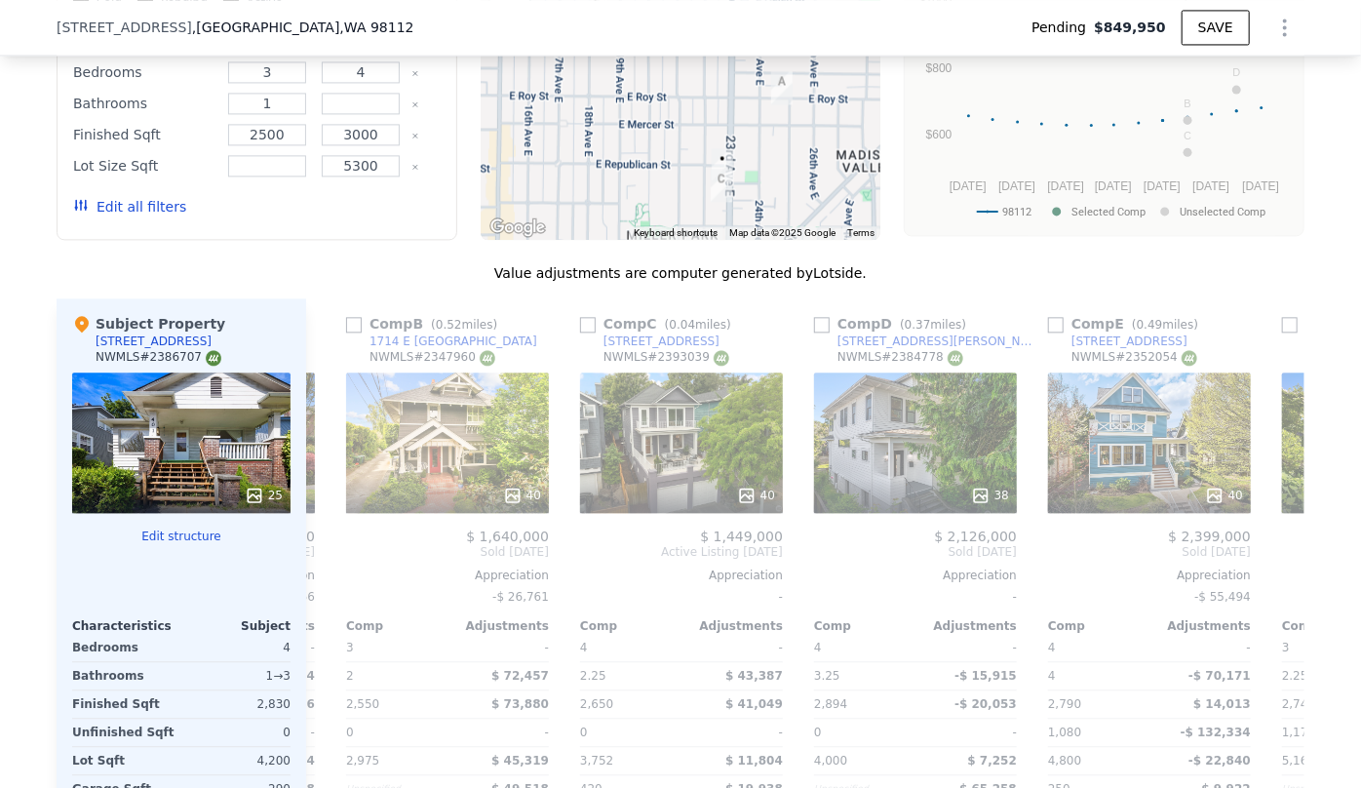
scroll to position [2120, 0]
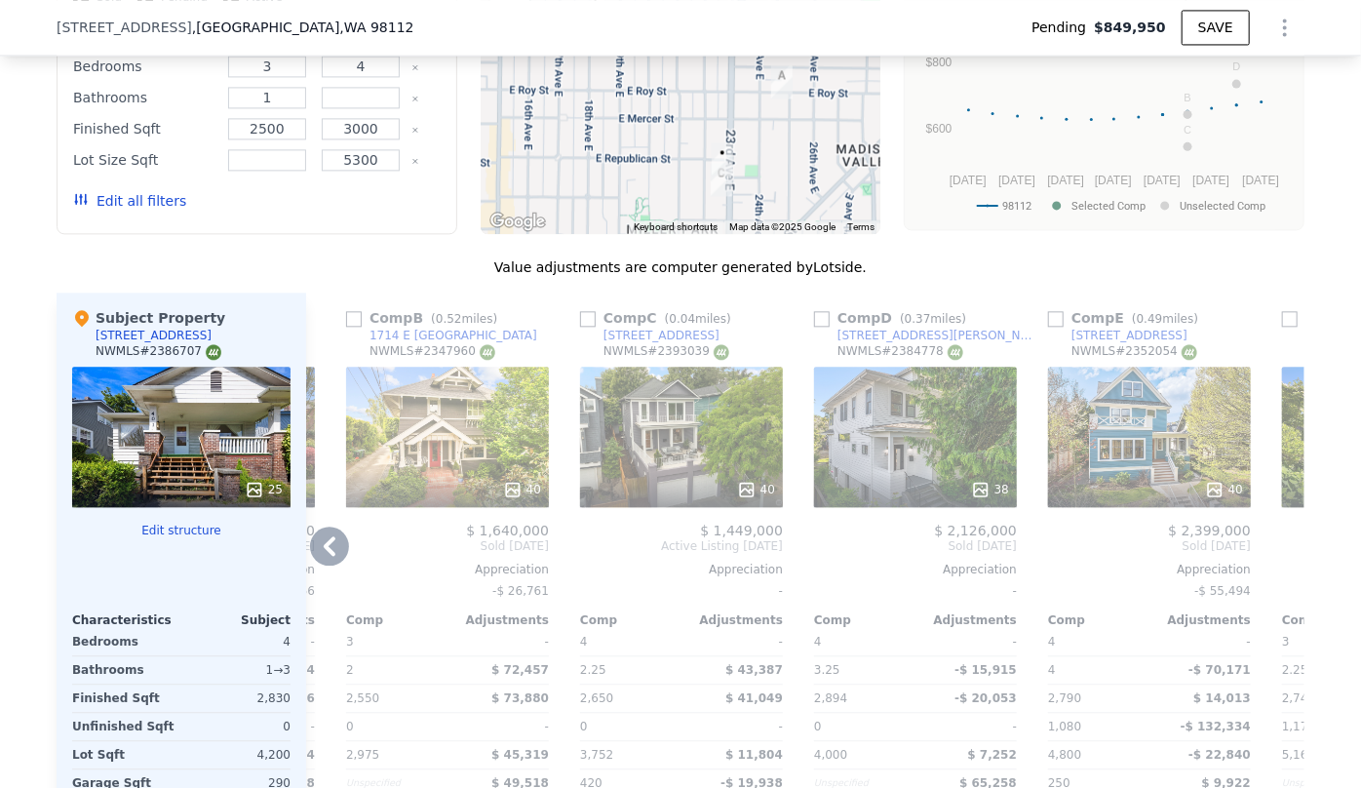
click at [341, 549] on icon at bounding box center [329, 546] width 39 height 39
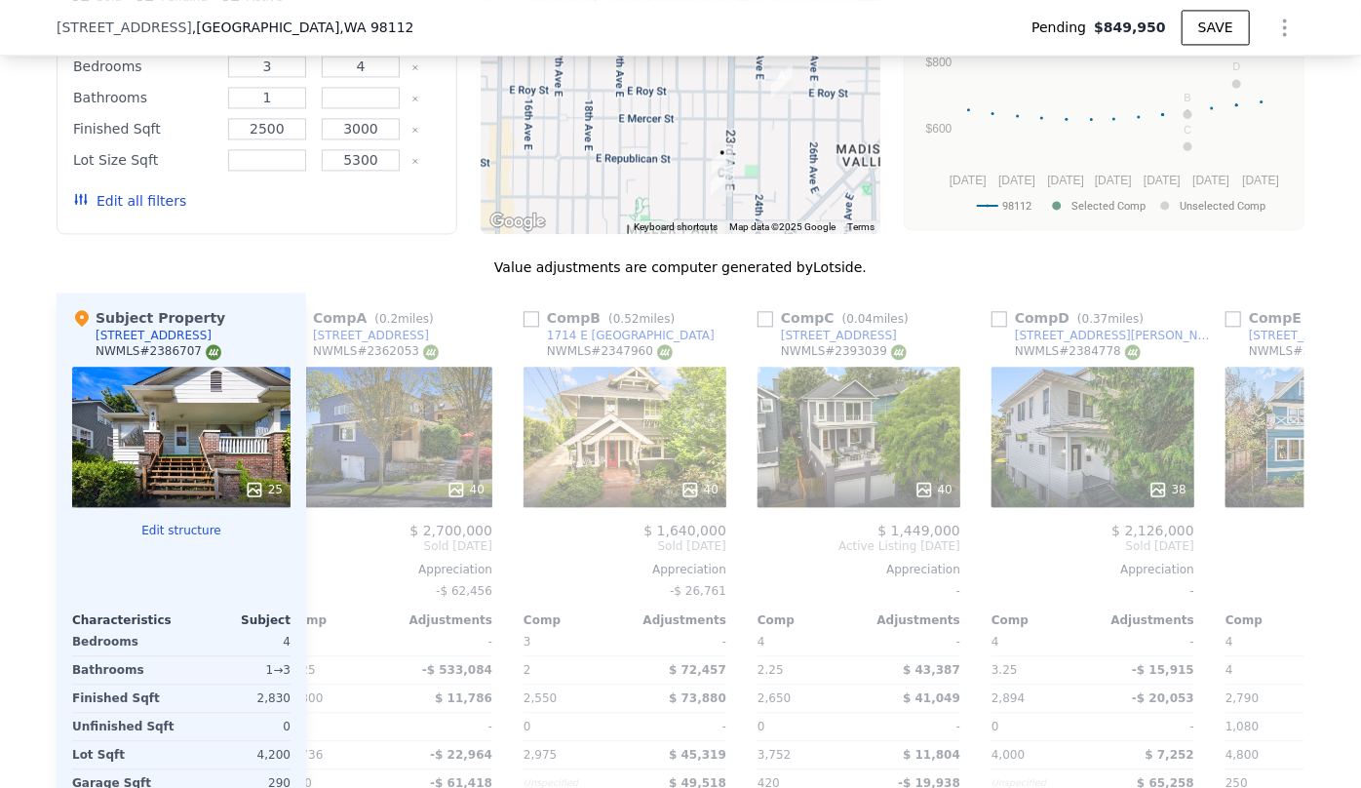
scroll to position [0, 0]
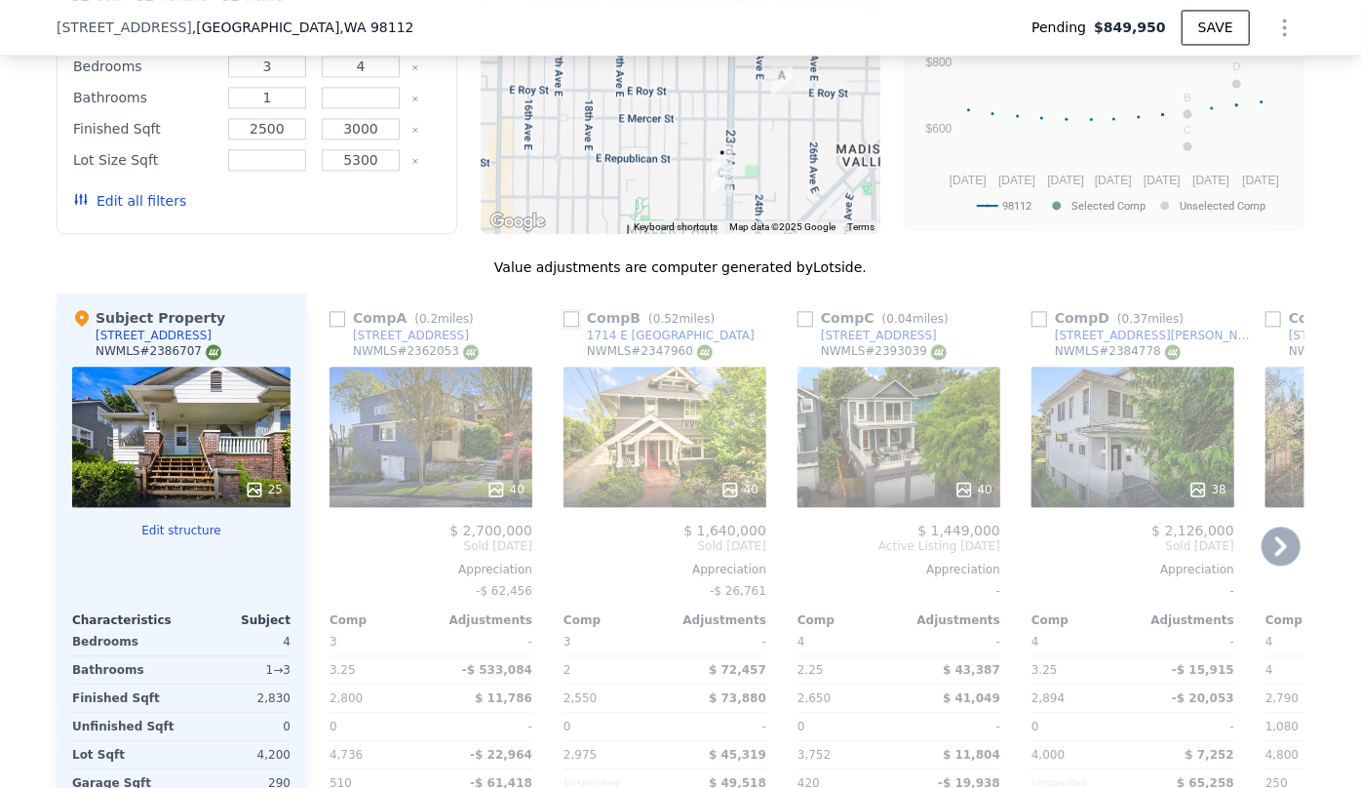
click at [570, 327] on input "checkbox" at bounding box center [572, 319] width 16 height 16
checkbox input "true"
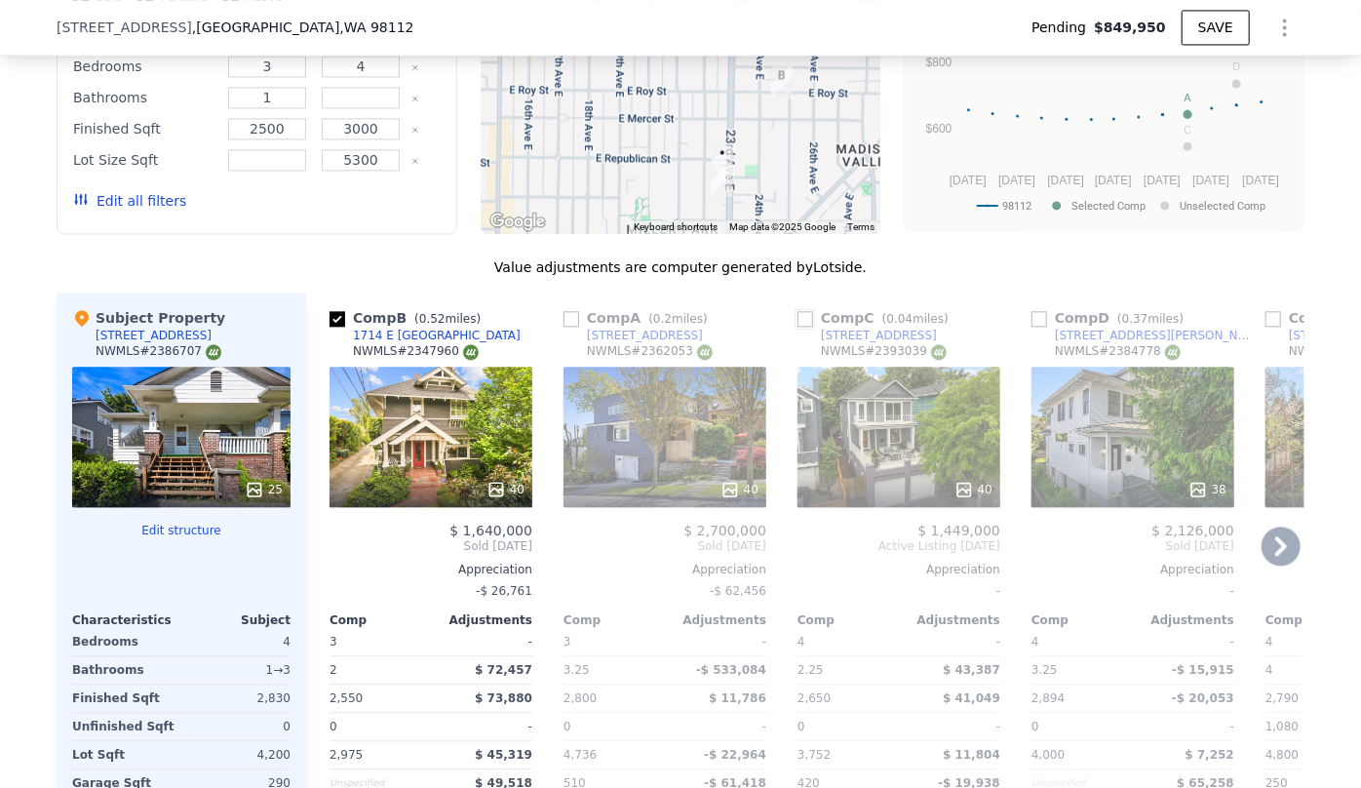
click at [804, 326] on input "checkbox" at bounding box center [806, 319] width 16 height 16
checkbox input "true"
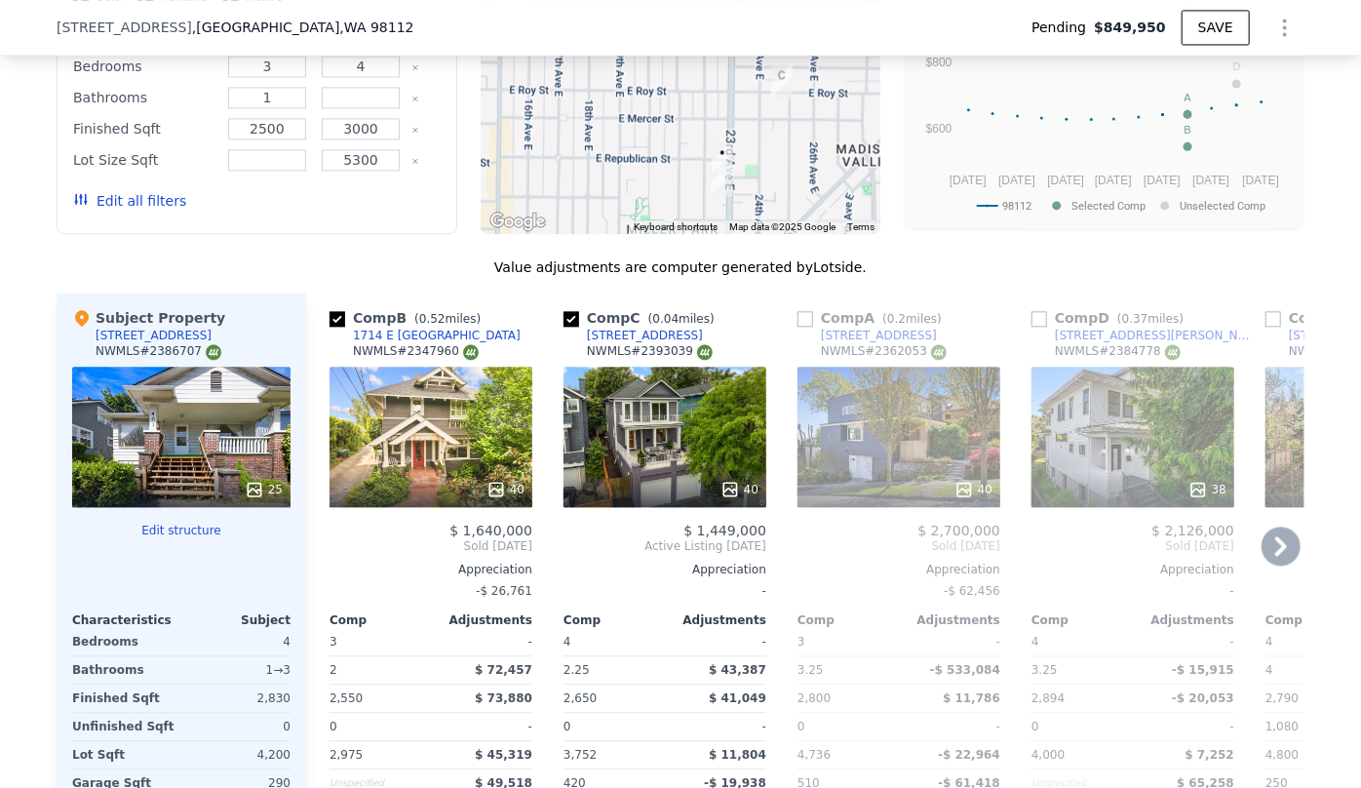
click at [1286, 563] on icon at bounding box center [1281, 546] width 39 height 39
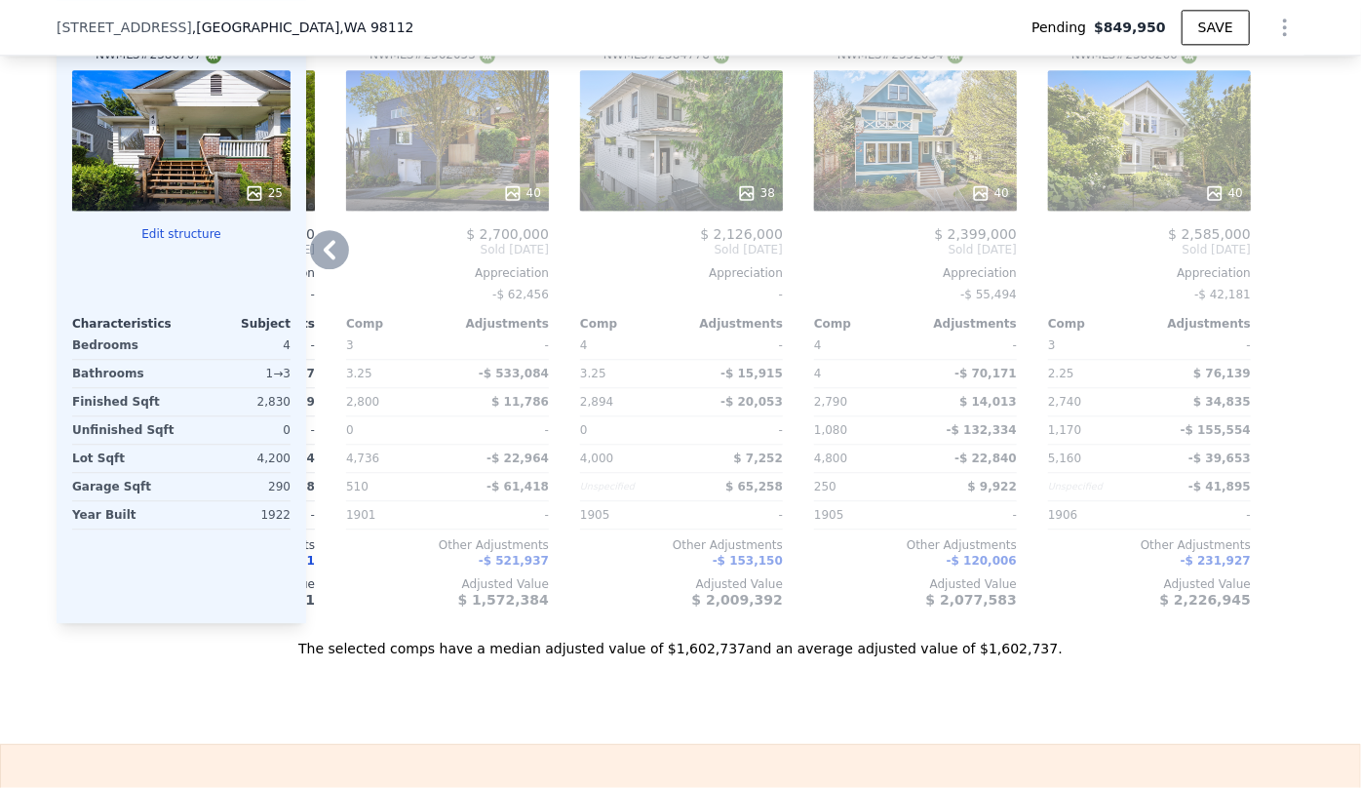
scroll to position [2386, 0]
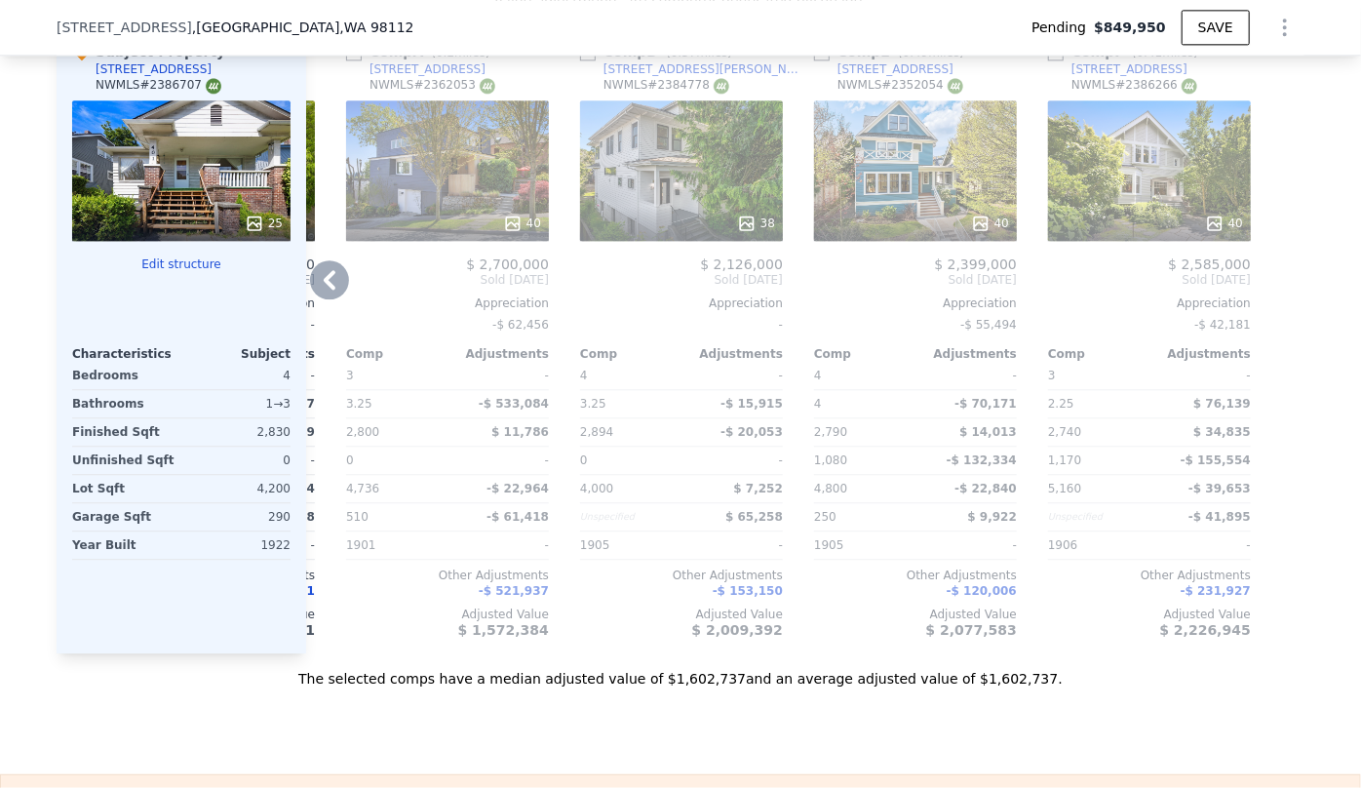
click at [324, 290] on icon at bounding box center [330, 280] width 12 height 20
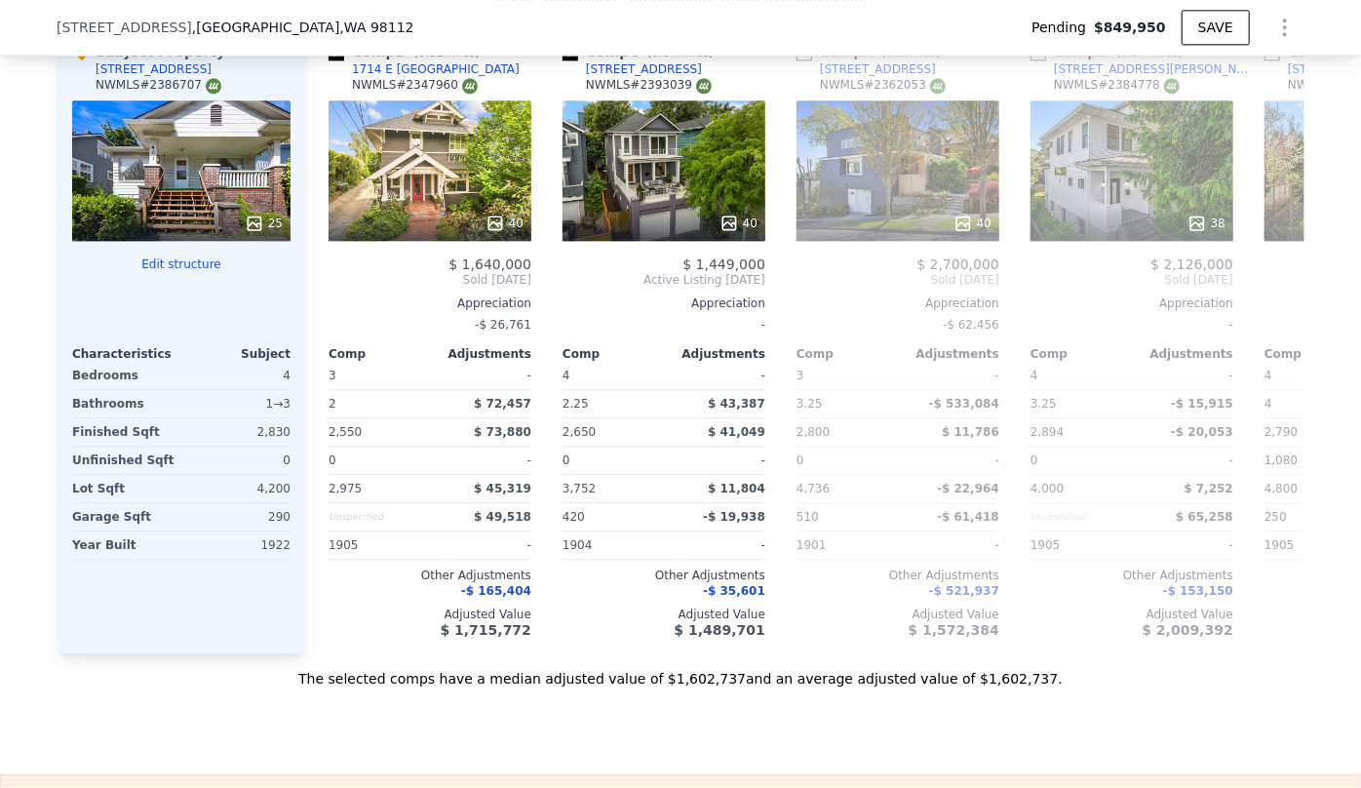
scroll to position [0, 0]
click at [447, 224] on div "40" at bounding box center [431, 224] width 186 height 20
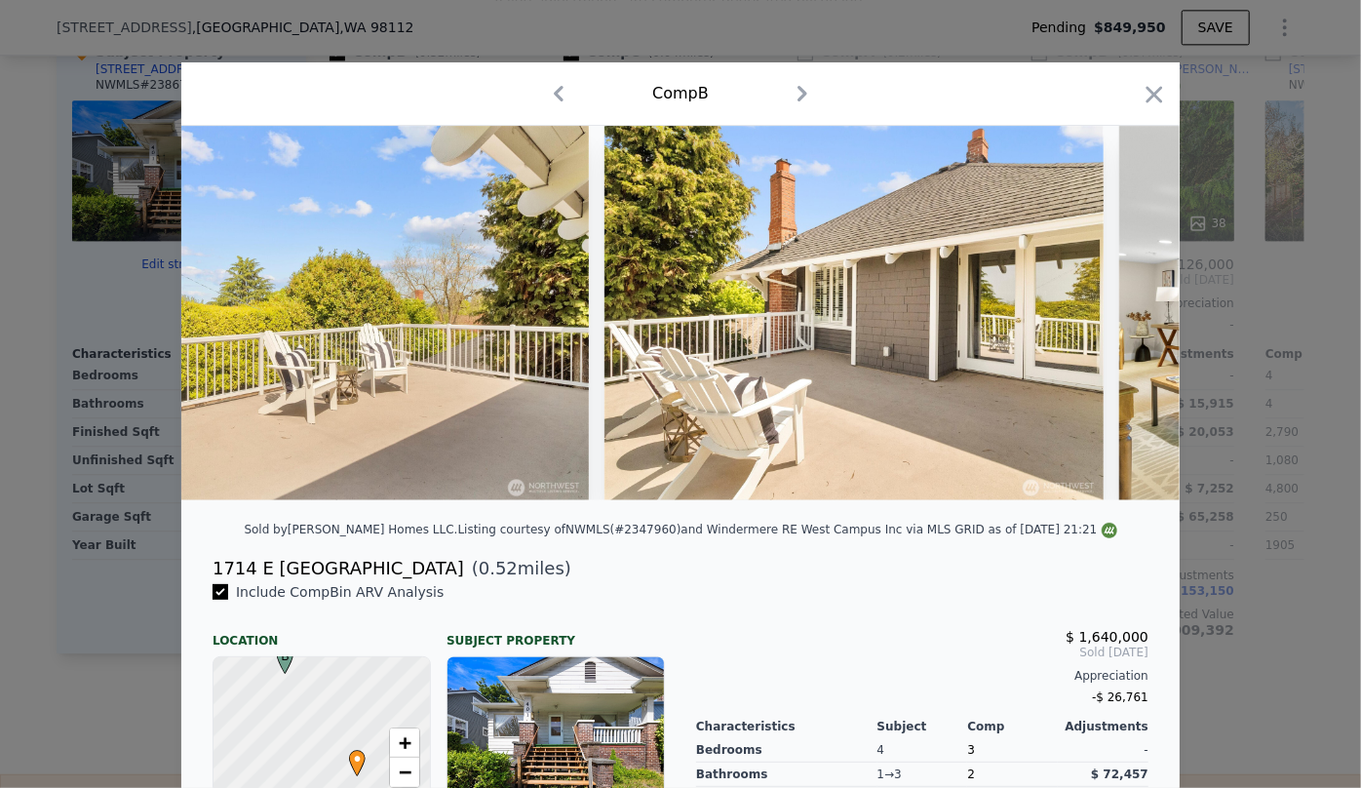
scroll to position [0, 14401]
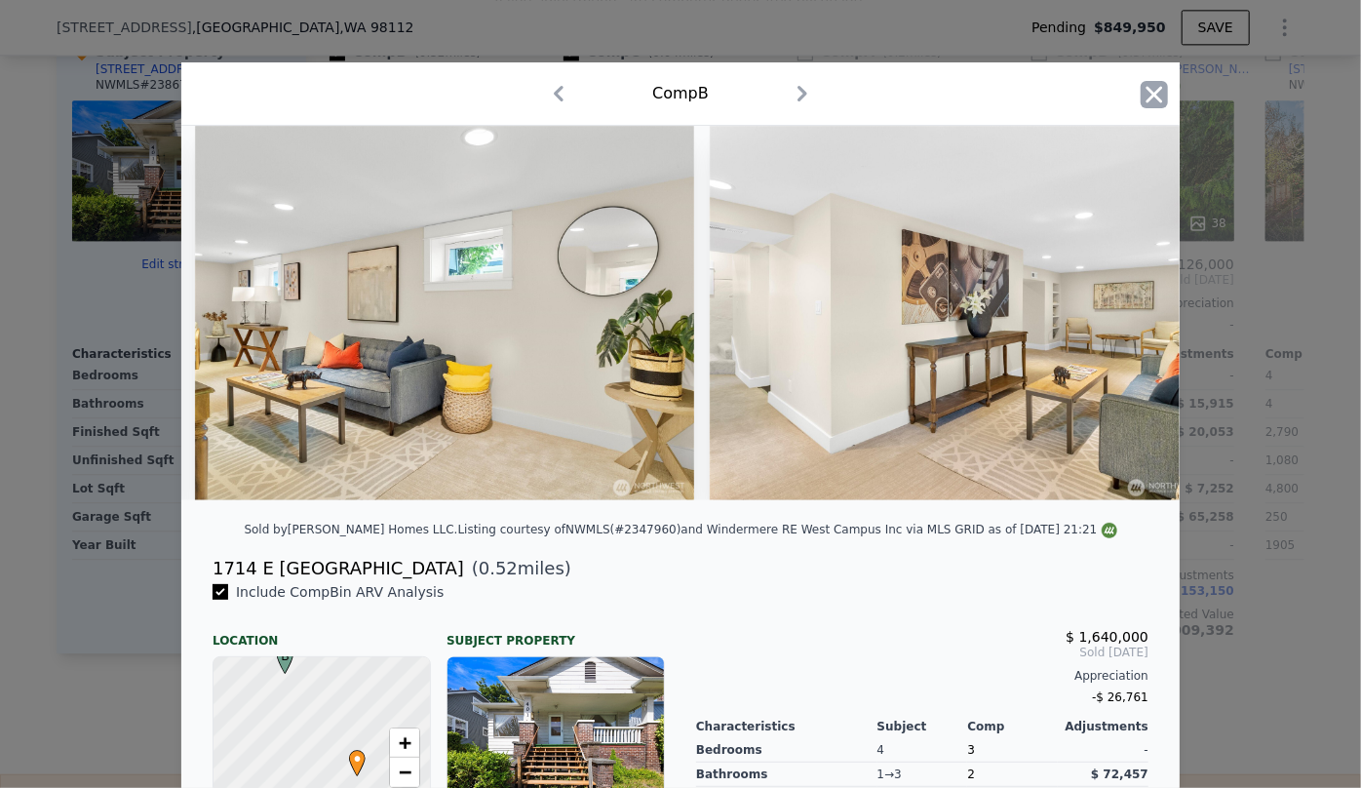
click at [1143, 93] on icon "button" at bounding box center [1154, 94] width 27 height 27
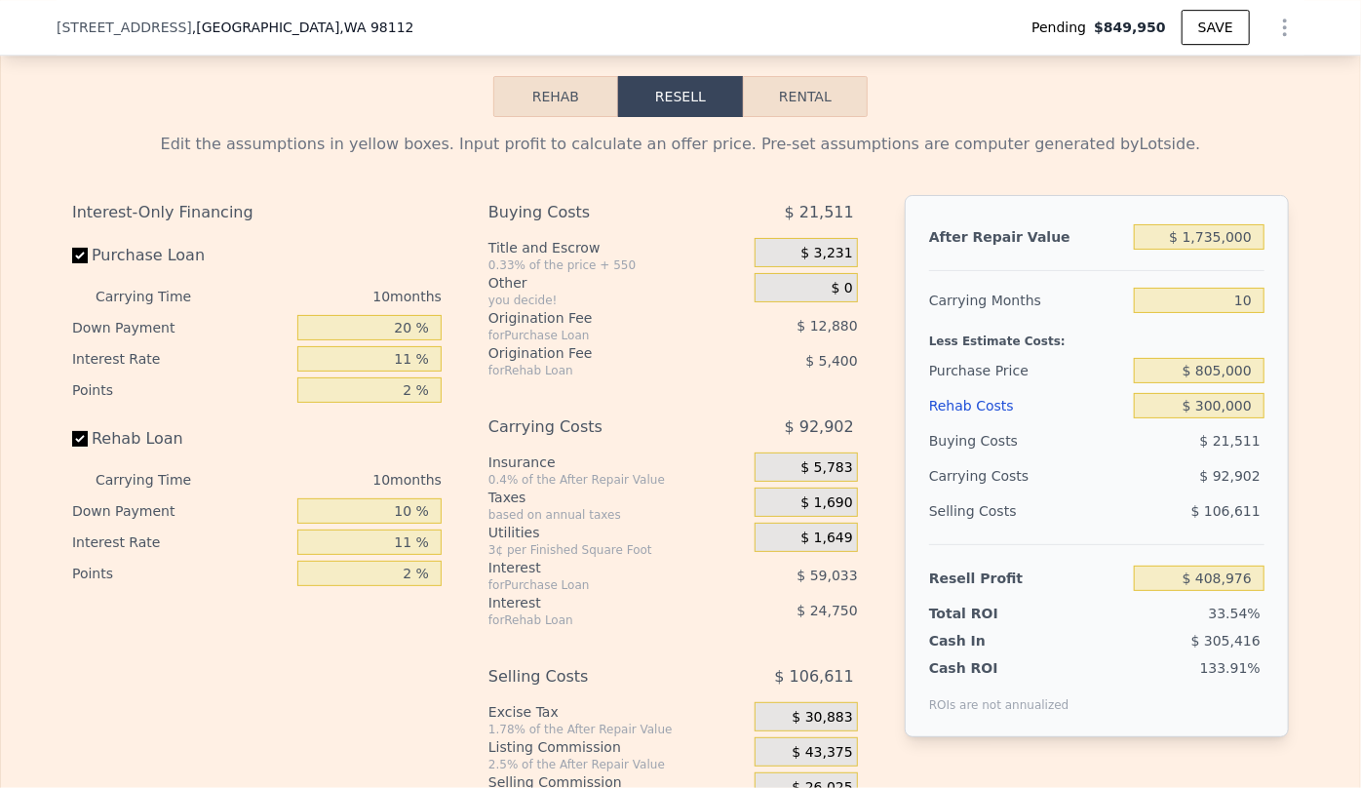
scroll to position [3183, 0]
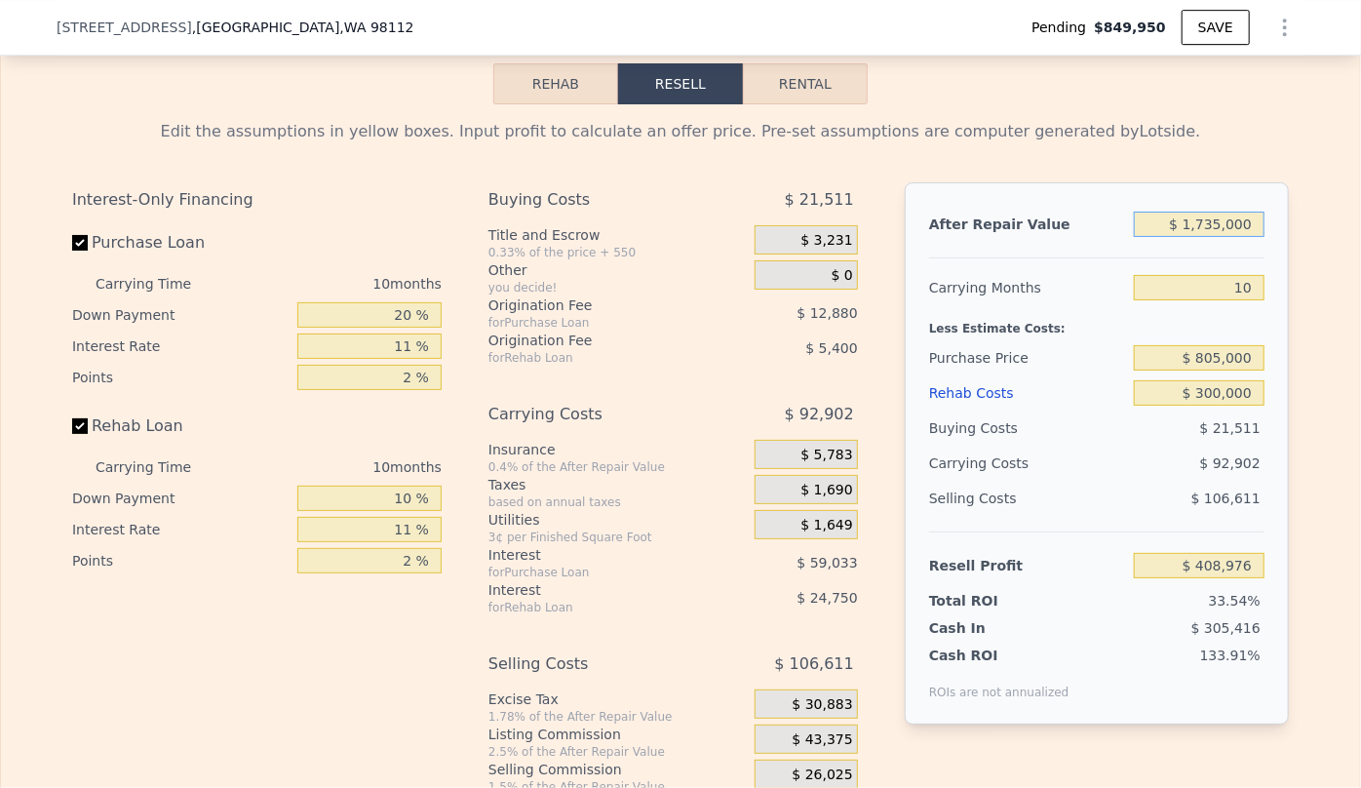
click at [1217, 237] on input "$ 1,735,000" at bounding box center [1199, 224] width 131 height 25
type input "$ 17,000"
type input "-$ 1,198,277"
type input "$ 1,000"
type input "-$ 1,213,244"
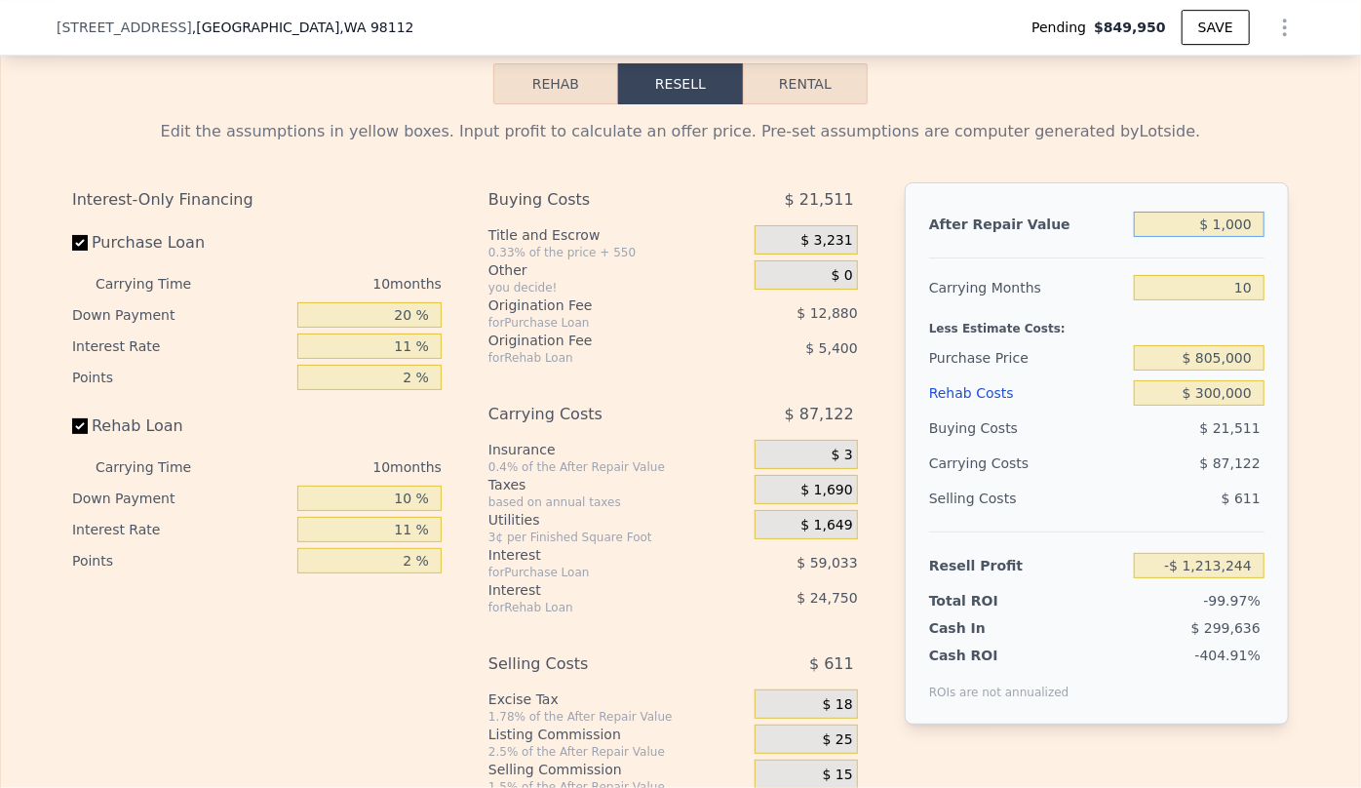
type input "$ 14,000"
type input "-$ 1,201,083"
type input "$ 145,000"
type input "-$ 1,078,527"
type input "$ 1,450,000"
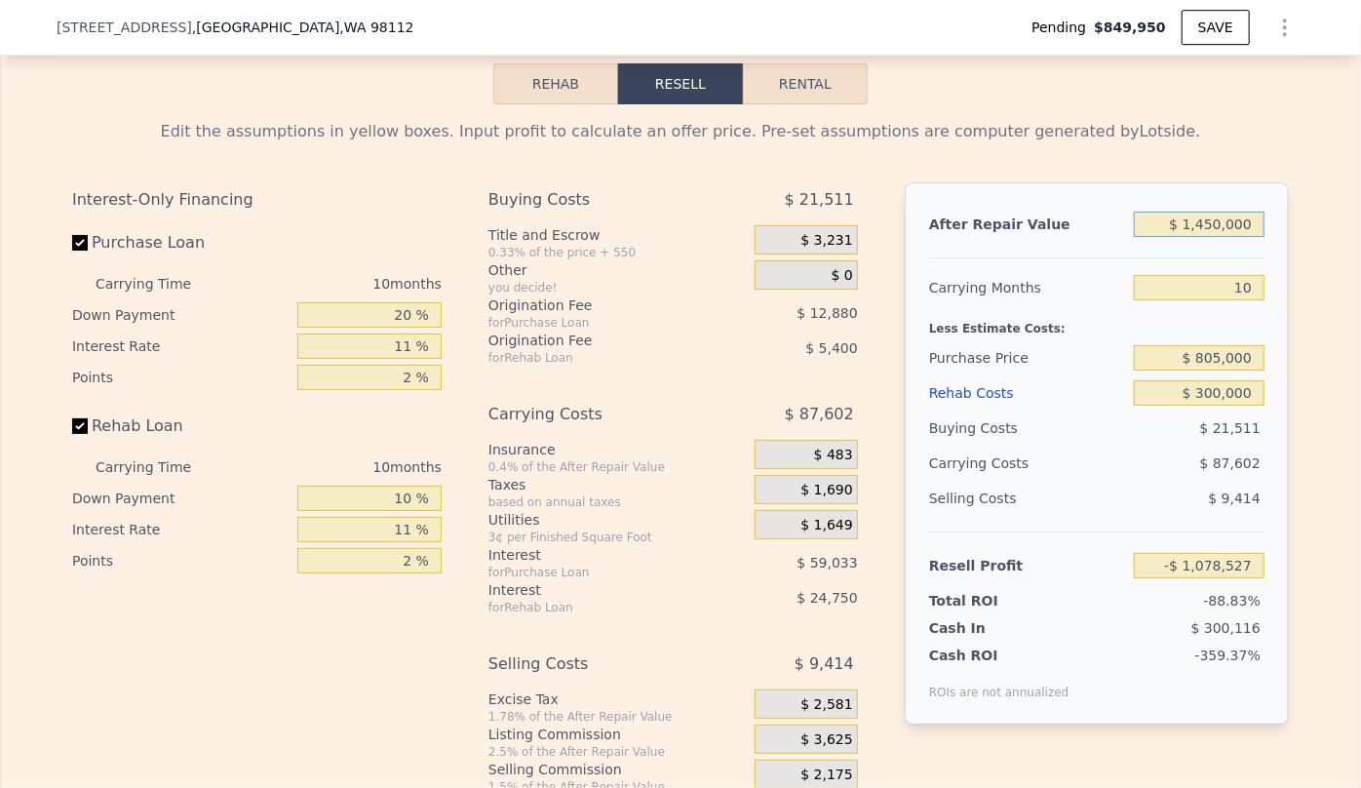
type input "$ 142,348"
type input "$ 1,450,000"
click at [1197, 362] on div "$ 805,000" at bounding box center [1199, 357] width 131 height 35
click at [1229, 29] on button "SAVE" at bounding box center [1216, 27] width 68 height 35
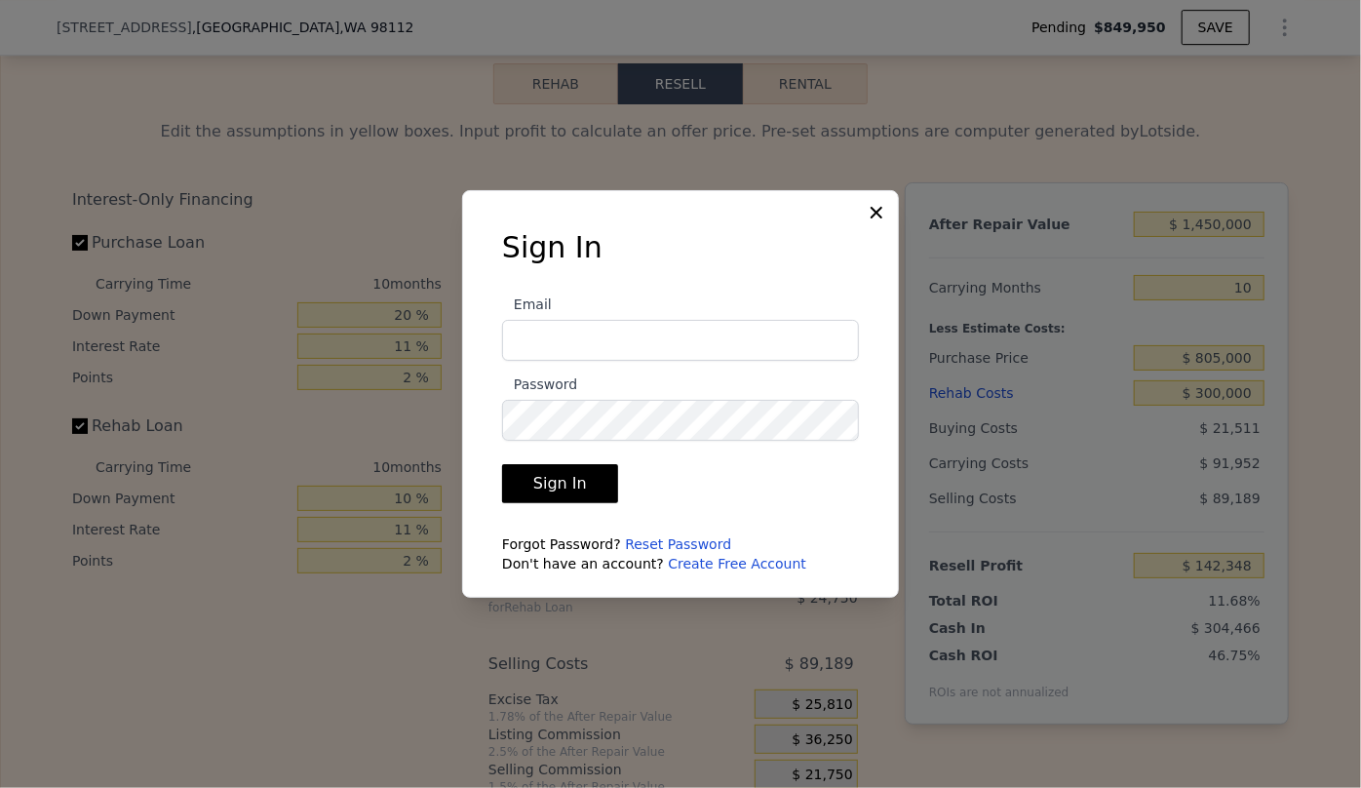
click at [626, 347] on input "Email" at bounding box center [680, 340] width 357 height 41
type input "[EMAIL_ADDRESS][DOMAIN_NAME]"
click at [595, 485] on button "Sign In" at bounding box center [560, 483] width 116 height 39
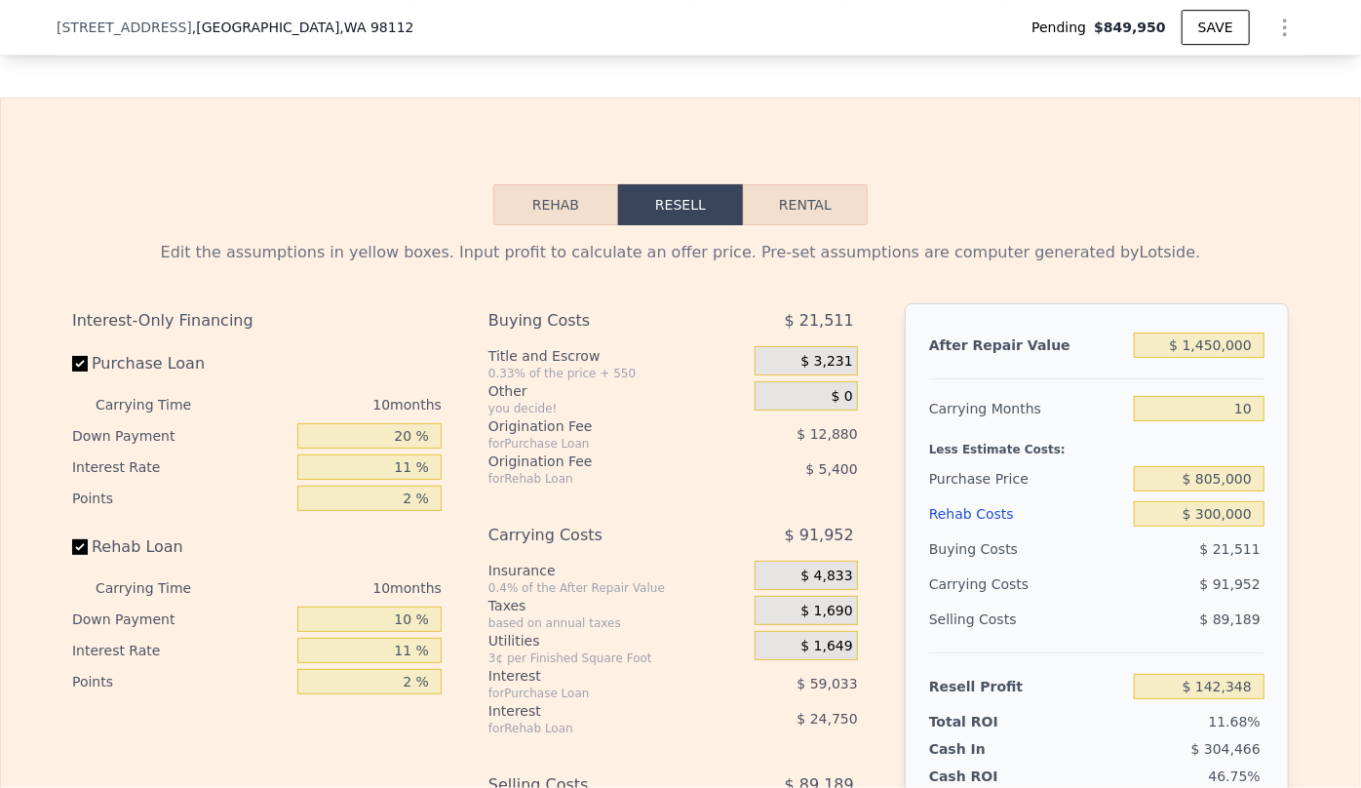
scroll to position [3293, 0]
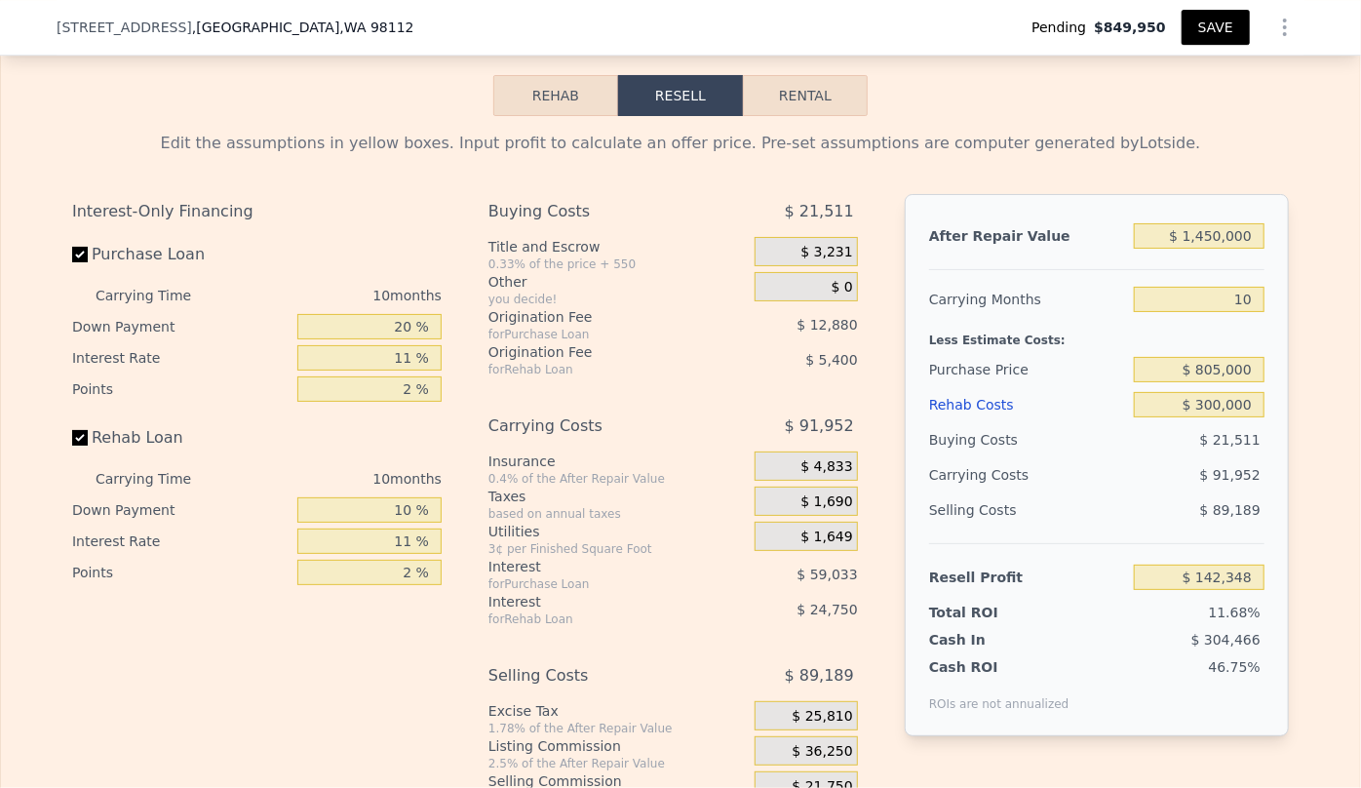
click at [1211, 17] on button "SAVE" at bounding box center [1216, 27] width 68 height 35
click at [1219, 25] on button "SAVED" at bounding box center [1211, 27] width 77 height 35
click at [1226, 28] on button "SAVED" at bounding box center [1211, 27] width 77 height 35
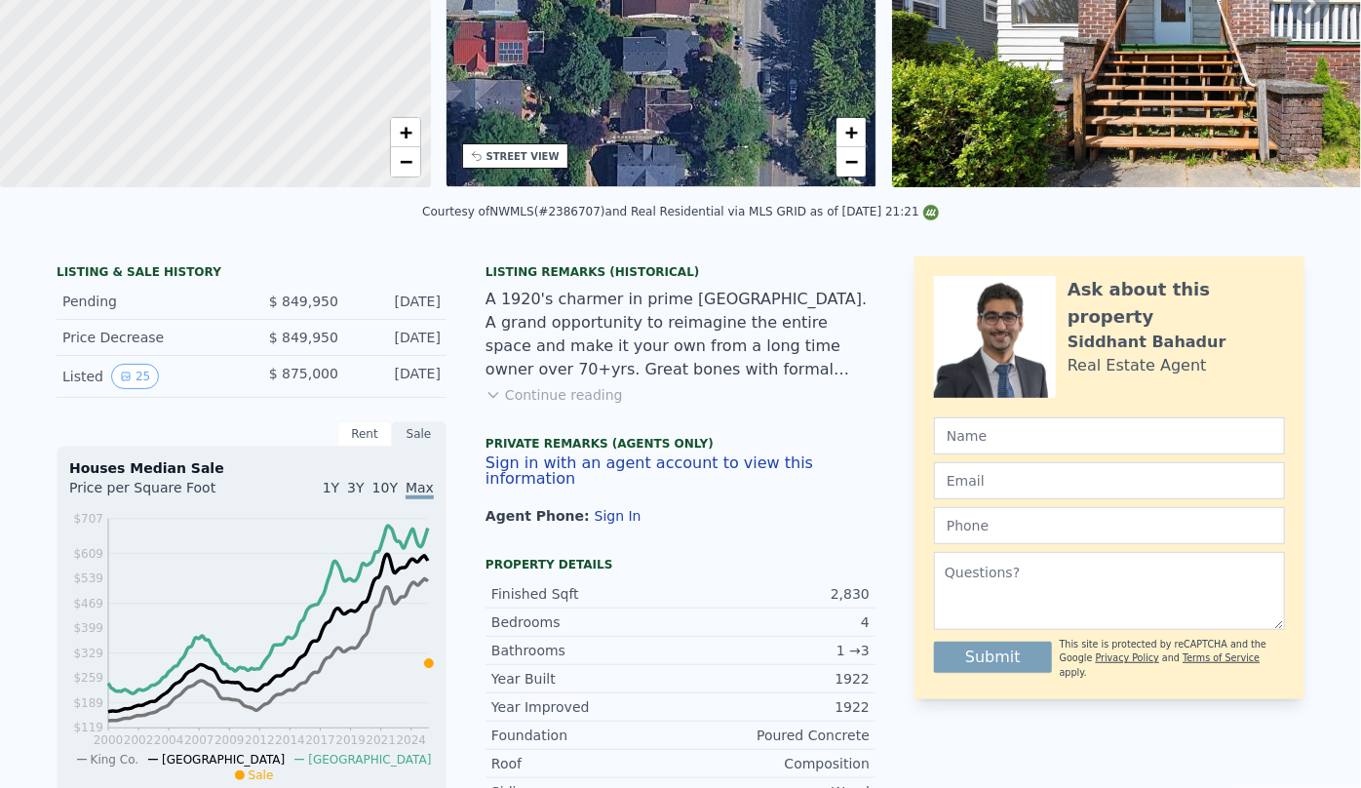
scroll to position [0, 0]
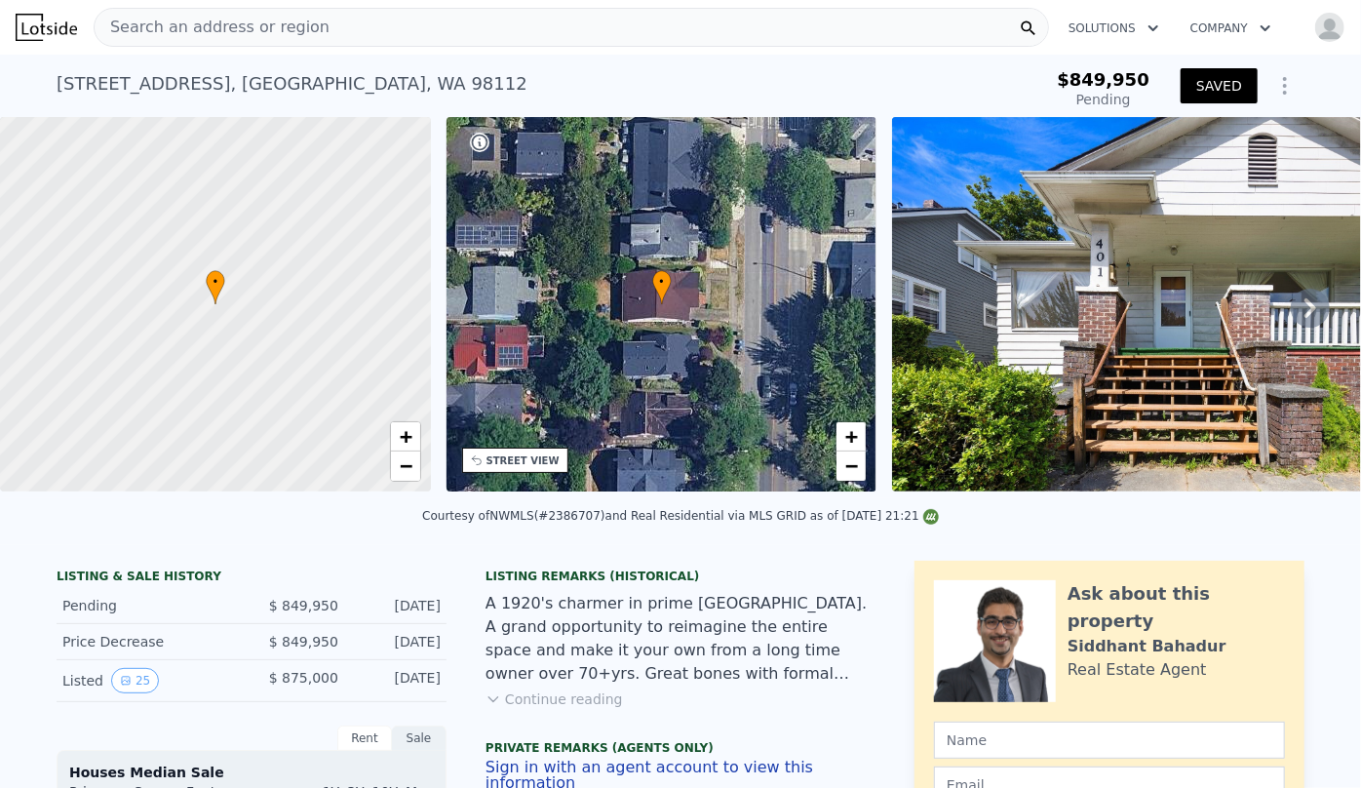
click at [347, 40] on div "Search an address or region" at bounding box center [572, 27] width 956 height 39
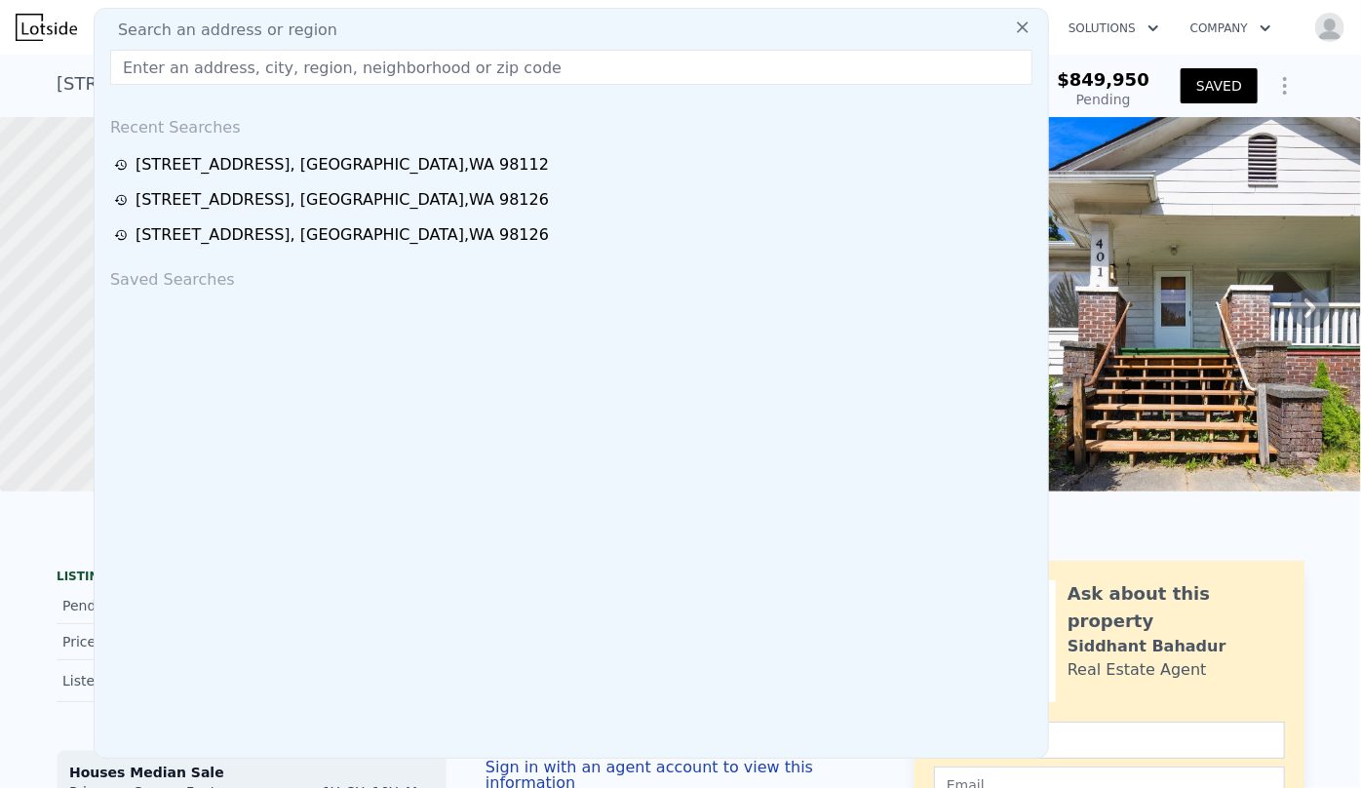
type input "5"
type input "1.75"
type input "4"
type input "2550"
type input "2920"
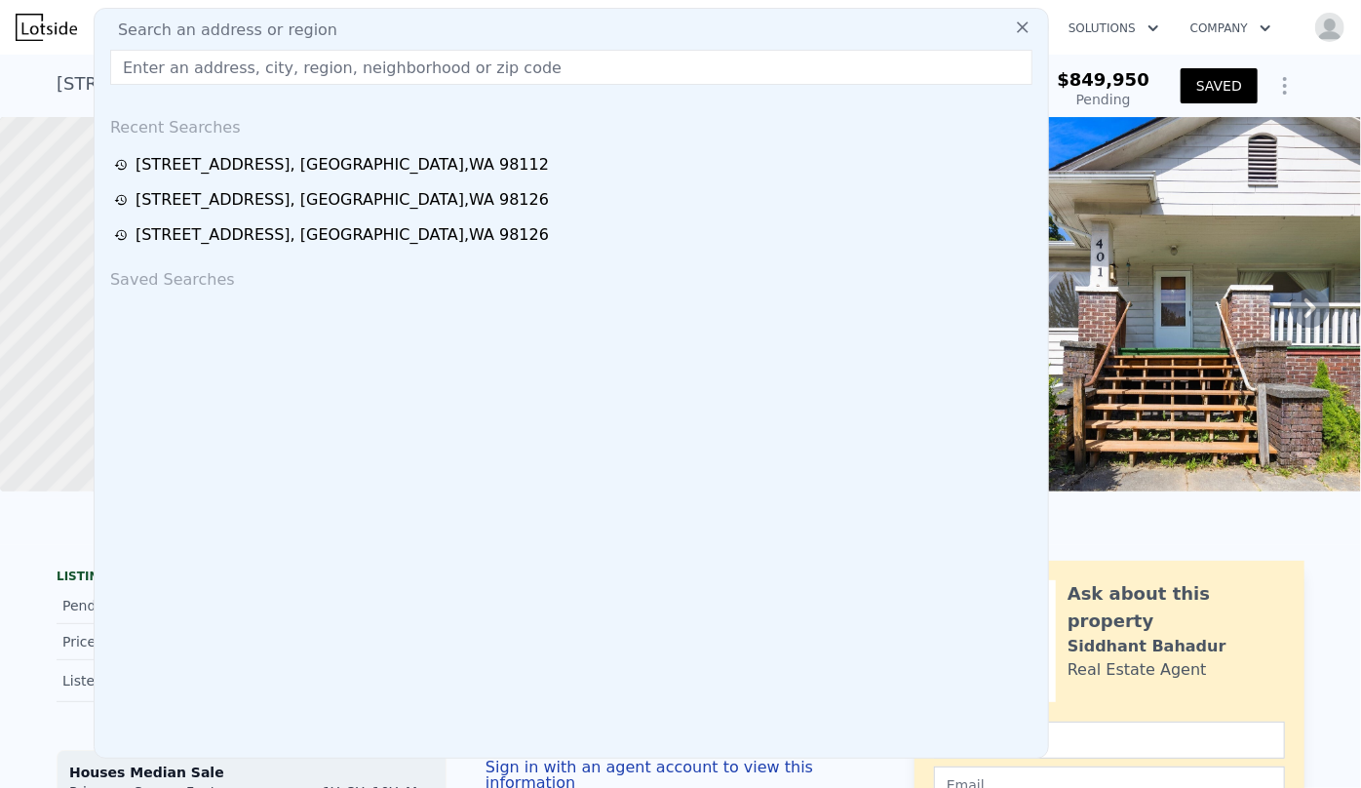
type input "2016"
type input "5160"
type input "$ 112,918"
checkbox input "true"
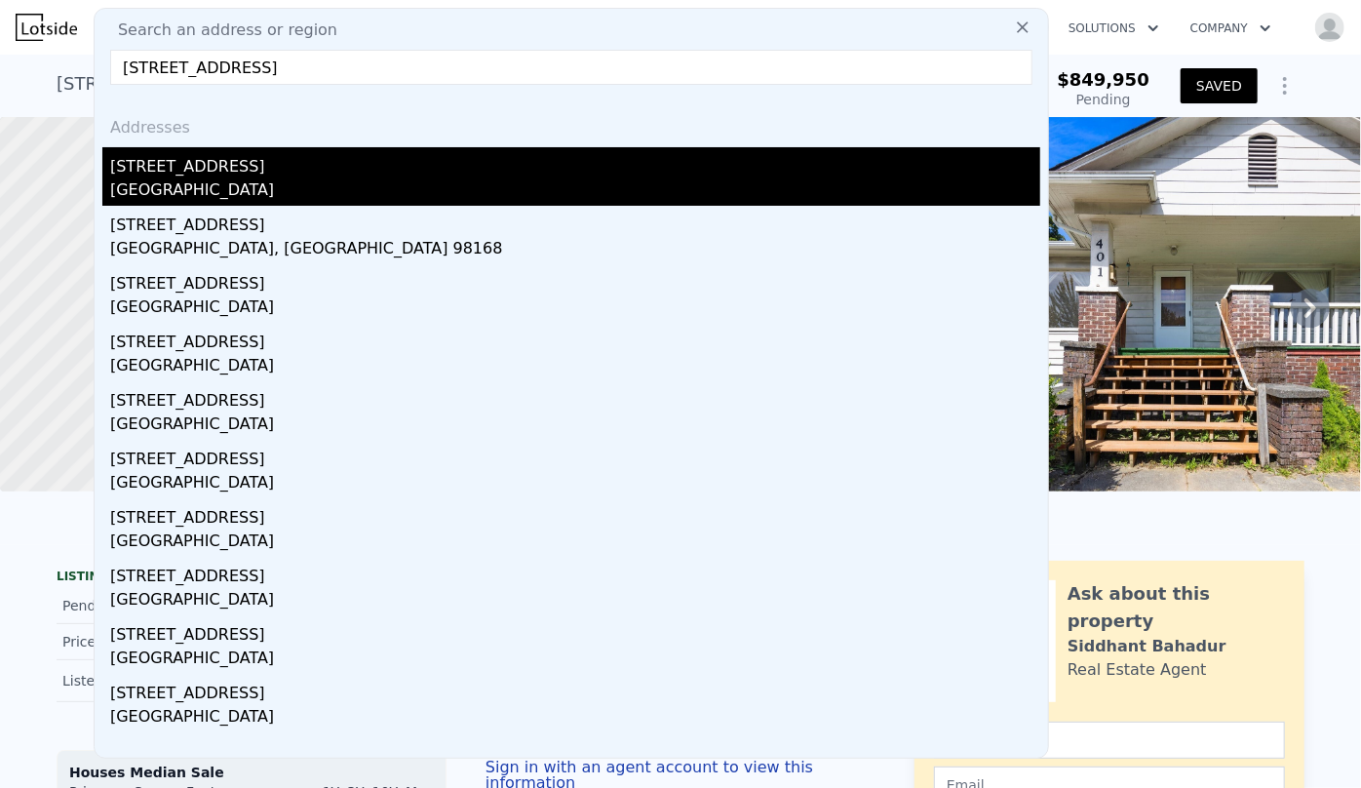
type input "[STREET_ADDRESS]"
click at [302, 170] on div "[STREET_ADDRESS]" at bounding box center [575, 162] width 930 height 31
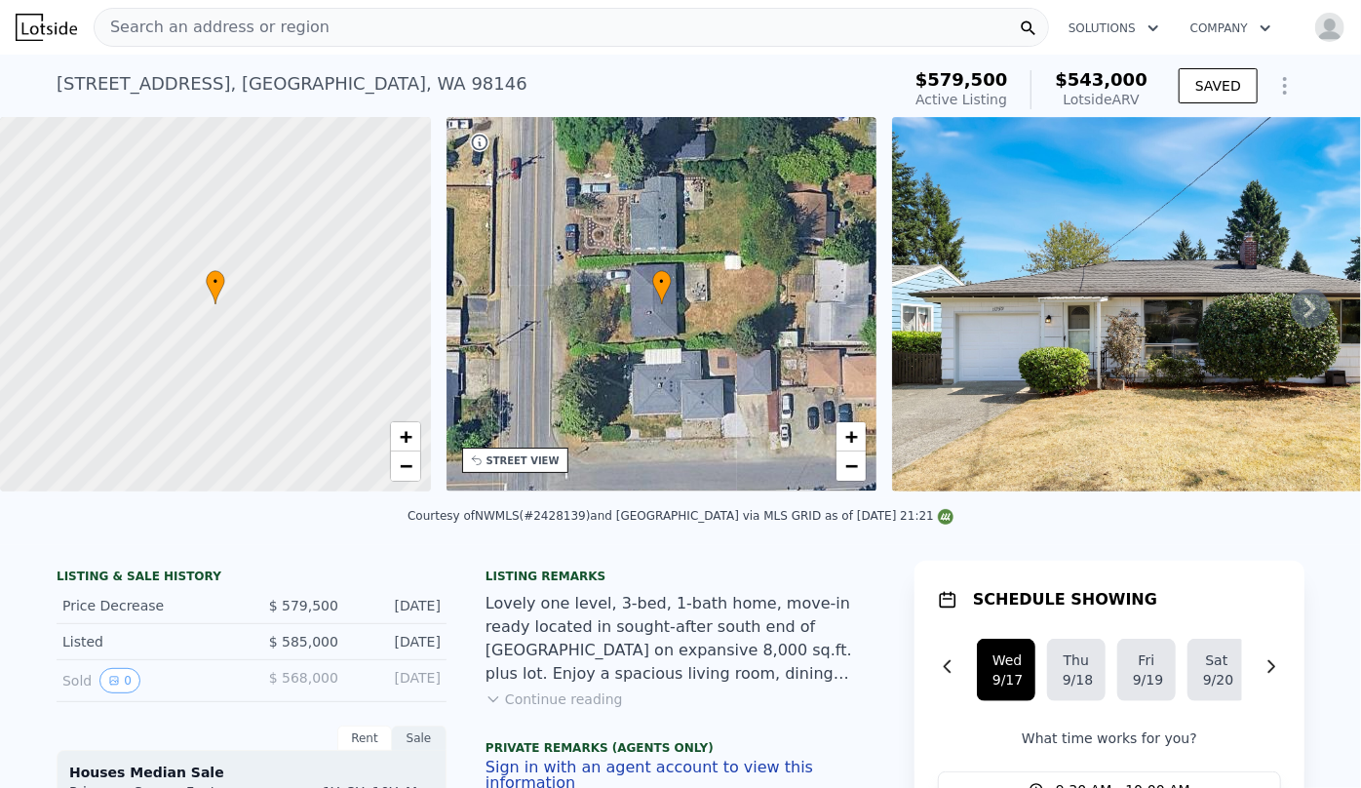
click at [254, 24] on span "Search an address or region" at bounding box center [212, 27] width 235 height 23
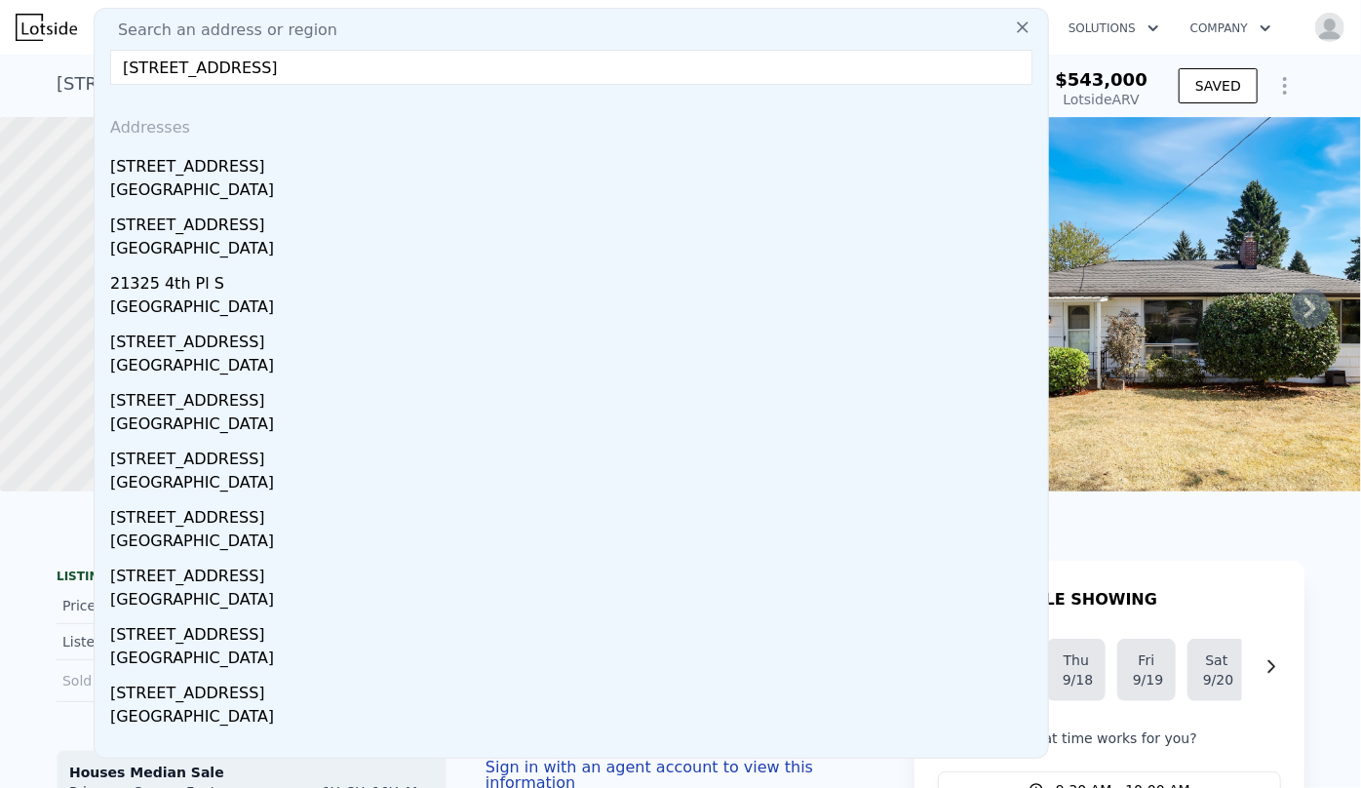
type input "[STREET_ADDRESS]"
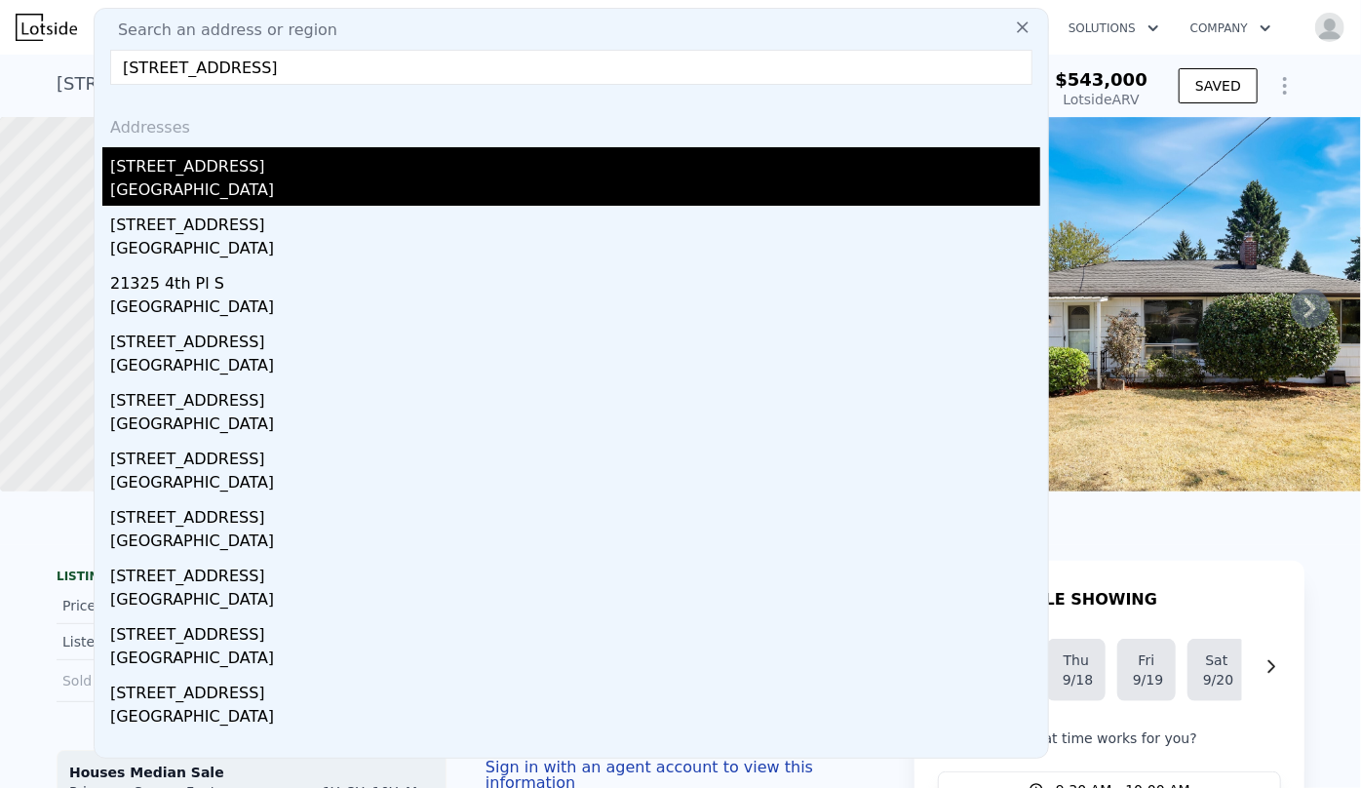
click at [363, 166] on div "[STREET_ADDRESS]" at bounding box center [575, 162] width 930 height 31
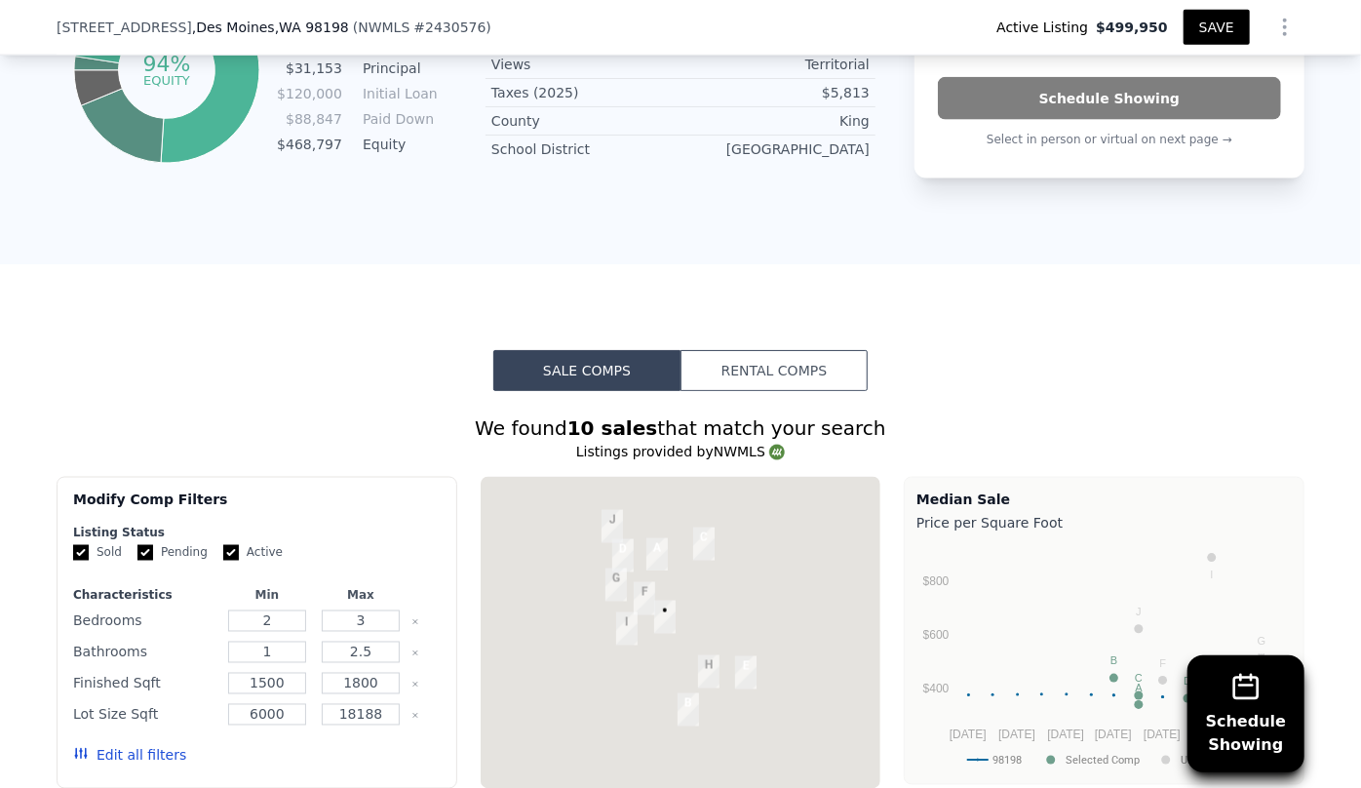
scroll to position [1322, 0]
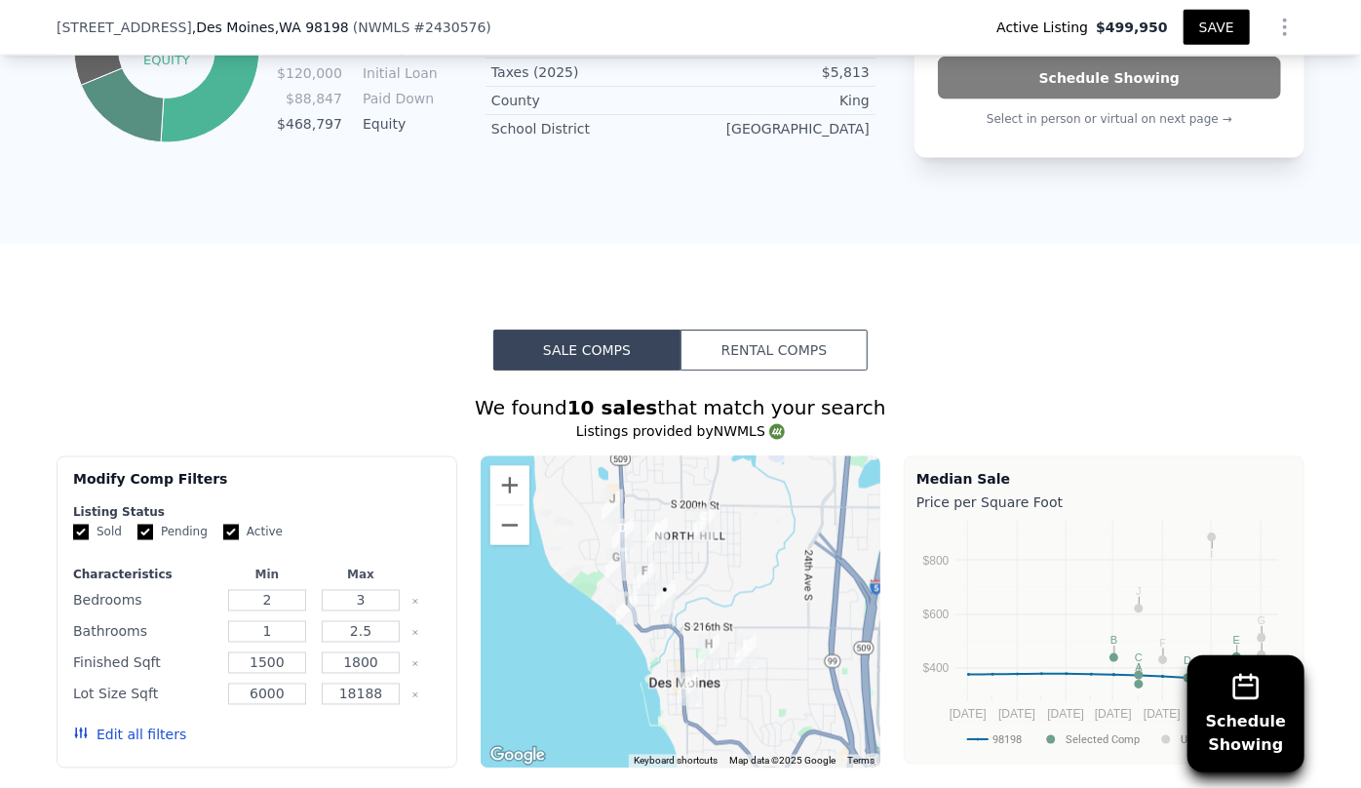
click at [1273, 29] on icon "Show Options" at bounding box center [1284, 27] width 23 height 23
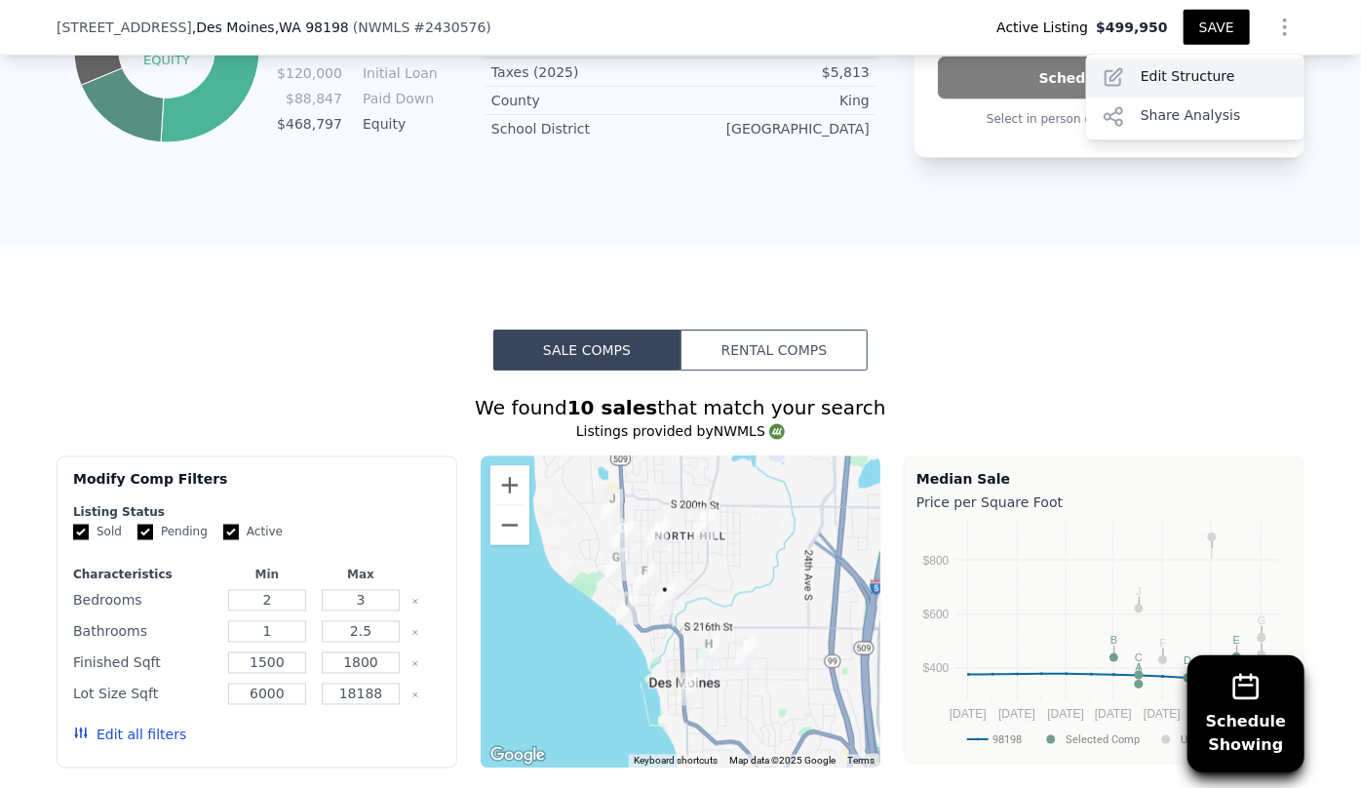
click at [1216, 85] on div "Edit Structure" at bounding box center [1195, 78] width 218 height 39
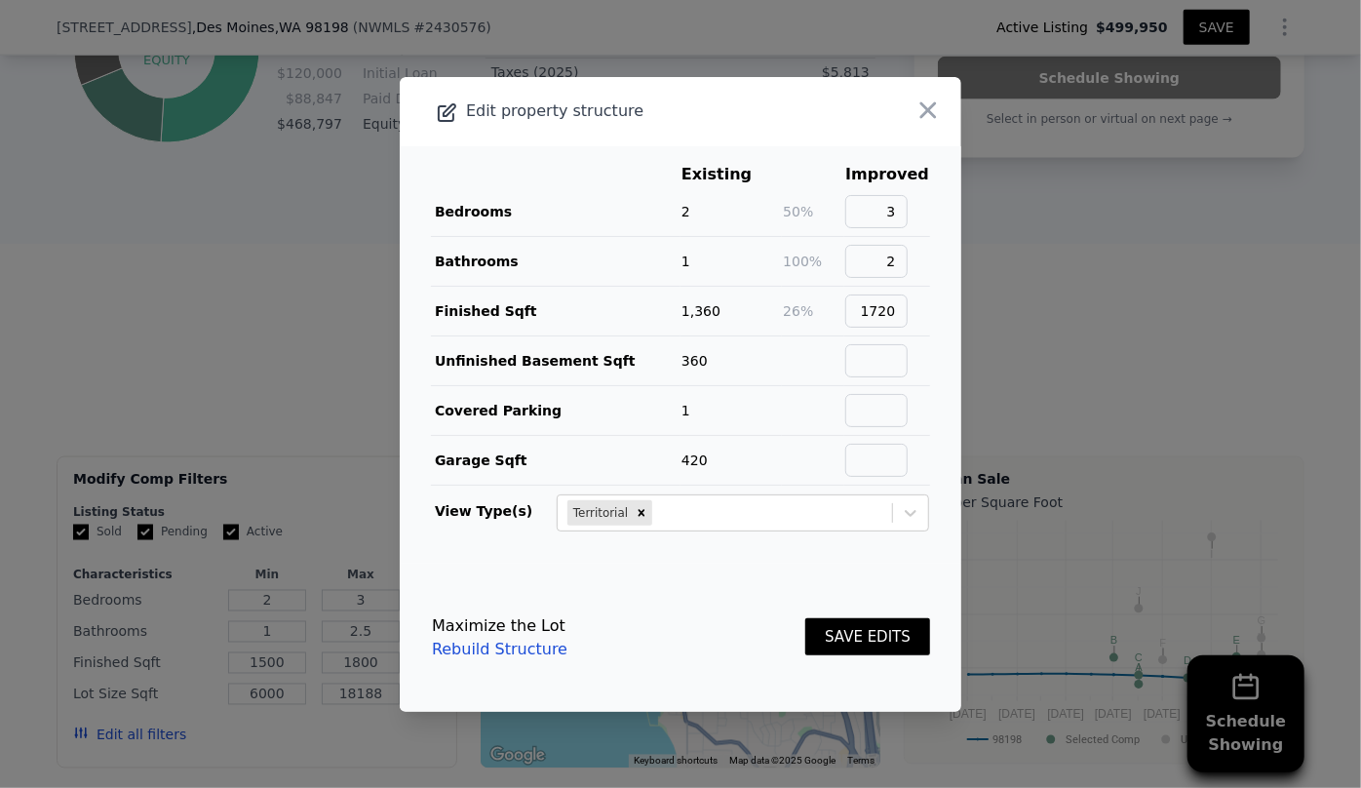
click at [857, 634] on button "SAVE EDITS" at bounding box center [867, 637] width 125 height 38
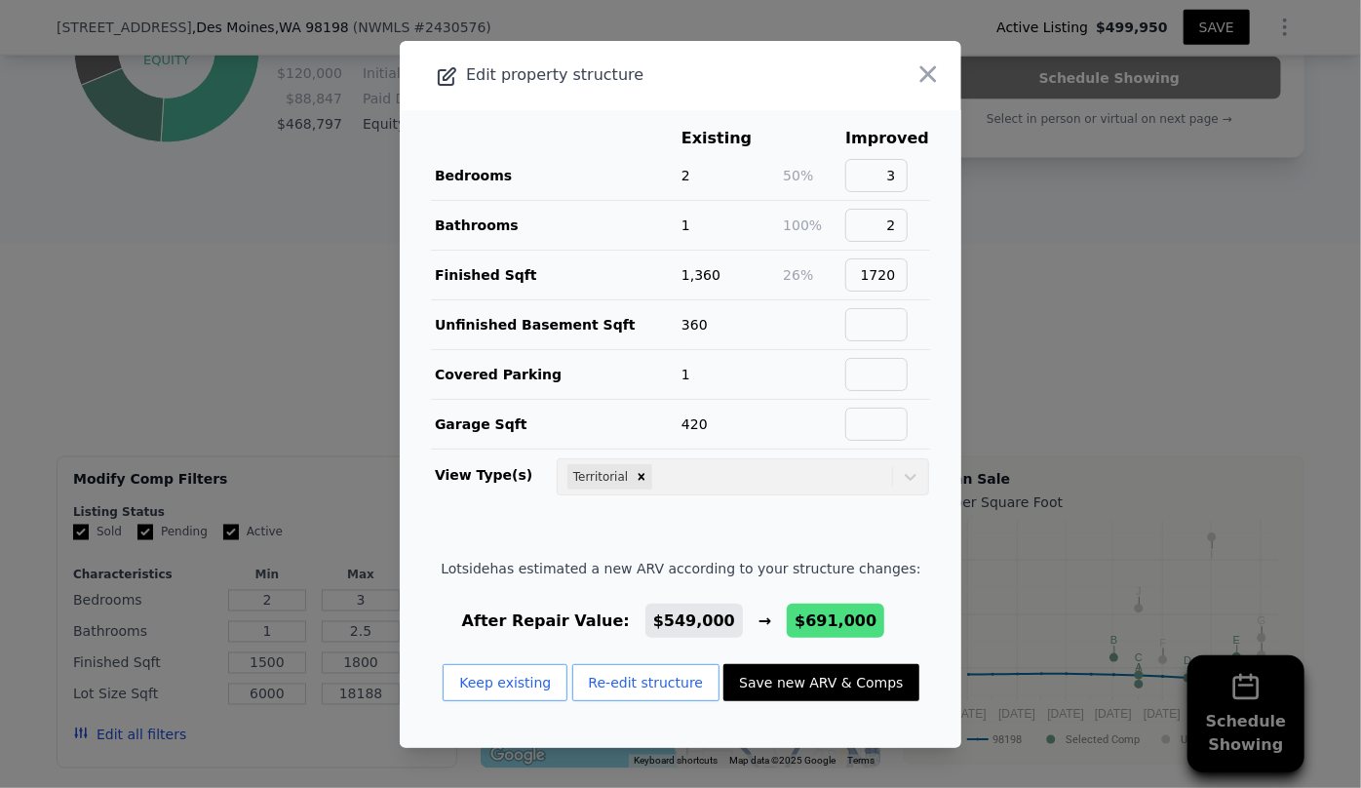
click at [829, 670] on button "Save new ARV & Comps" at bounding box center [820, 682] width 195 height 37
type input "3"
type input "5"
type input "2.75"
type input "1350"
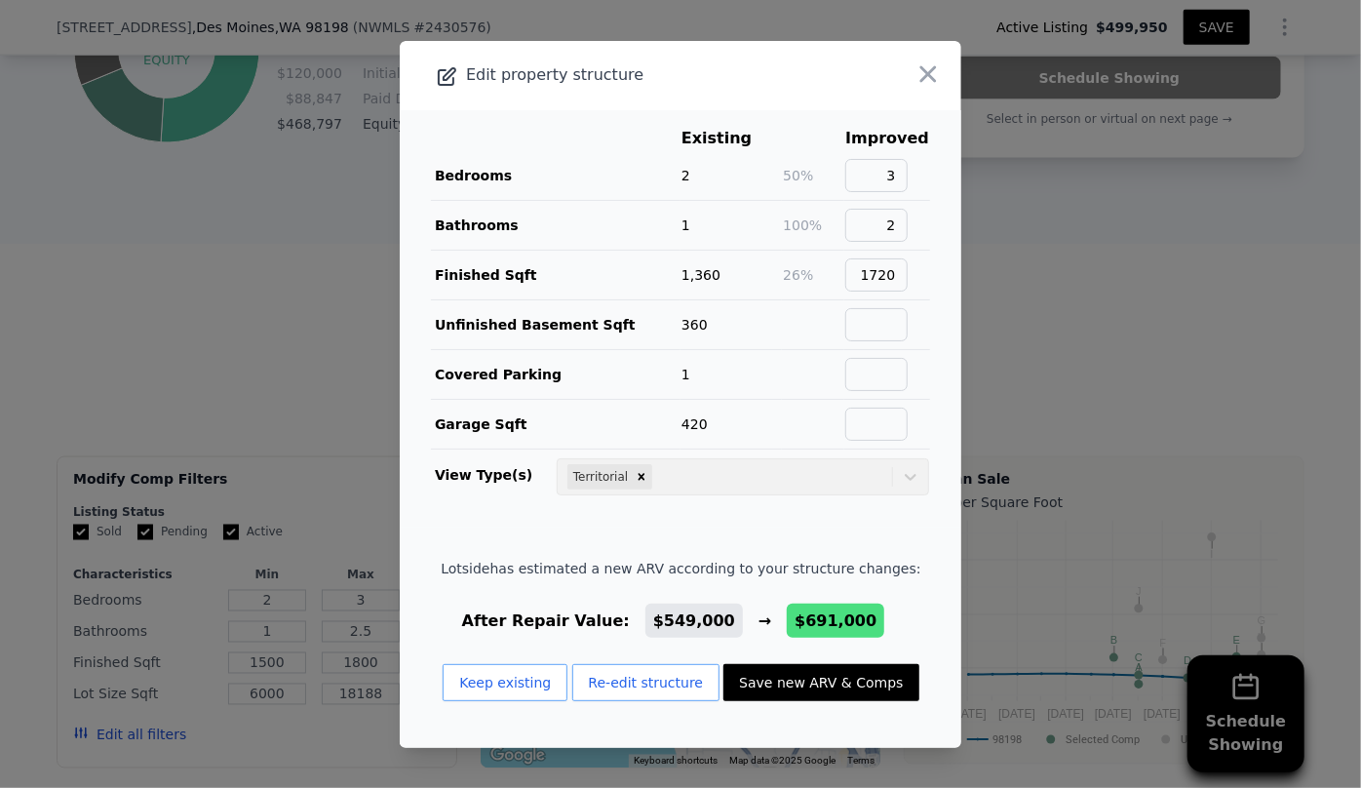
type input "2330"
type input "7100"
type input "11200"
checkbox input "true"
type input "$ 691,000"
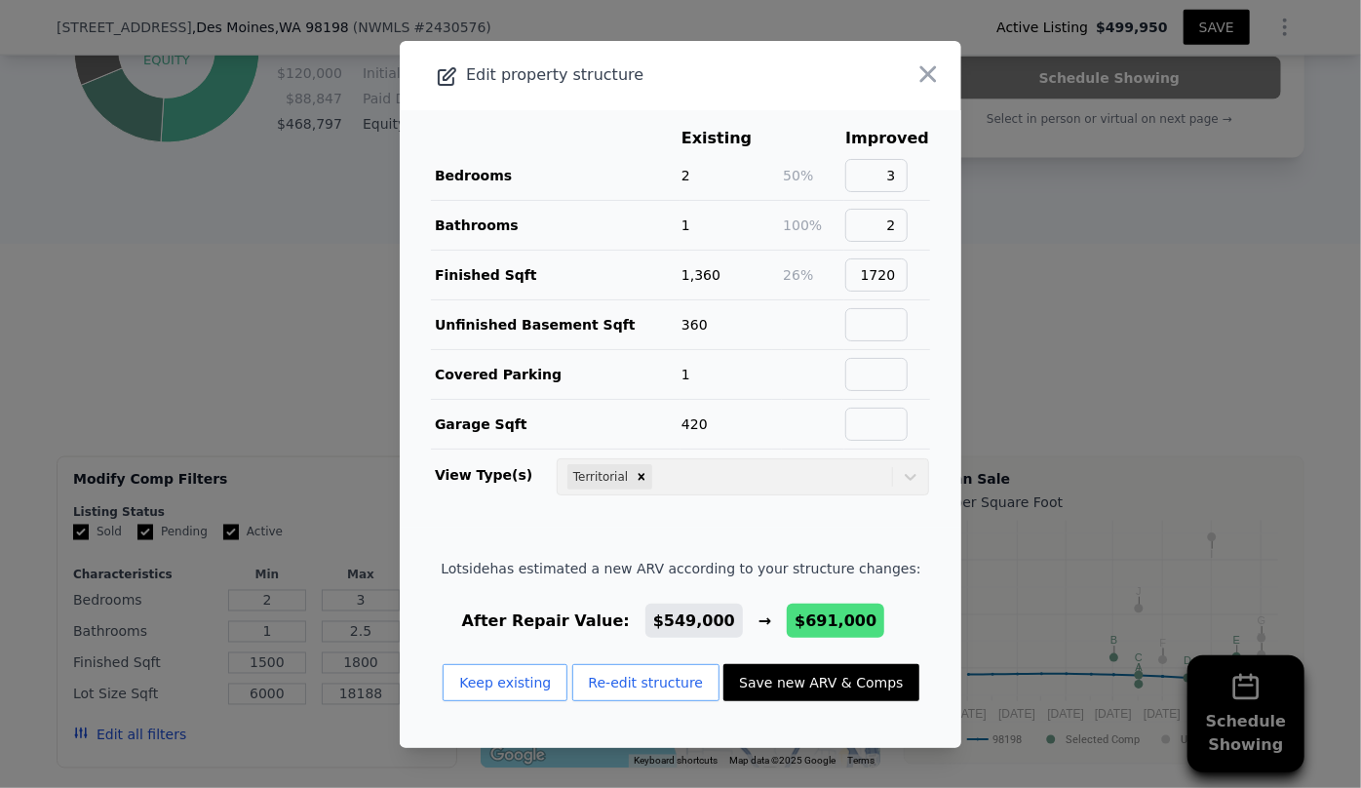
type input "$ 71,294"
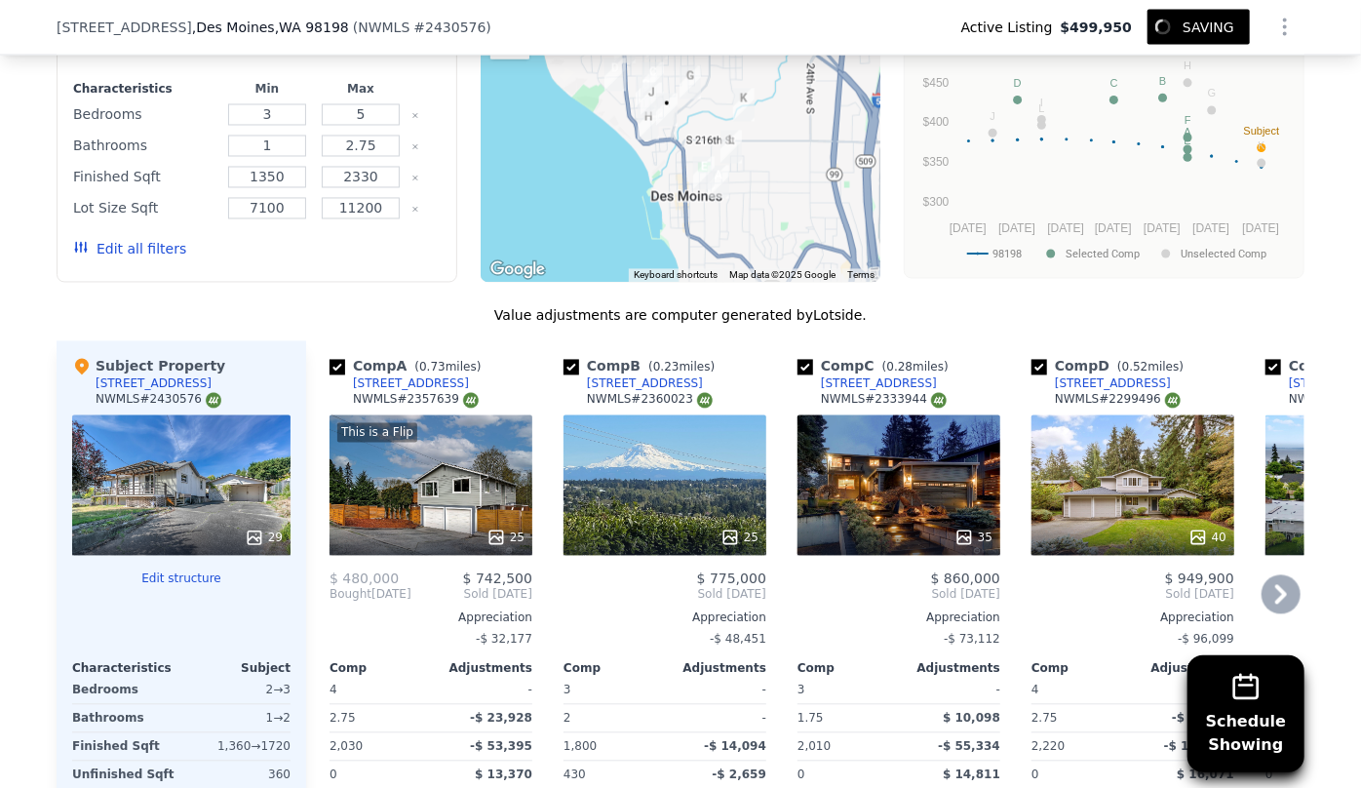
scroll to position [1854, 0]
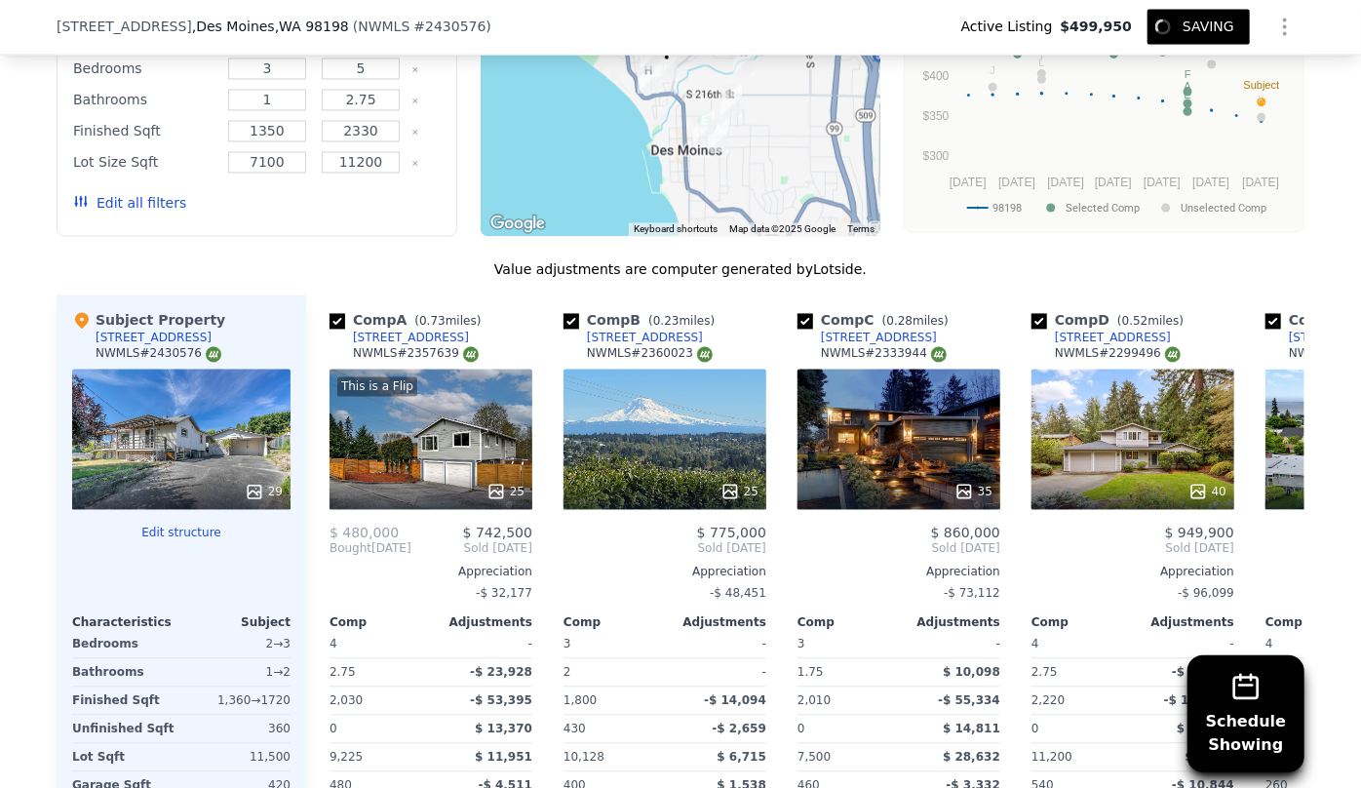
click at [141, 200] on button "Edit all filters" at bounding box center [129, 204] width 113 height 20
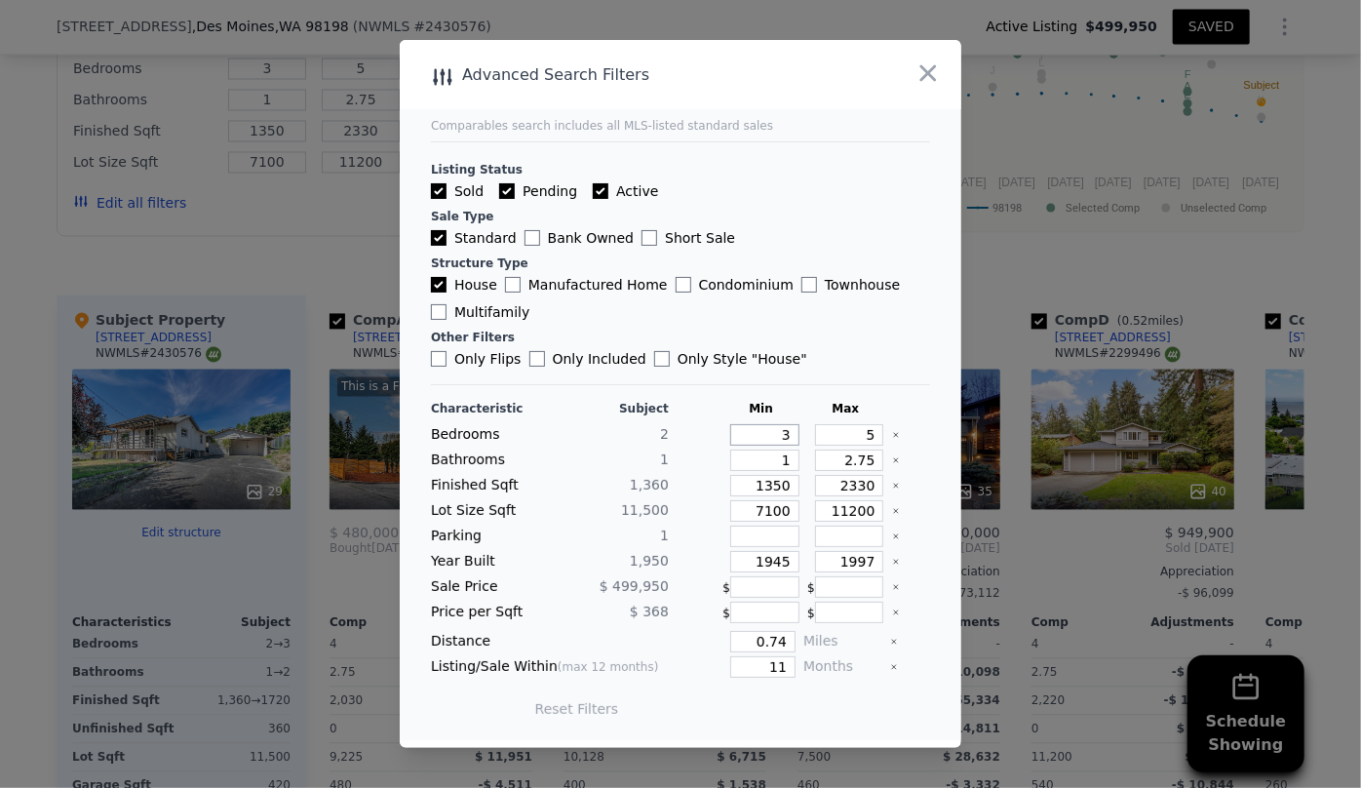
drag, startPoint x: 783, startPoint y: 438, endPoint x: 717, endPoint y: 429, distance: 66.9
click at [730, 429] on input "3" at bounding box center [764, 434] width 69 height 21
type input "2"
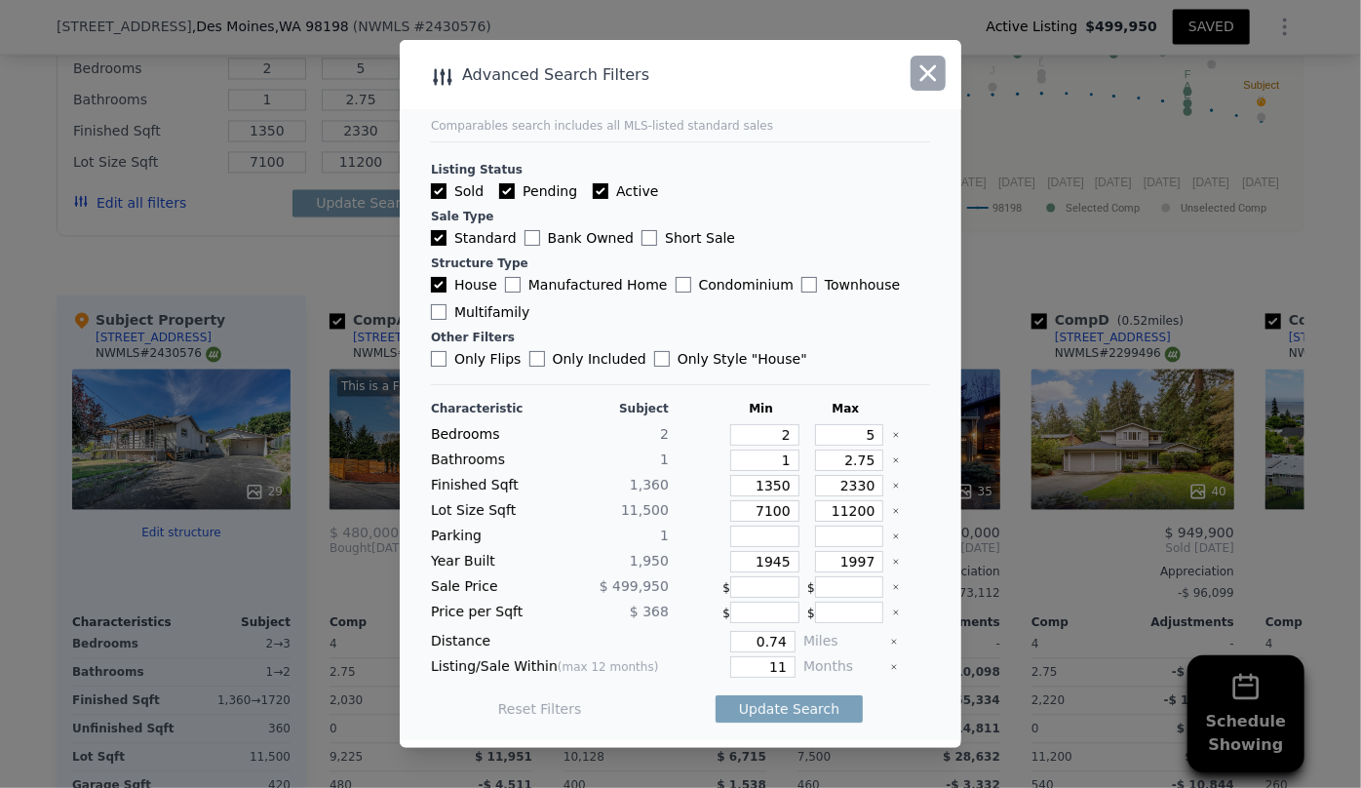
click at [935, 72] on icon "button" at bounding box center [928, 72] width 27 height 27
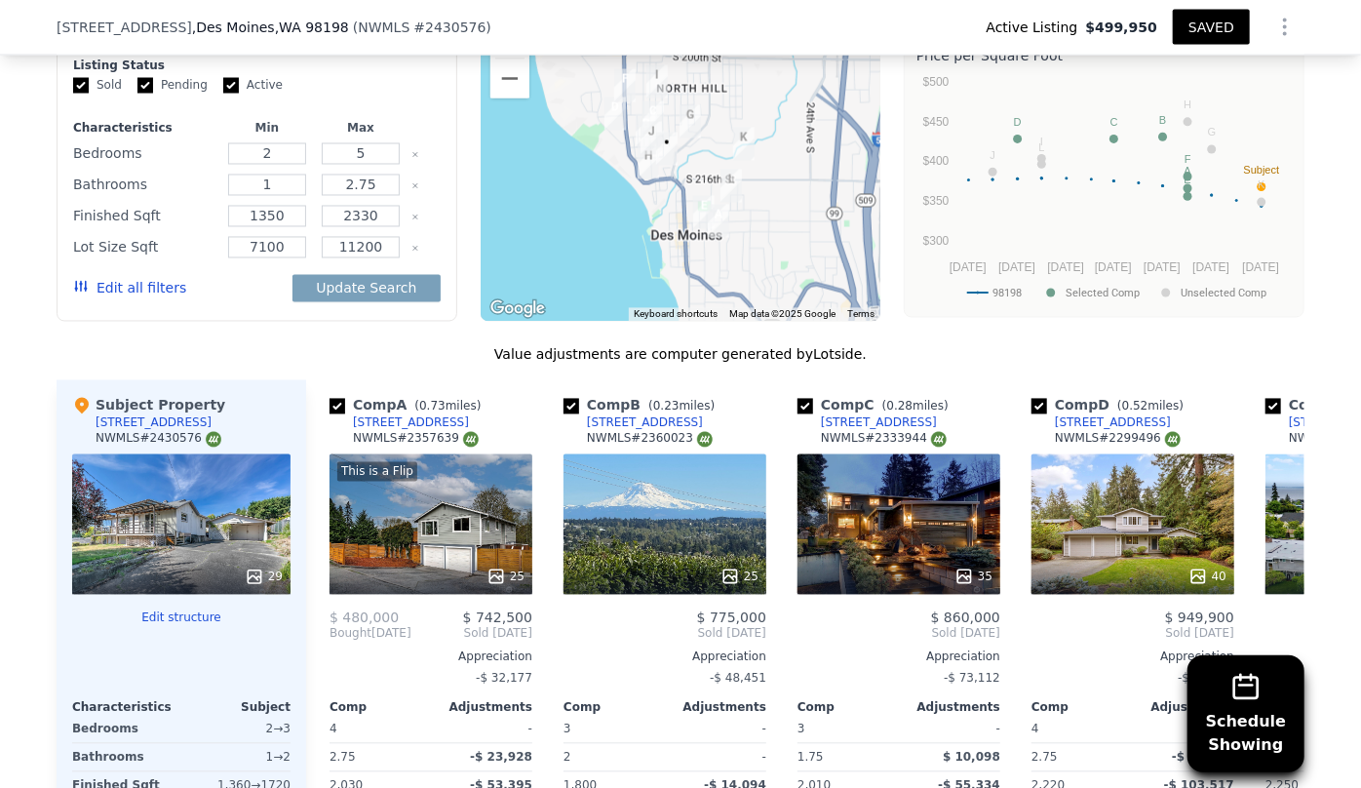
scroll to position [1500, 0]
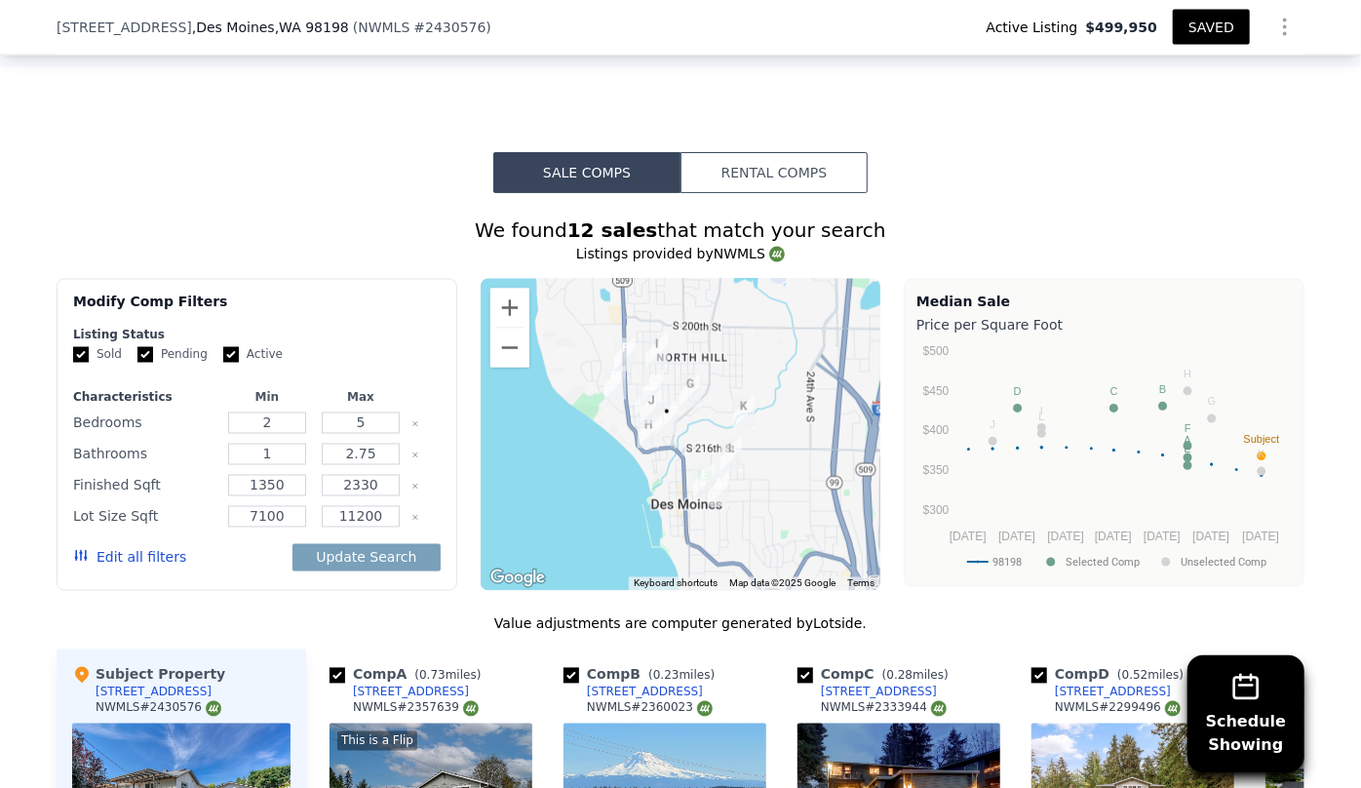
click at [163, 559] on button "Edit all filters" at bounding box center [129, 558] width 113 height 20
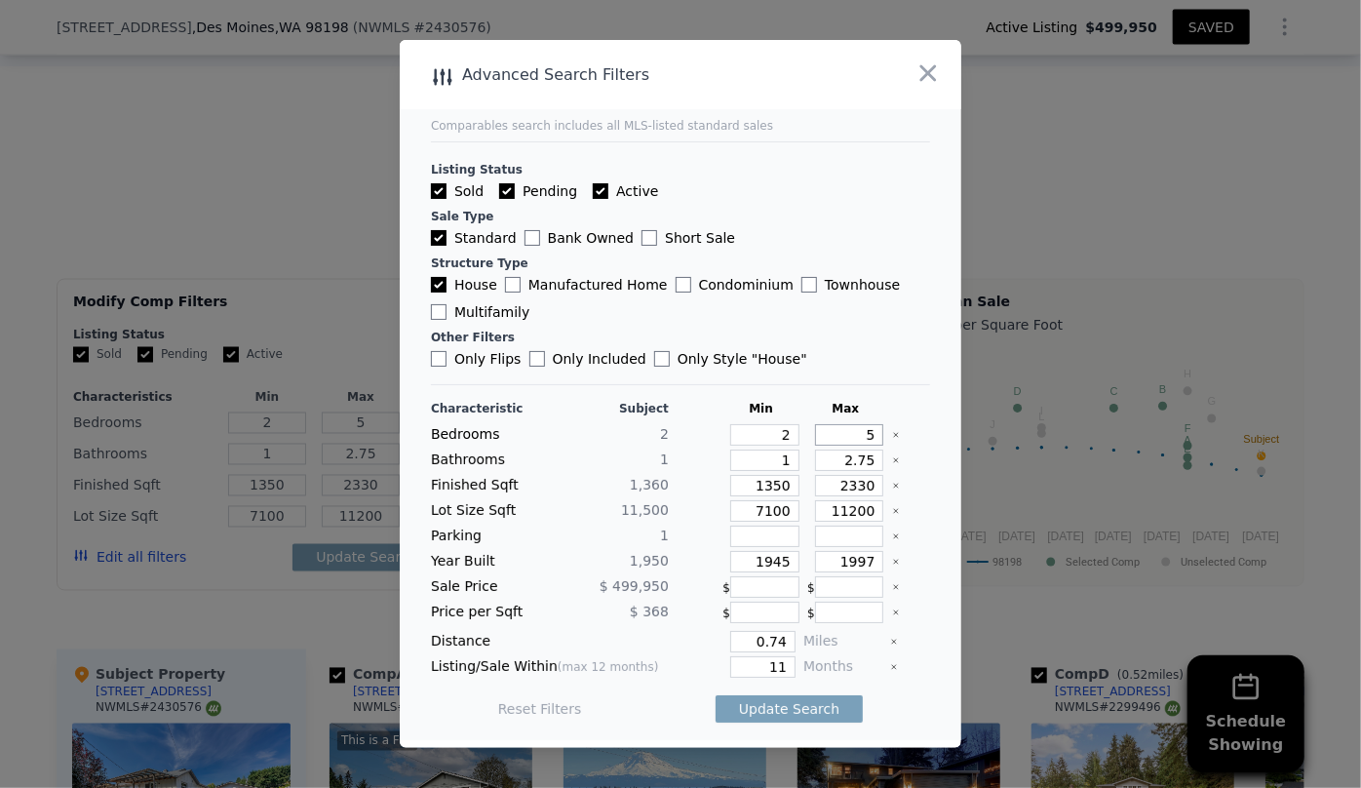
drag, startPoint x: 867, startPoint y: 428, endPoint x: 838, endPoint y: 428, distance: 29.3
click at [838, 428] on input "5" at bounding box center [849, 434] width 69 height 21
type input "3"
drag, startPoint x: 866, startPoint y: 459, endPoint x: 790, endPoint y: 465, distance: 76.3
click at [794, 466] on div "Bathrooms 1 1 2.75" at bounding box center [680, 459] width 499 height 21
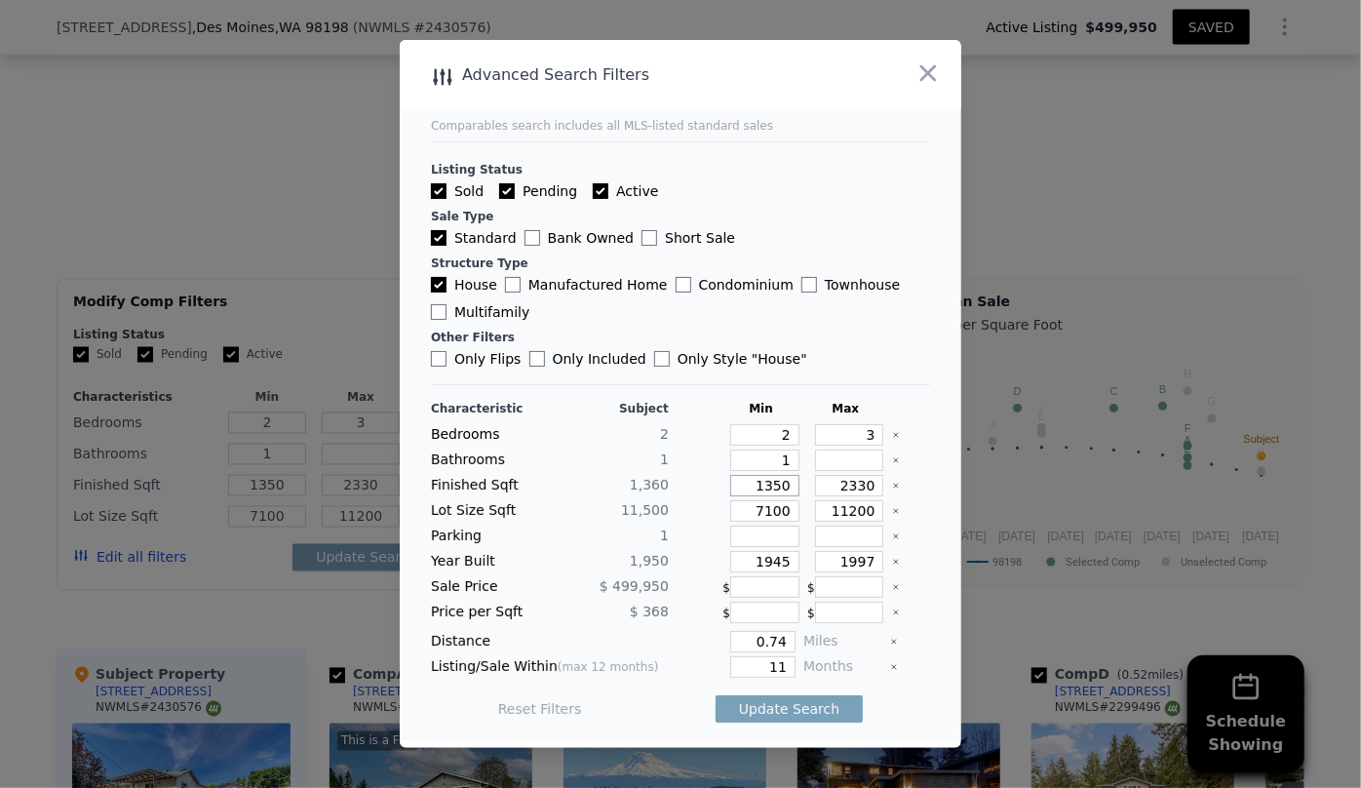
drag, startPoint x: 783, startPoint y: 489, endPoint x: 697, endPoint y: 495, distance: 86.0
click at [697, 495] on div "Finished Sqft 1,360 1350 2330" at bounding box center [680, 485] width 499 height 21
drag, startPoint x: 833, startPoint y: 488, endPoint x: 783, endPoint y: 492, distance: 50.0
click at [783, 492] on div "Finished Sqft 1,360 1500 2330" at bounding box center [680, 485] width 499 height 21
drag, startPoint x: 789, startPoint y: 515, endPoint x: 702, endPoint y: 514, distance: 86.8
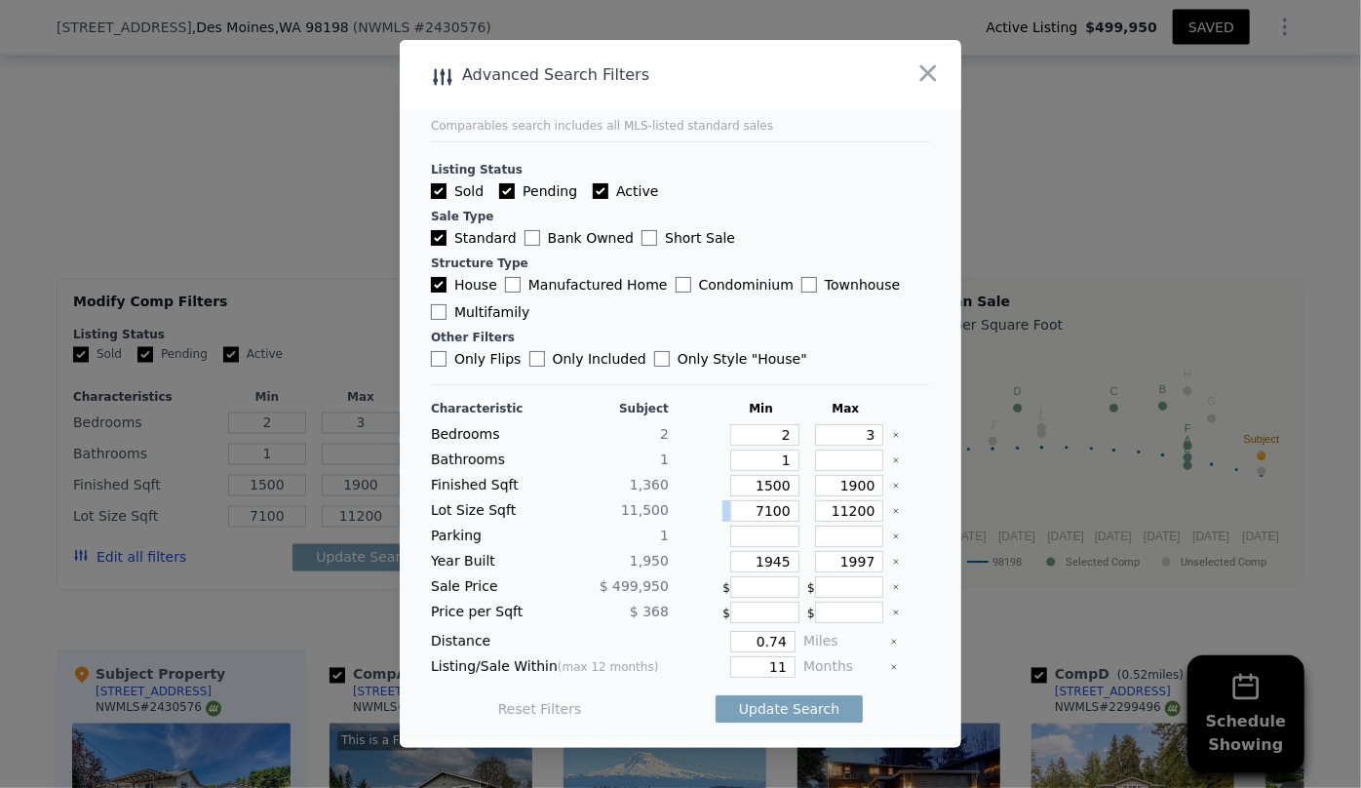
click at [702, 514] on div "Lot Size Sqft 11,500 7100 11200" at bounding box center [680, 510] width 499 height 21
click at [751, 525] on div "Characteristic Subject Min Max Bedrooms 2 2 3 Bathrooms 1 1 Finished Sqft 1,360…" at bounding box center [680, 568] width 499 height 335
drag, startPoint x: 782, startPoint y: 507, endPoint x: 748, endPoint y: 512, distance: 34.5
click at [759, 510] on input "7100" at bounding box center [764, 510] width 69 height 21
drag, startPoint x: 780, startPoint y: 561, endPoint x: 684, endPoint y: 556, distance: 95.7
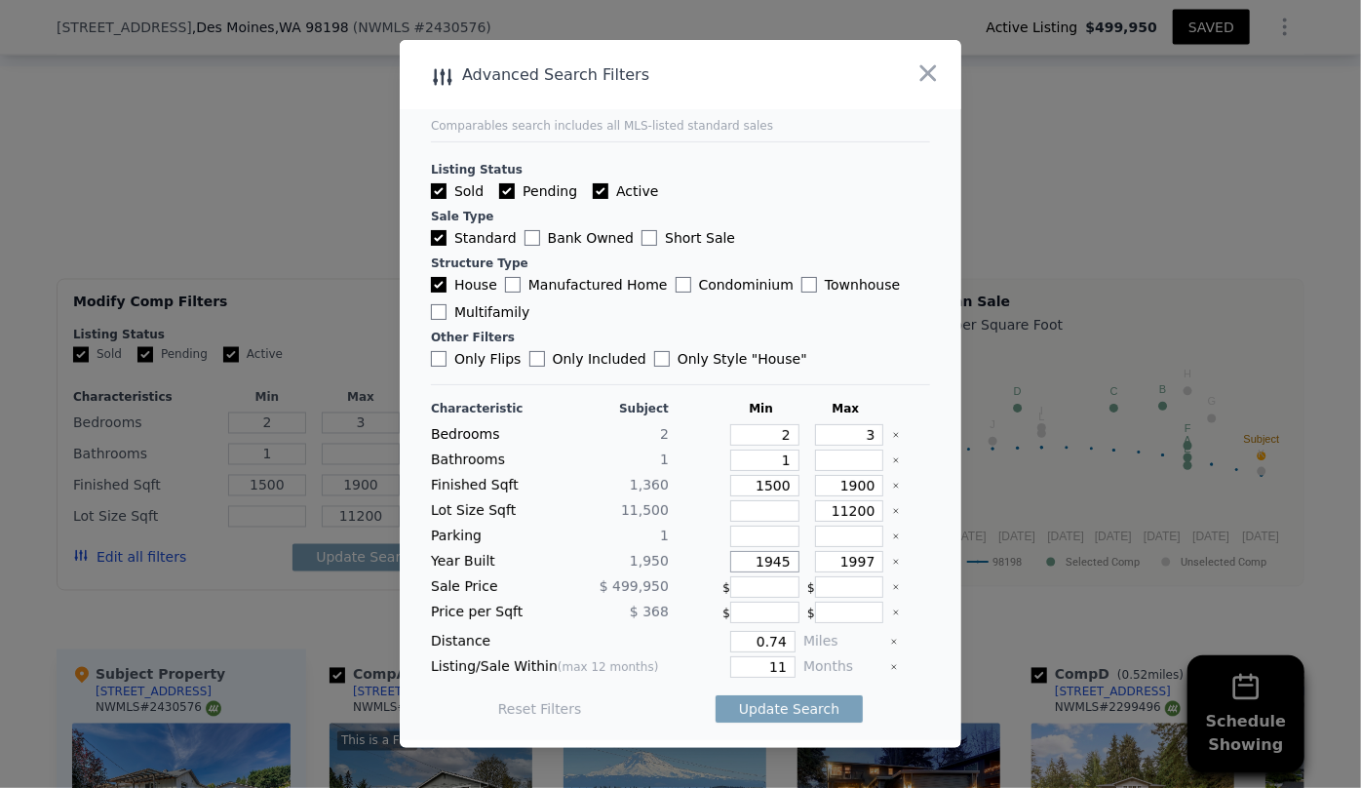
click at [684, 556] on div "Year Built 1,950 1945 1997" at bounding box center [680, 561] width 499 height 21
drag, startPoint x: 774, startPoint y: 643, endPoint x: 651, endPoint y: 638, distance: 123.0
click at [651, 638] on div "Distance 0.74 Miles" at bounding box center [680, 641] width 499 height 21
drag, startPoint x: 774, startPoint y: 664, endPoint x: 710, endPoint y: 664, distance: 64.4
click at [710, 664] on div "11" at bounding box center [736, 666] width 119 height 21
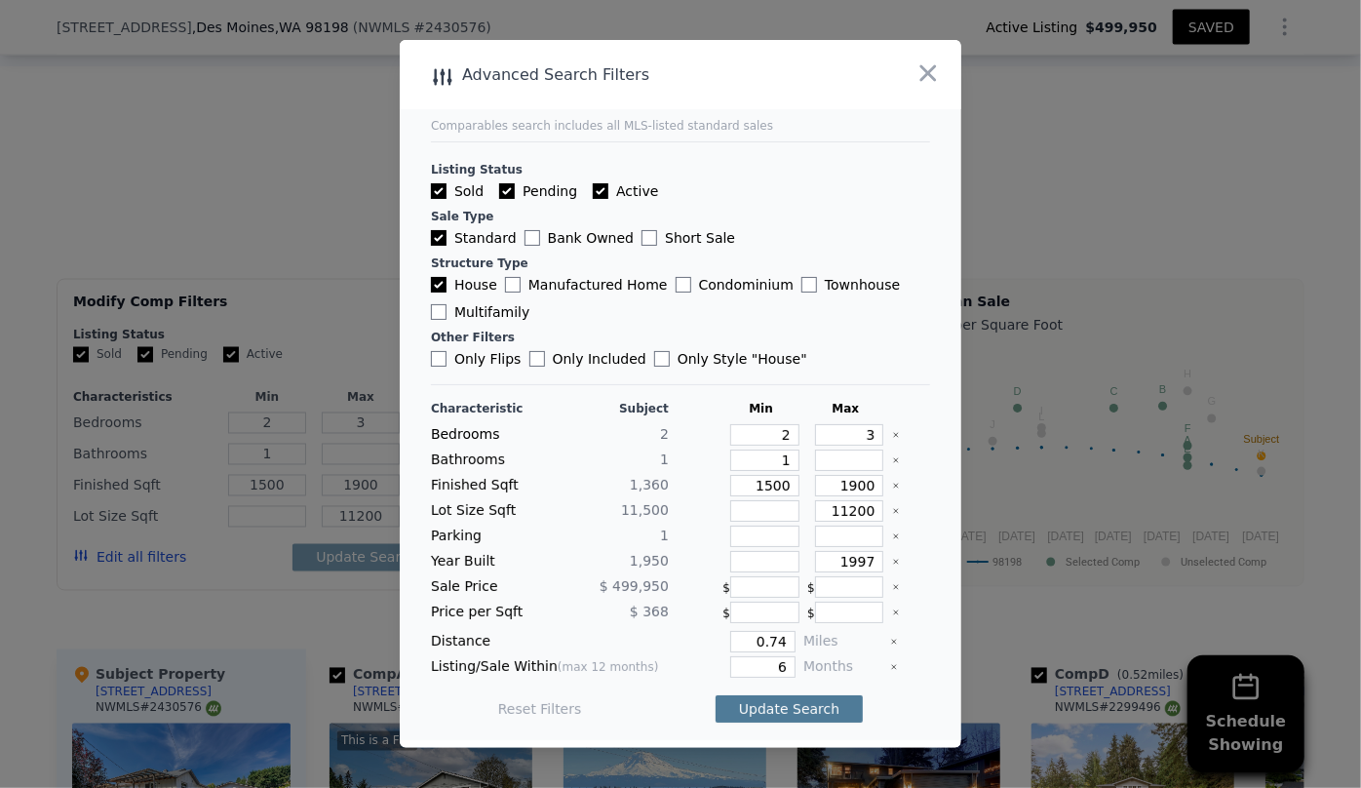
click at [751, 704] on button "Update Search" at bounding box center [789, 708] width 147 height 27
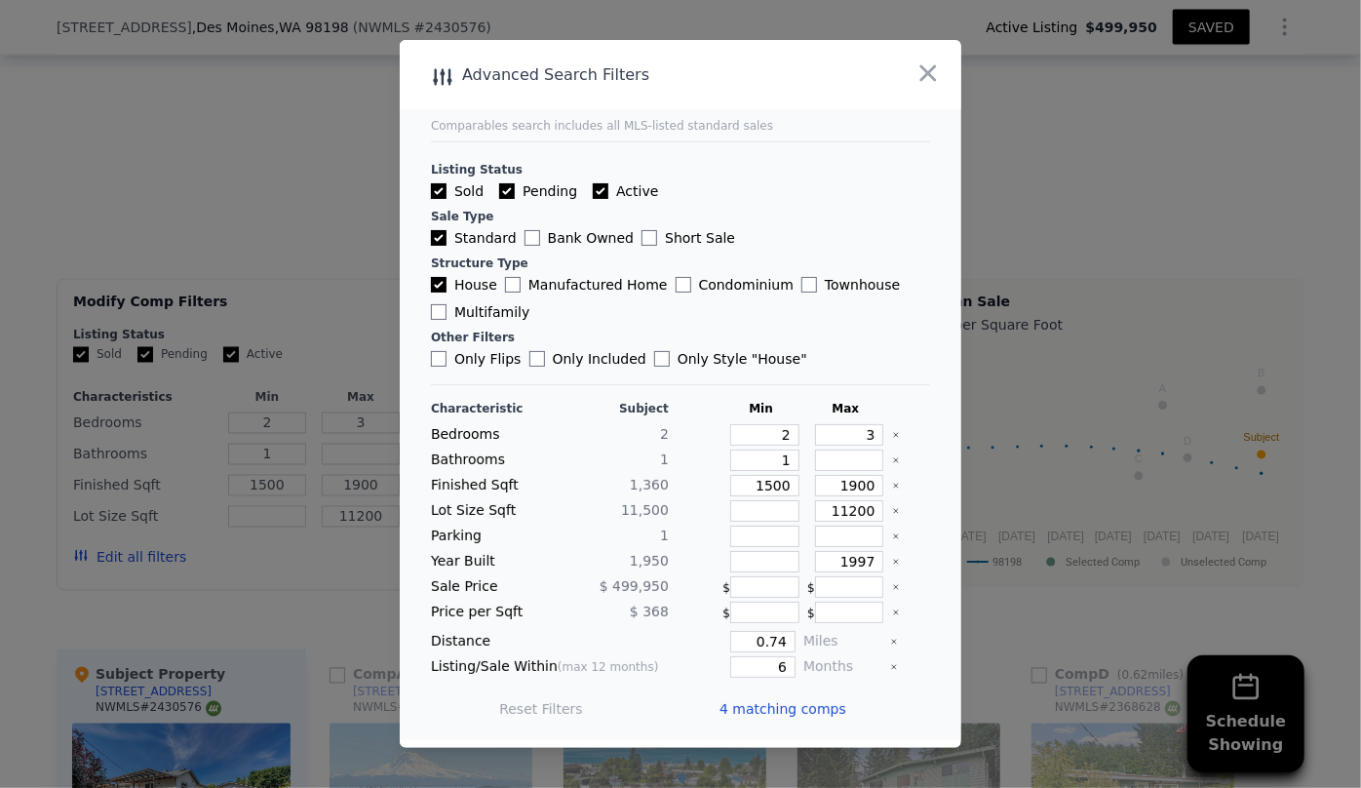
click at [762, 715] on span "4 matching comps" at bounding box center [783, 709] width 127 height 20
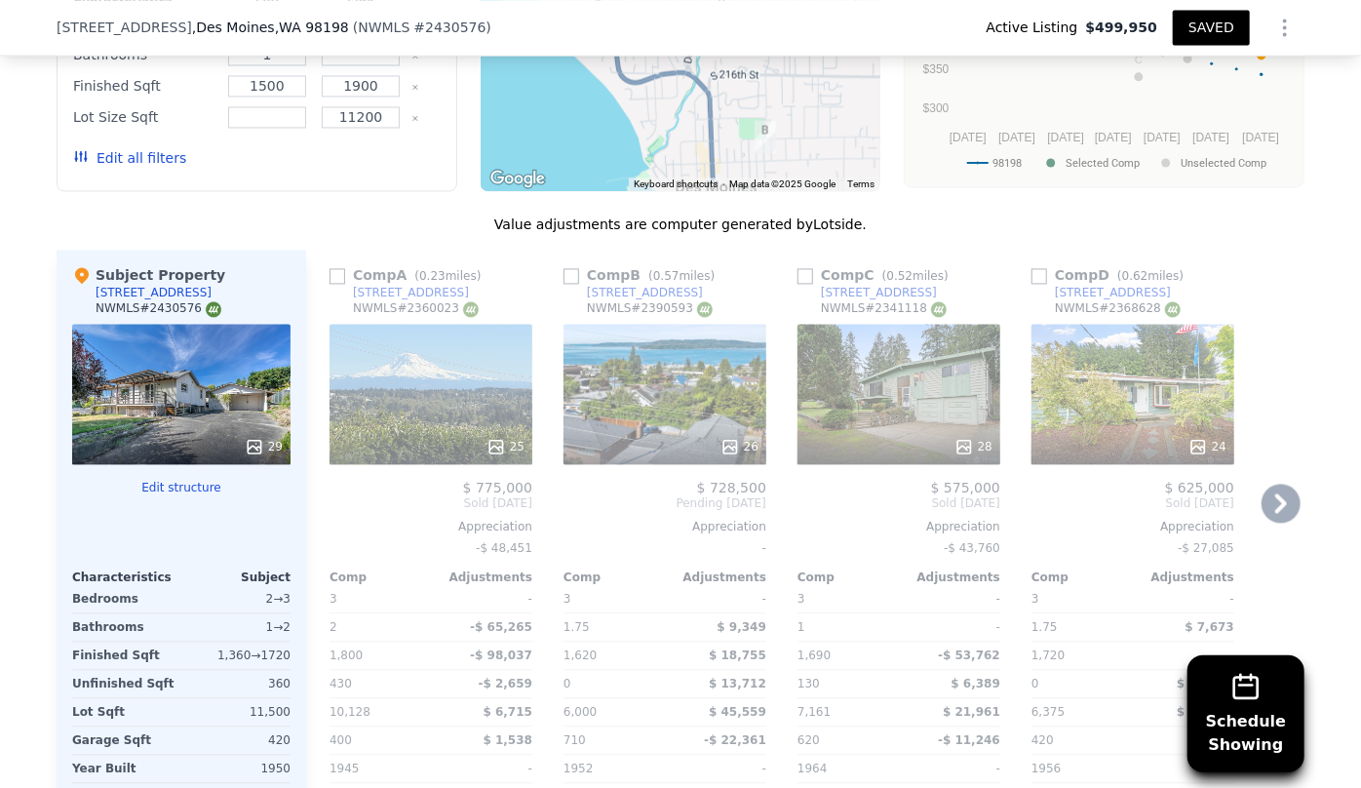
scroll to position [1942, 0]
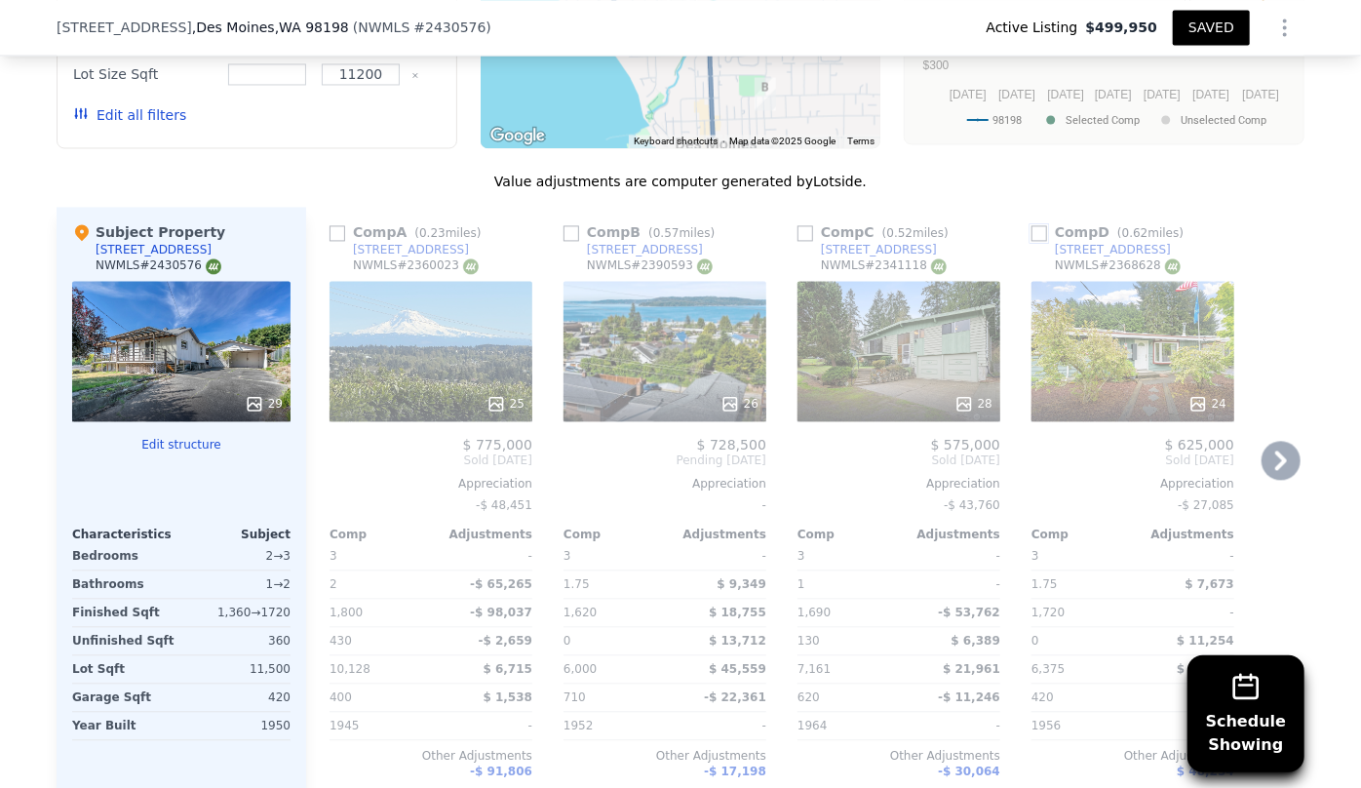
drag, startPoint x: 1033, startPoint y: 239, endPoint x: 1113, endPoint y: 302, distance: 102.8
click at [1033, 239] on input "checkbox" at bounding box center [1040, 233] width 16 height 16
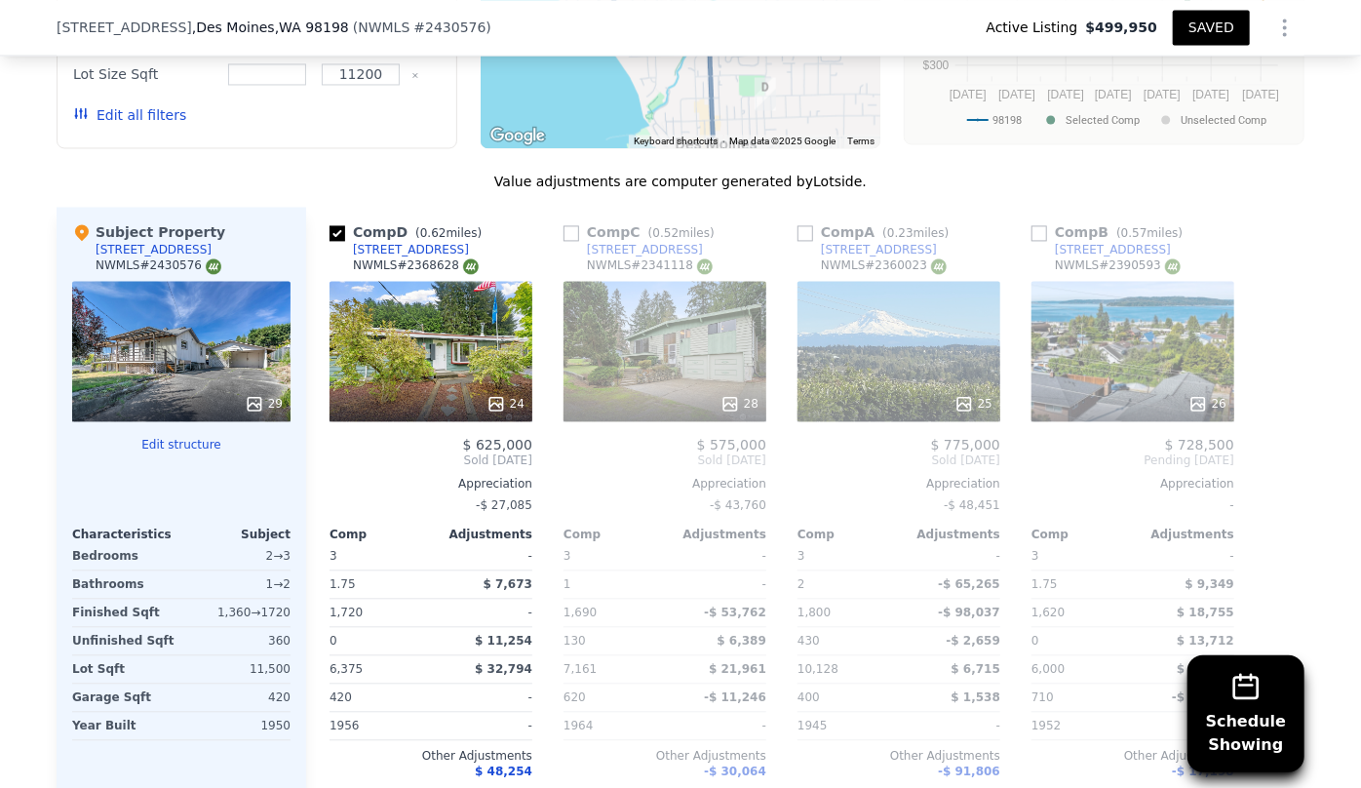
click at [1117, 381] on div "26" at bounding box center [1133, 351] width 203 height 140
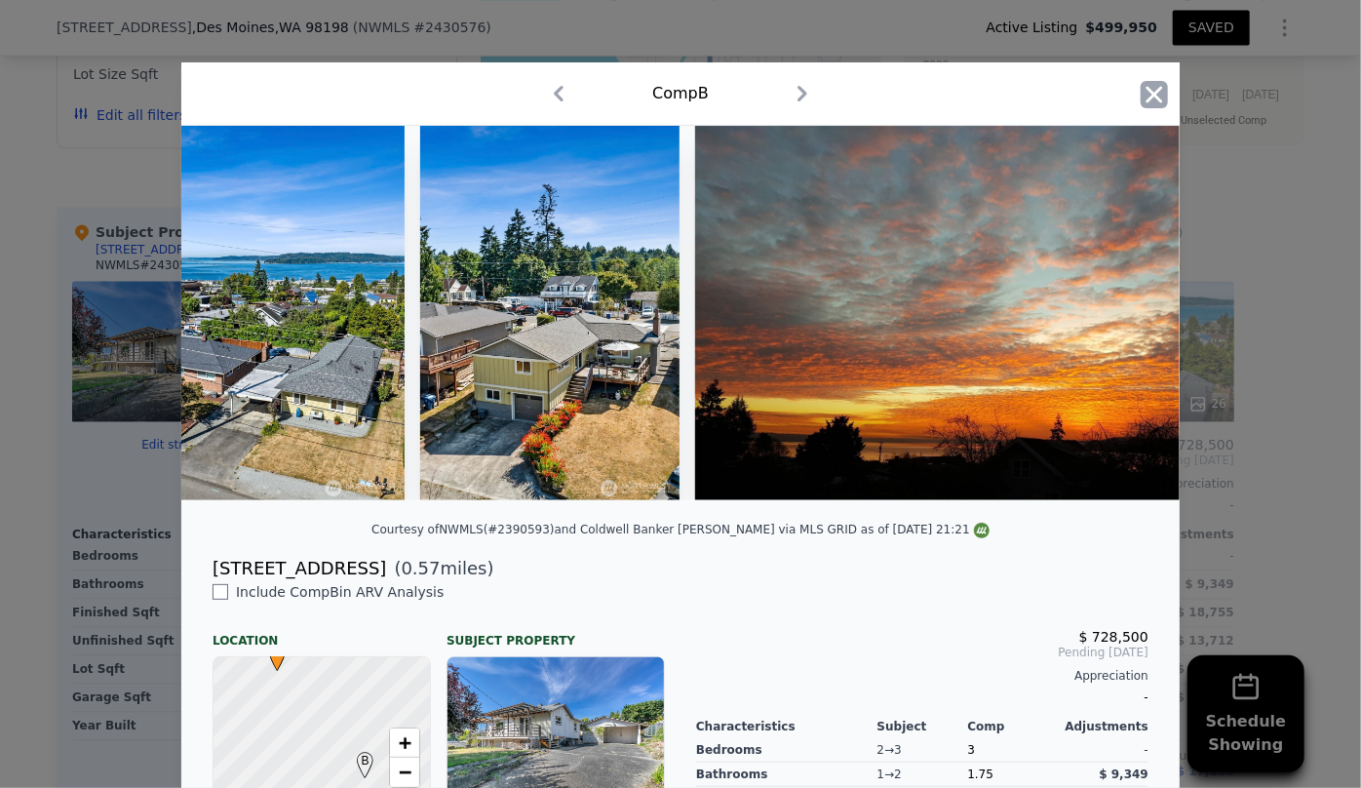
click at [1151, 106] on icon "button" at bounding box center [1154, 94] width 27 height 27
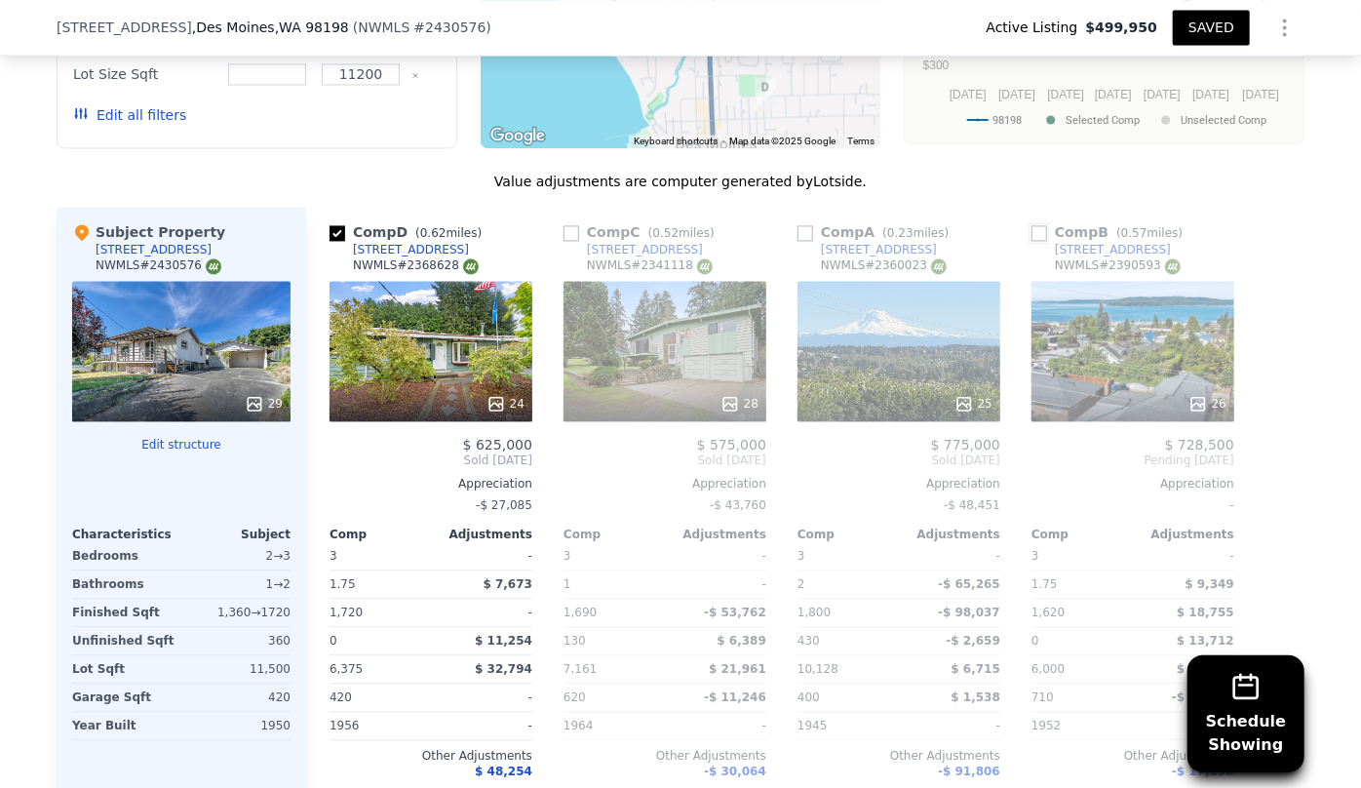
click at [1037, 227] on input "checkbox" at bounding box center [1040, 233] width 16 height 16
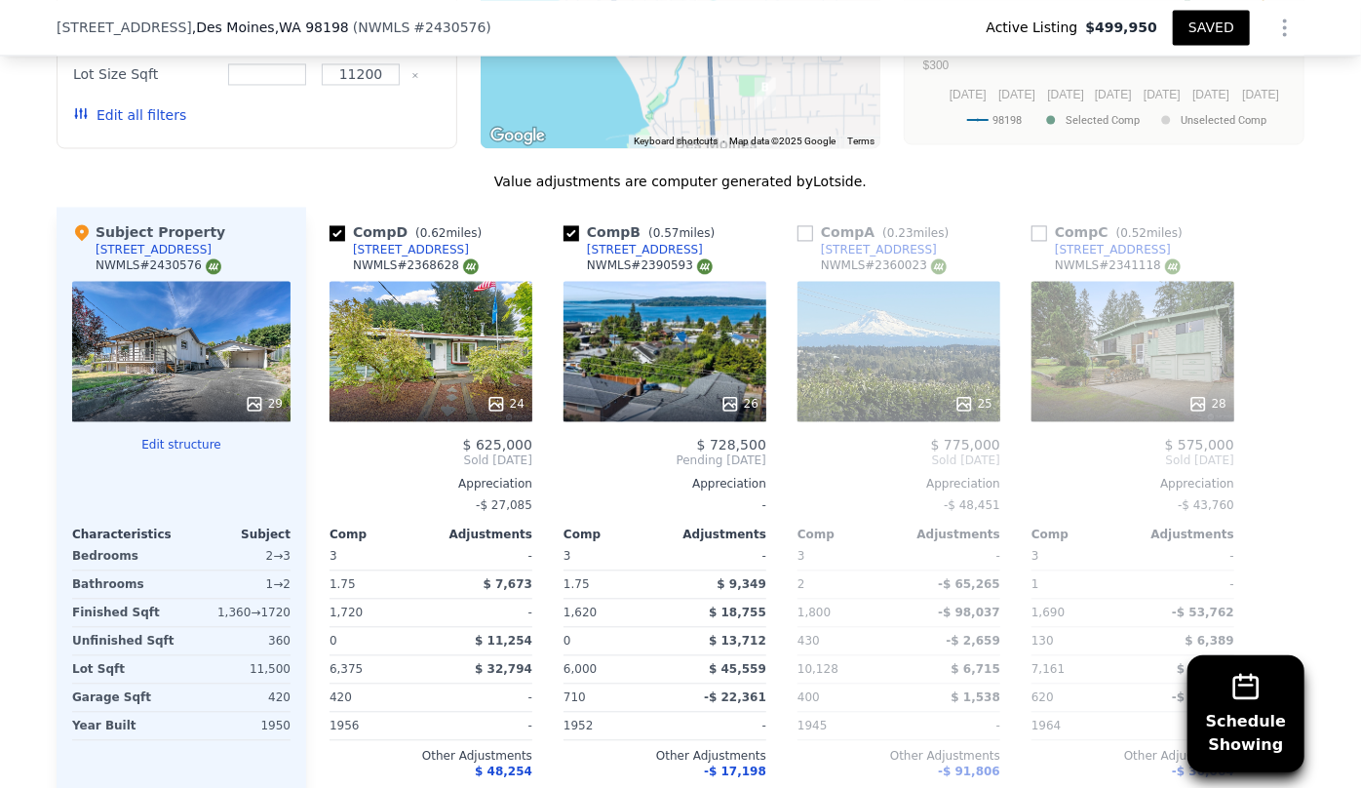
click at [953, 355] on div "25" at bounding box center [899, 351] width 203 height 140
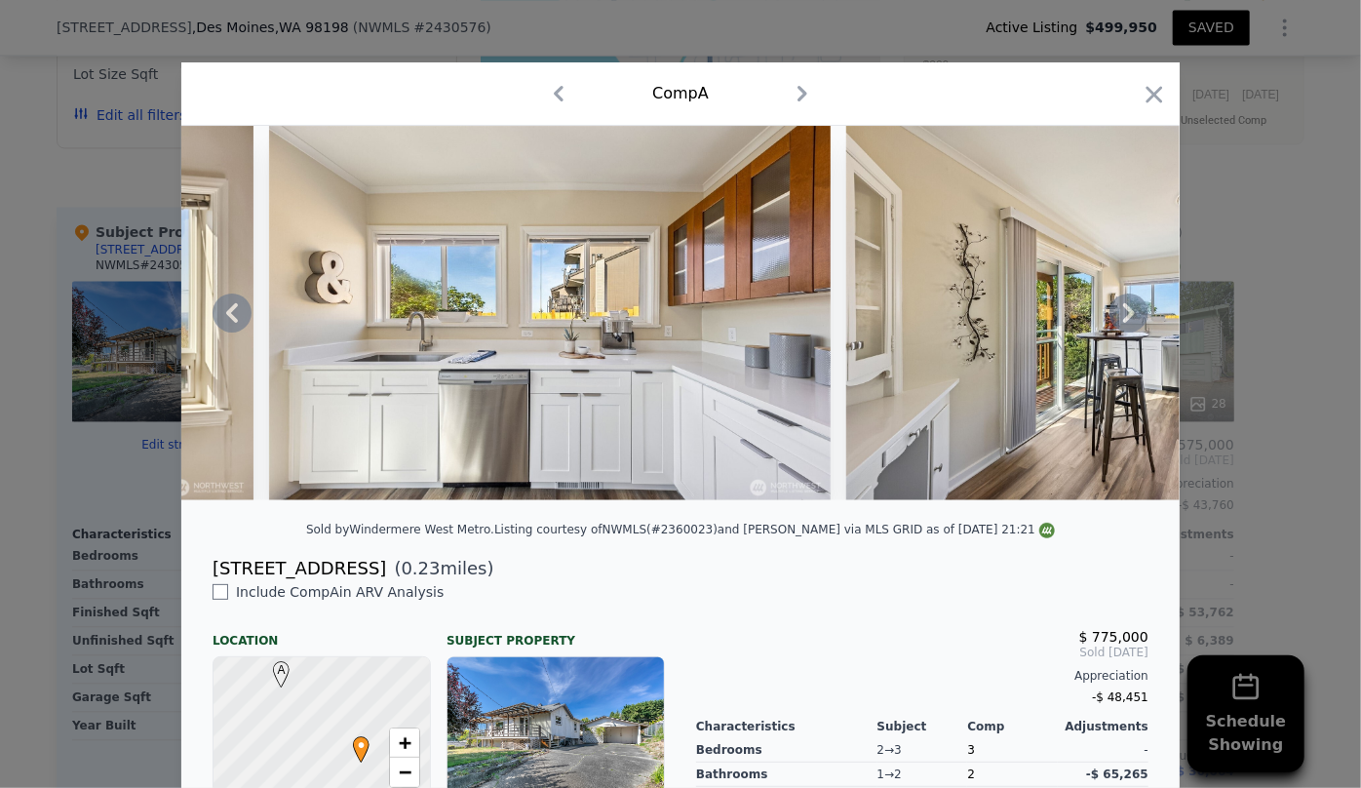
scroll to position [0, 2329]
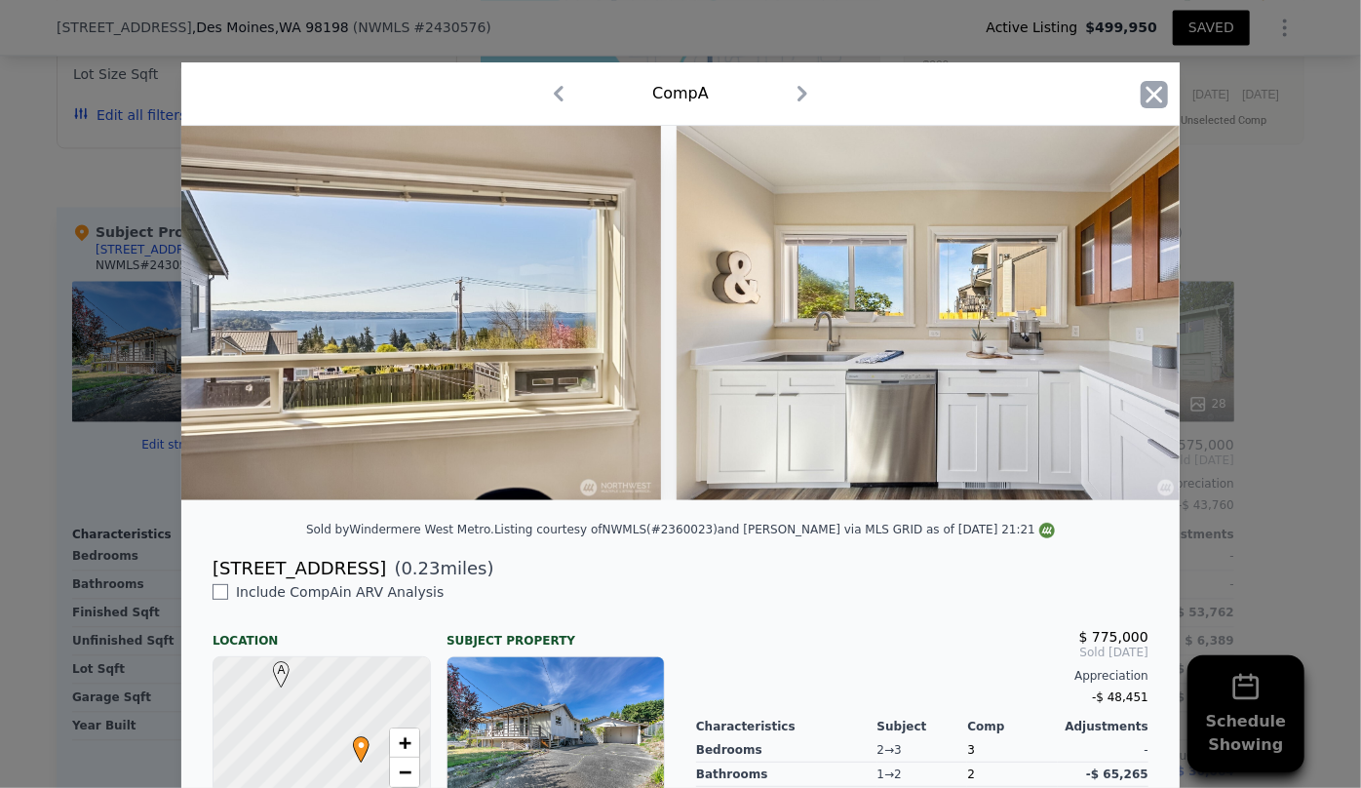
click at [1146, 102] on icon "button" at bounding box center [1154, 94] width 27 height 27
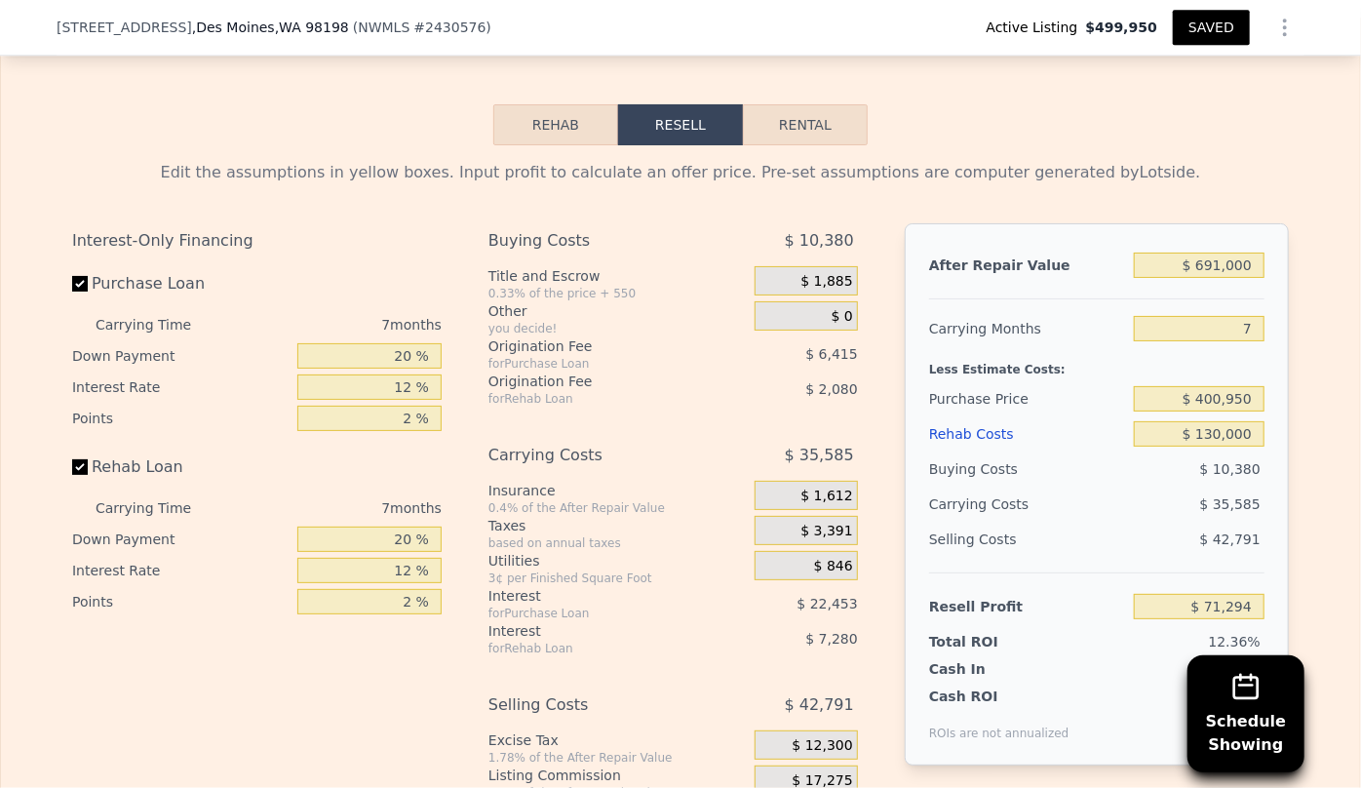
scroll to position [2917, 0]
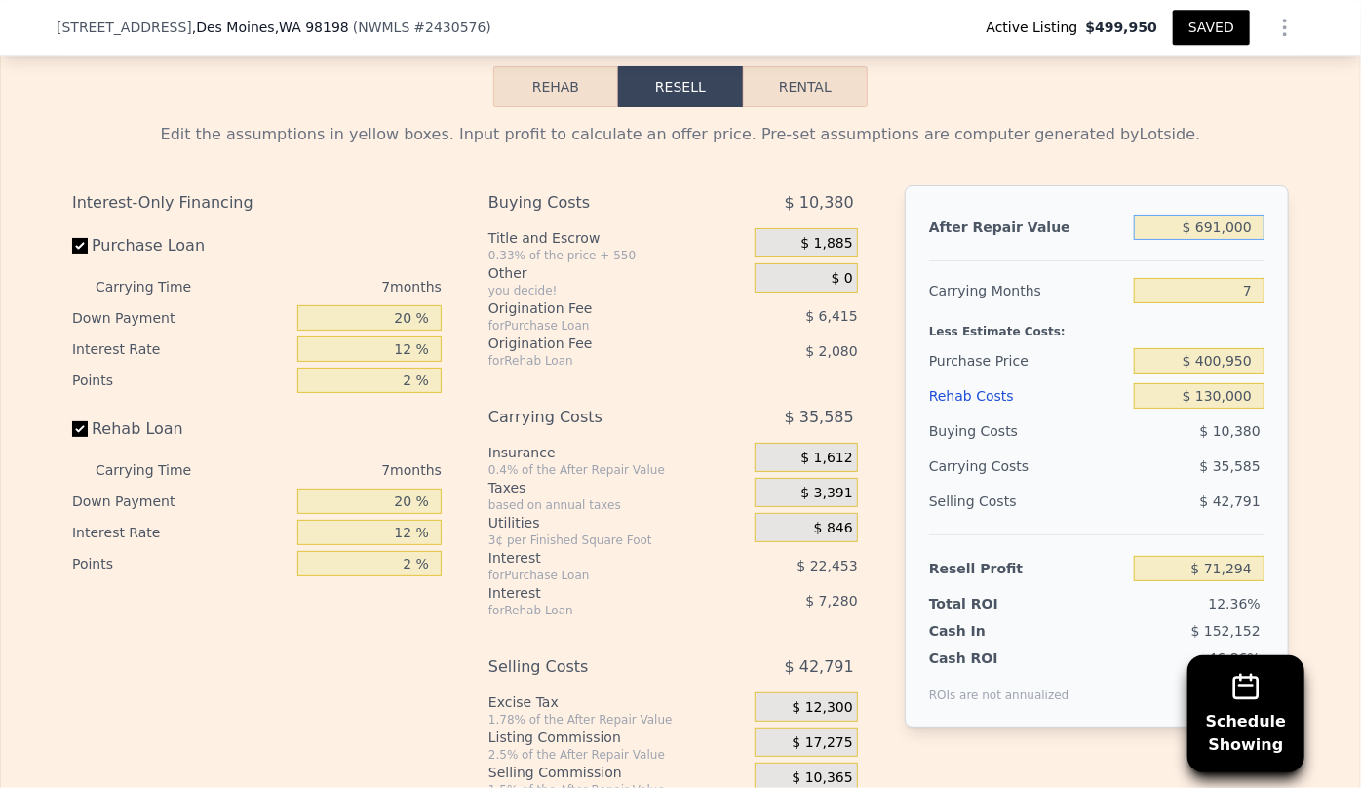
click at [1219, 227] on input "$ 691,000" at bounding box center [1199, 227] width 131 height 25
click at [1220, 278] on input "7" at bounding box center [1199, 290] width 131 height 25
drag, startPoint x: 1256, startPoint y: 288, endPoint x: 1238, endPoint y: 290, distance: 17.7
click at [1238, 290] on input "7" at bounding box center [1199, 290] width 131 height 25
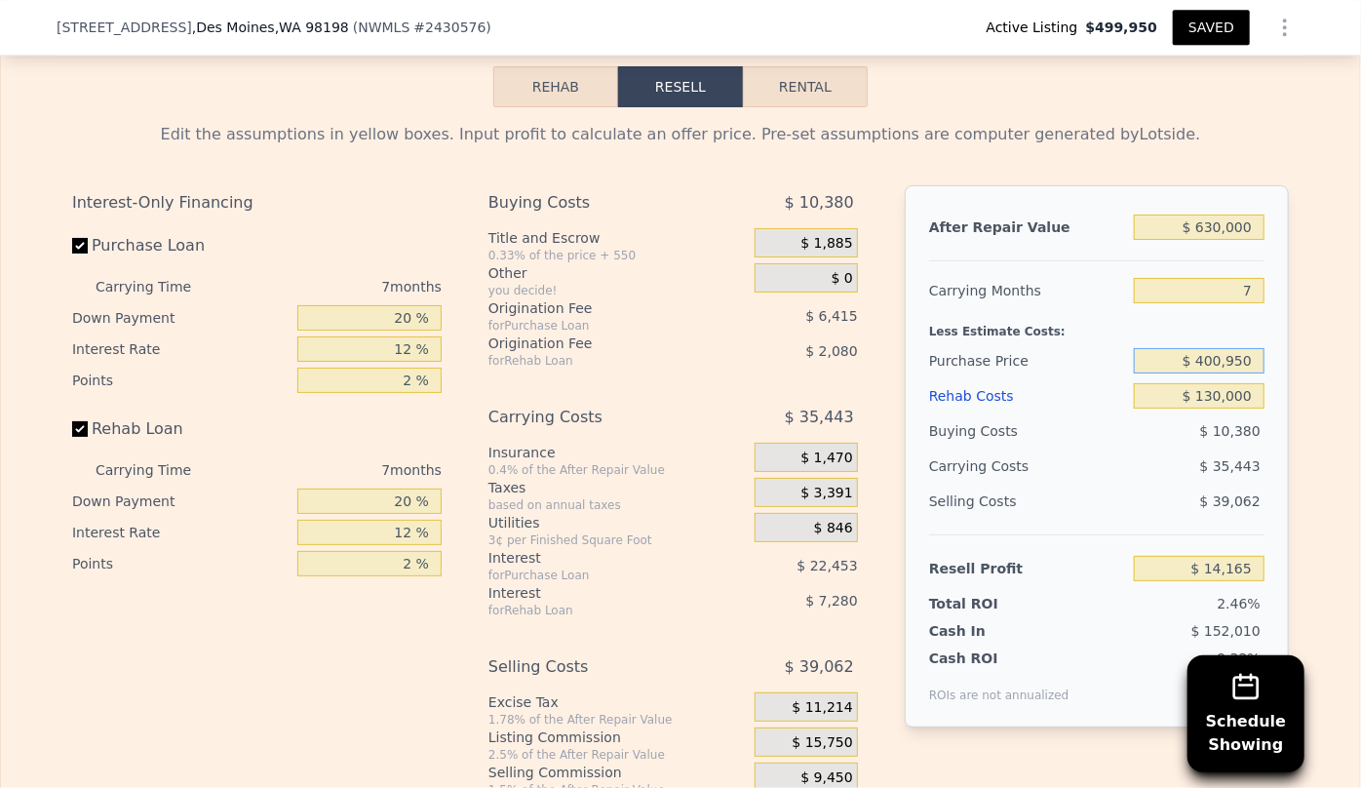
drag, startPoint x: 1254, startPoint y: 362, endPoint x: 1166, endPoint y: 378, distance: 89.3
click at [1179, 378] on div "After Repair Value $ 630,000 Carrying Months 7 Less Estimate Costs: Purchase Pr…" at bounding box center [1097, 456] width 384 height 542
click at [1238, 469] on span "$ 35,443" at bounding box center [1230, 466] width 60 height 16
click at [951, 386] on div "Rehab Costs" at bounding box center [1027, 395] width 197 height 35
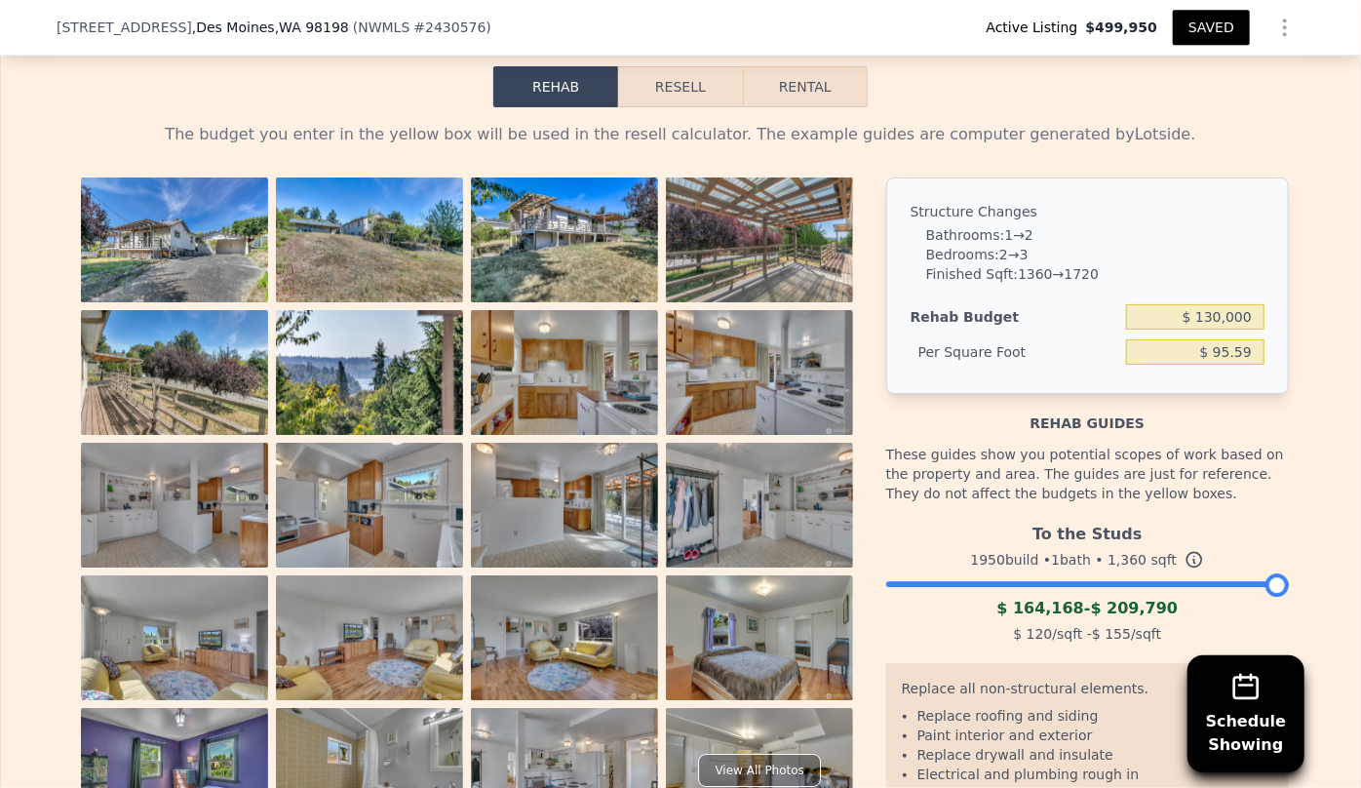
click at [673, 82] on button "Resell" at bounding box center [680, 86] width 124 height 41
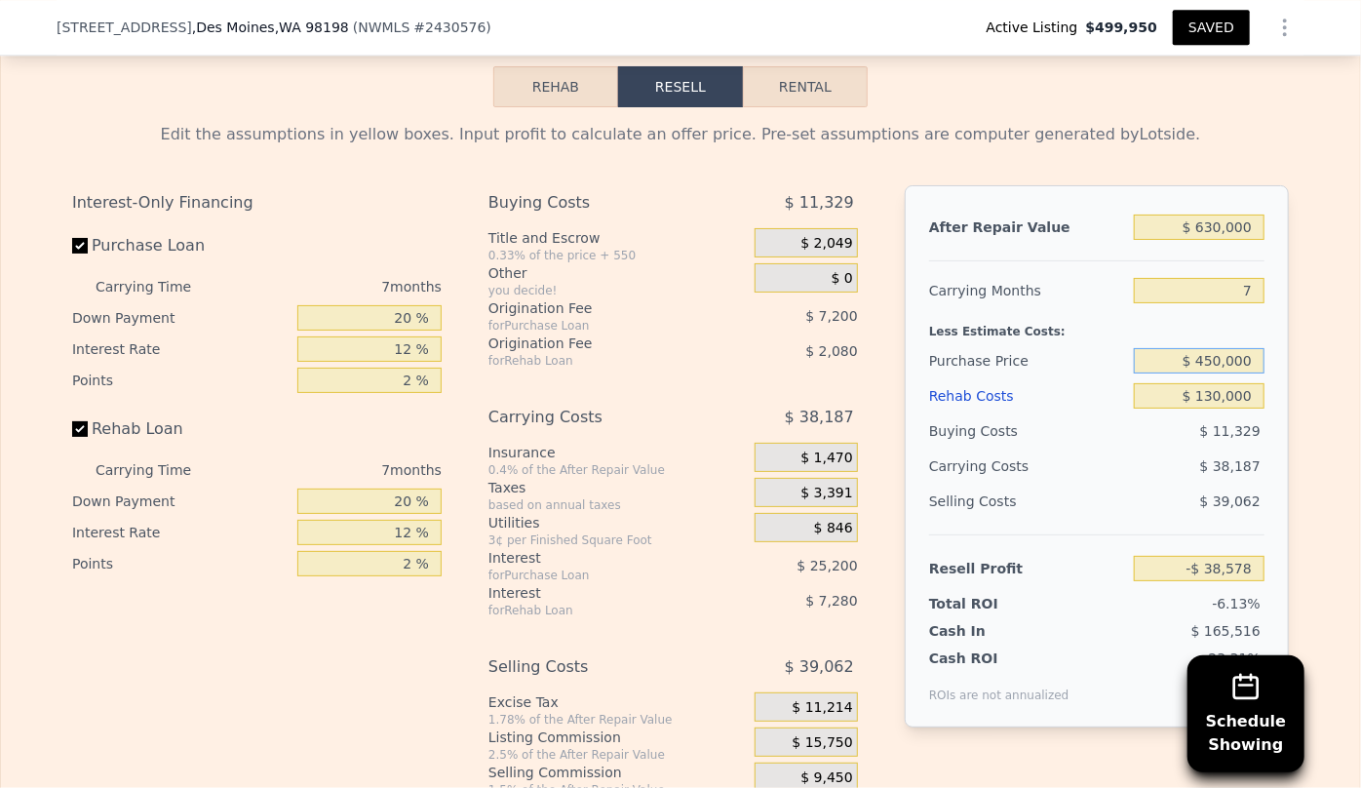
click at [1218, 361] on input "$ 450,000" at bounding box center [1199, 360] width 131 height 25
click at [1245, 458] on span "$ 38,187" at bounding box center [1230, 466] width 60 height 16
click at [1212, 220] on input "$ 630,000" at bounding box center [1199, 227] width 131 height 25
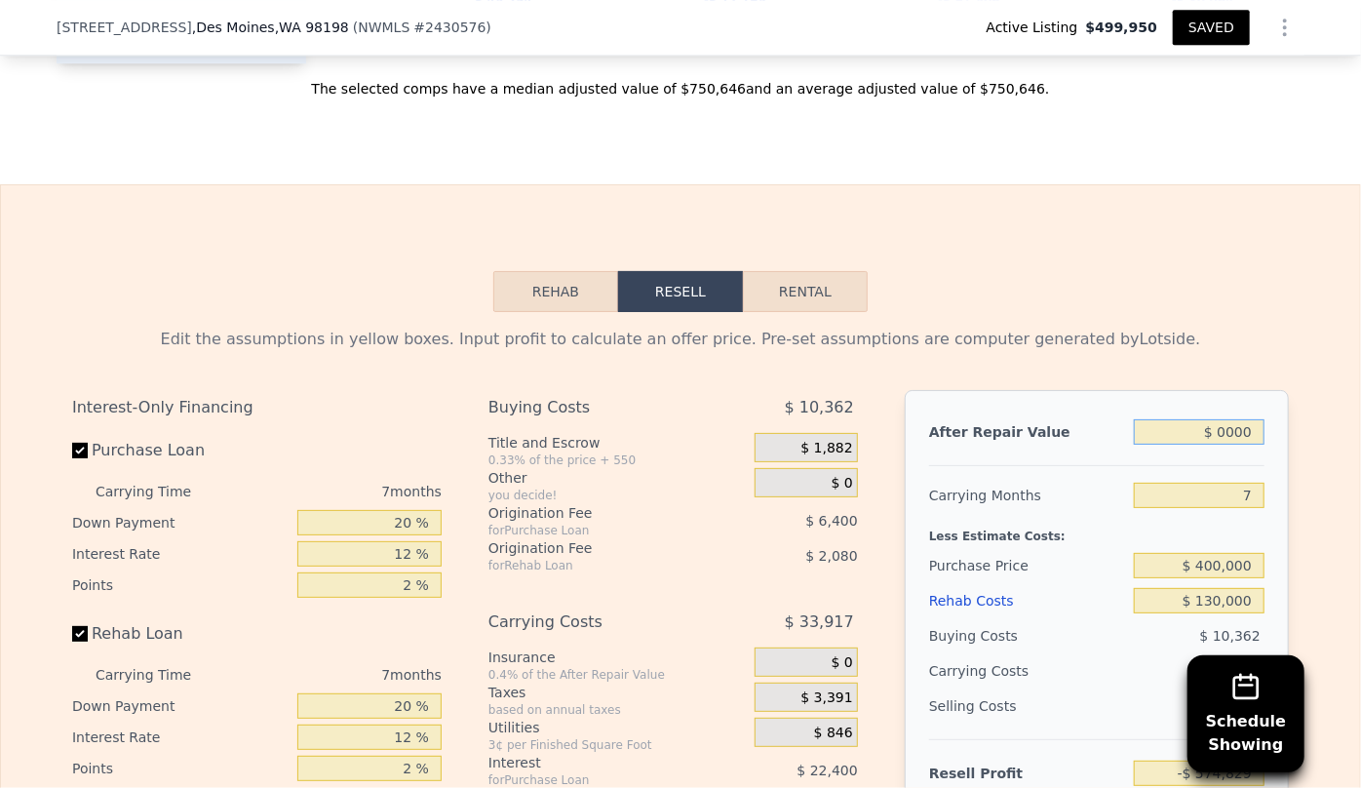
scroll to position [2740, 0]
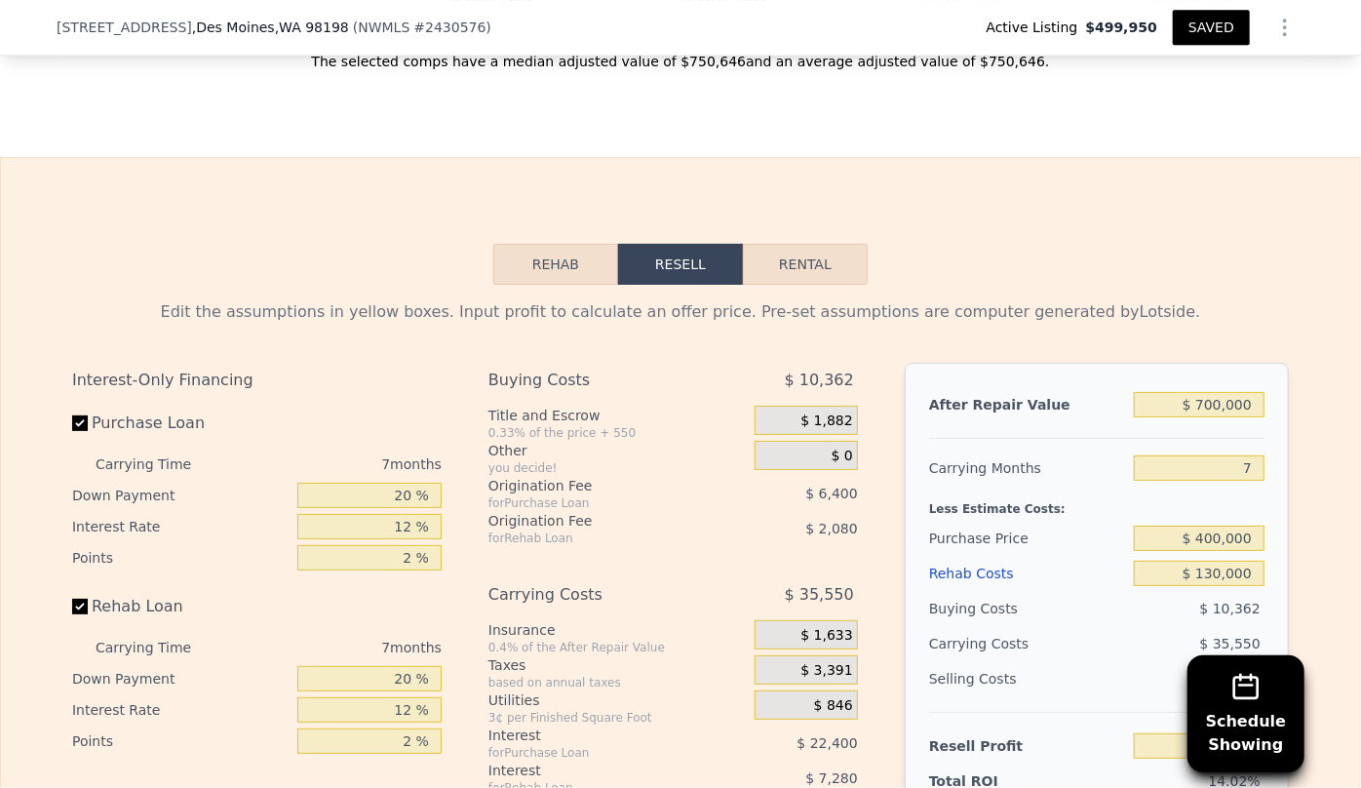
click at [1307, 232] on div "Rehab Resell Rental Edit the assumptions in yellow boxes. Input profit to calcu…" at bounding box center [680, 627] width 1361 height 940
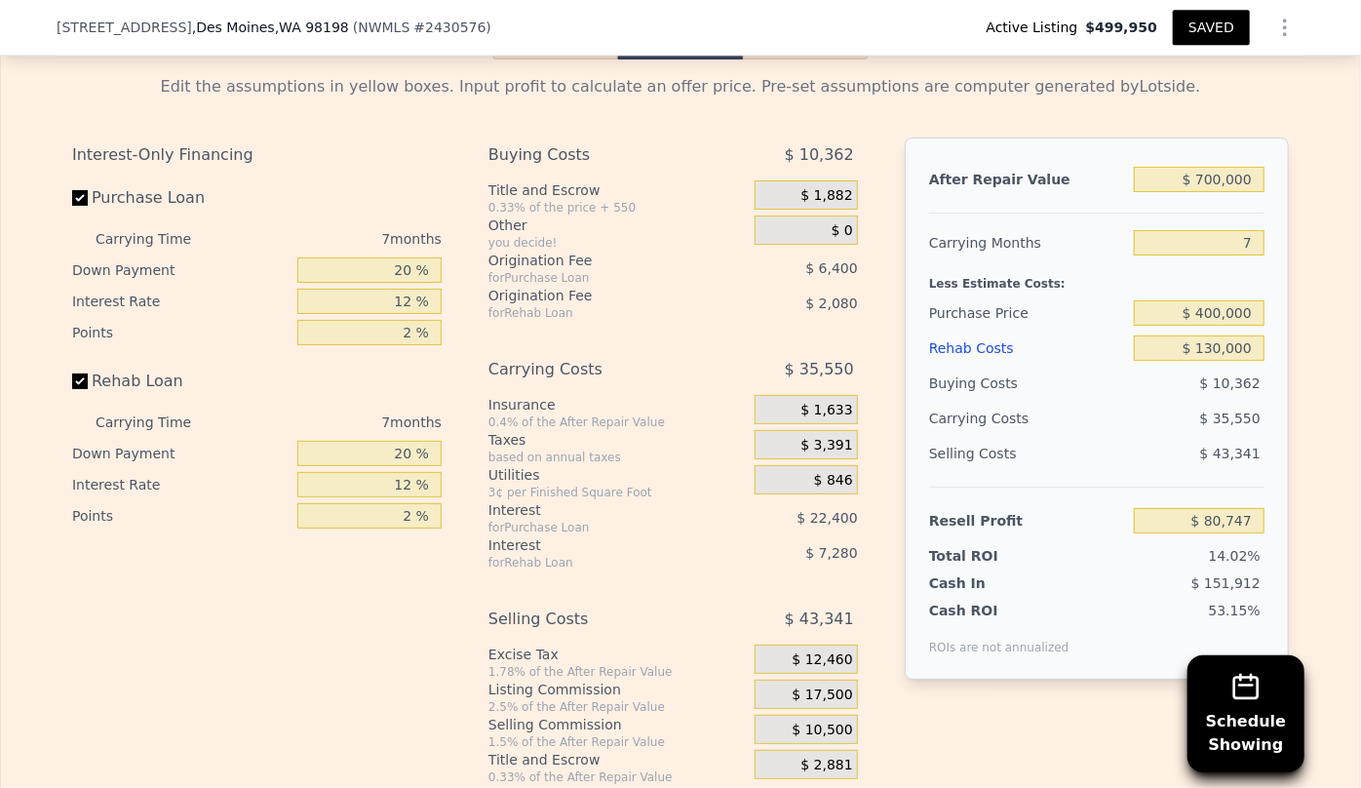
scroll to position [2917, 0]
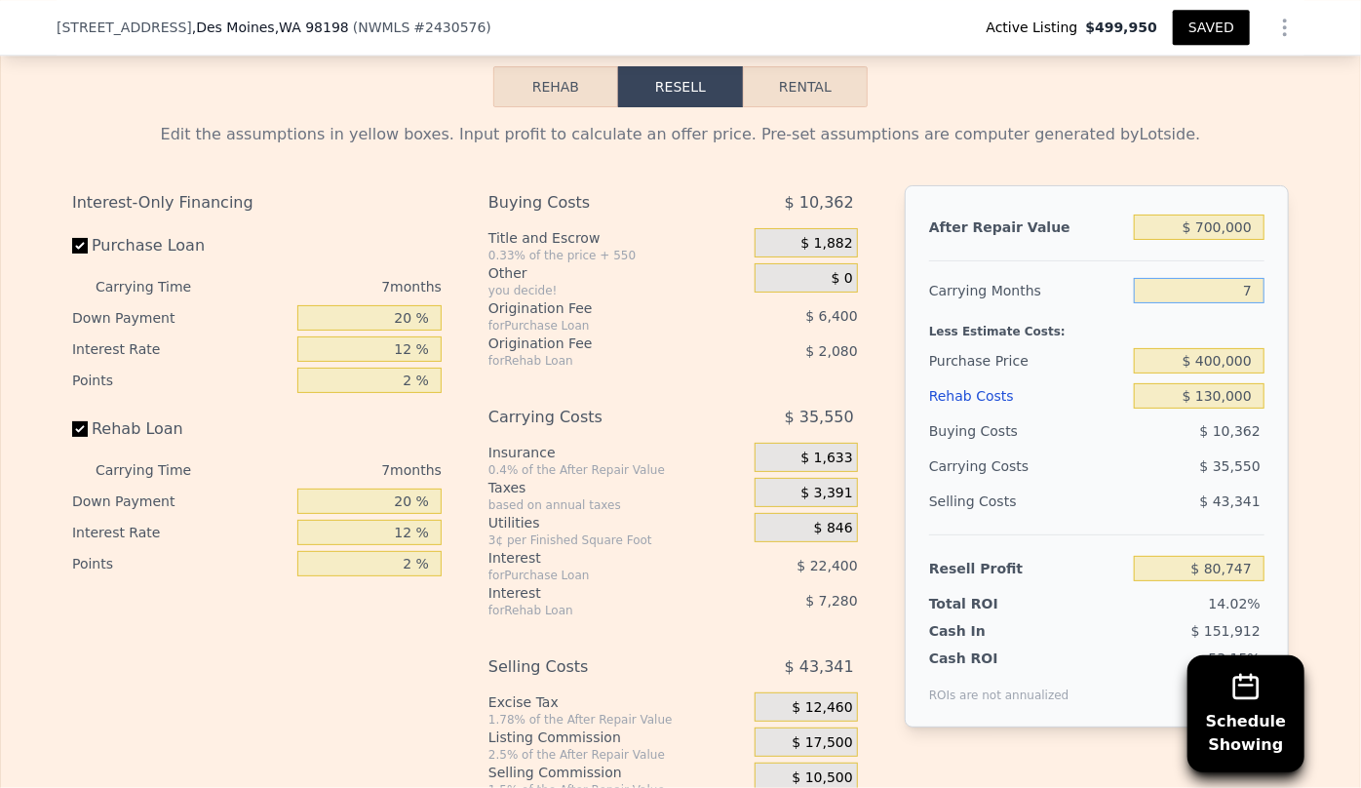
click at [1248, 291] on input "7" at bounding box center [1199, 290] width 131 height 25
click at [1212, 362] on input "$ 400,000" at bounding box center [1199, 360] width 131 height 25
click at [1204, 423] on span "$ 10,362" at bounding box center [1230, 431] width 60 height 16
click at [1192, 26] on button "SAVED" at bounding box center [1211, 27] width 77 height 35
click at [1230, 22] on button "SAVED" at bounding box center [1211, 27] width 77 height 35
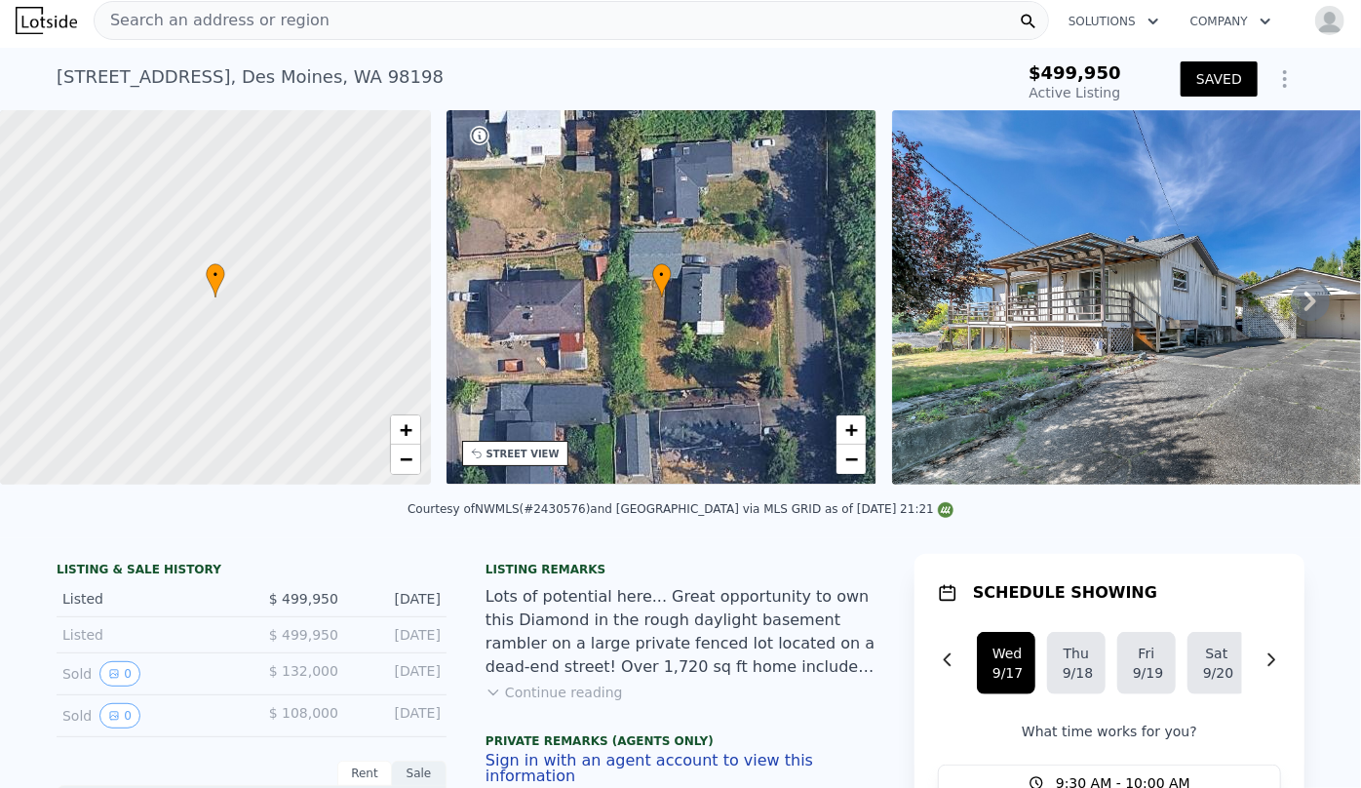
scroll to position [0, 0]
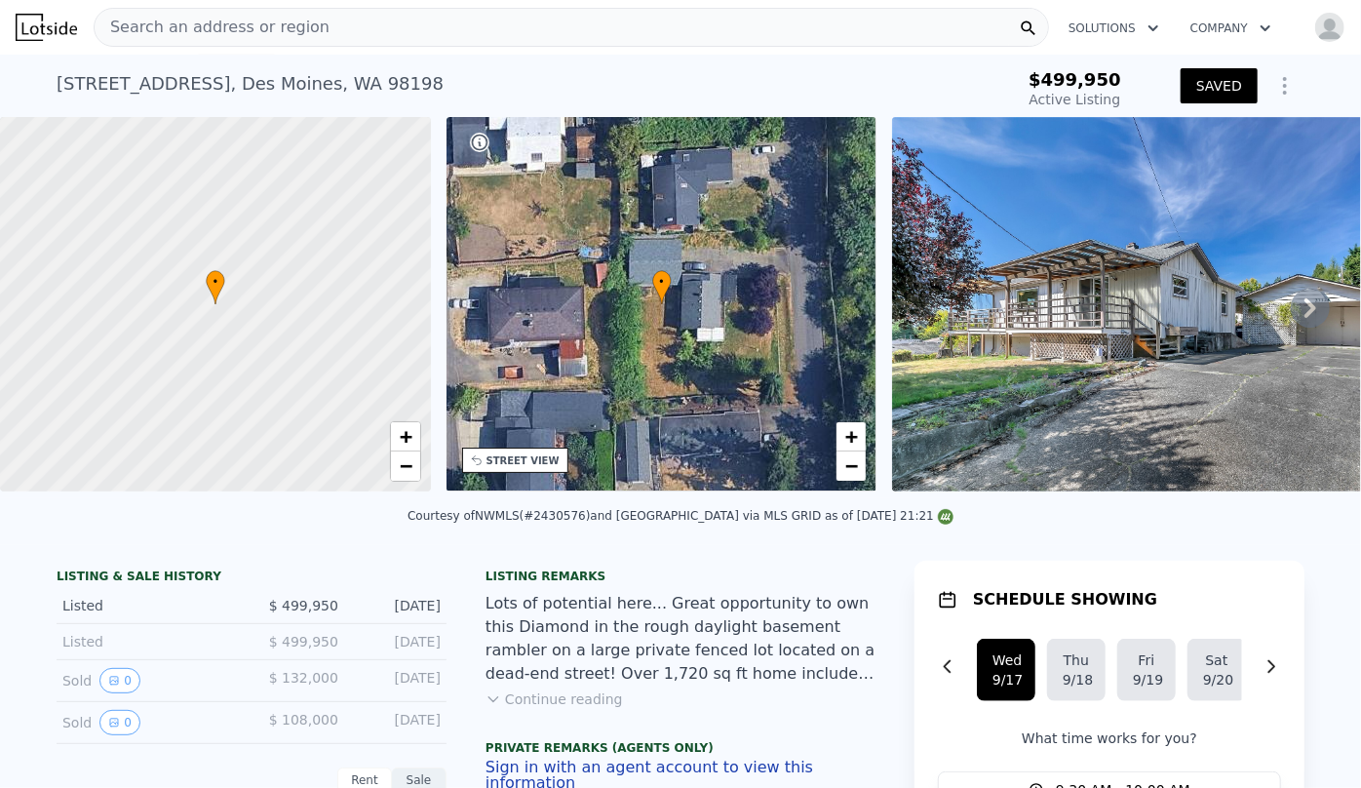
click at [1314, 33] on img "button" at bounding box center [1329, 27] width 31 height 31
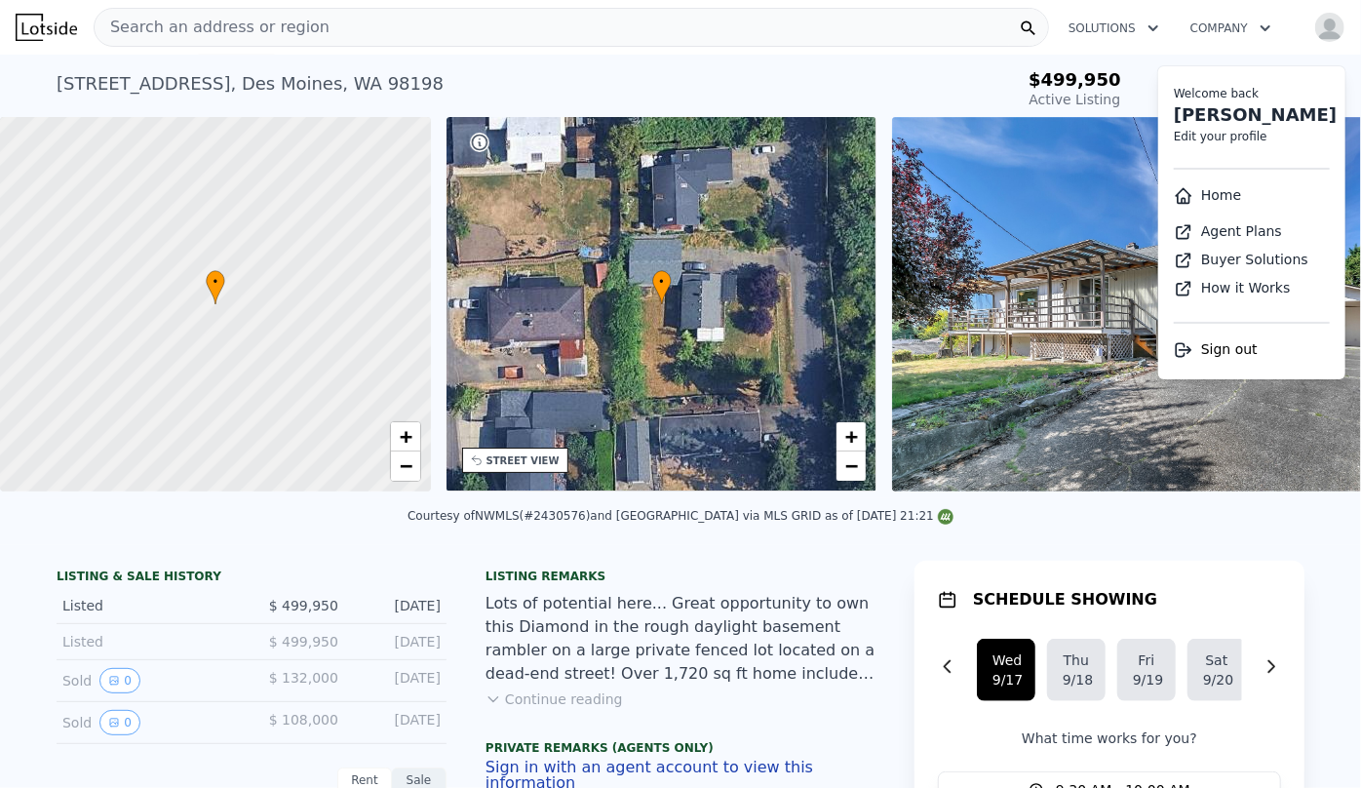
click at [1214, 196] on link "Home" at bounding box center [1207, 195] width 67 height 16
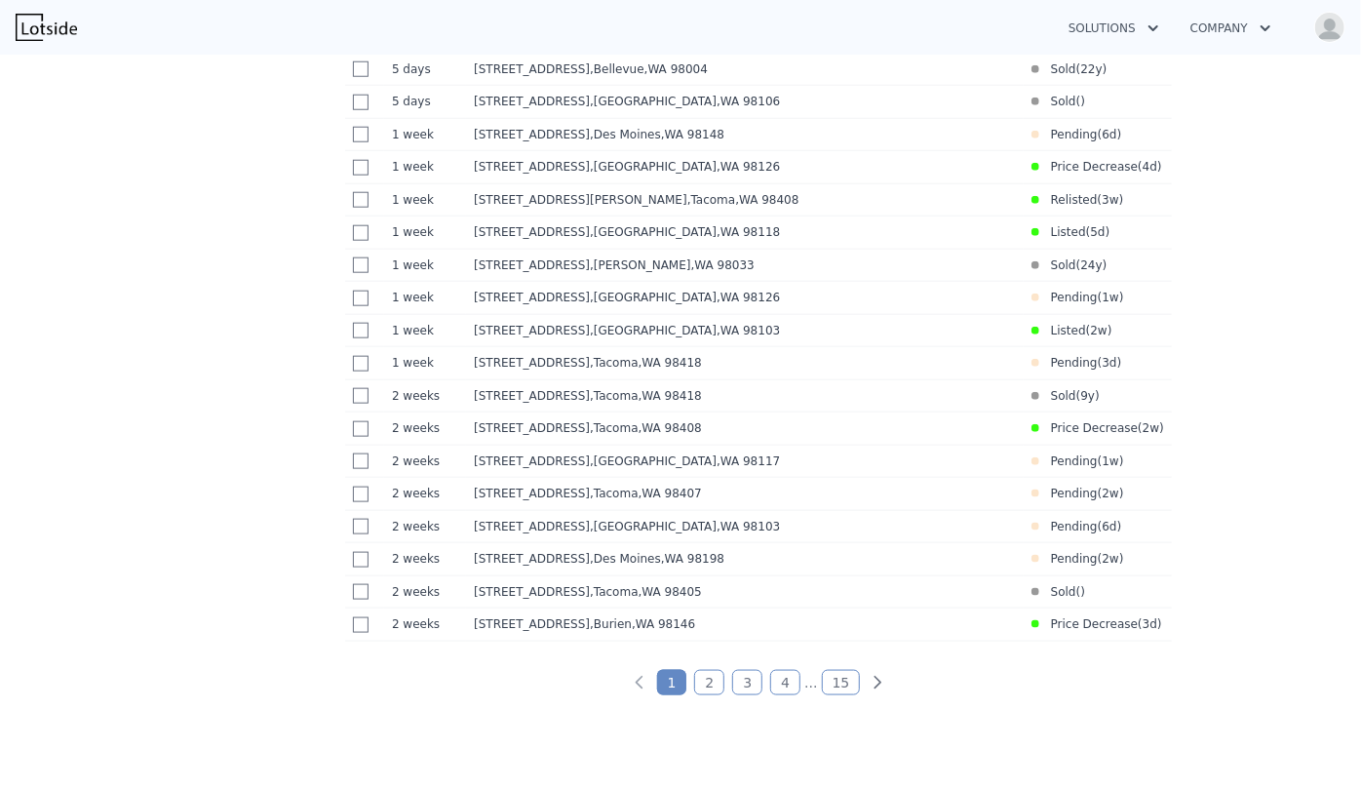
scroll to position [975, 0]
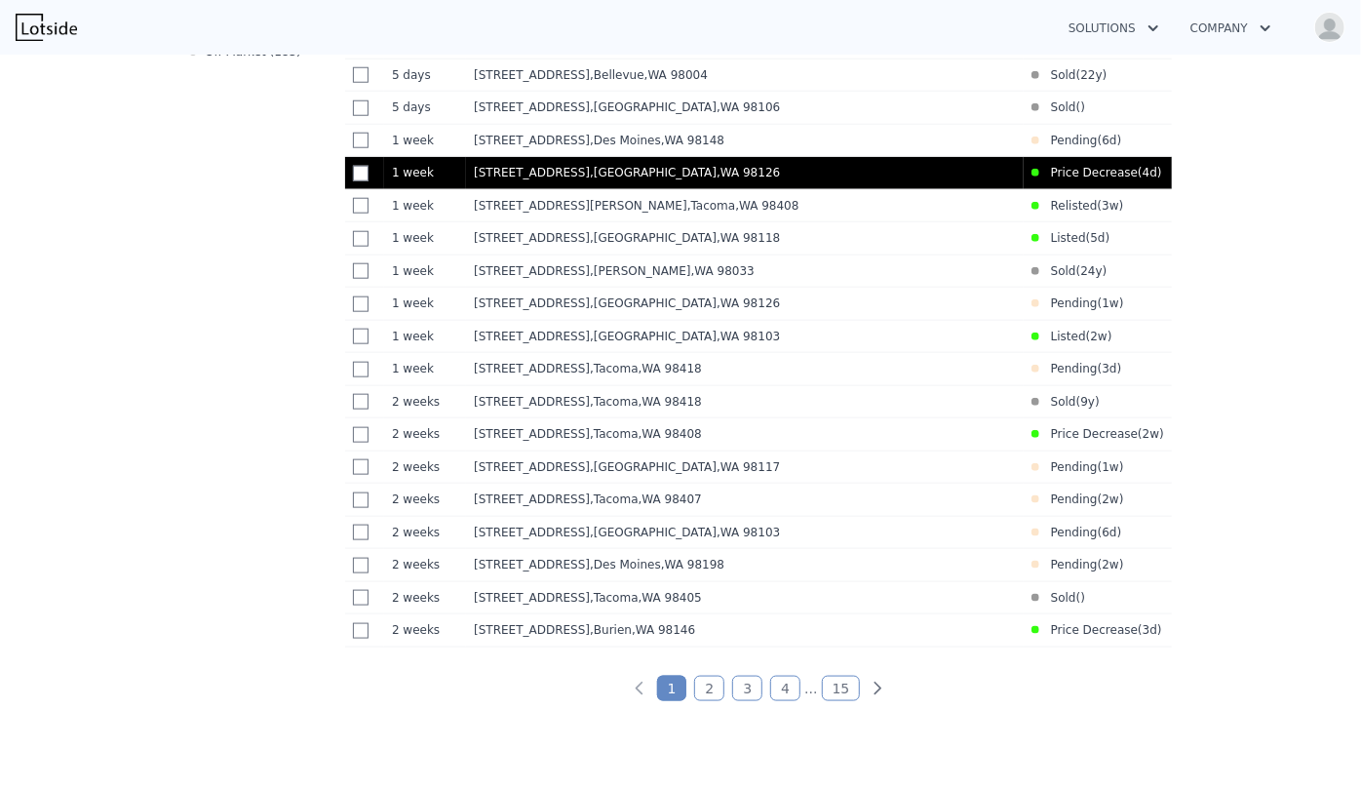
click at [809, 189] on td "[STREET_ADDRESS]" at bounding box center [745, 173] width 558 height 33
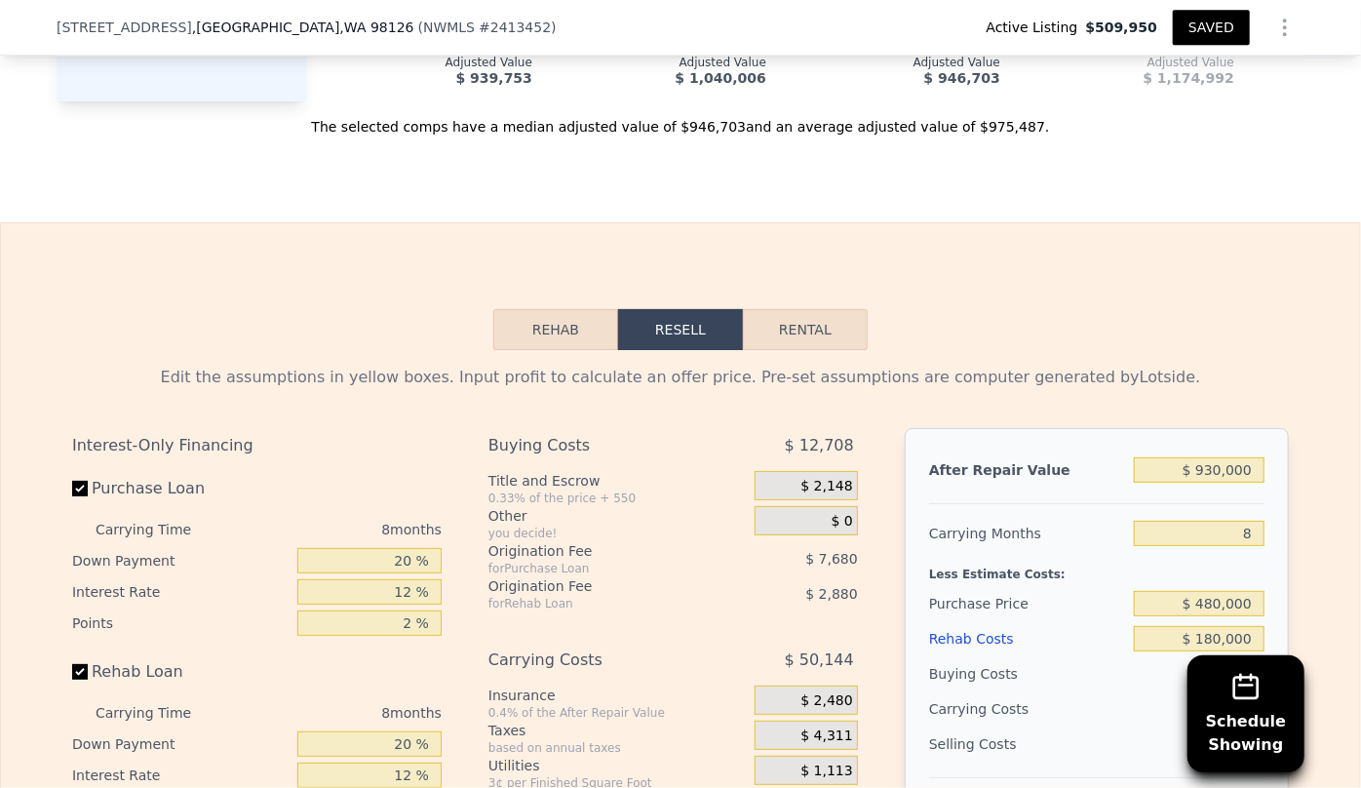
scroll to position [3183, 0]
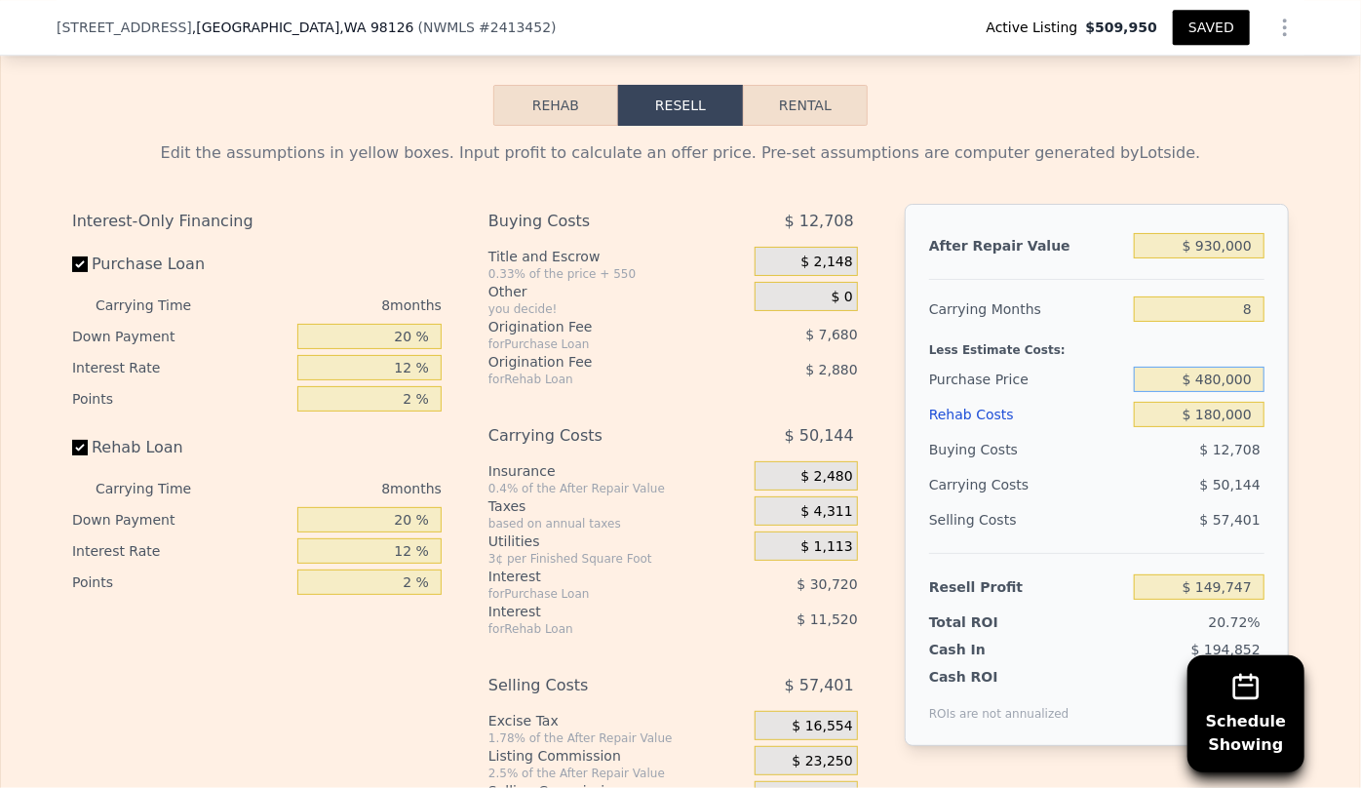
click at [1215, 370] on input "$ 480,000" at bounding box center [1199, 379] width 131 height 25
type input "$ 450,000"
click at [1221, 477] on span "$ 50,144" at bounding box center [1230, 485] width 60 height 16
type input "$ 182,246"
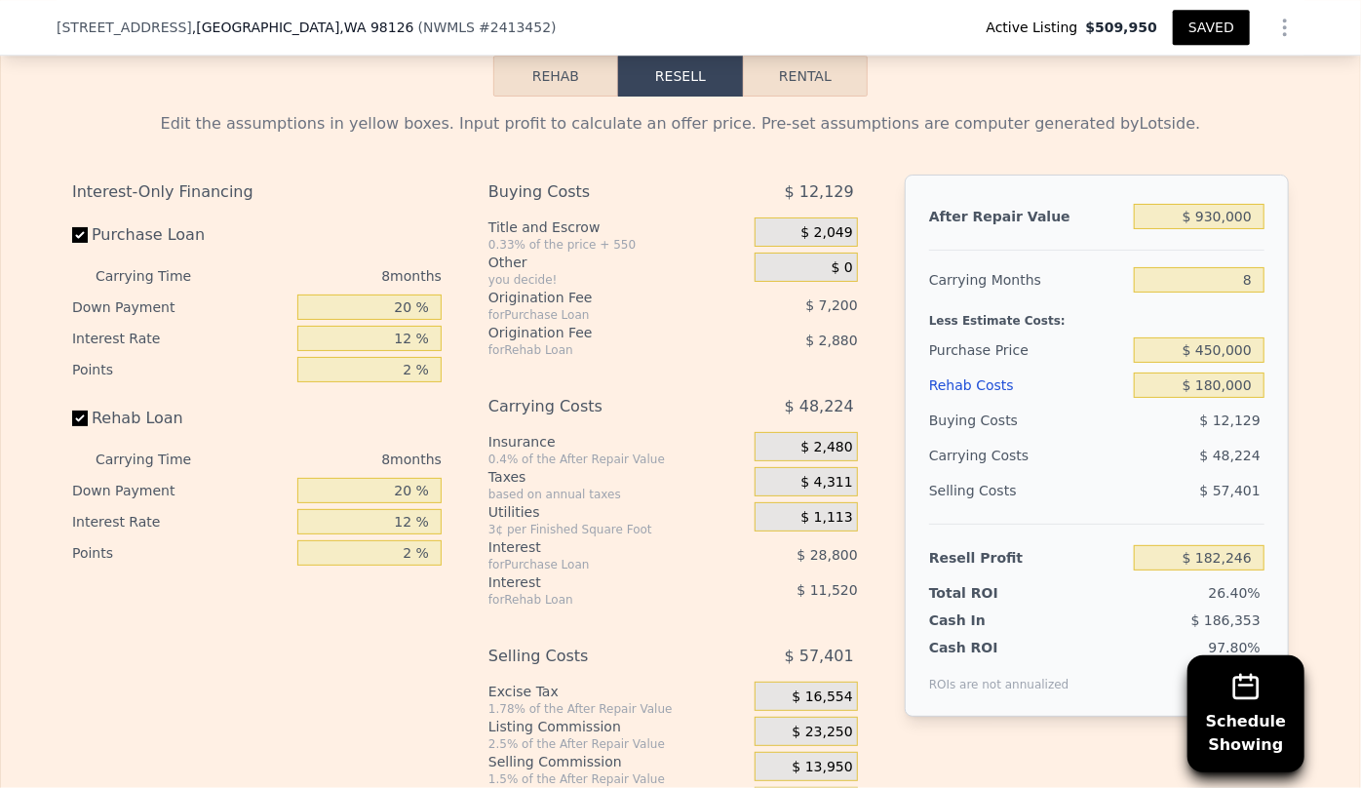
scroll to position [3272, 0]
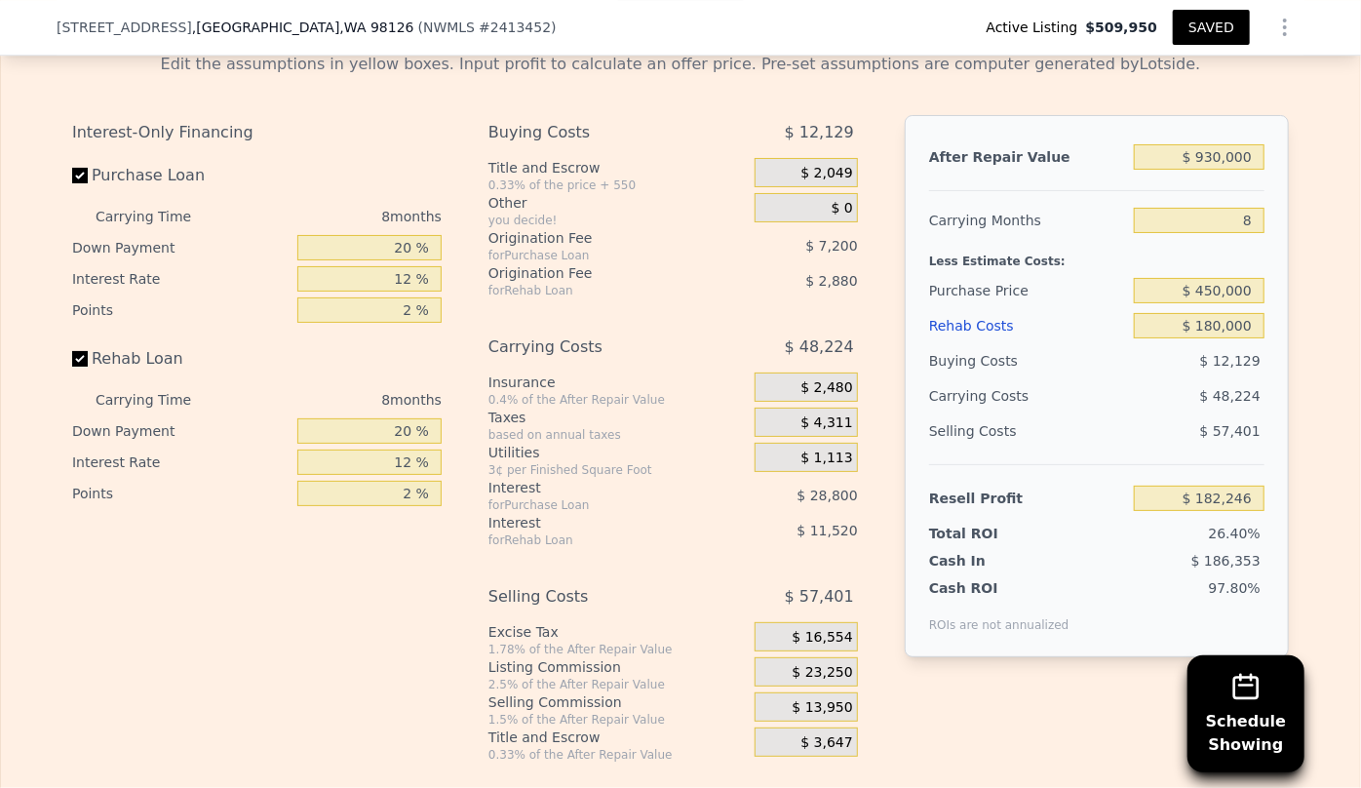
click at [1212, 31] on button "SAVED" at bounding box center [1211, 27] width 77 height 35
